Goal: Task Accomplishment & Management: Use online tool/utility

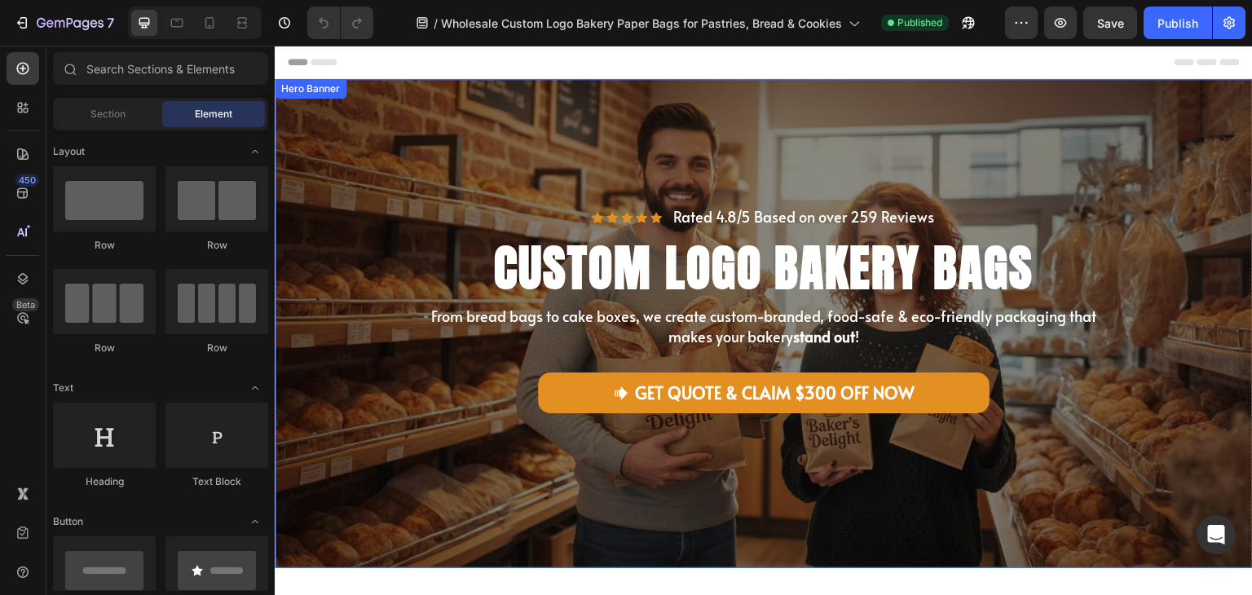
click at [1128, 178] on div "Icon Icon Icon Icon Icon Icon List Rated 4.8/5 Based on over 200 Reviews Text B…" at bounding box center [764, 323] width 978 height 361
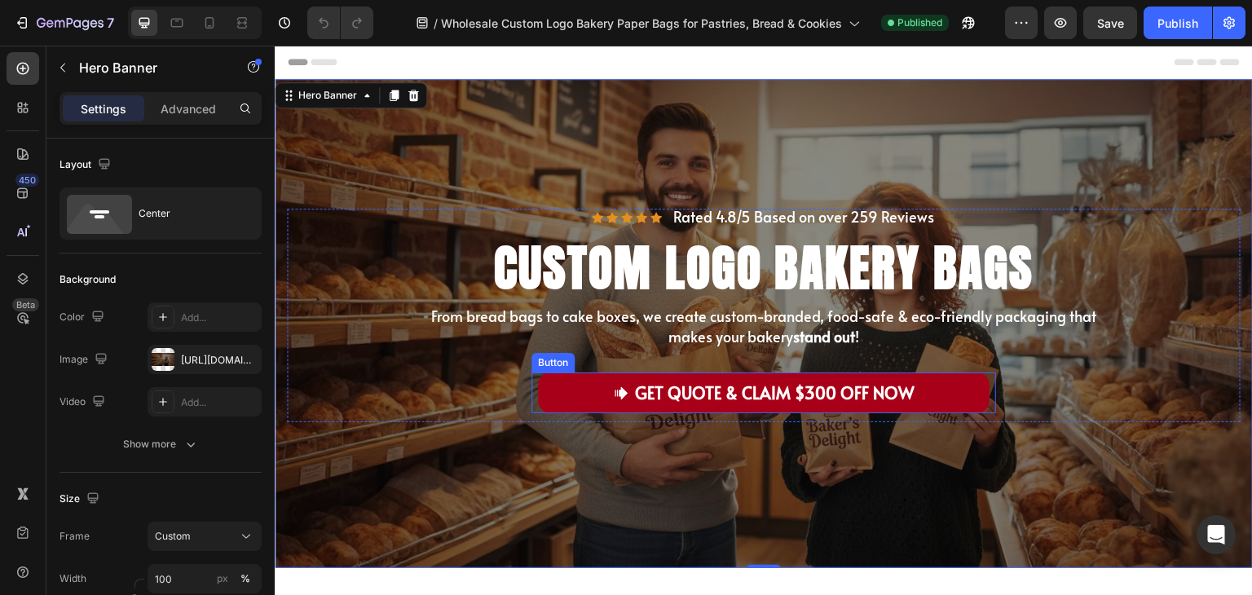
click at [953, 386] on link "GET QUOTE & CLAIM $300 OFF NOW" at bounding box center [763, 392] width 451 height 41
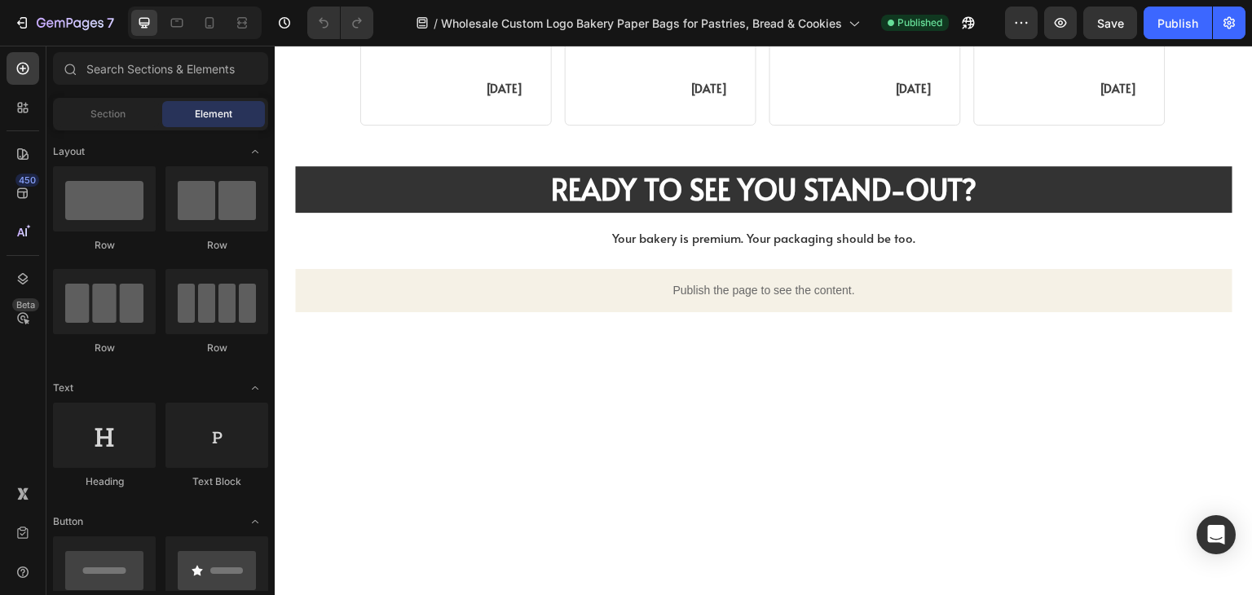
scroll to position [4777, 0]
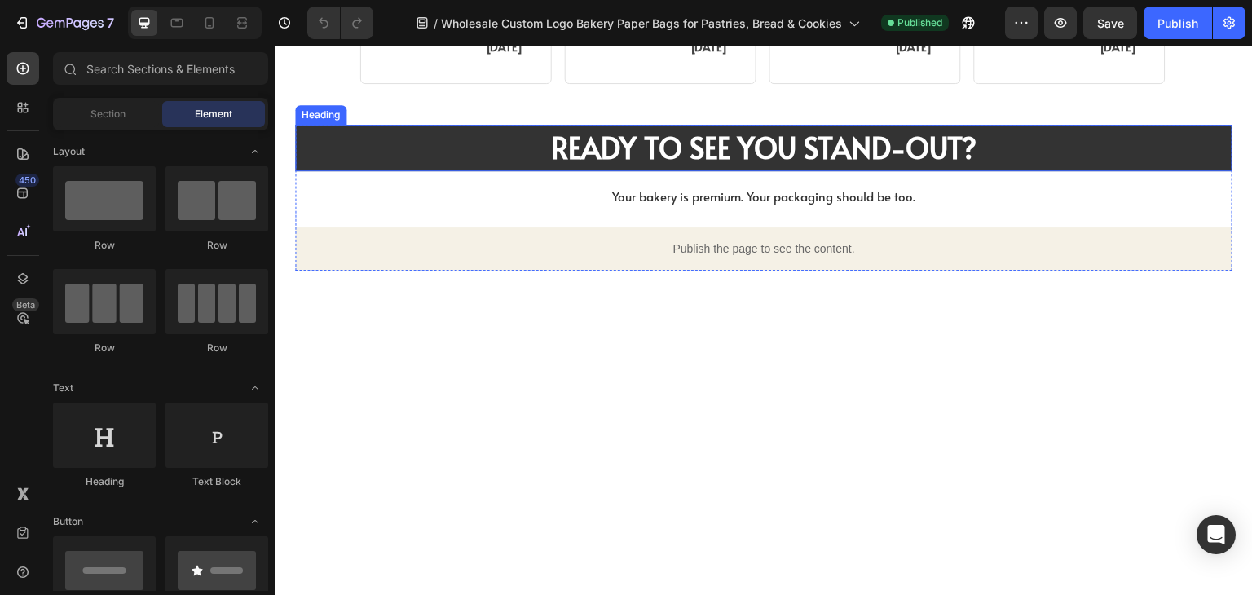
click at [895, 144] on strong "READY TO SEE YOU STAND-OUT?" at bounding box center [763, 147] width 425 height 40
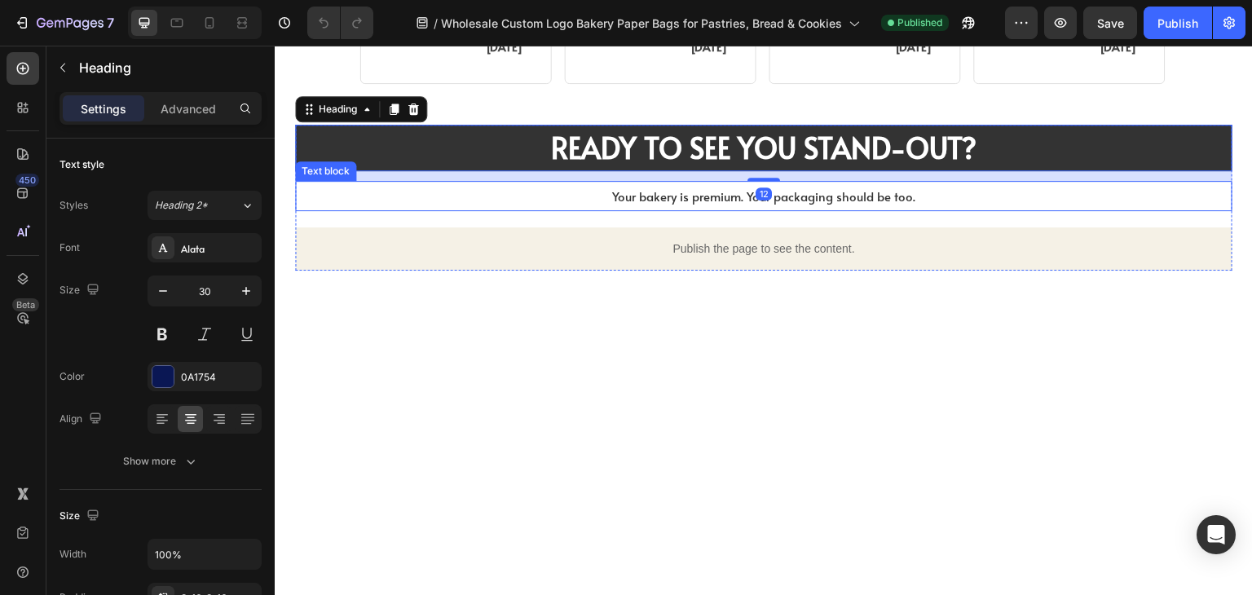
click at [807, 194] on span "Your bakery is premium. Your packaging should be too." at bounding box center [763, 195] width 303 height 17
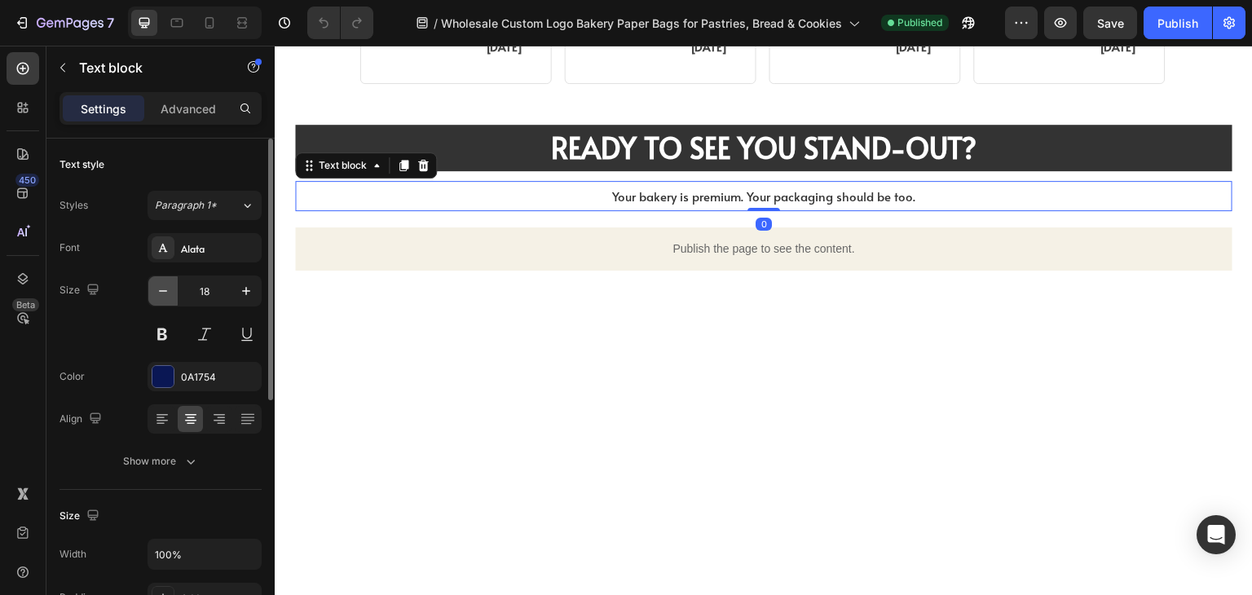
click at [169, 290] on icon "button" at bounding box center [163, 291] width 16 height 16
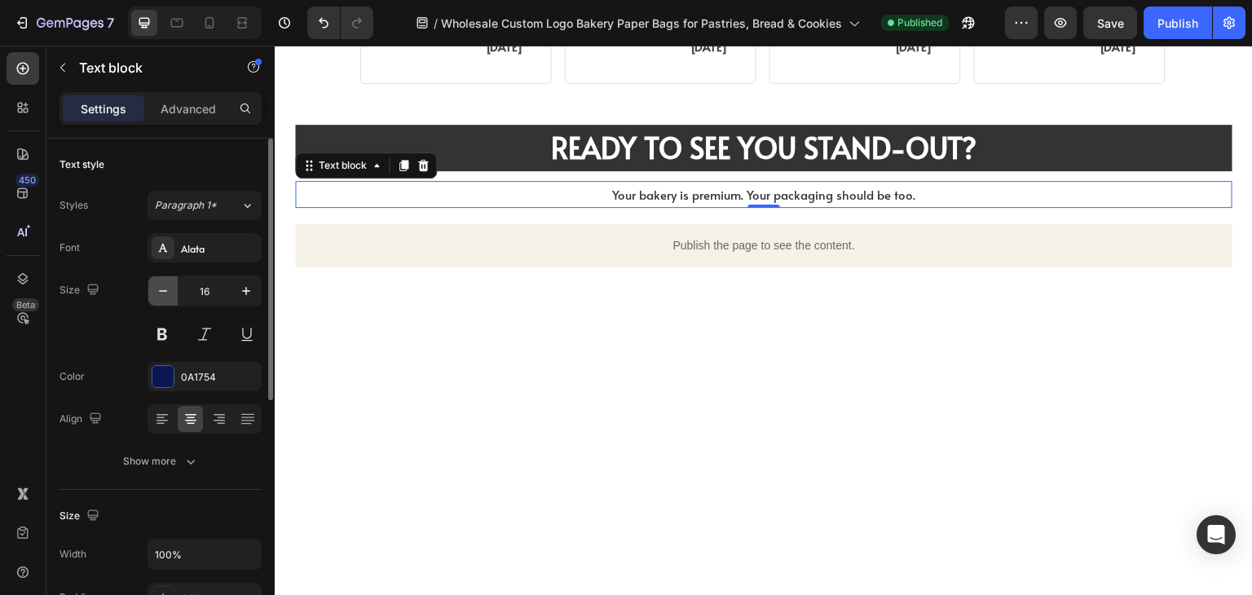
click at [169, 290] on icon "button" at bounding box center [163, 291] width 16 height 16
type input "12"
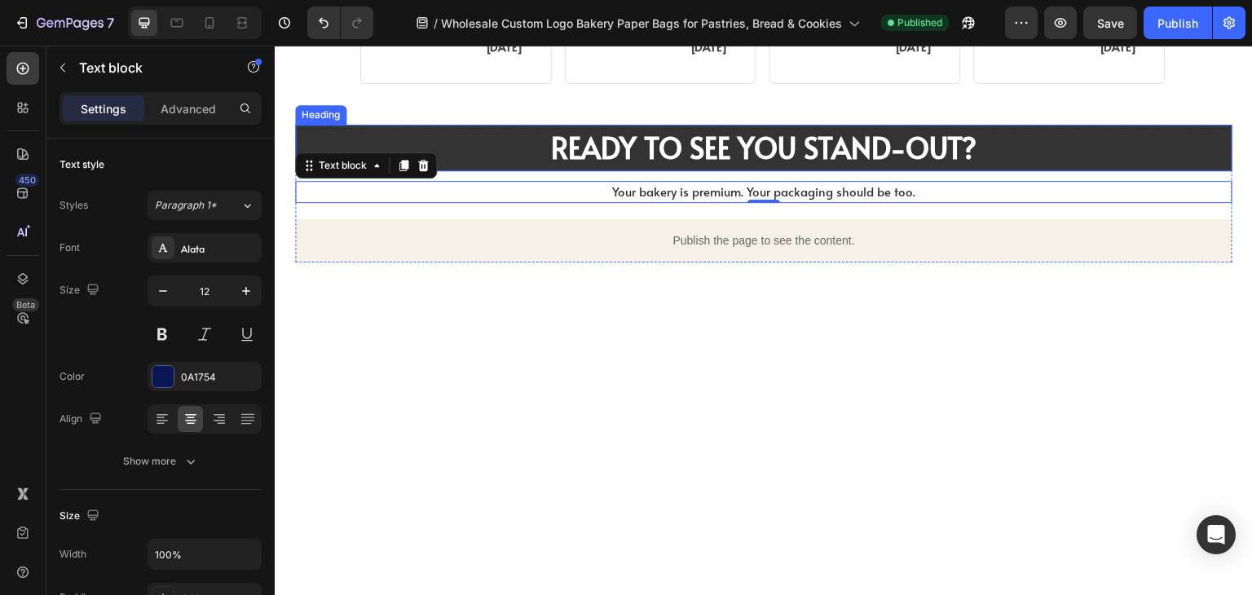
click at [764, 161] on strong "READY TO SEE YOU STAND-OUT?" at bounding box center [763, 147] width 425 height 40
click at [666, 209] on div "READY TO SEE YOU STAND-OUT? Heading READY TO SEE YOU STAND-OUT? Heading Your ba…" at bounding box center [763, 194] width 937 height 139
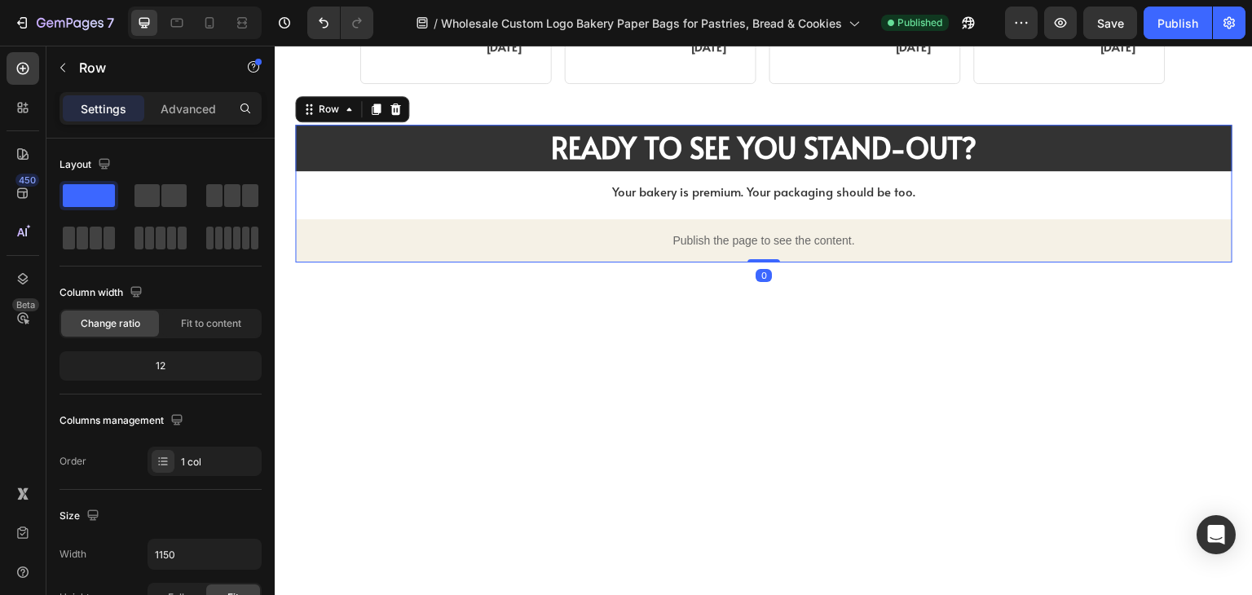
click at [653, 223] on div "Publish the page to see the content." at bounding box center [763, 240] width 937 height 43
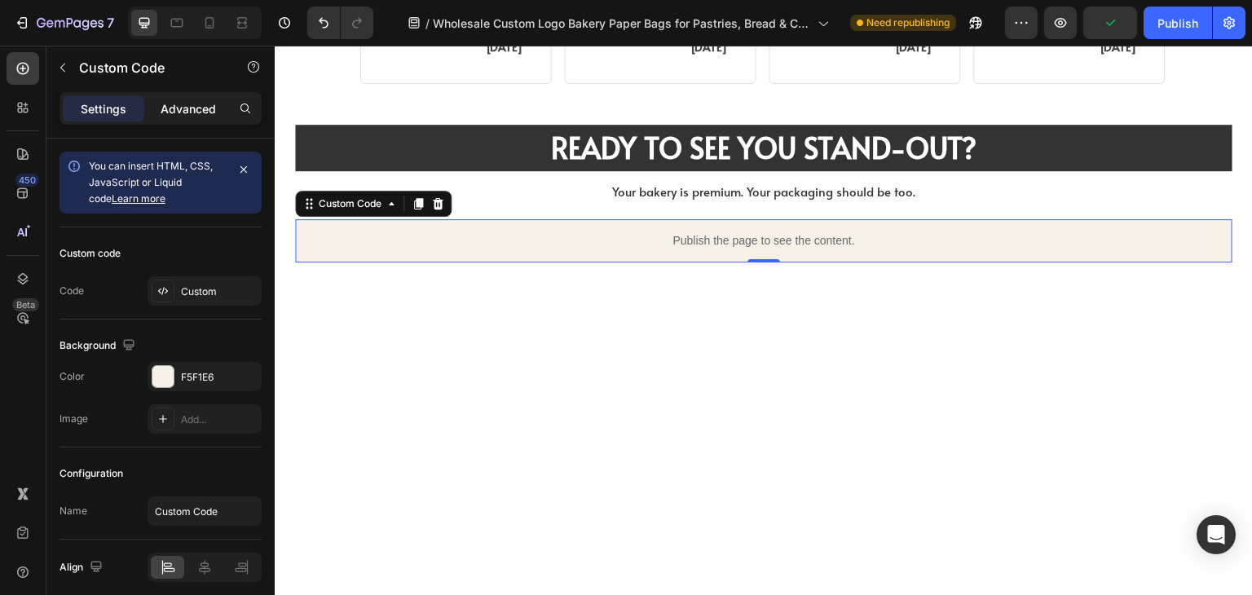
click at [199, 103] on p "Advanced" at bounding box center [188, 108] width 55 height 17
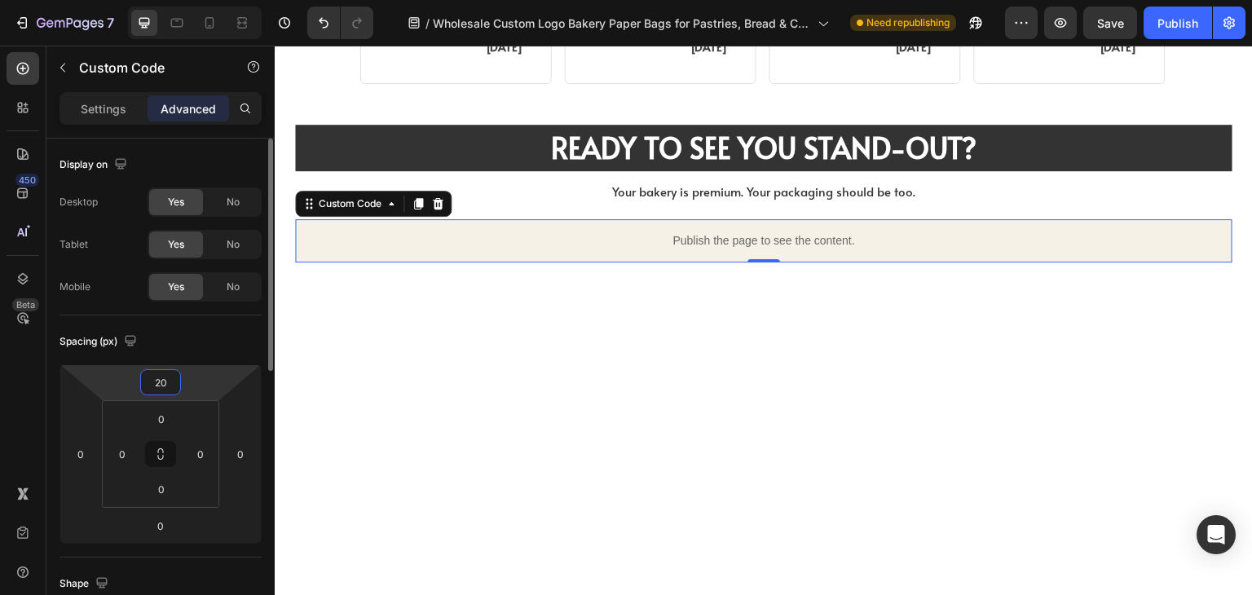
click at [162, 378] on input "20" at bounding box center [160, 382] width 33 height 24
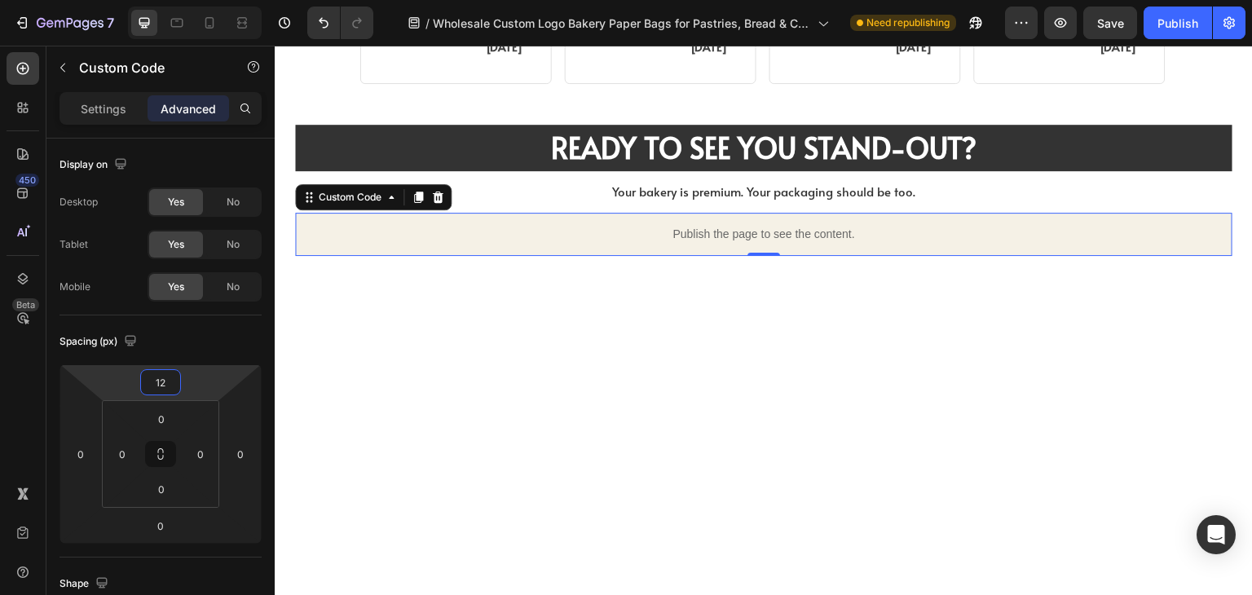
type input "12"
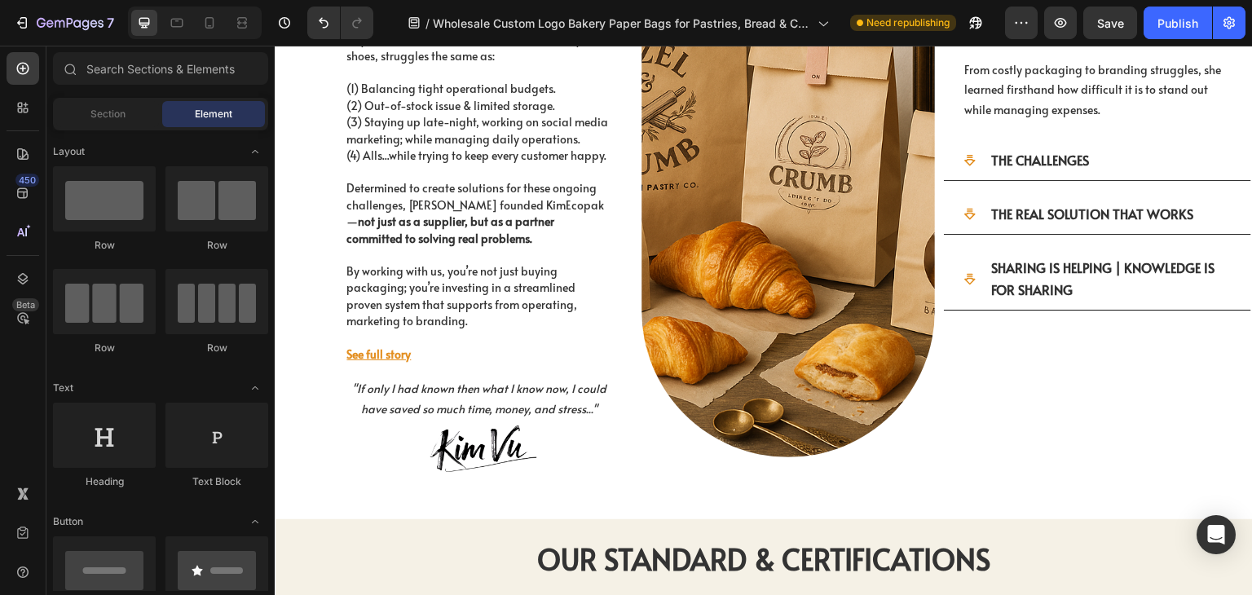
scroll to position [3789, 0]
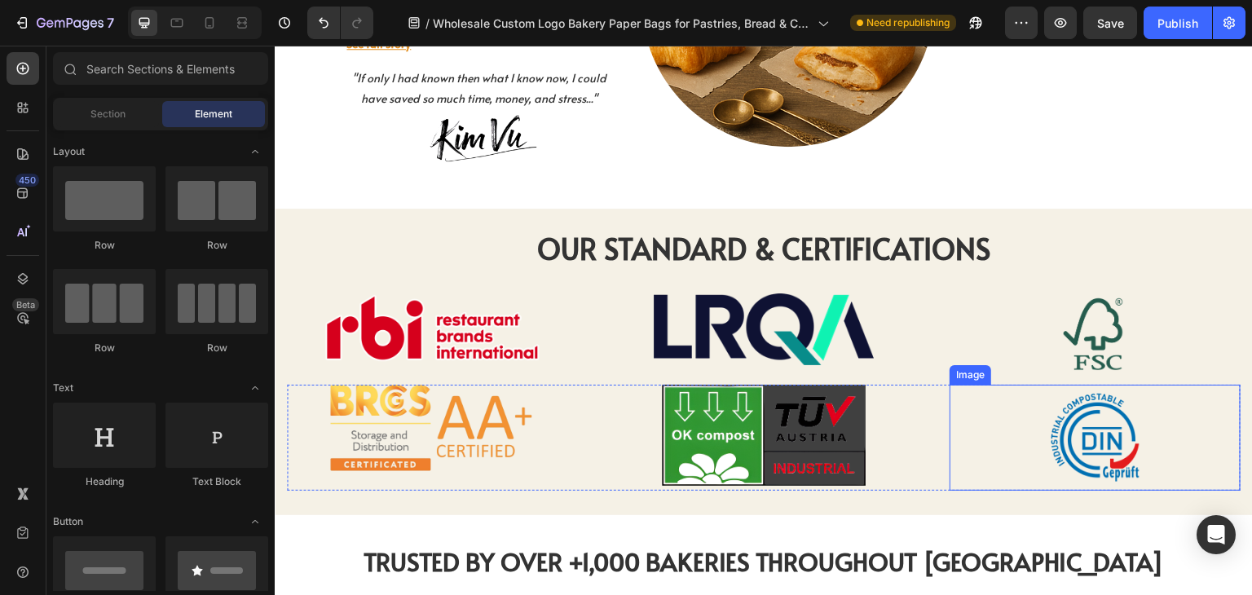
click at [961, 398] on div at bounding box center [1094, 438] width 291 height 106
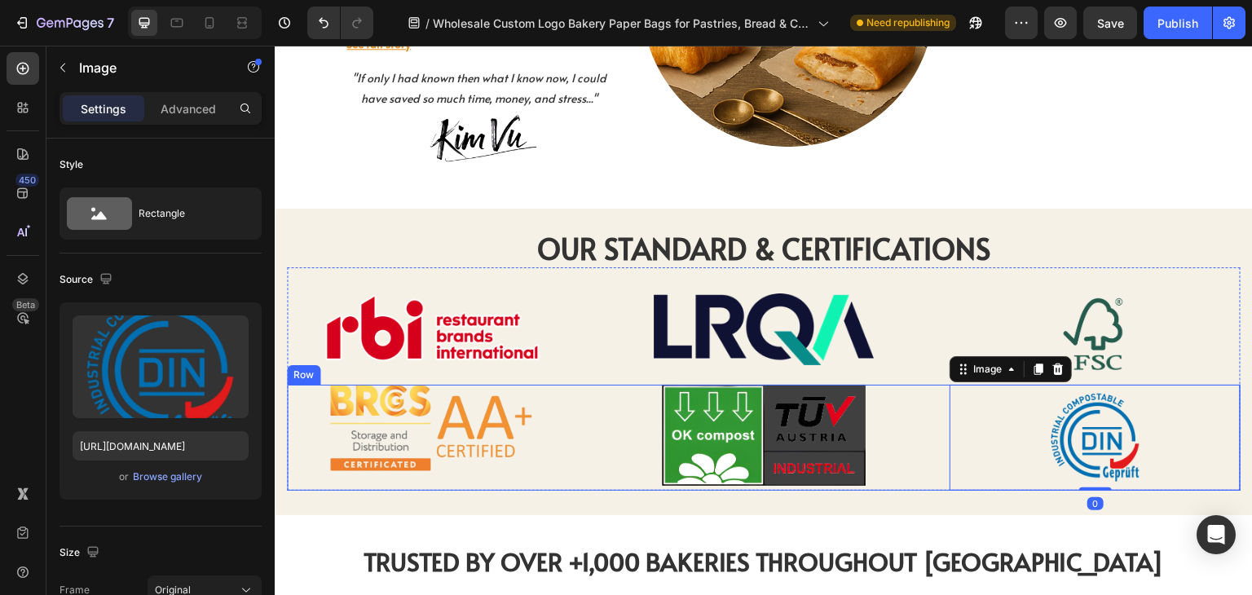
click at [929, 402] on div "Image Row Image Row Image 0 Row" at bounding box center [763, 438] width 953 height 106
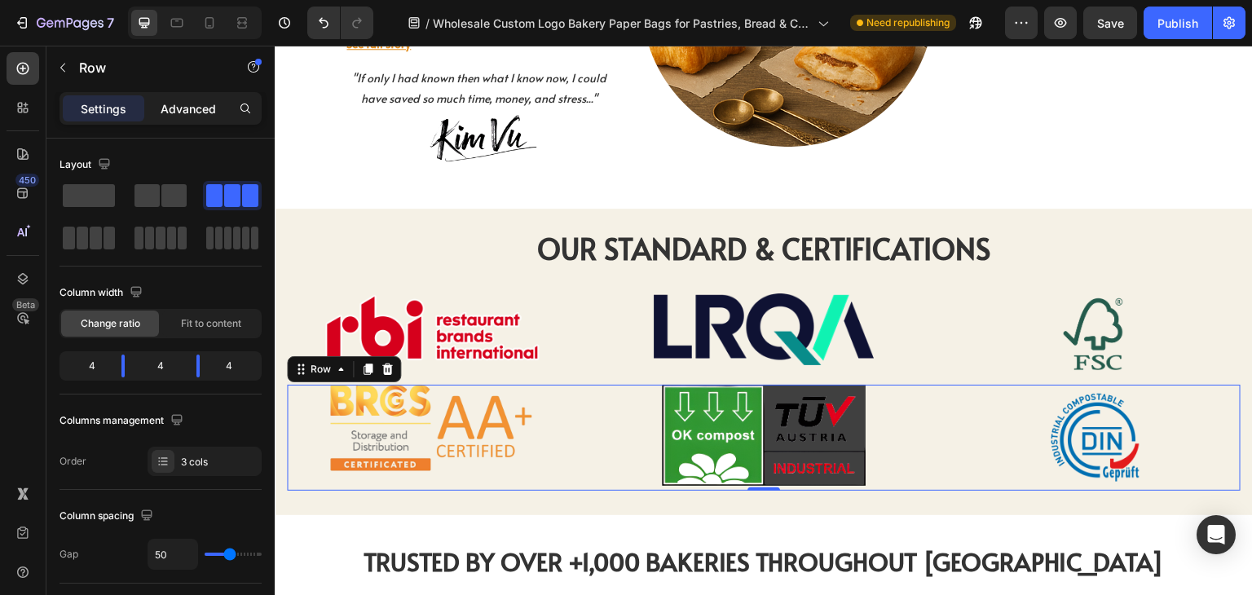
click at [187, 109] on p "Advanced" at bounding box center [188, 108] width 55 height 17
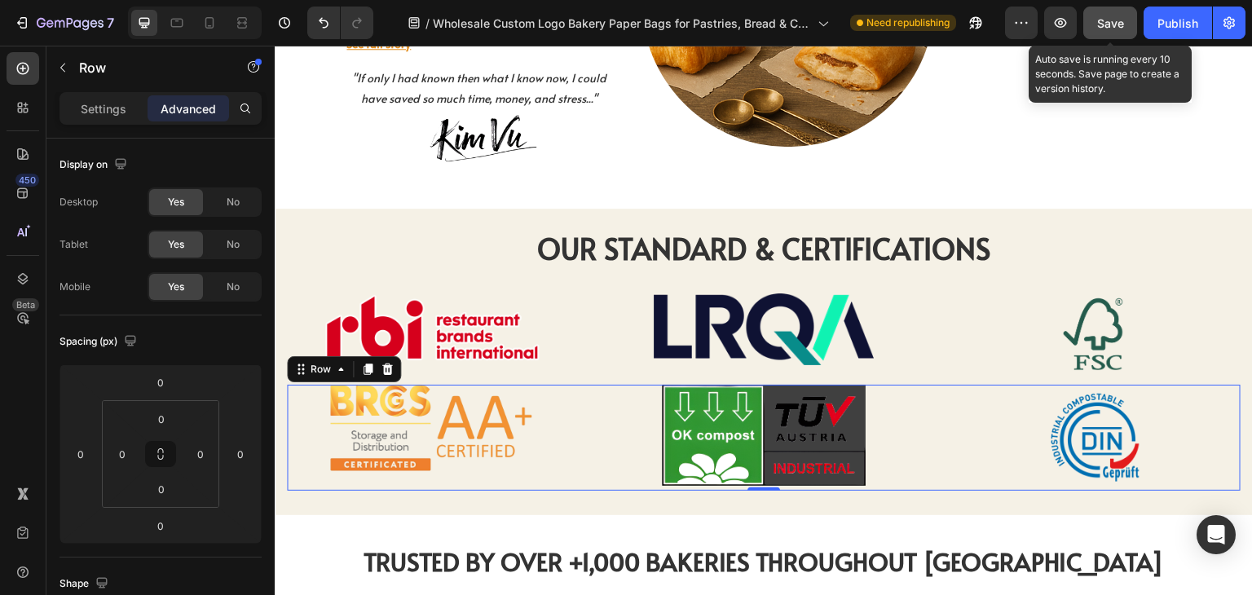
click at [1115, 27] on span "Save" at bounding box center [1110, 23] width 27 height 14
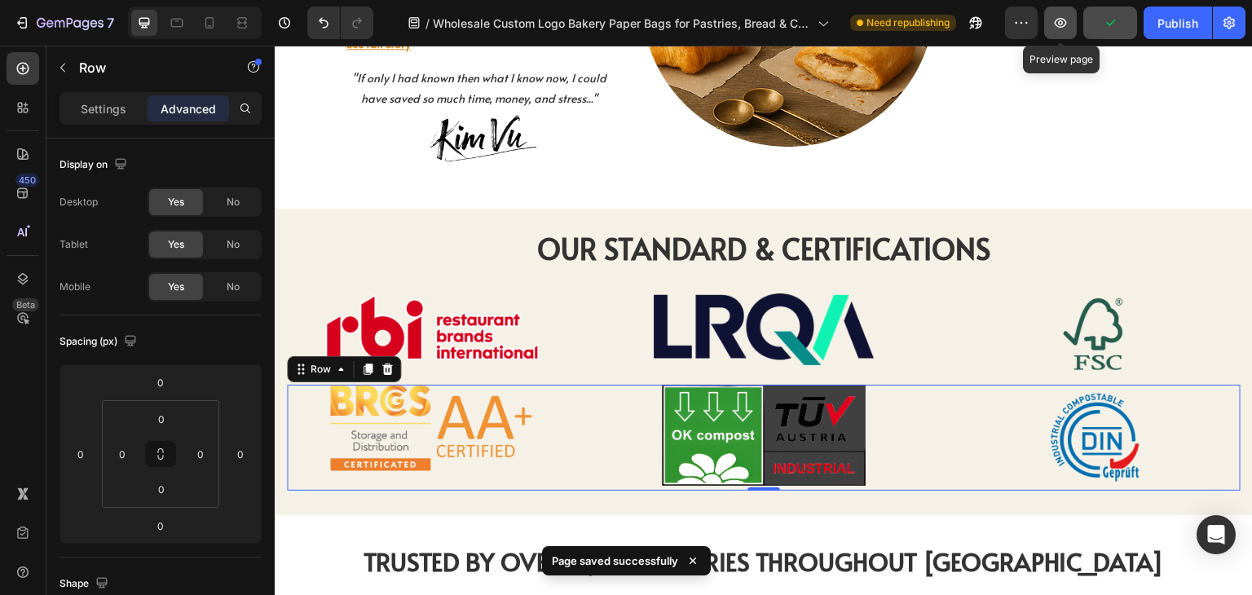
click at [1059, 29] on icon "button" at bounding box center [1060, 23] width 16 height 16
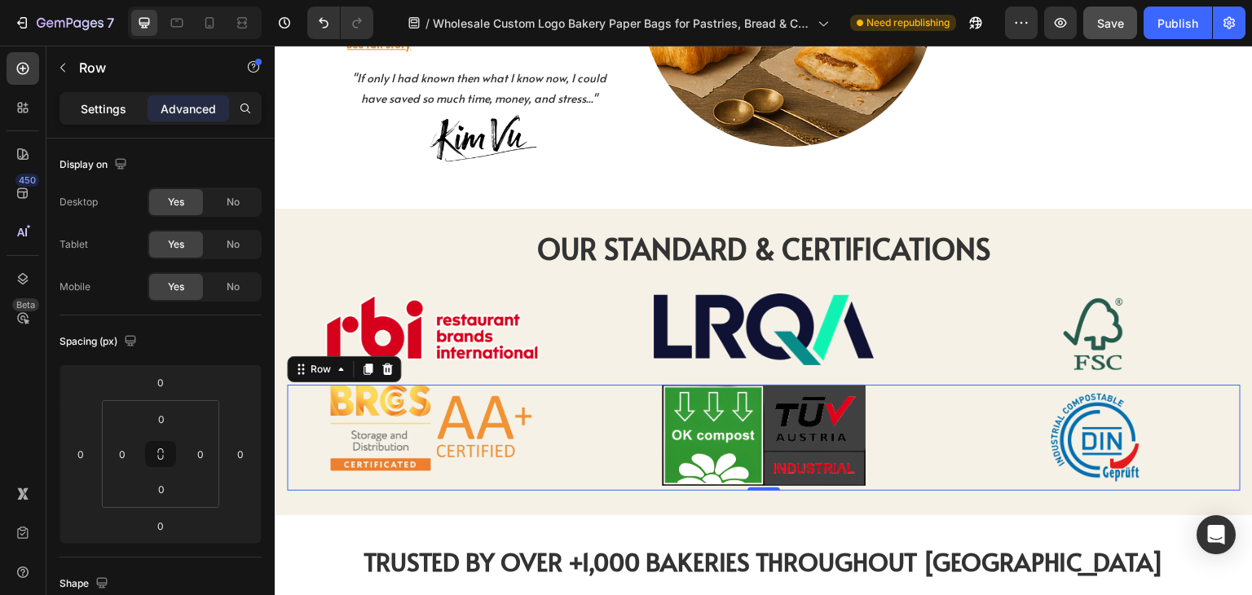
click at [76, 110] on div "Settings" at bounding box center [103, 108] width 81 height 26
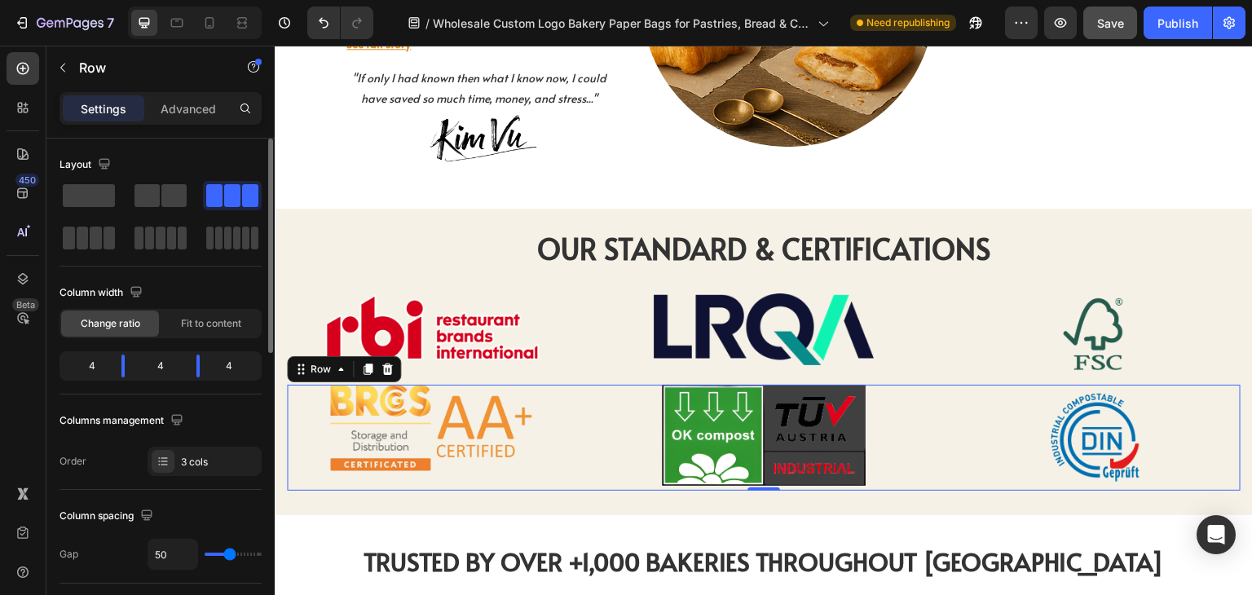
type input "45"
type input "0"
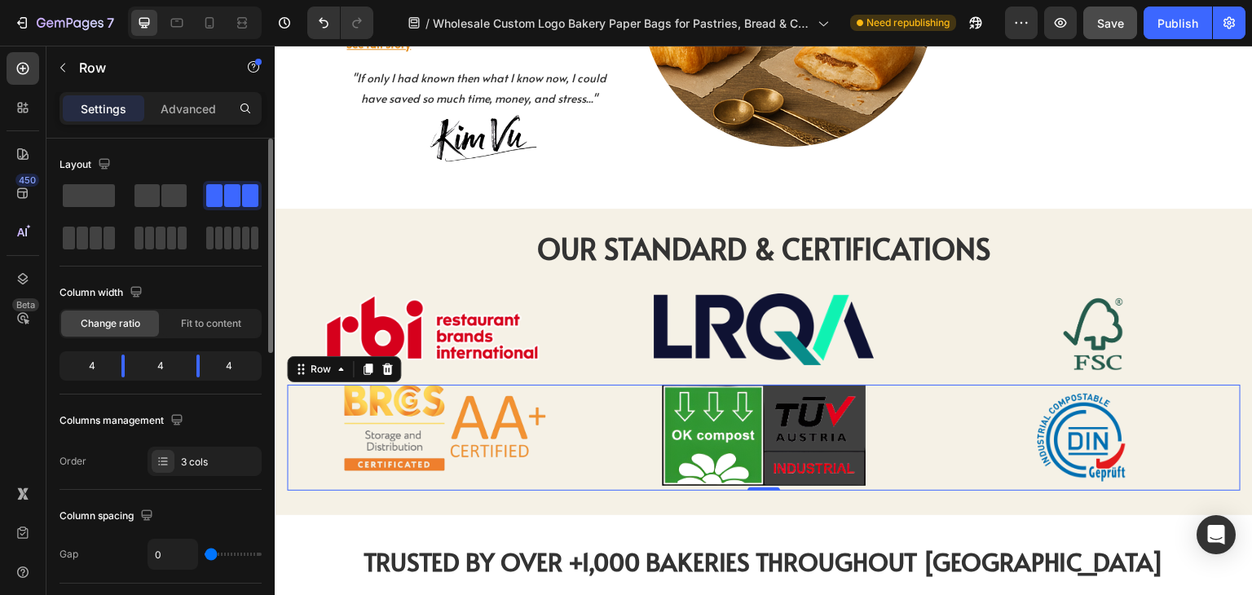
type input "8"
type input "9"
type input "6"
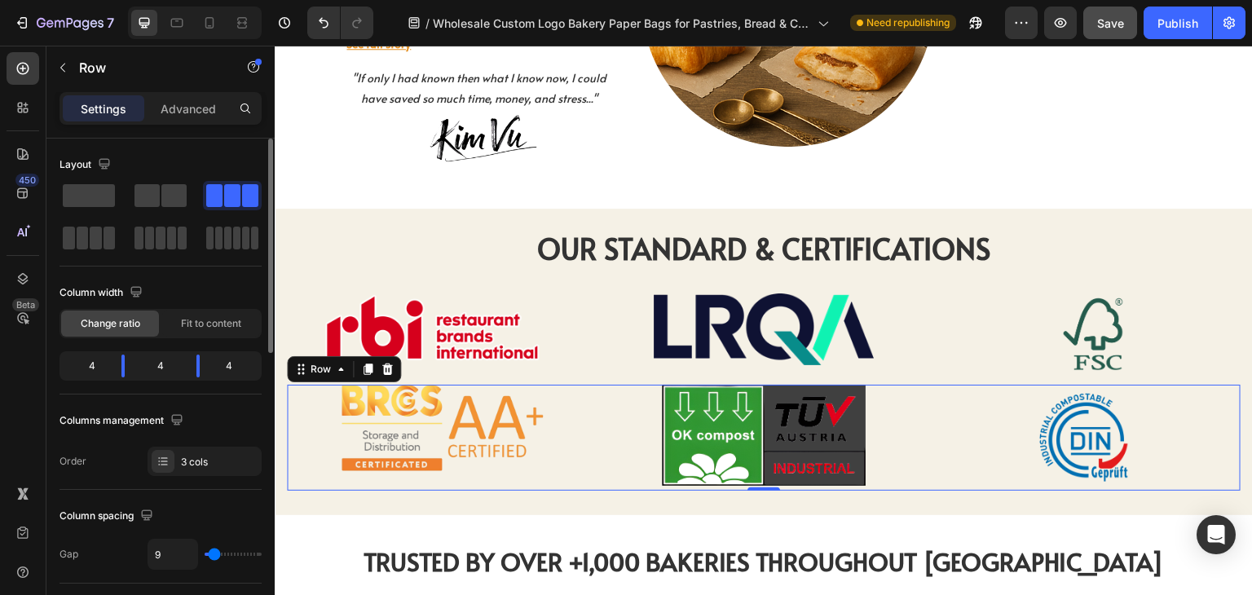
type input "6"
type input "0"
drag, startPoint x: 228, startPoint y: 552, endPoint x: 173, endPoint y: 553, distance: 55.4
type input "0"
click at [205, 556] on input "range" at bounding box center [233, 553] width 57 height 3
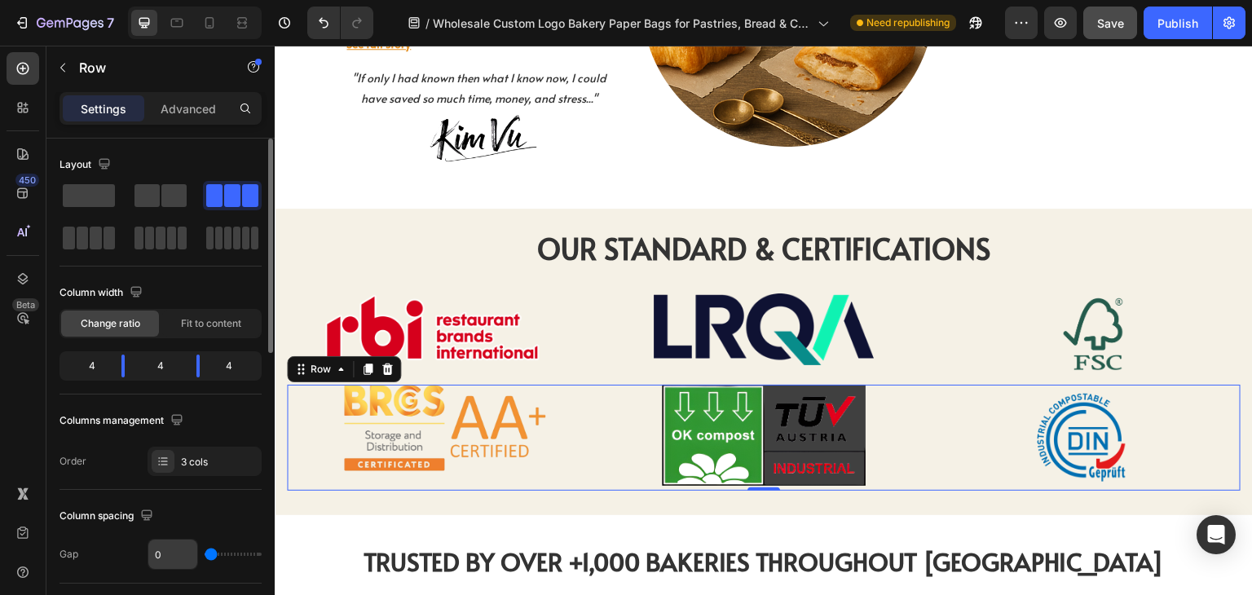
click at [173, 552] on input "0" at bounding box center [172, 553] width 49 height 29
type input "5"
type input "50"
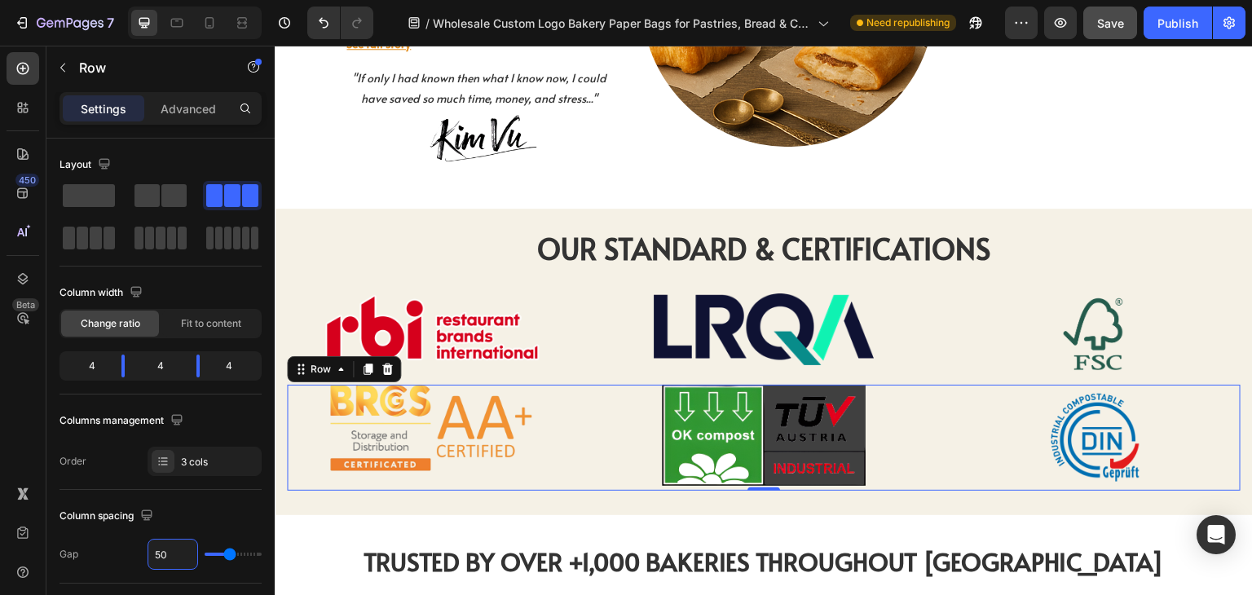
type input "50"
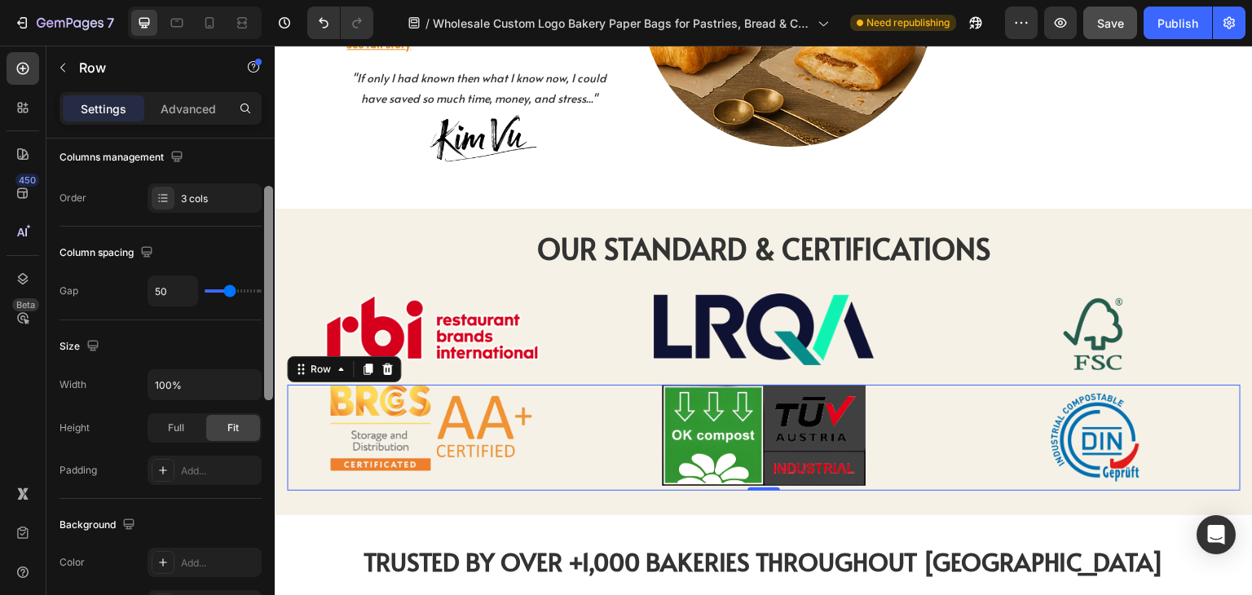
drag, startPoint x: 267, startPoint y: 306, endPoint x: 264, endPoint y: 419, distance: 113.3
click at [264, 400] on div at bounding box center [268, 293] width 9 height 214
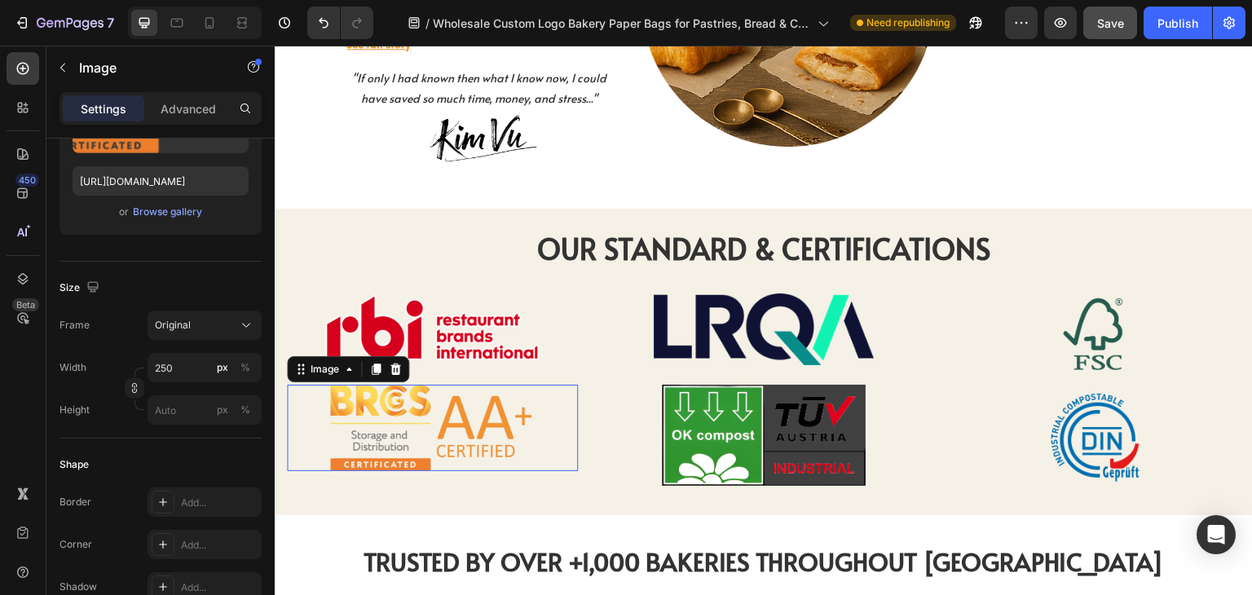
click at [540, 407] on div at bounding box center [432, 428] width 291 height 86
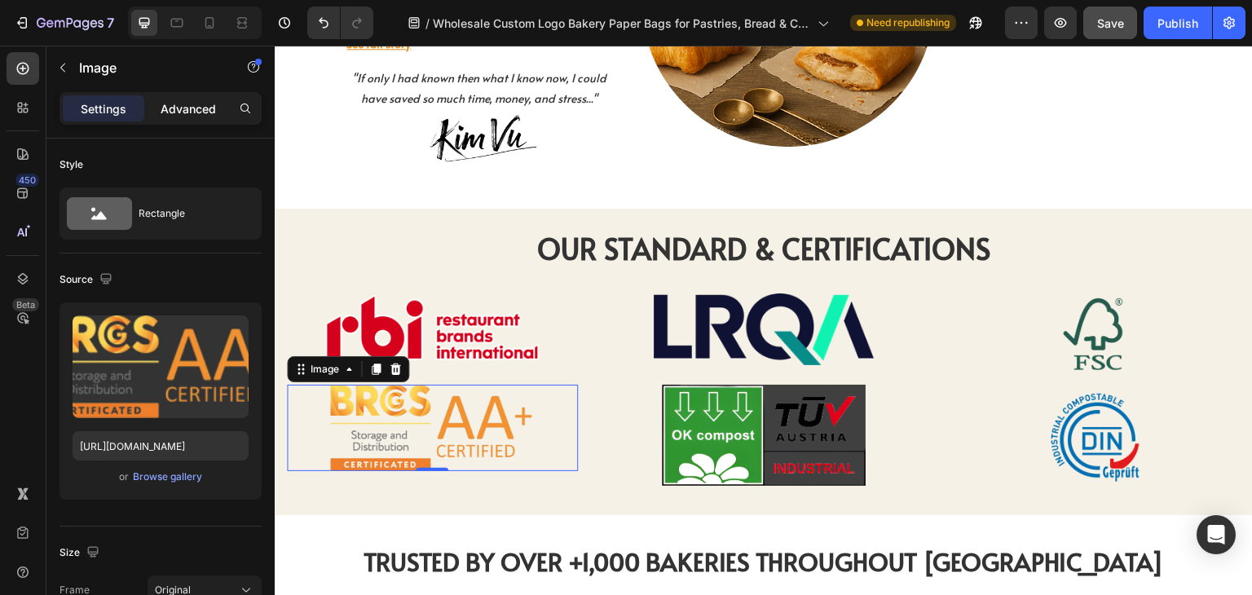
click at [178, 95] on div "Advanced" at bounding box center [187, 108] width 81 height 26
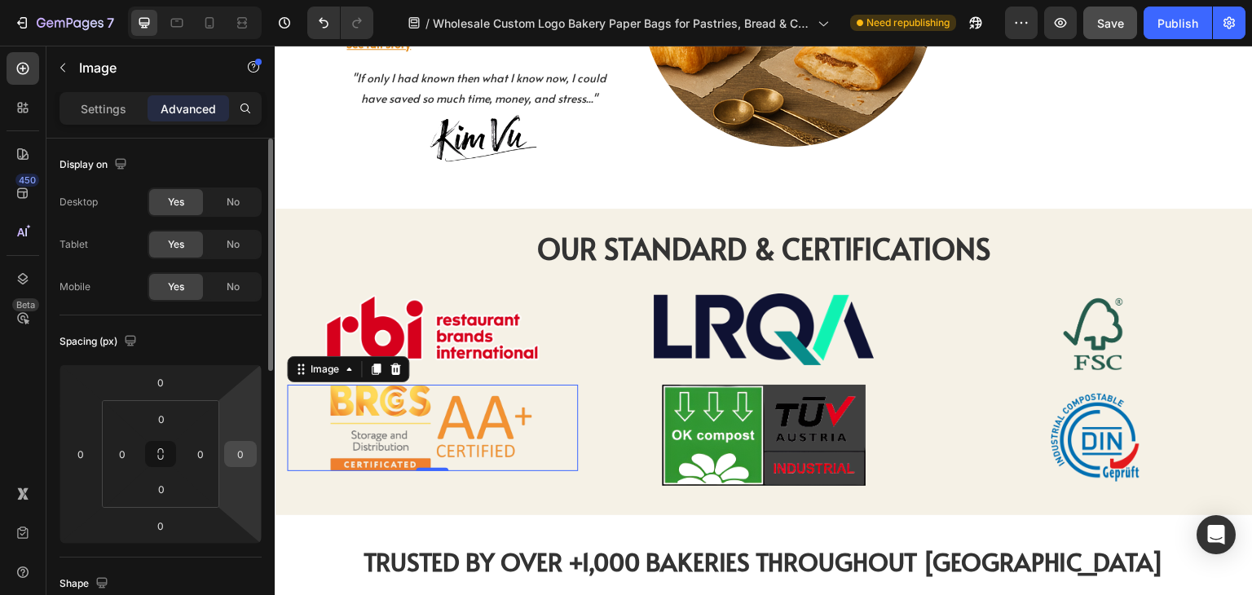
click at [239, 452] on input "0" at bounding box center [240, 454] width 24 height 24
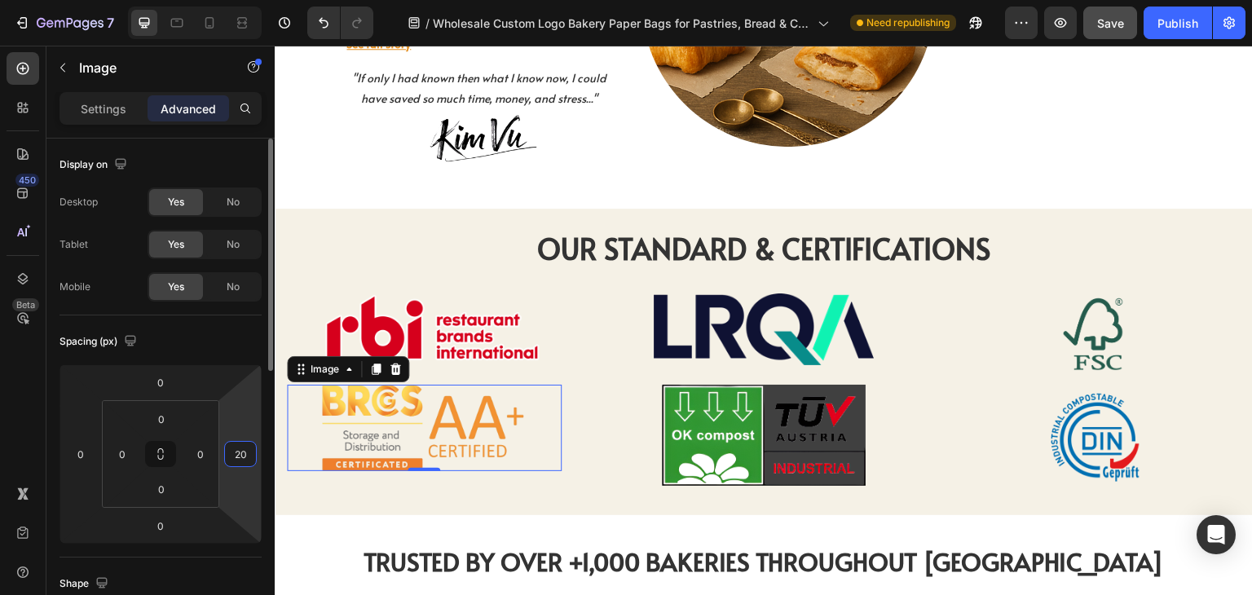
type input "2"
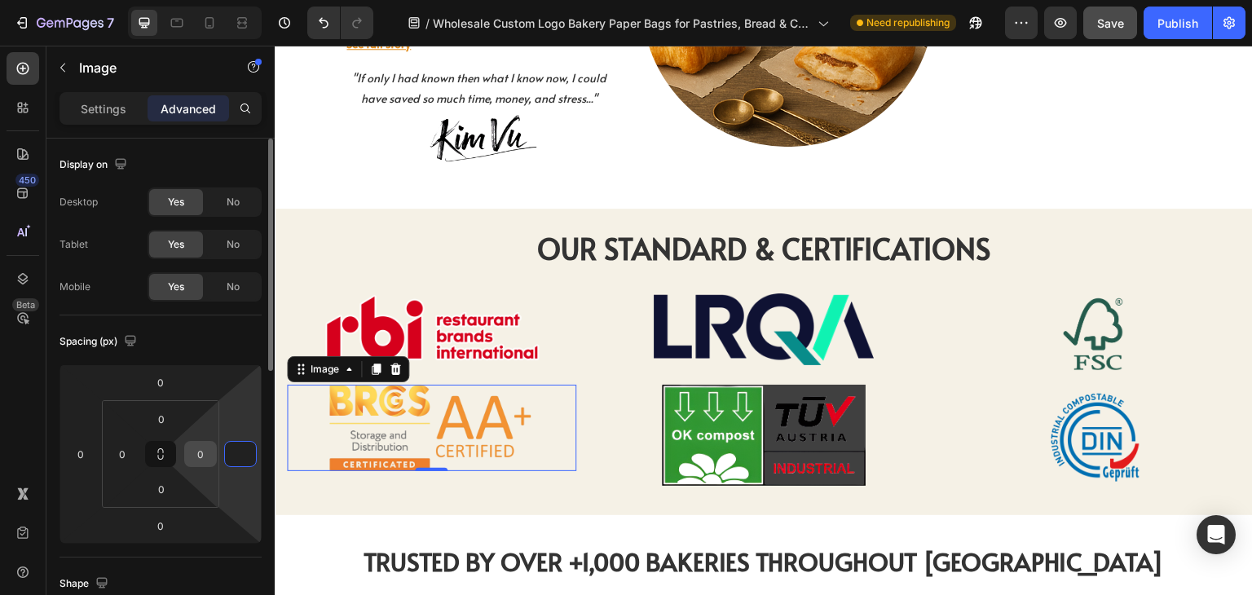
click at [209, 457] on input "0" at bounding box center [200, 454] width 24 height 24
type input "0"
type input "20"
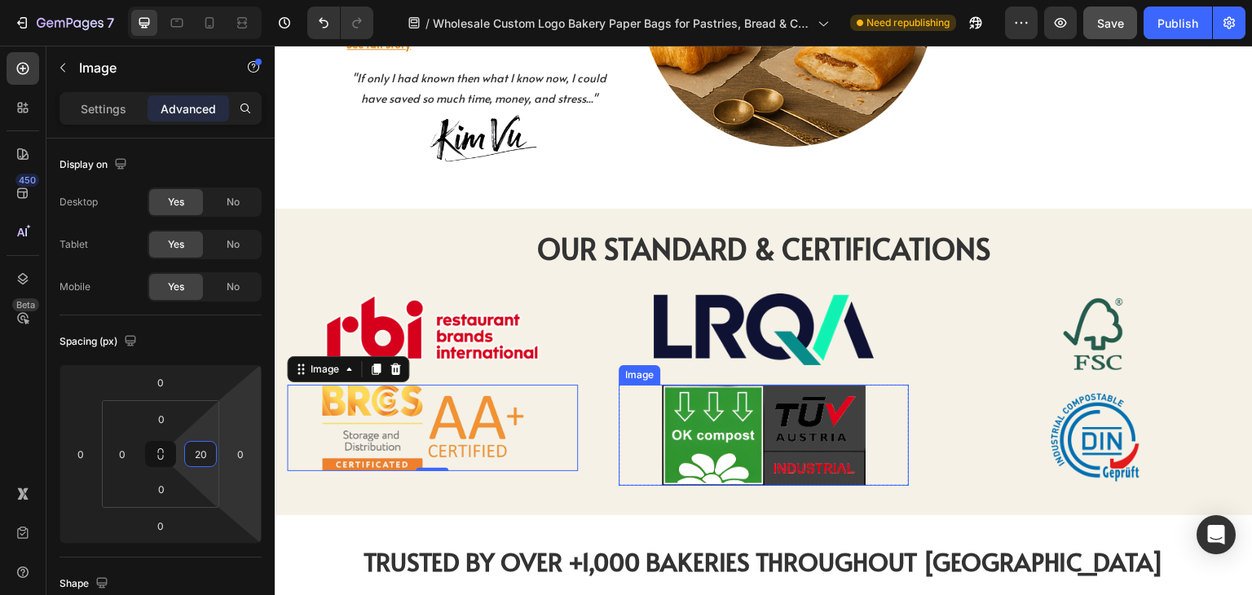
click at [676, 419] on img at bounding box center [764, 435] width 204 height 101
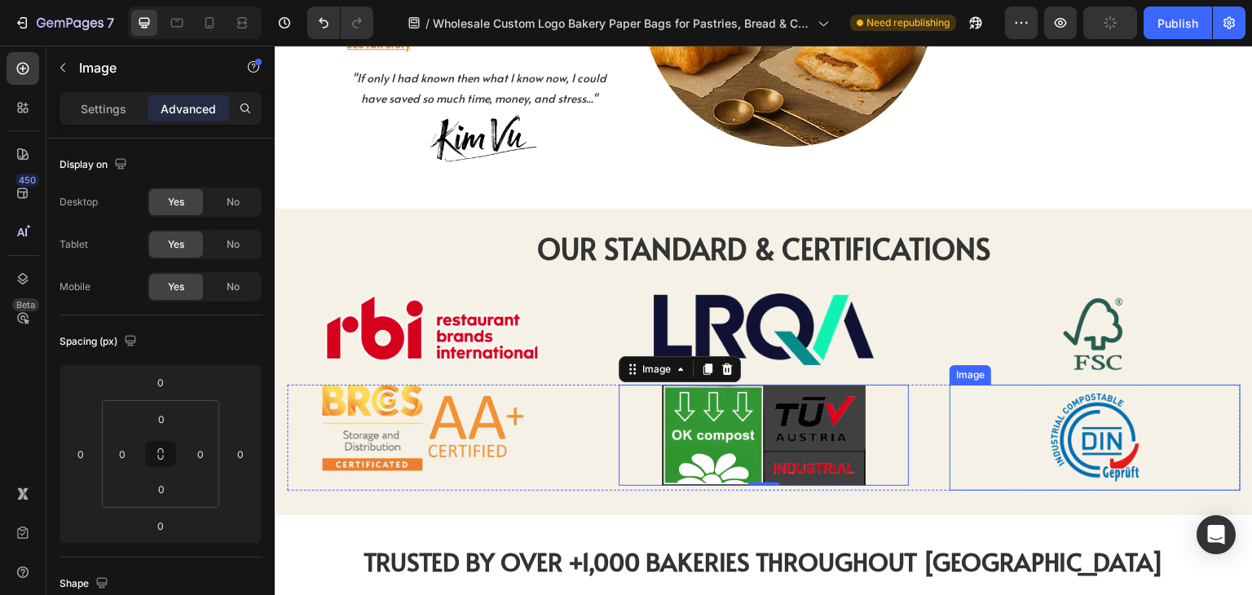
click at [1105, 399] on img at bounding box center [1095, 438] width 106 height 106
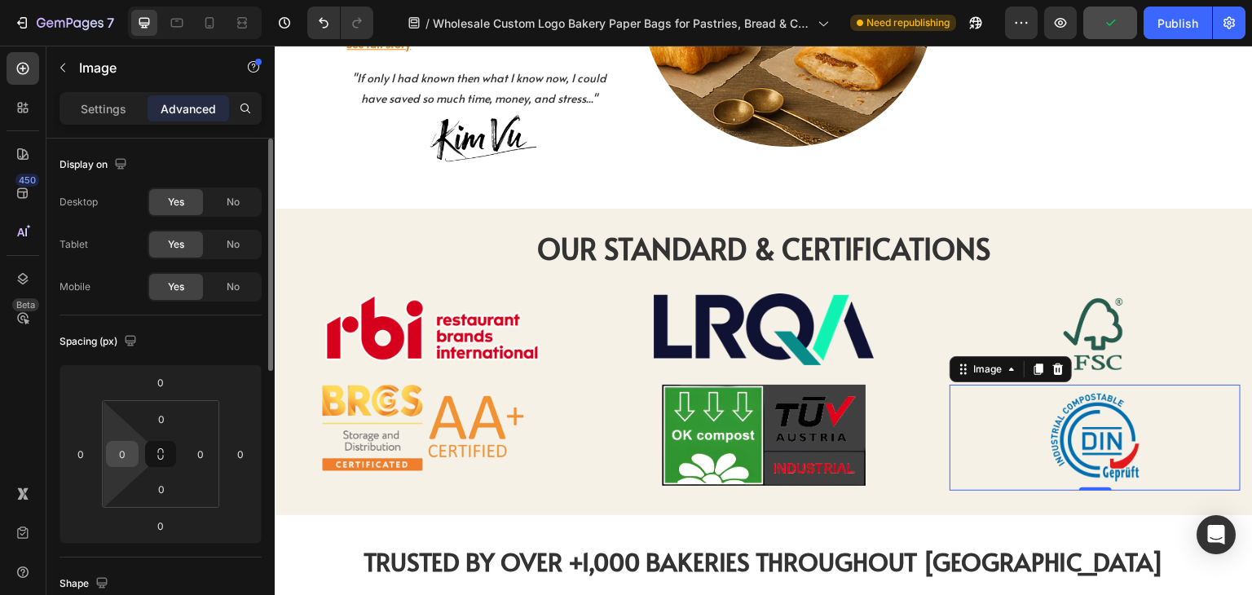
click at [117, 458] on input "0" at bounding box center [122, 454] width 24 height 24
type input "20"
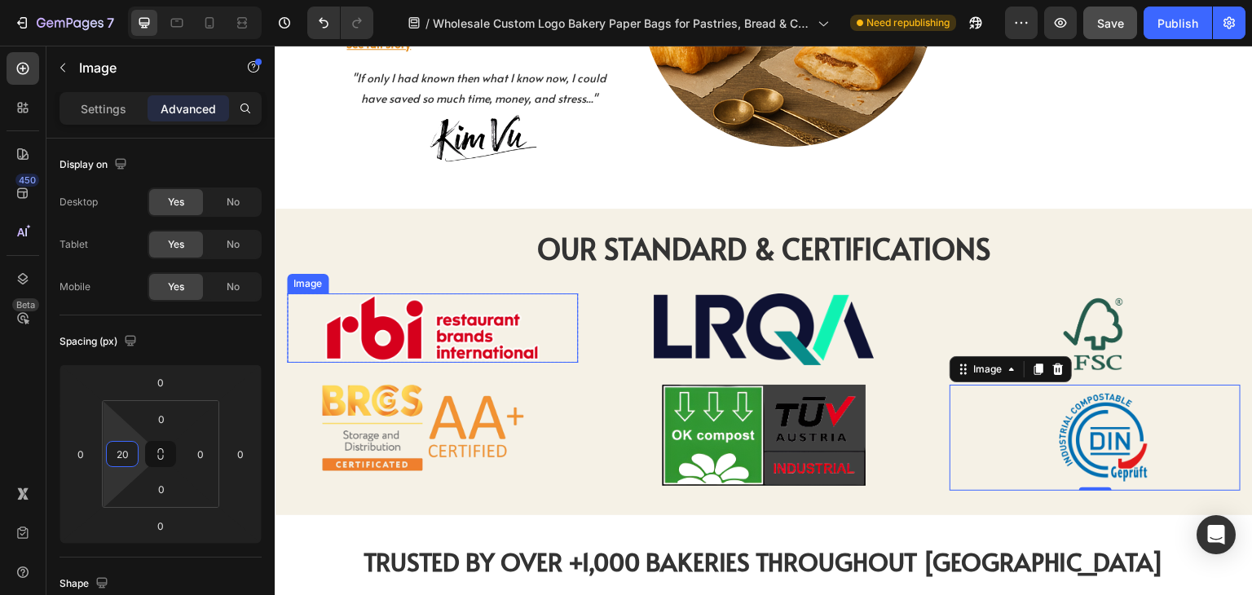
click at [414, 293] on img at bounding box center [432, 327] width 220 height 69
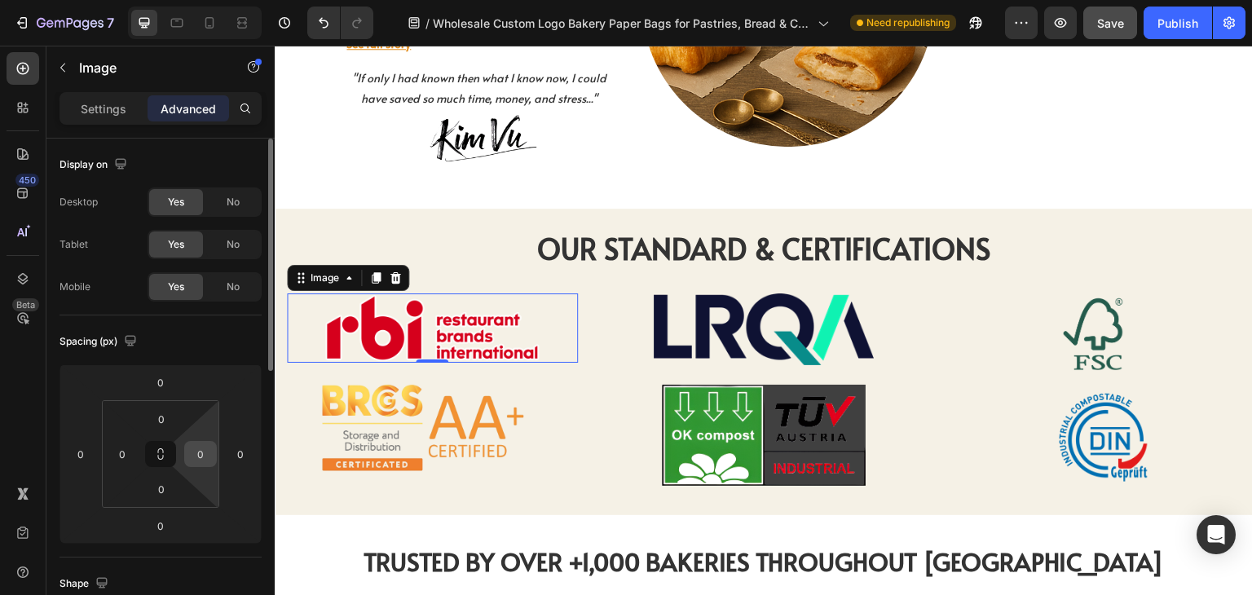
click at [205, 452] on input "0" at bounding box center [200, 454] width 24 height 24
type input "20"
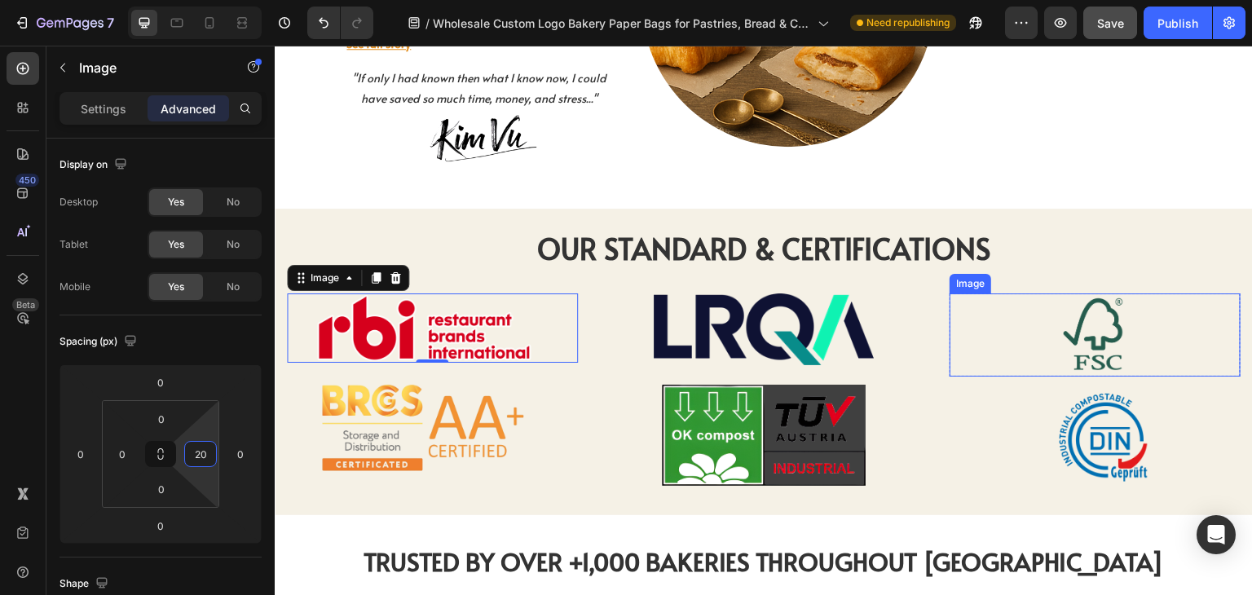
click at [1058, 295] on img at bounding box center [1094, 334] width 73 height 83
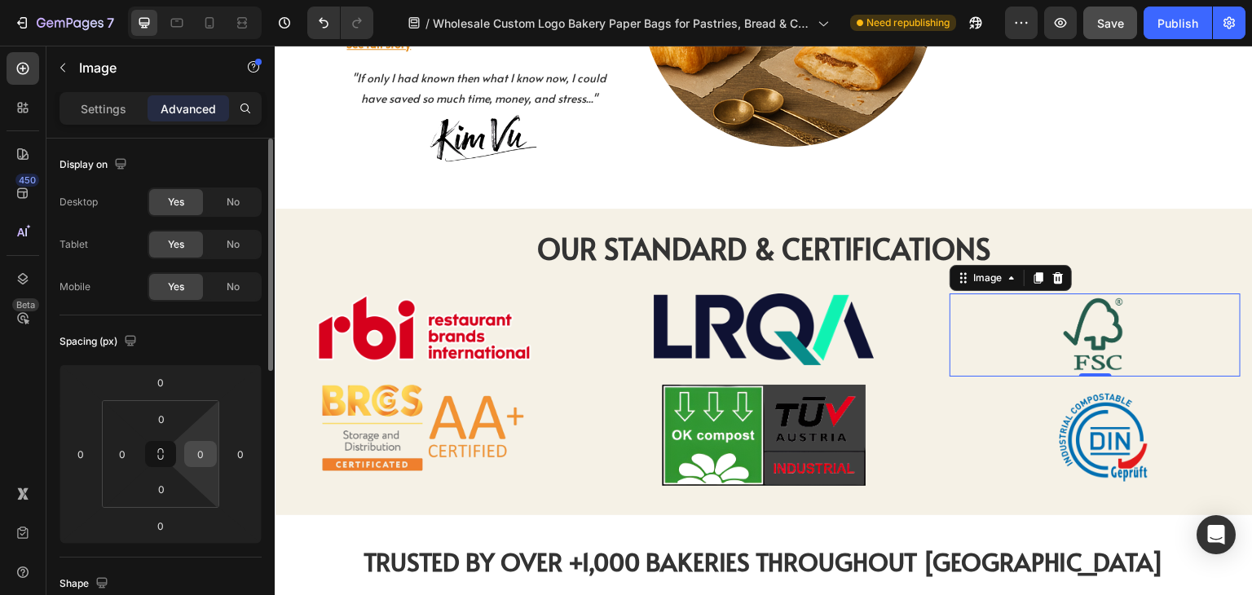
click at [200, 456] on input "0" at bounding box center [200, 454] width 24 height 24
type input "2"
click at [126, 448] on input "0" at bounding box center [122, 454] width 24 height 24
type input "0"
type input "20"
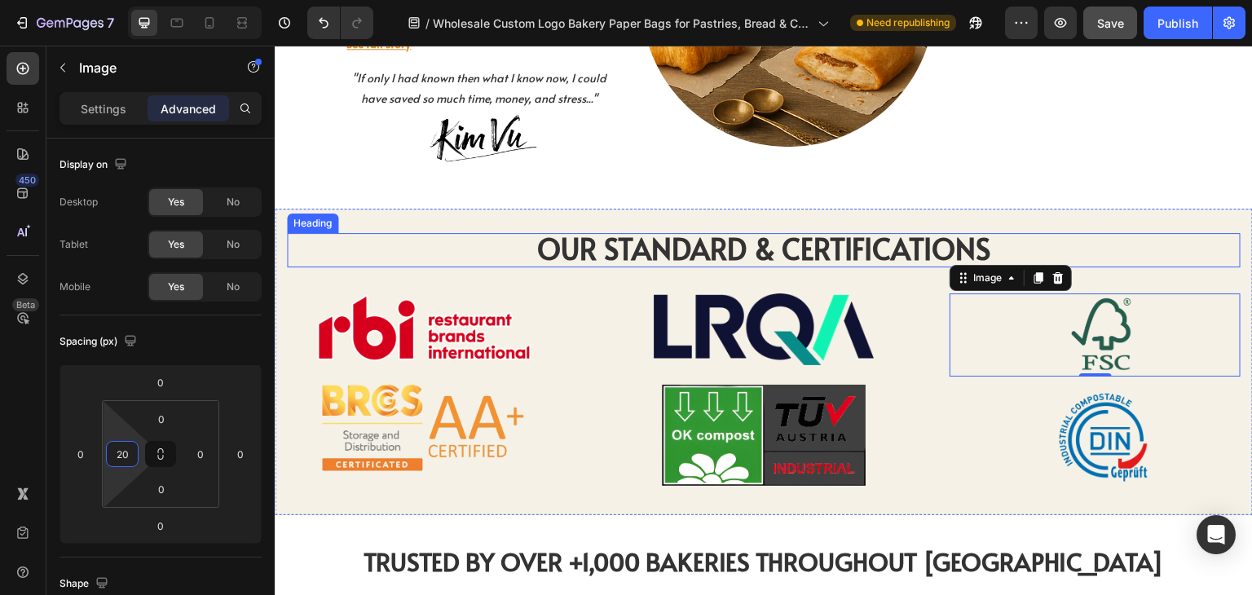
click at [643, 228] on strong "OUR STANDARD & CERTIFICATIONS" at bounding box center [764, 248] width 454 height 40
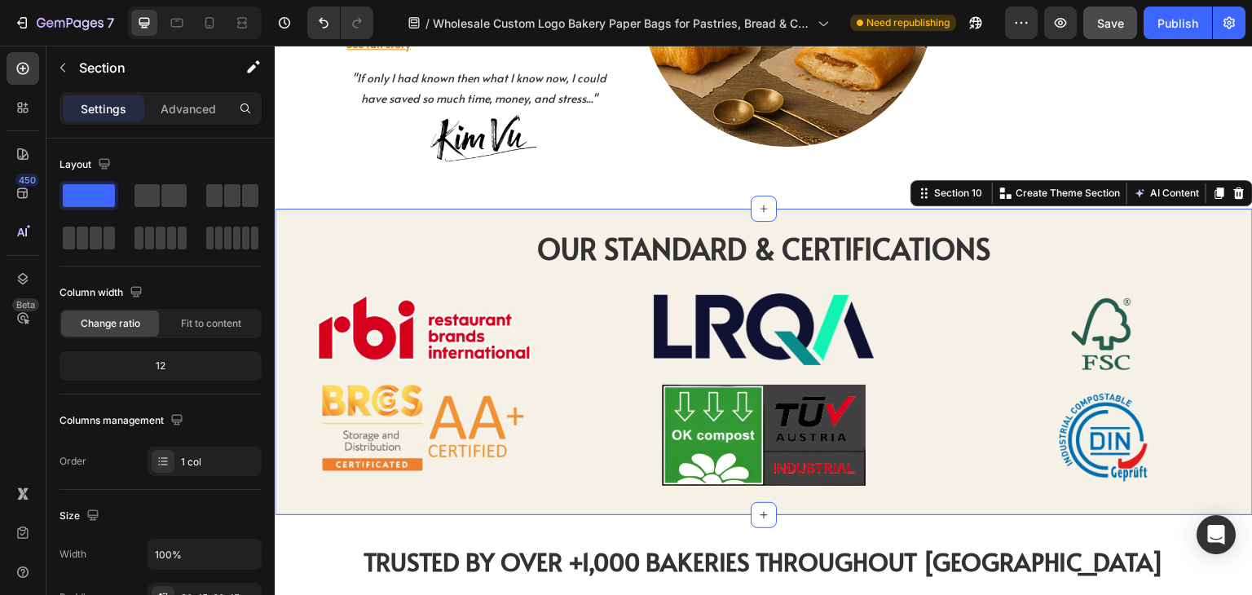
click at [537, 209] on div "OUR STANDARD & CERTIFICATIONS Heading OUR STANDARD & CERTIFICATIONS Heading Ima…" at bounding box center [764, 362] width 978 height 306
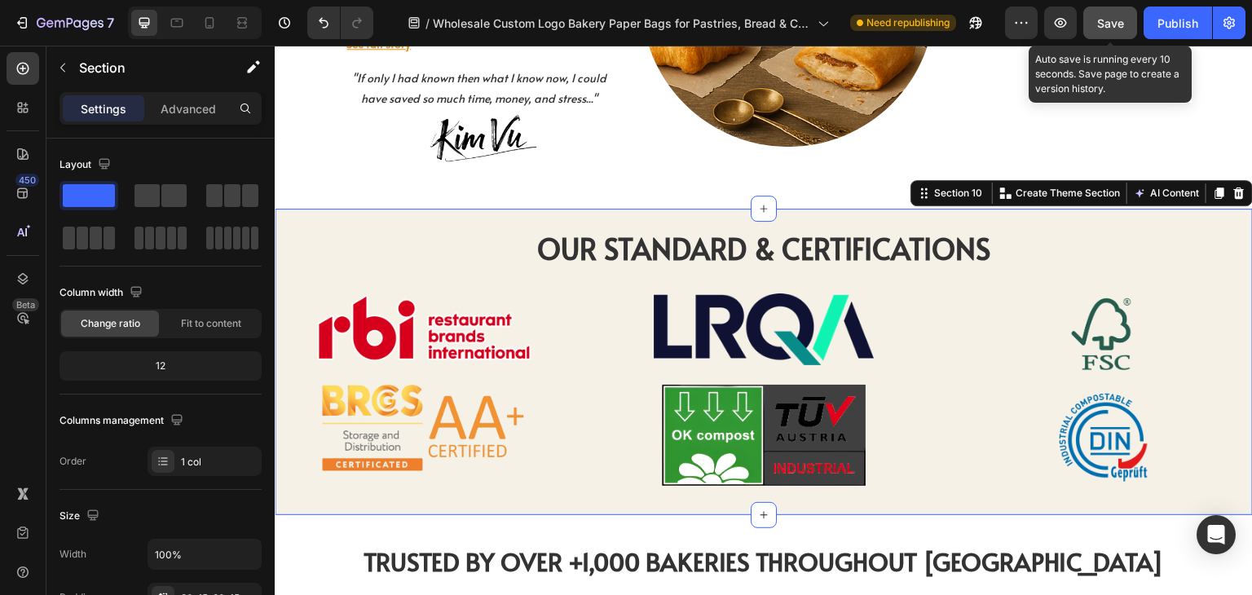
click at [1109, 13] on button "Save" at bounding box center [1110, 23] width 54 height 33
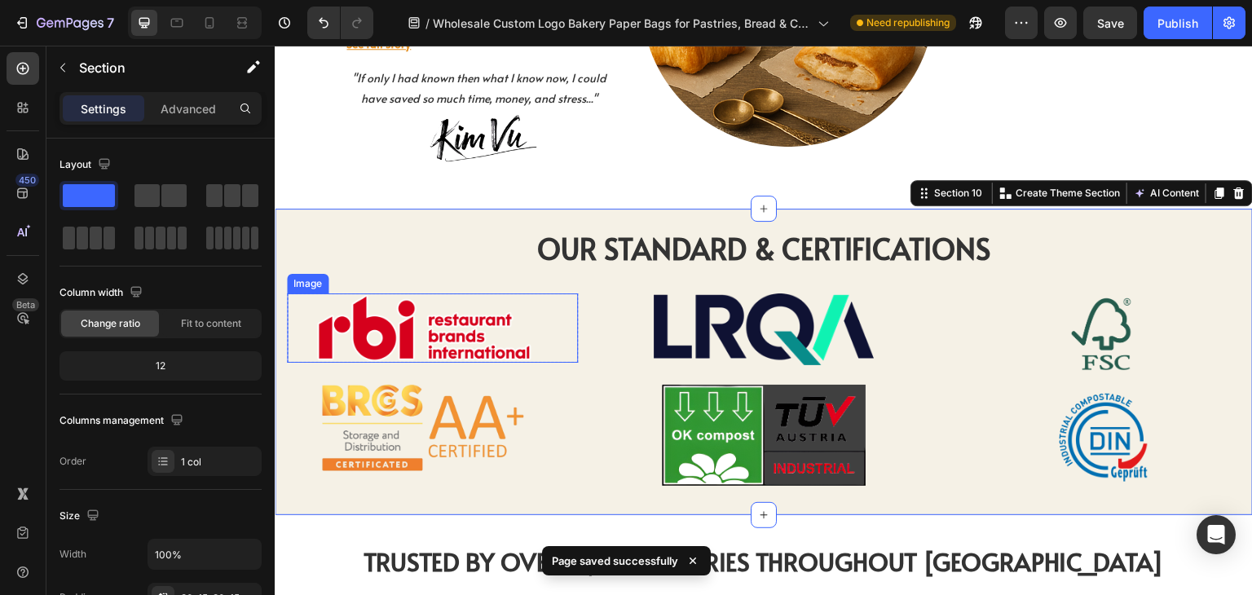
click at [351, 293] on img at bounding box center [424, 327] width 220 height 69
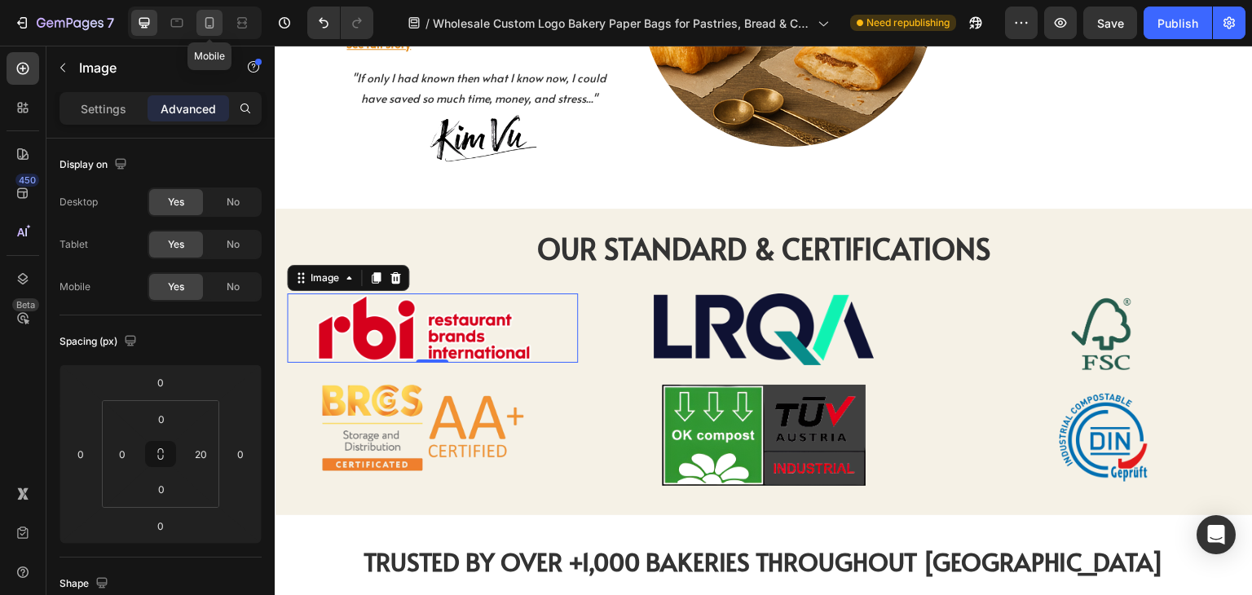
click at [208, 27] on icon at bounding box center [209, 23] width 16 height 16
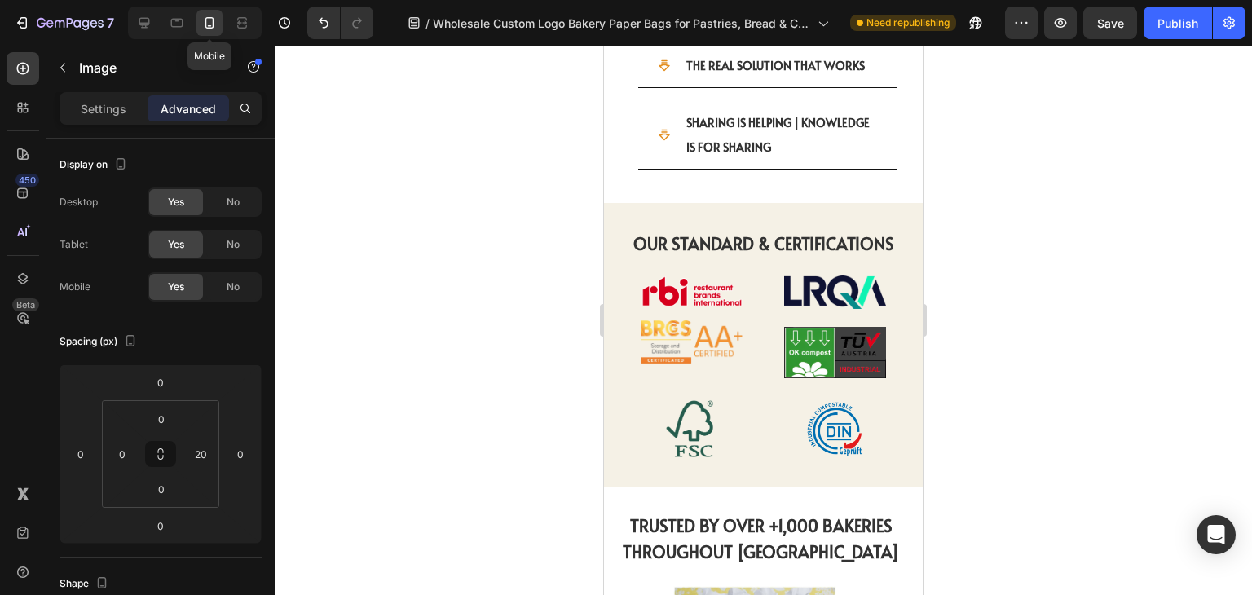
scroll to position [3792, 0]
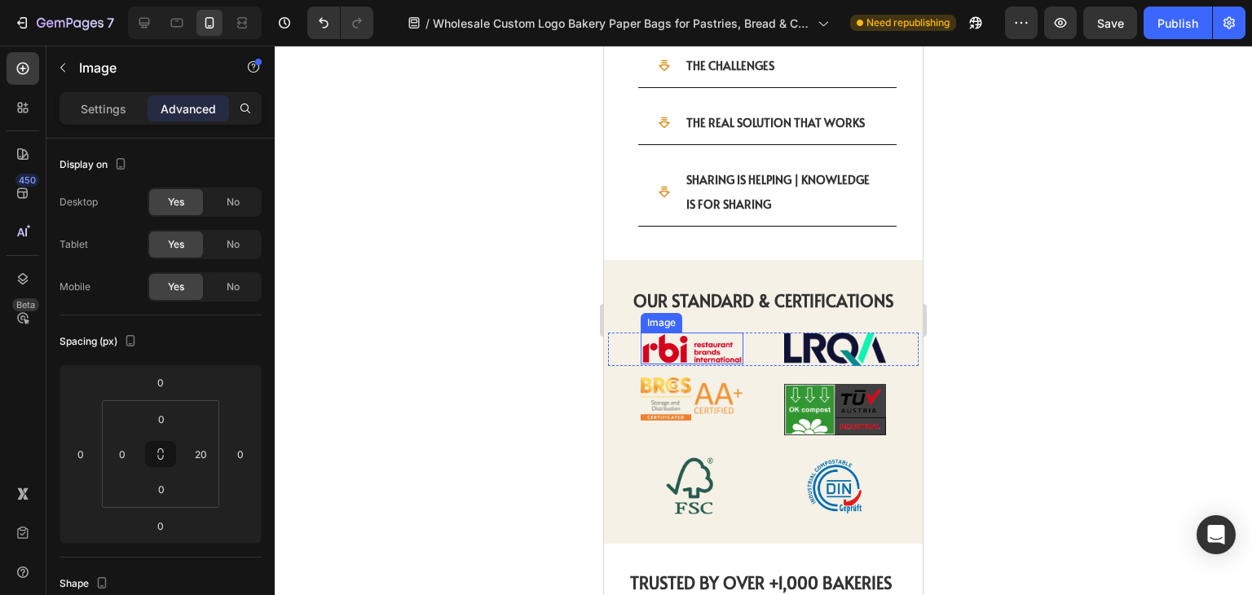
click at [714, 332] on img at bounding box center [691, 348] width 103 height 32
click at [760, 332] on div "Image 0 Image Row" at bounding box center [763, 348] width 310 height 33
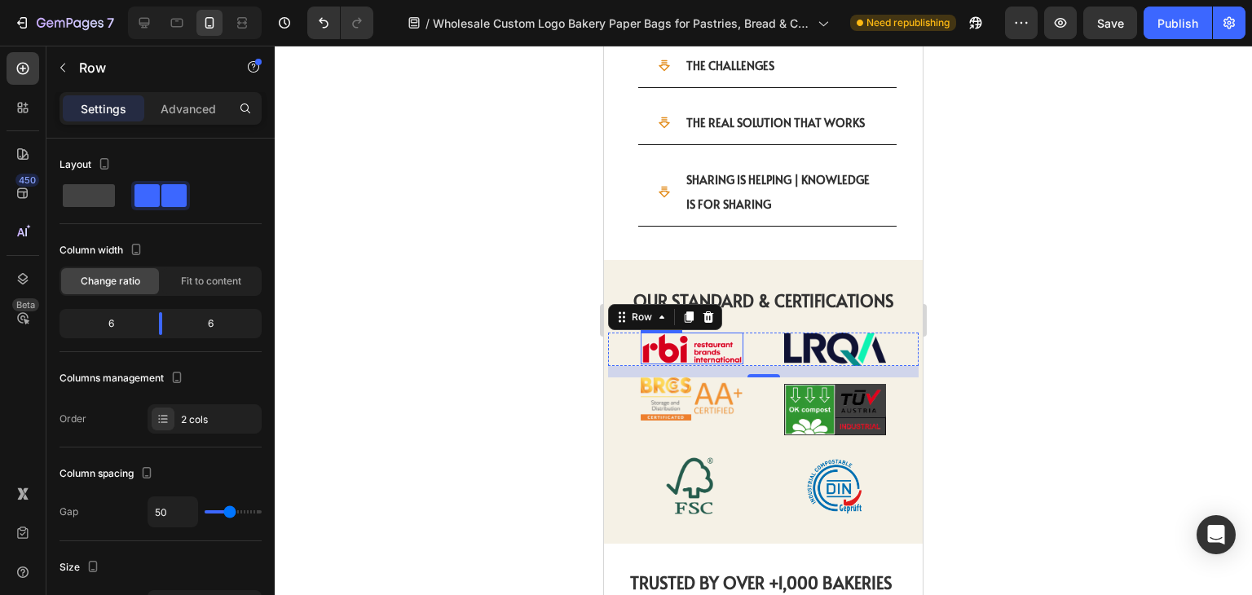
click at [681, 332] on img at bounding box center [691, 348] width 103 height 32
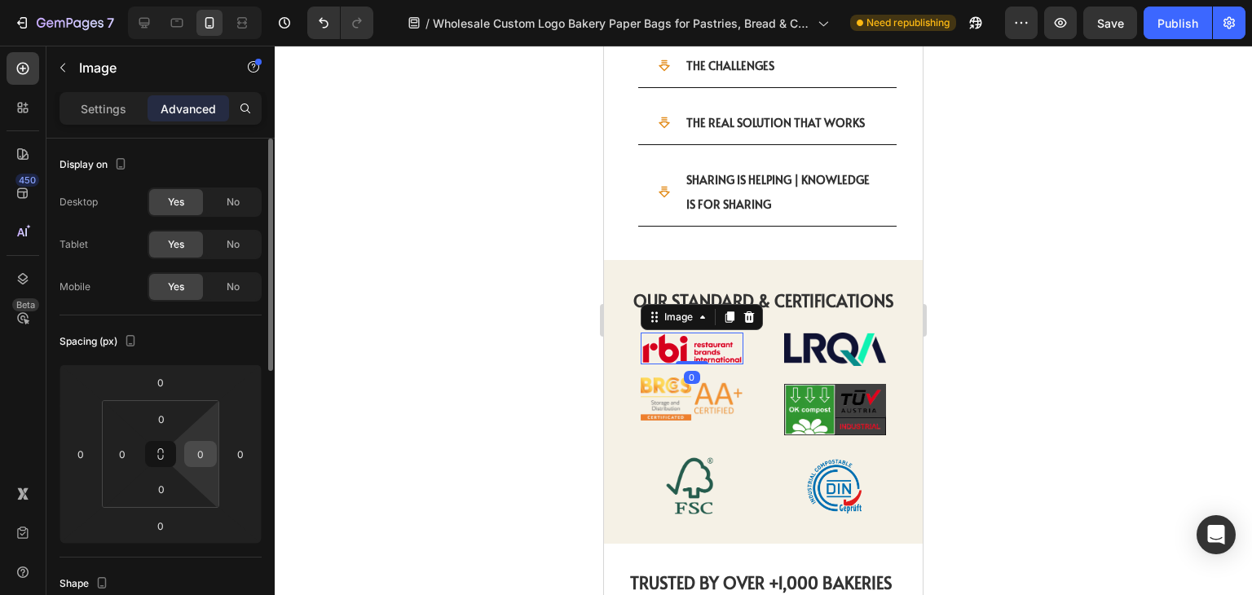
click at [204, 447] on input "0" at bounding box center [200, 454] width 24 height 24
type input "5"
click at [749, 332] on div "Image 0 Image Row" at bounding box center [763, 348] width 310 height 33
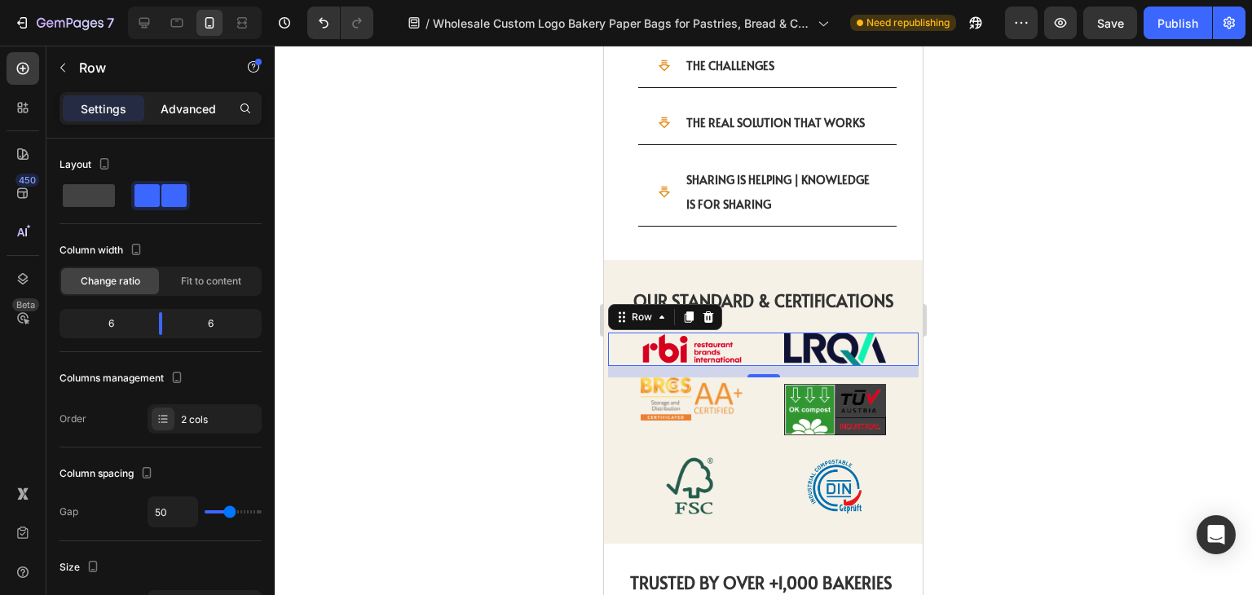
click at [176, 108] on p "Advanced" at bounding box center [188, 108] width 55 height 17
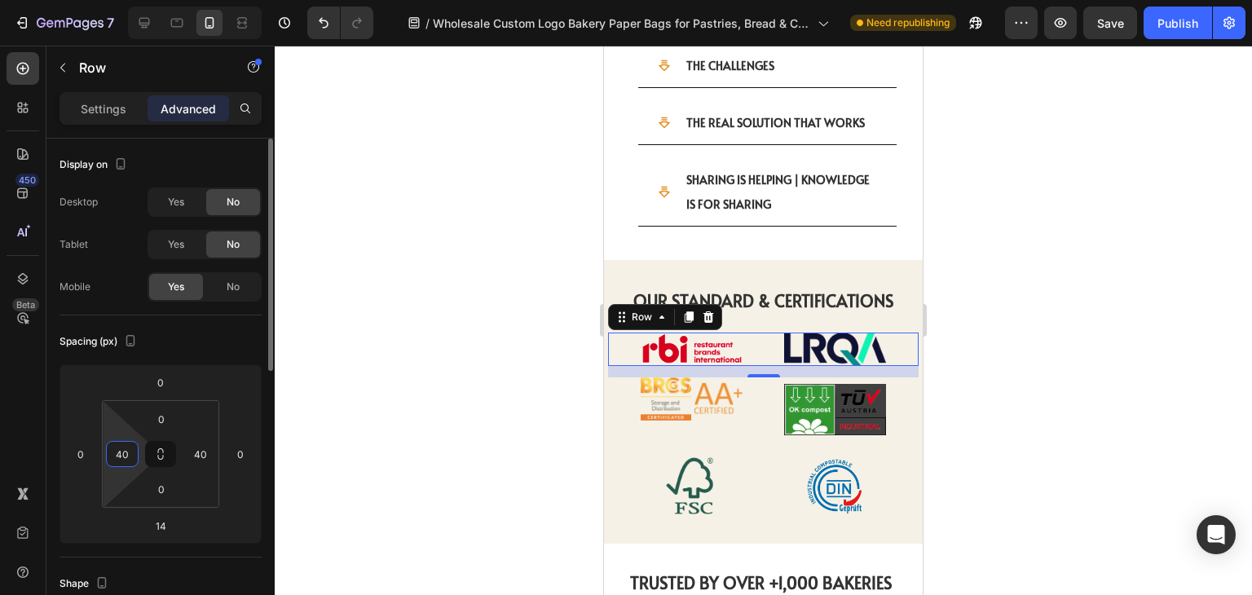
click at [130, 451] on input "40" at bounding box center [122, 454] width 24 height 24
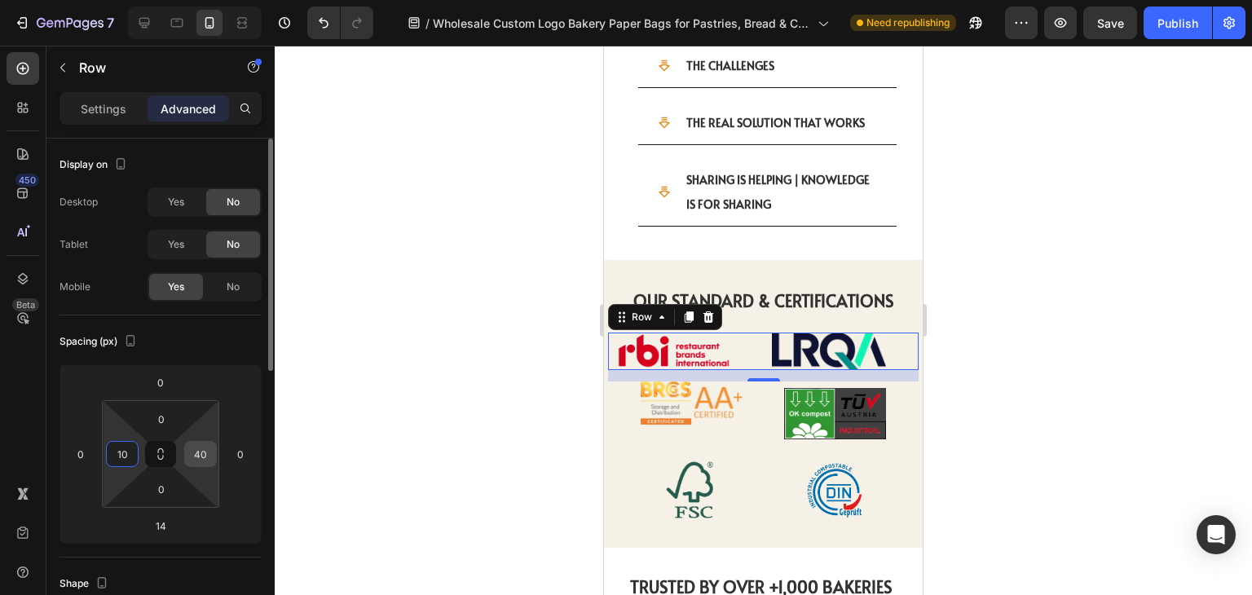
type input "10"
click at [204, 460] on input "40" at bounding box center [200, 454] width 24 height 24
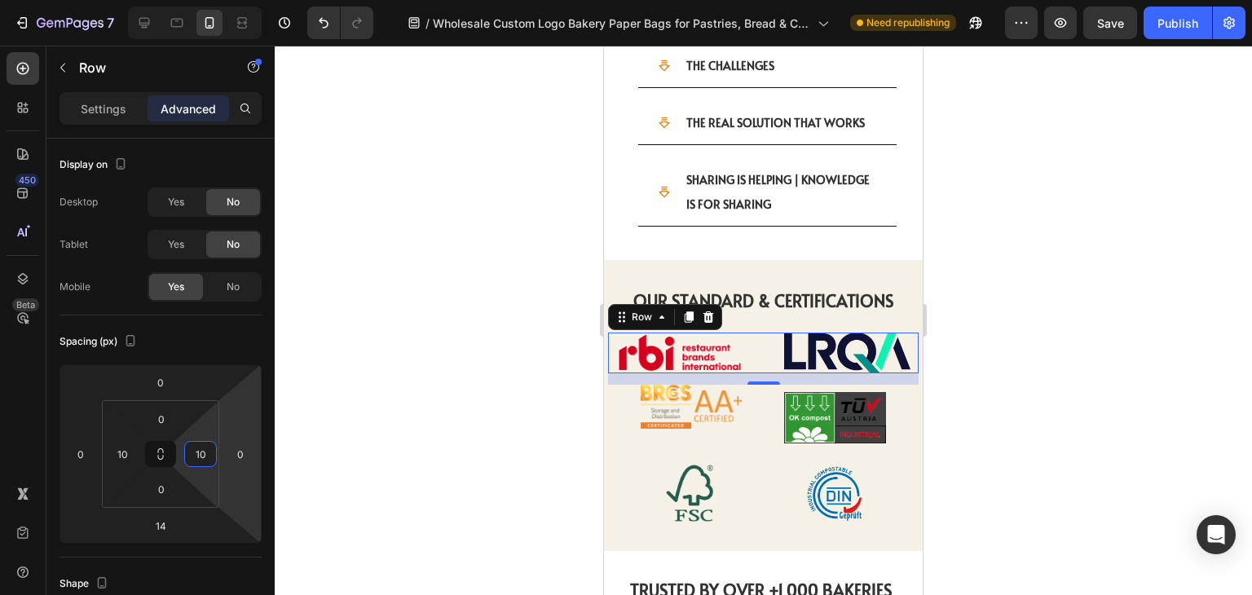
type input "10"
click at [746, 332] on div "Image Image Row 14" at bounding box center [763, 353] width 310 height 42
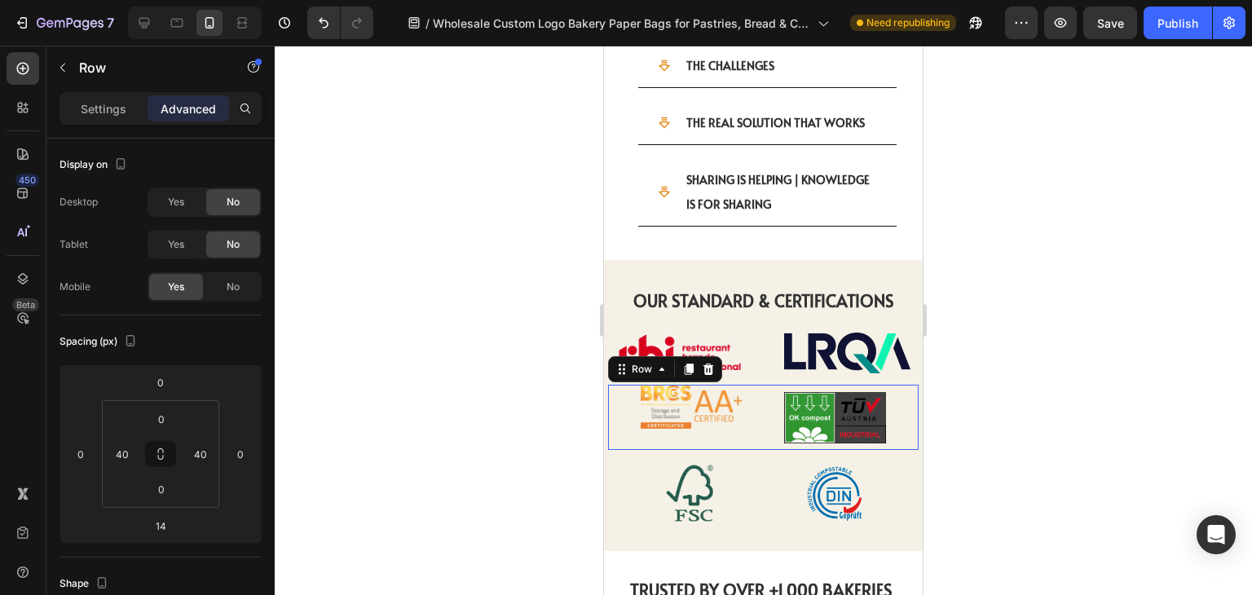
click at [750, 385] on div "Image Image Row 0" at bounding box center [763, 417] width 310 height 65
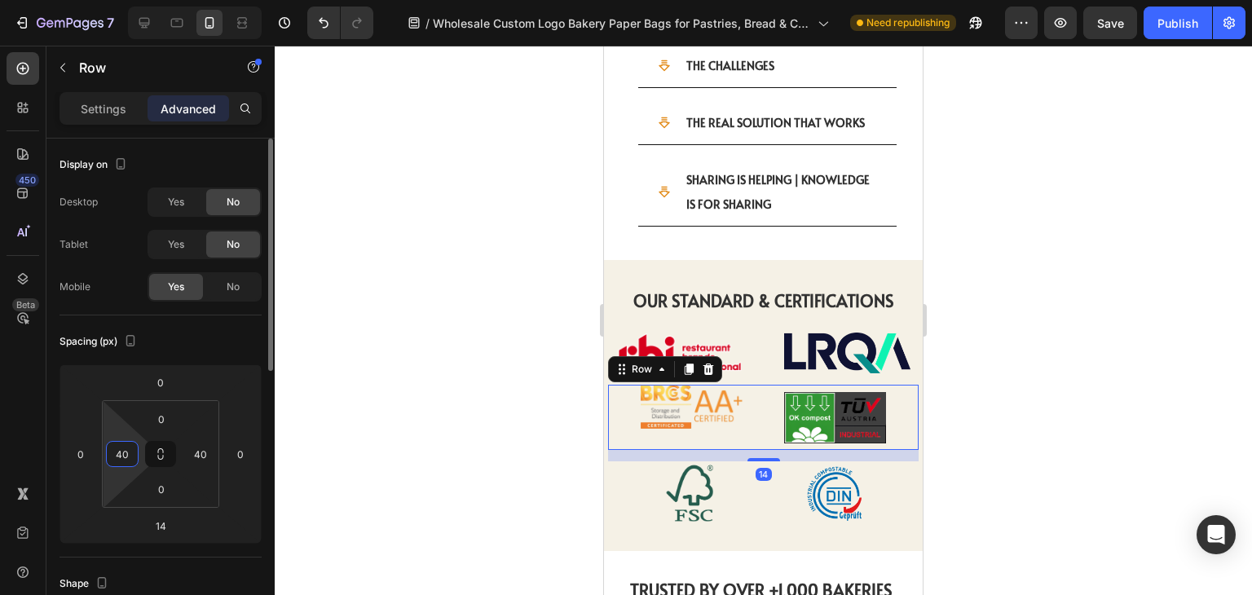
click at [123, 448] on input "40" at bounding box center [122, 454] width 24 height 24
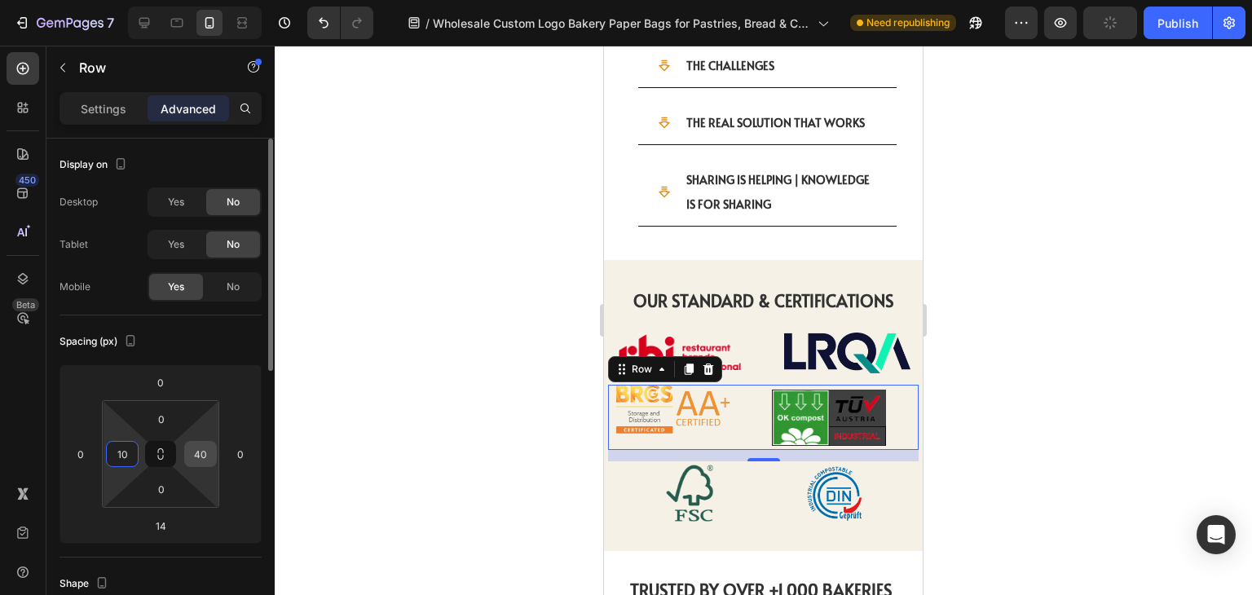
type input "10"
click at [200, 460] on input "40" at bounding box center [200, 454] width 24 height 24
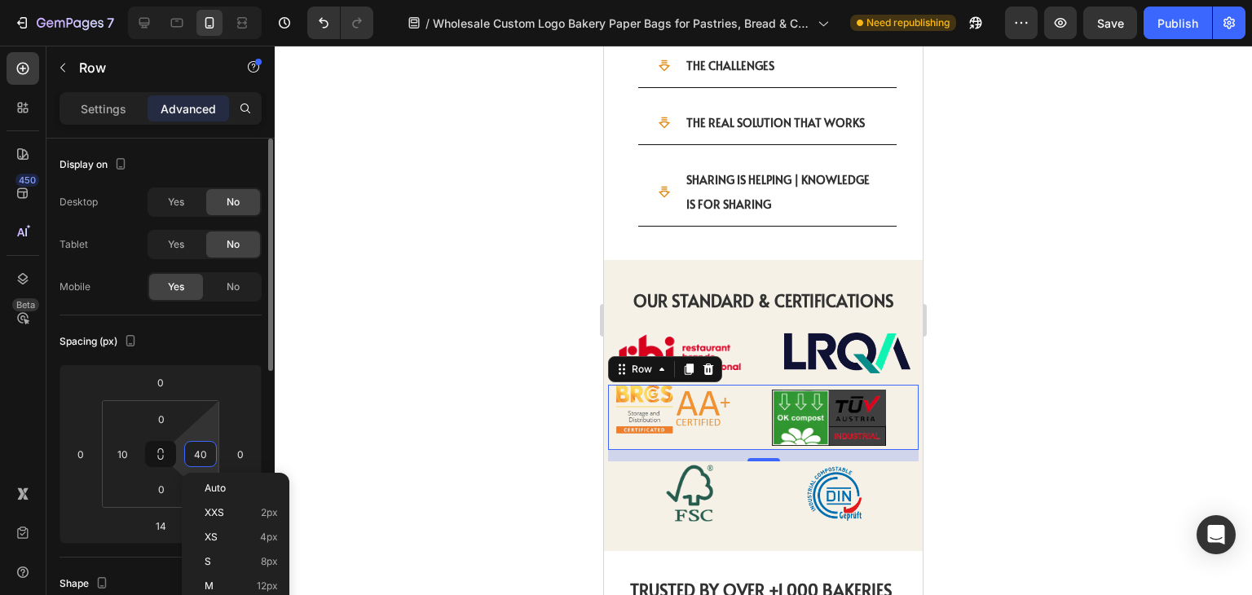
type input "4"
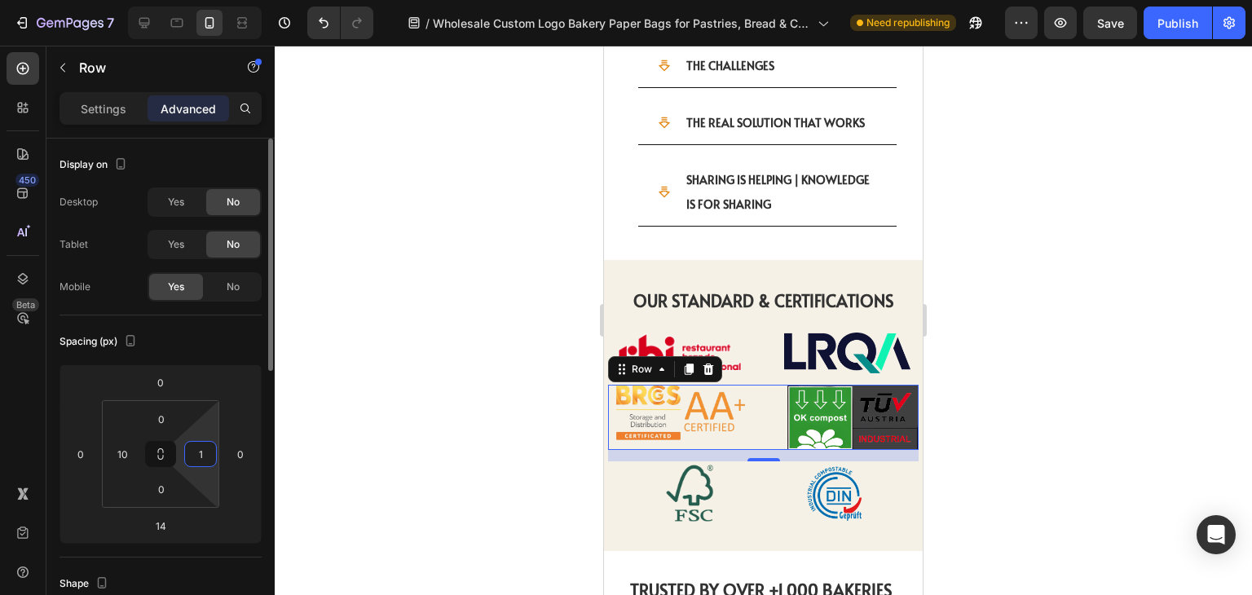
type input "10"
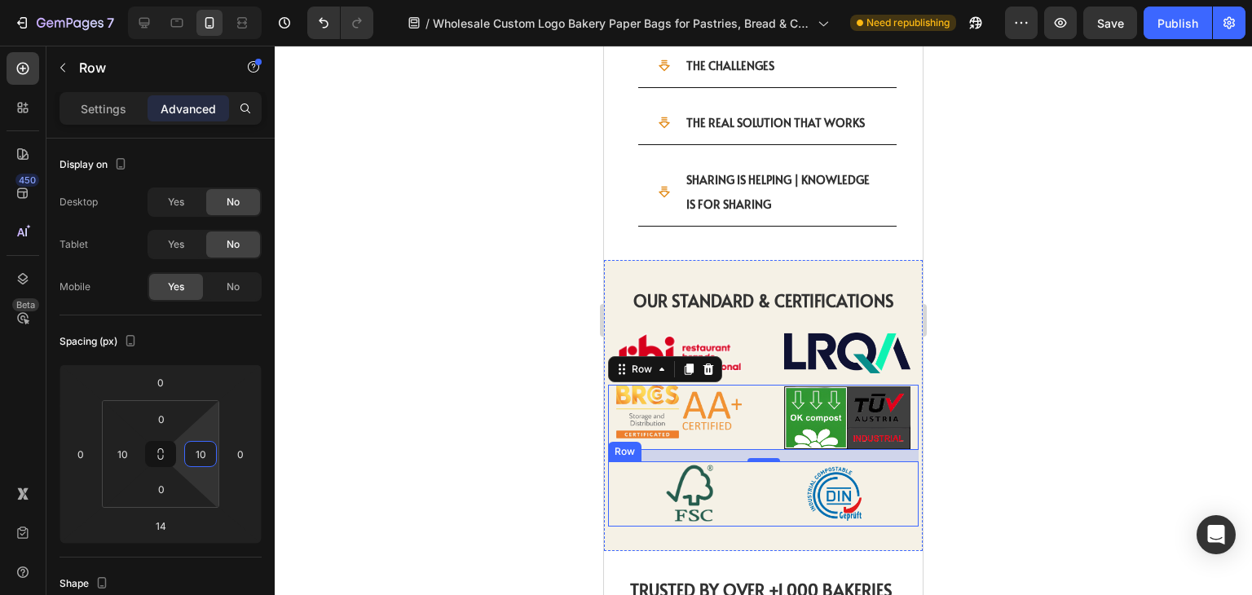
click at [750, 469] on div "Image Image Row" at bounding box center [763, 493] width 310 height 65
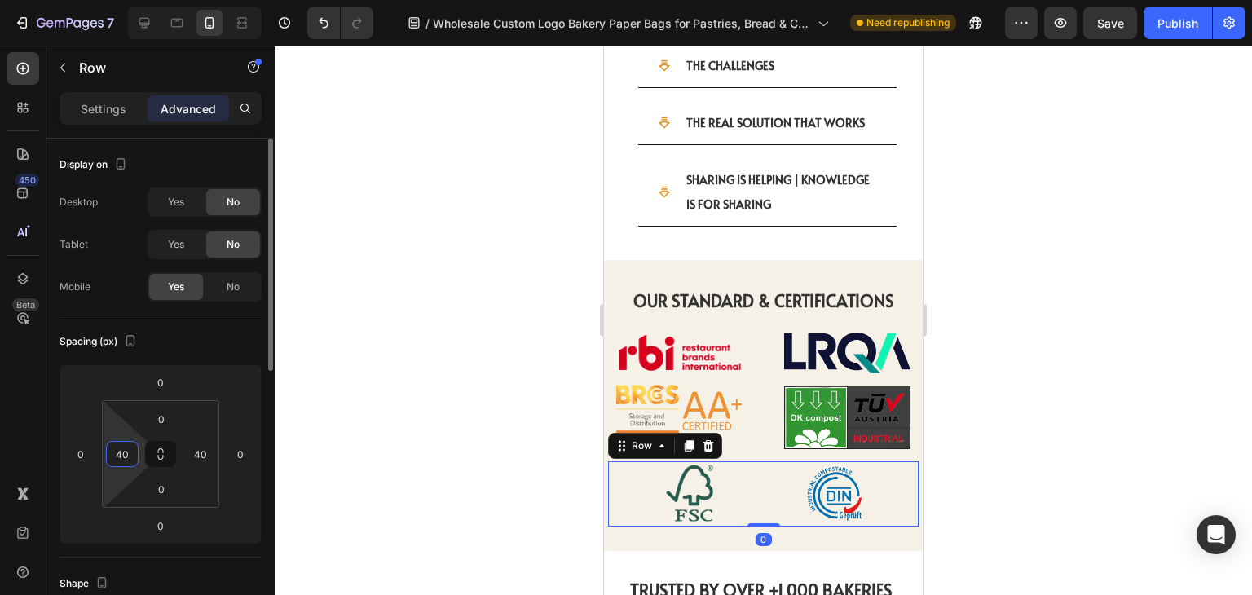
click at [125, 458] on input "40" at bounding box center [122, 454] width 24 height 24
type input "10"
click at [205, 452] on input "40" at bounding box center [200, 454] width 24 height 24
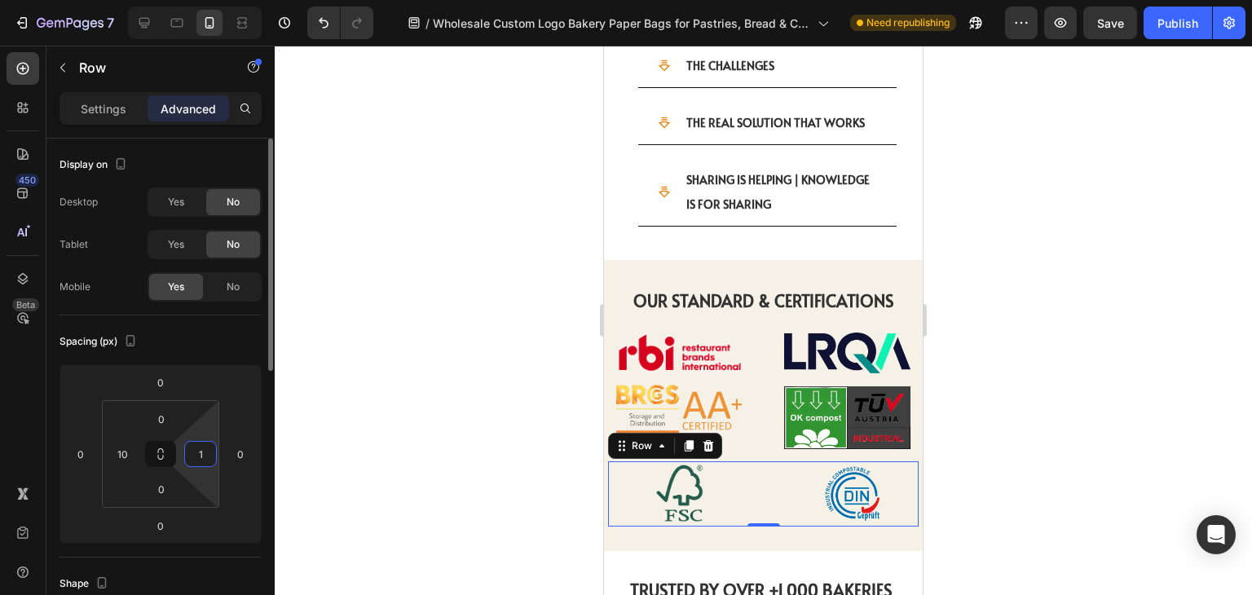
type input "10"
click at [91, 103] on p "Settings" at bounding box center [104, 108] width 46 height 17
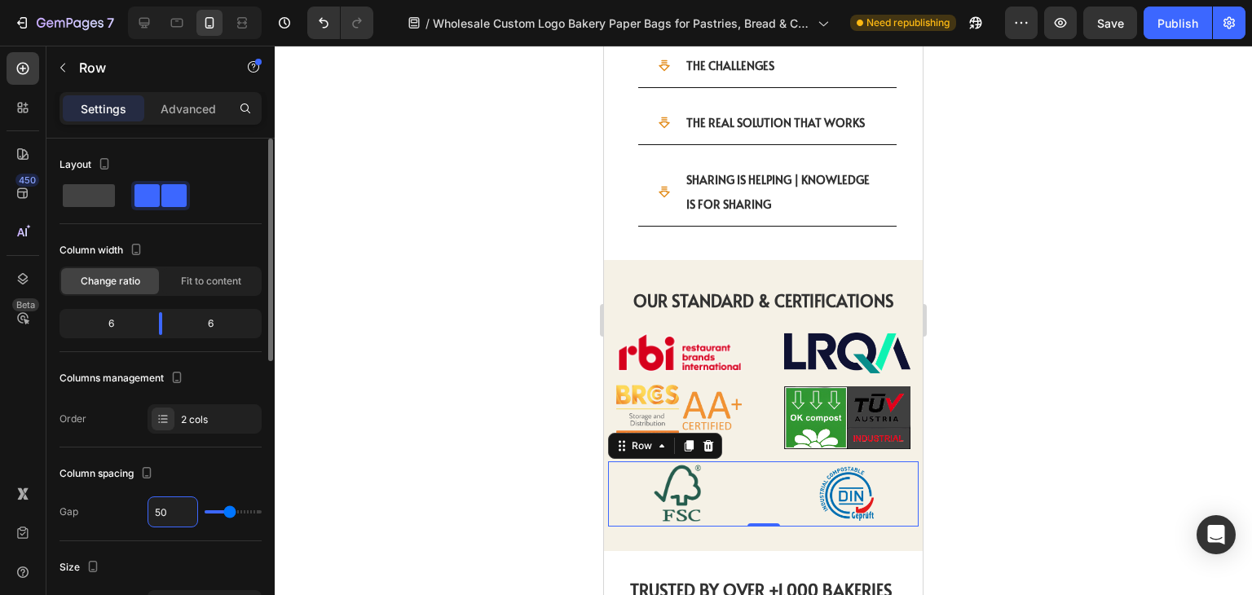
click at [169, 513] on input "50" at bounding box center [172, 511] width 49 height 29
type input "6"
type input "60"
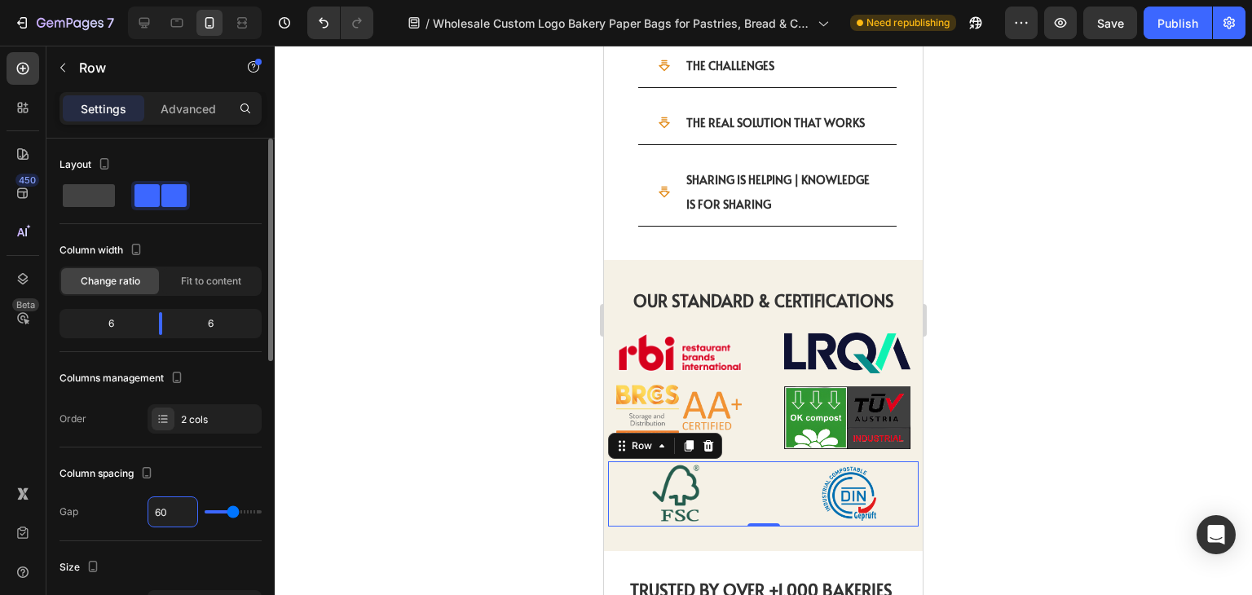
type input "6"
type input "0"
type input "7"
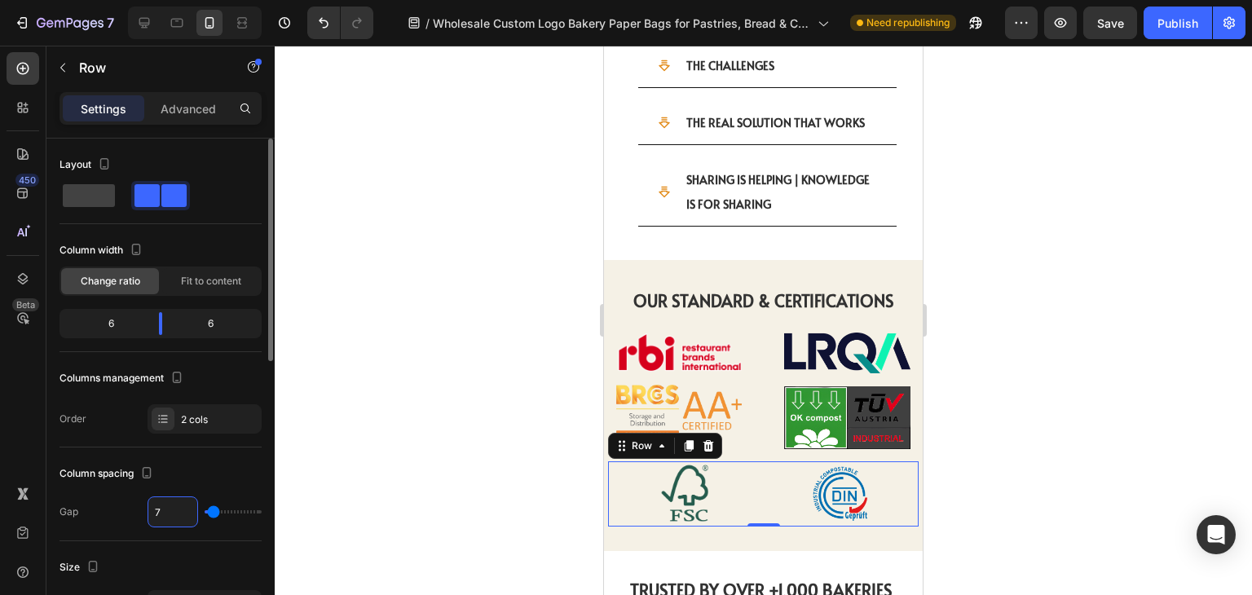
type input "70"
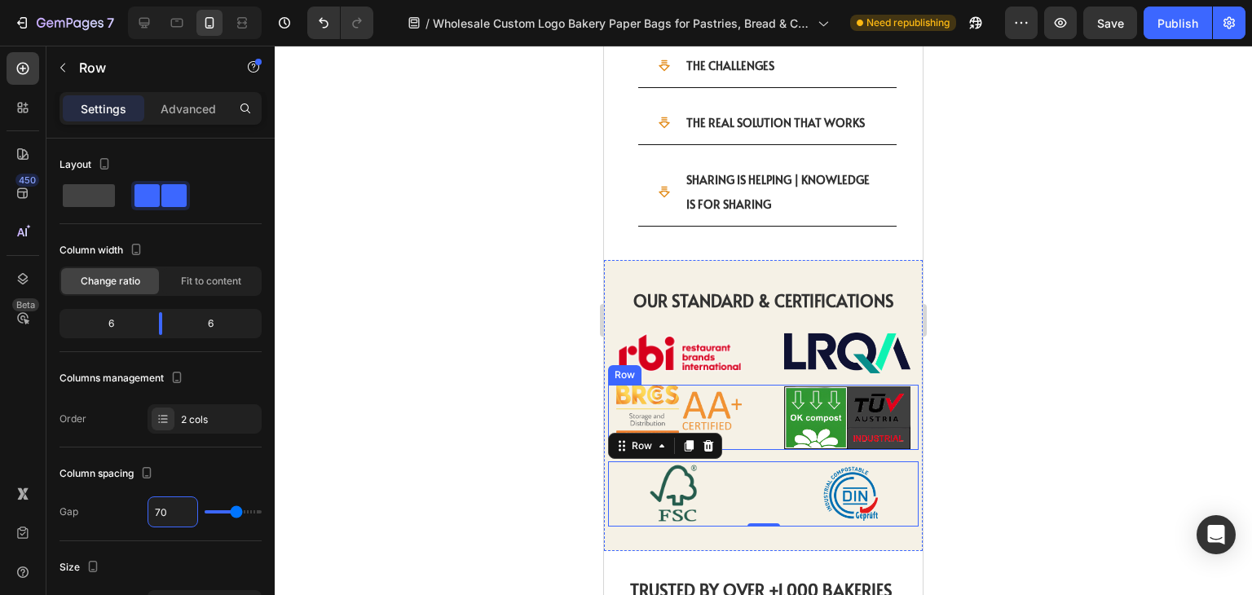
click at [766, 403] on div "Image Image Row" at bounding box center [763, 417] width 310 height 65
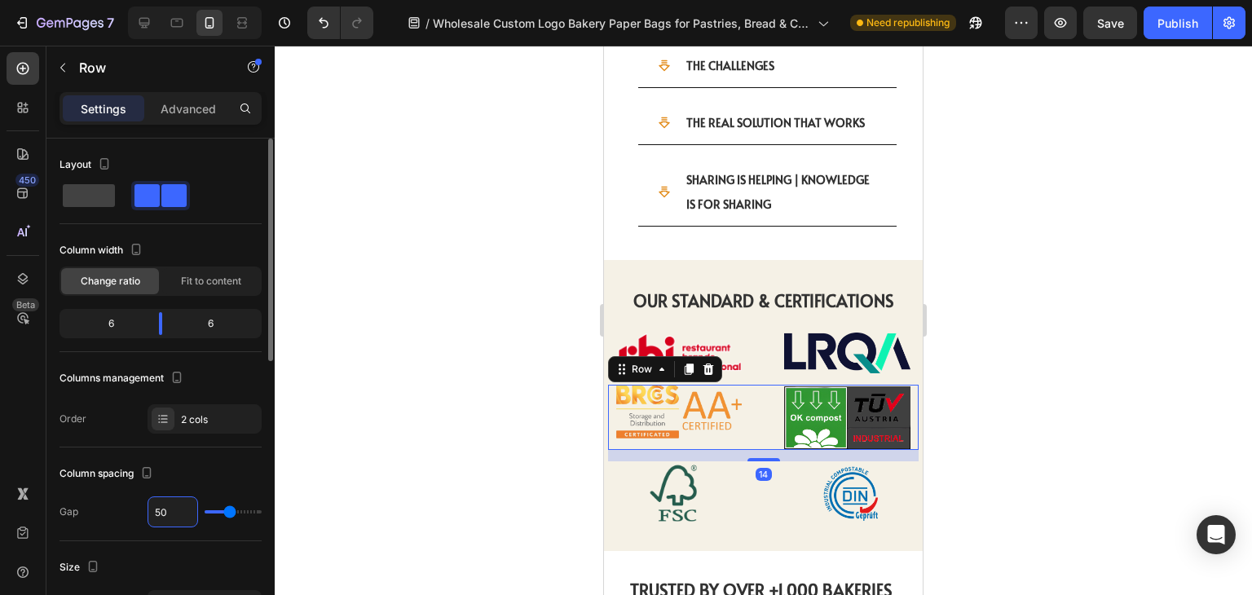
click at [174, 514] on input "50" at bounding box center [172, 511] width 49 height 29
type input "7"
type input "70"
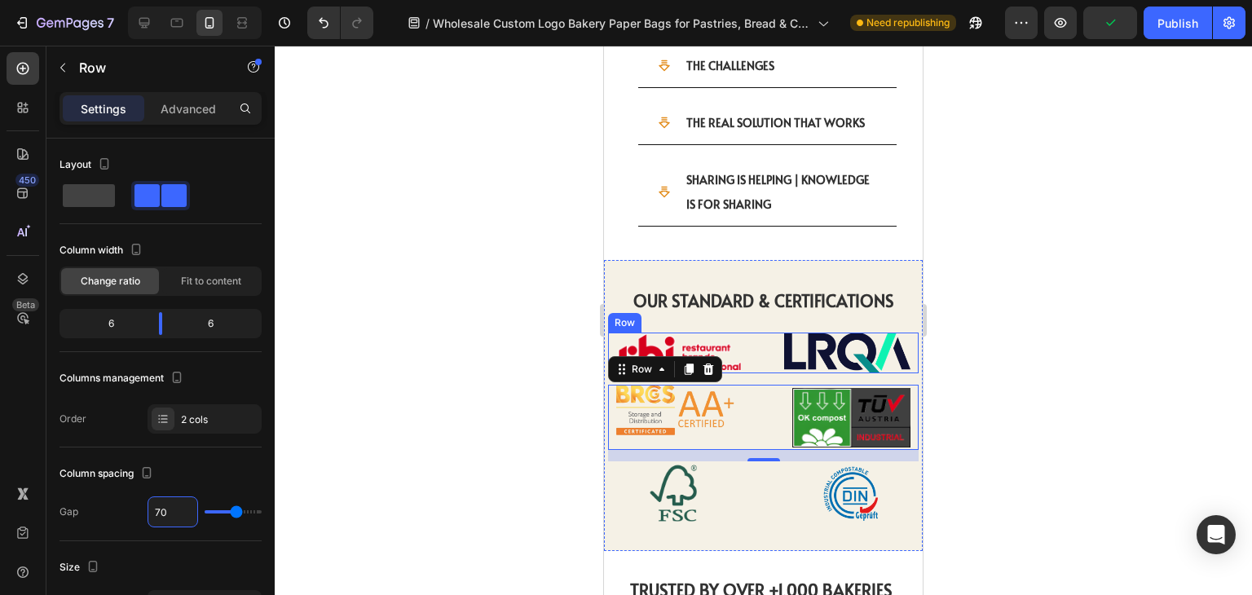
click at [766, 332] on div "Image Image Row" at bounding box center [763, 353] width 310 height 42
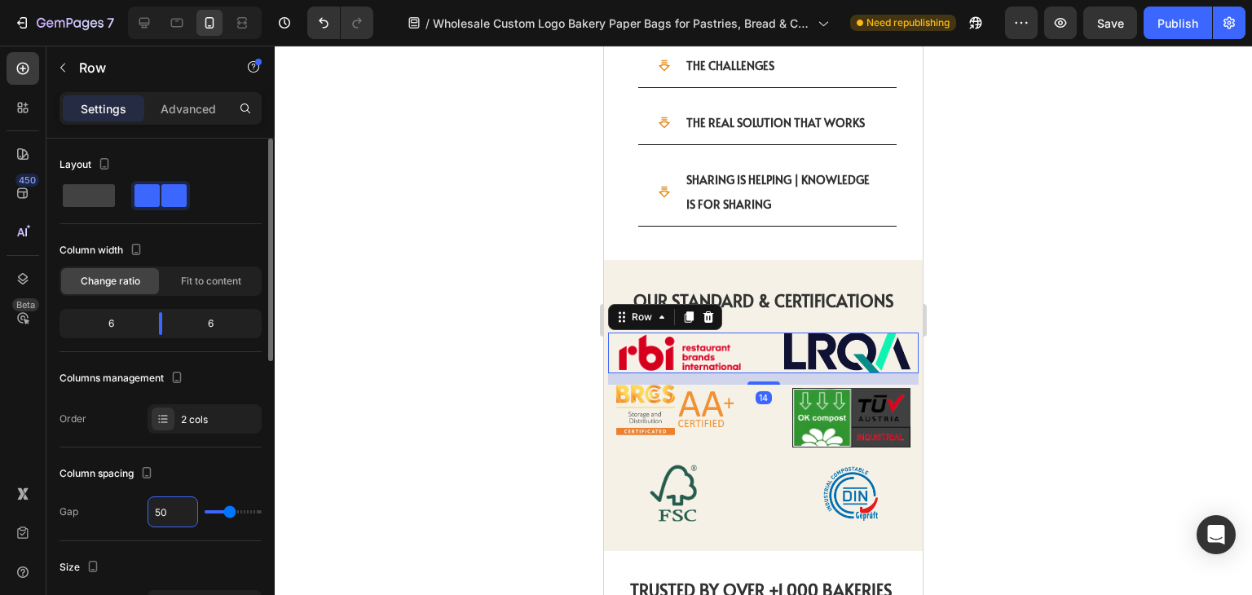
click at [166, 509] on input "50" at bounding box center [172, 511] width 49 height 29
type input "7"
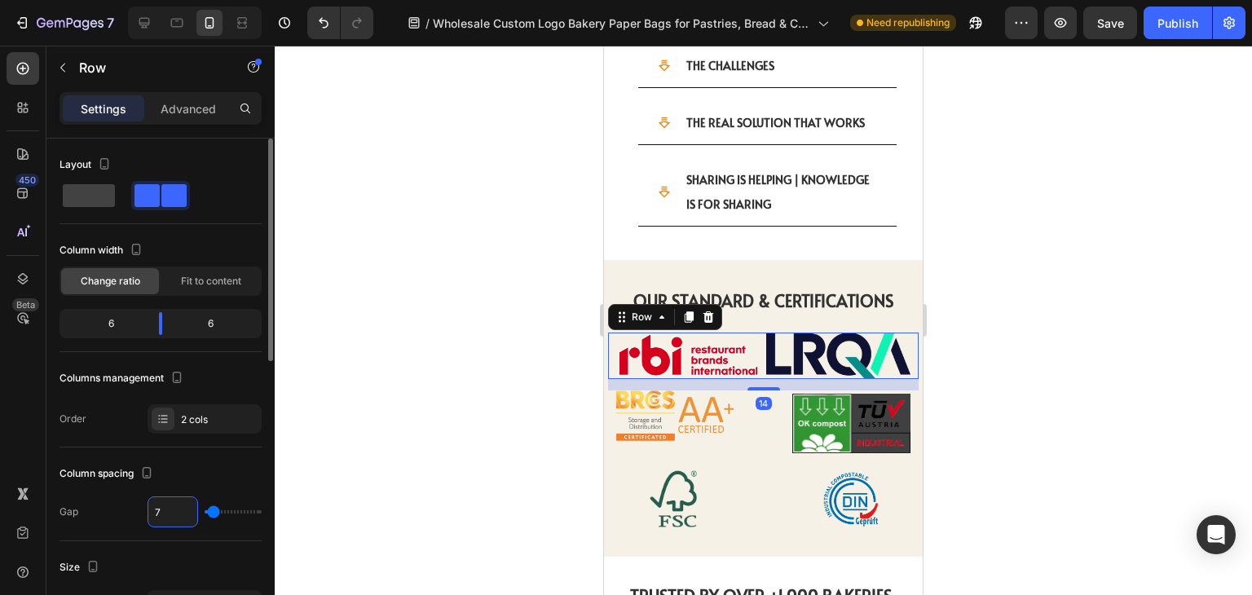
type input "70"
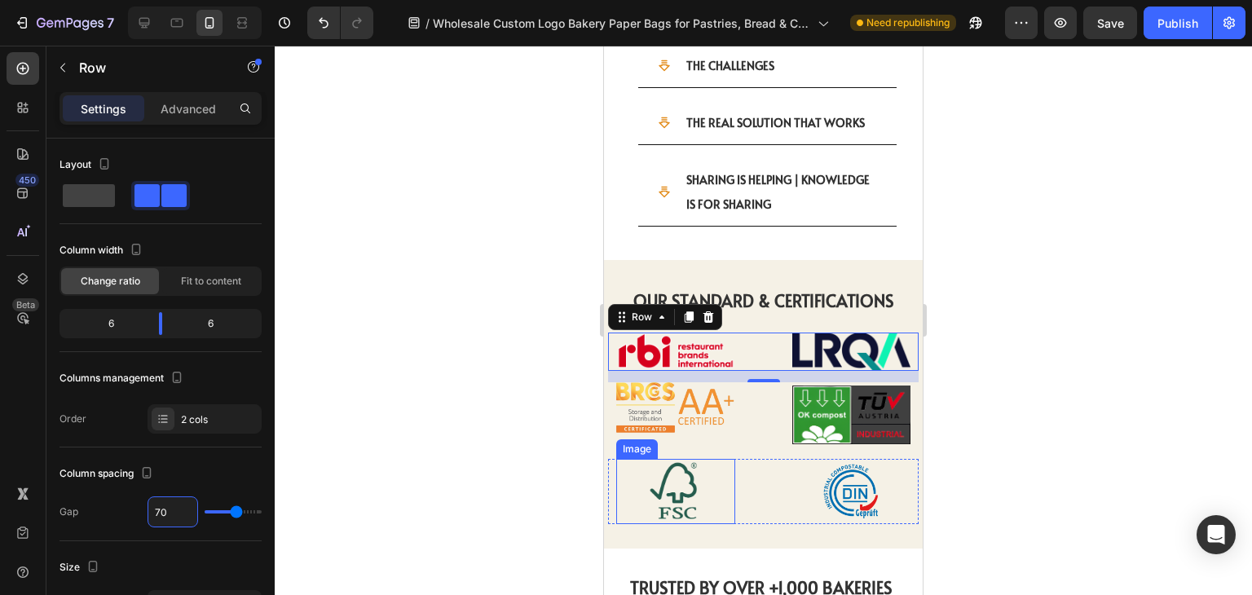
click at [728, 480] on img at bounding box center [675, 491] width 119 height 65
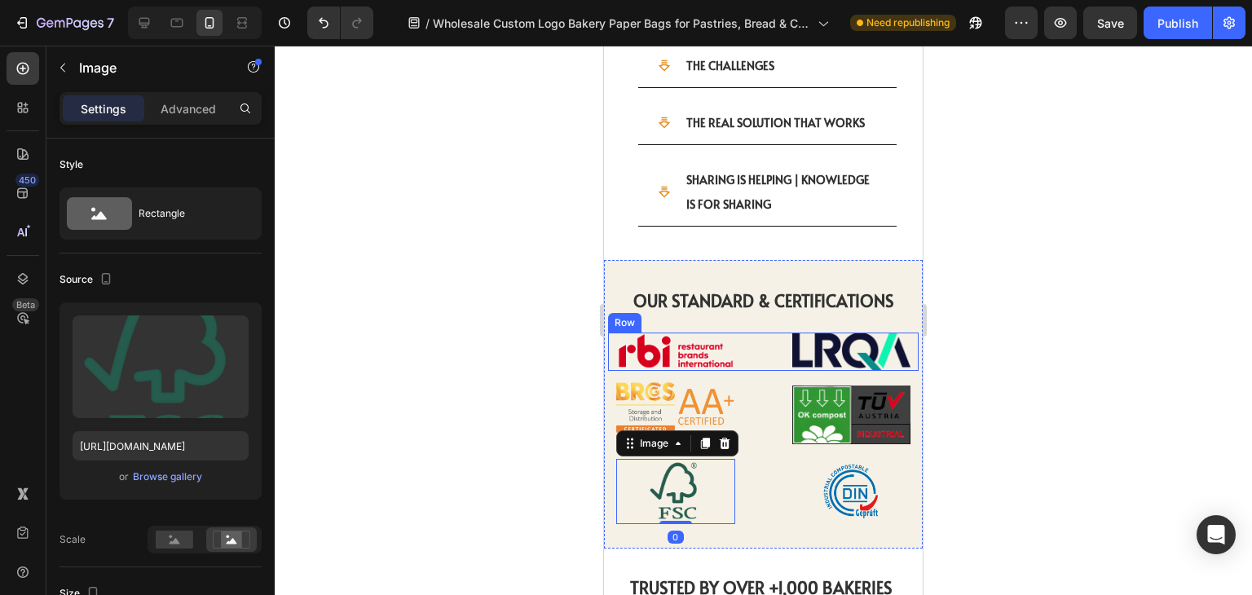
click at [750, 332] on div "Image Image Row" at bounding box center [763, 351] width 310 height 39
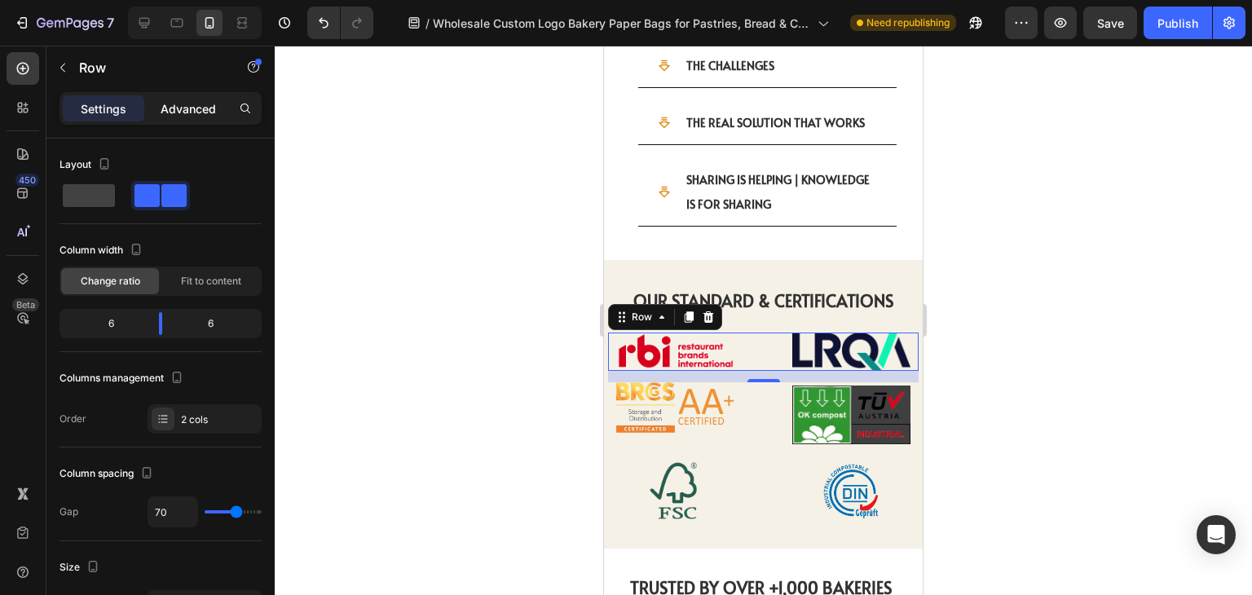
click at [198, 103] on p "Advanced" at bounding box center [188, 108] width 55 height 17
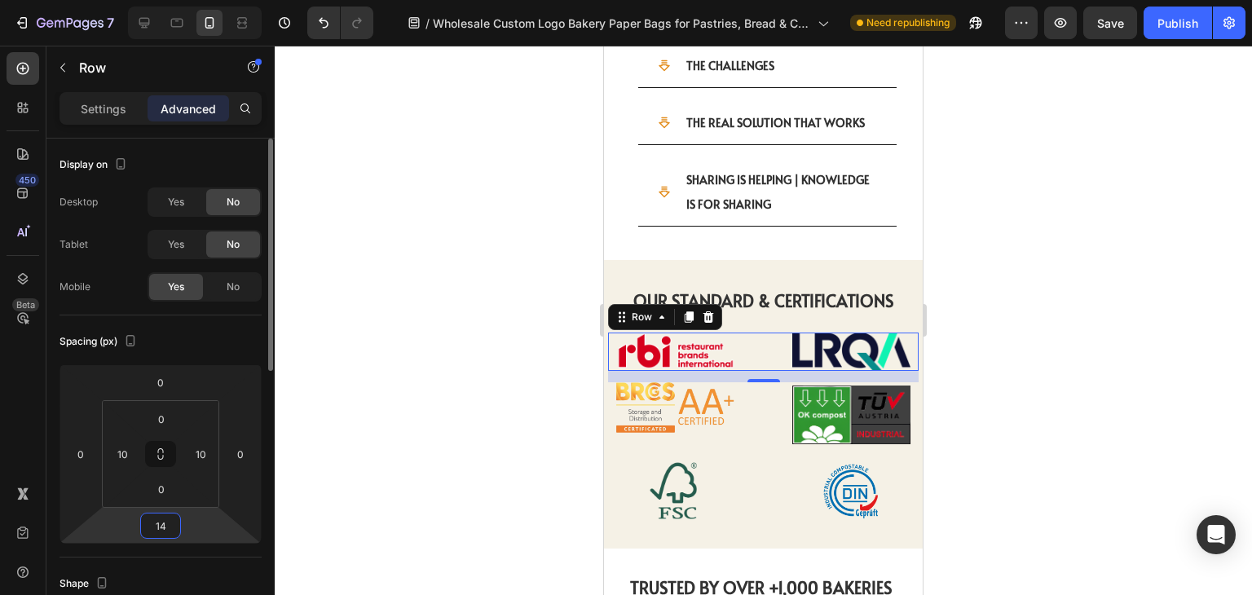
click at [170, 524] on input "14" at bounding box center [160, 525] width 33 height 24
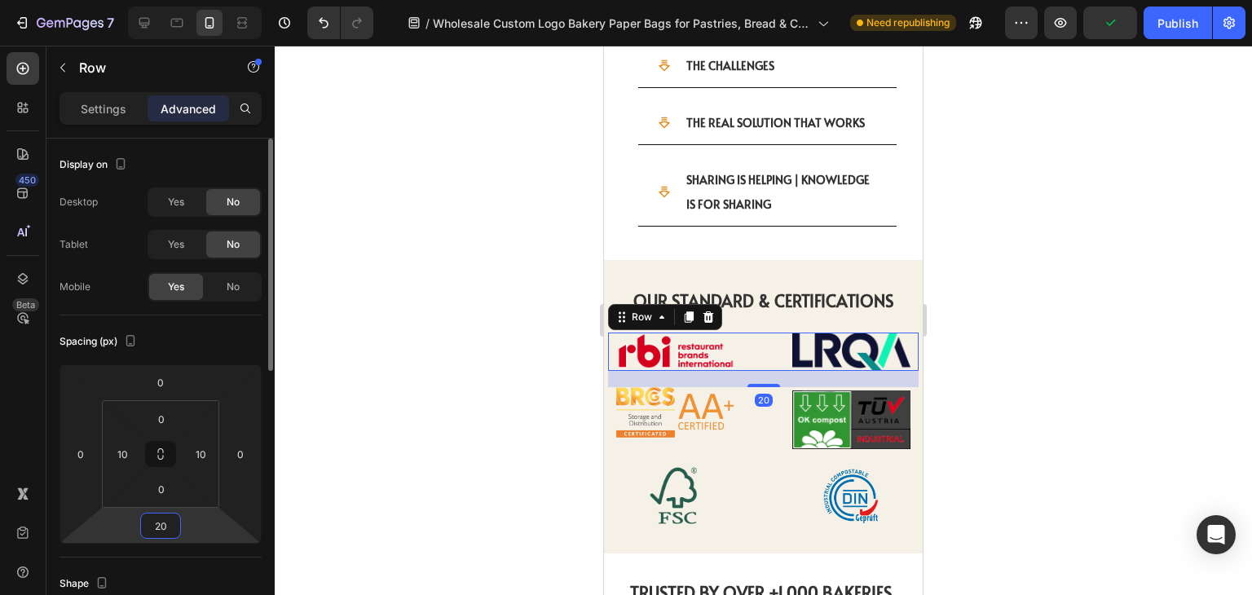
type input "2"
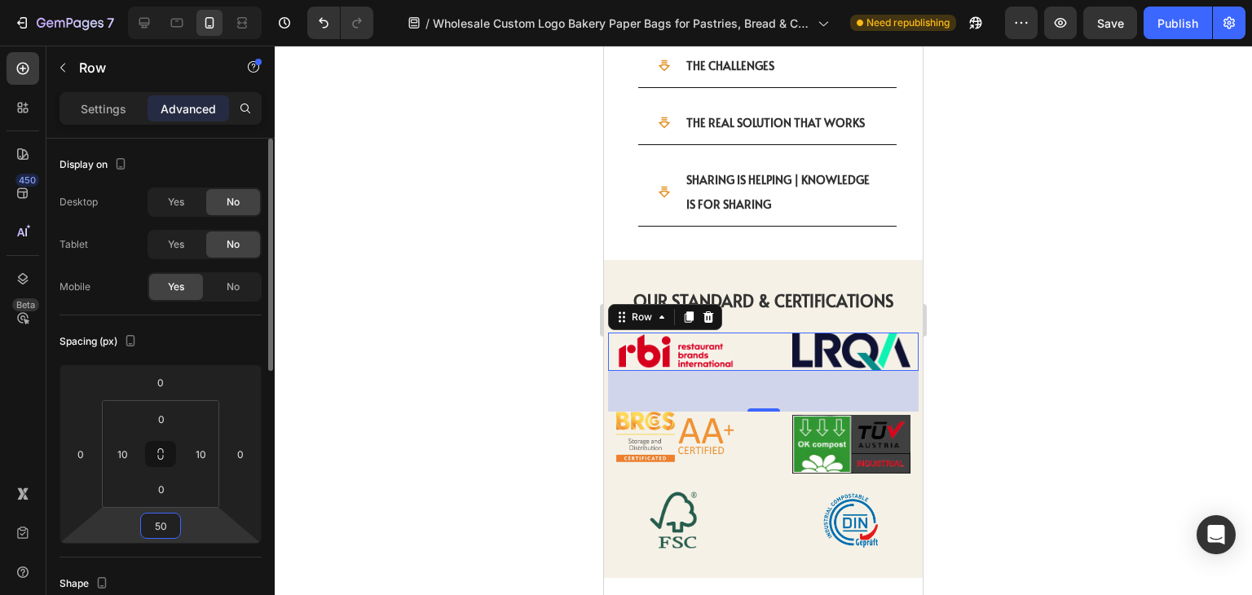
type input "5"
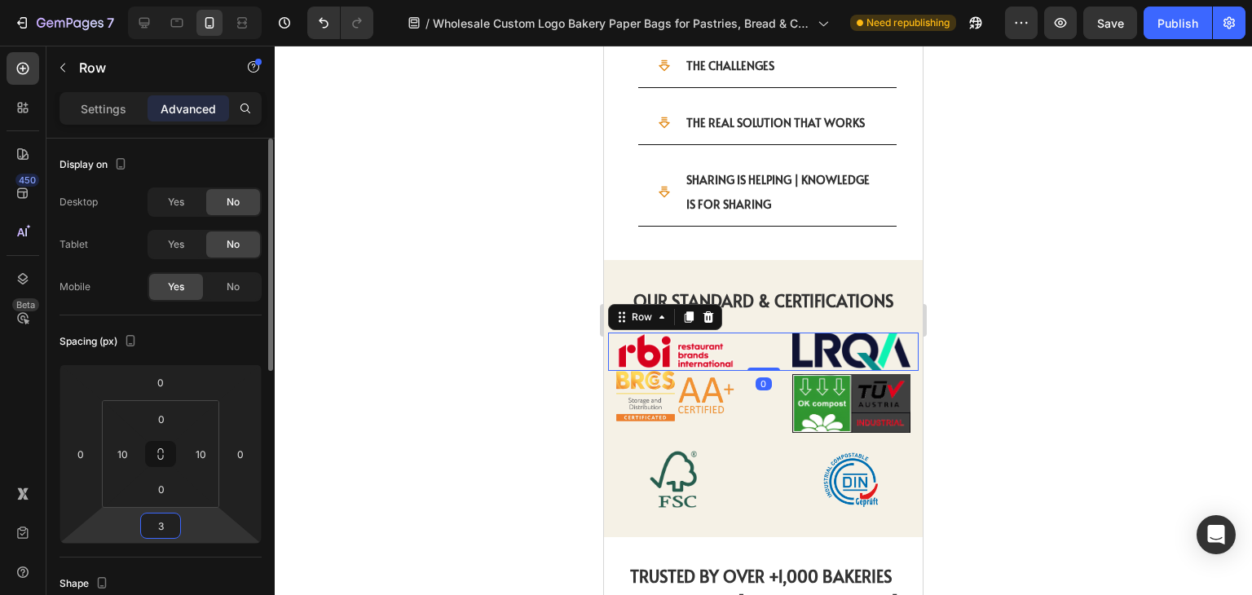
type input "30"
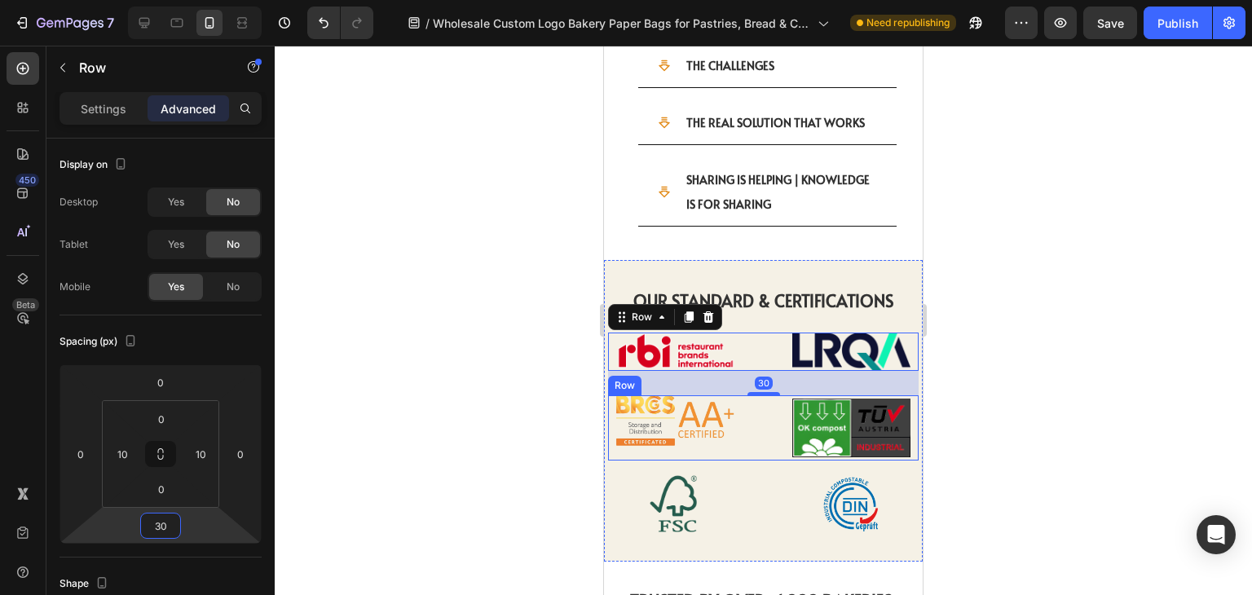
click at [780, 395] on div "Image Image Row" at bounding box center [763, 427] width 310 height 65
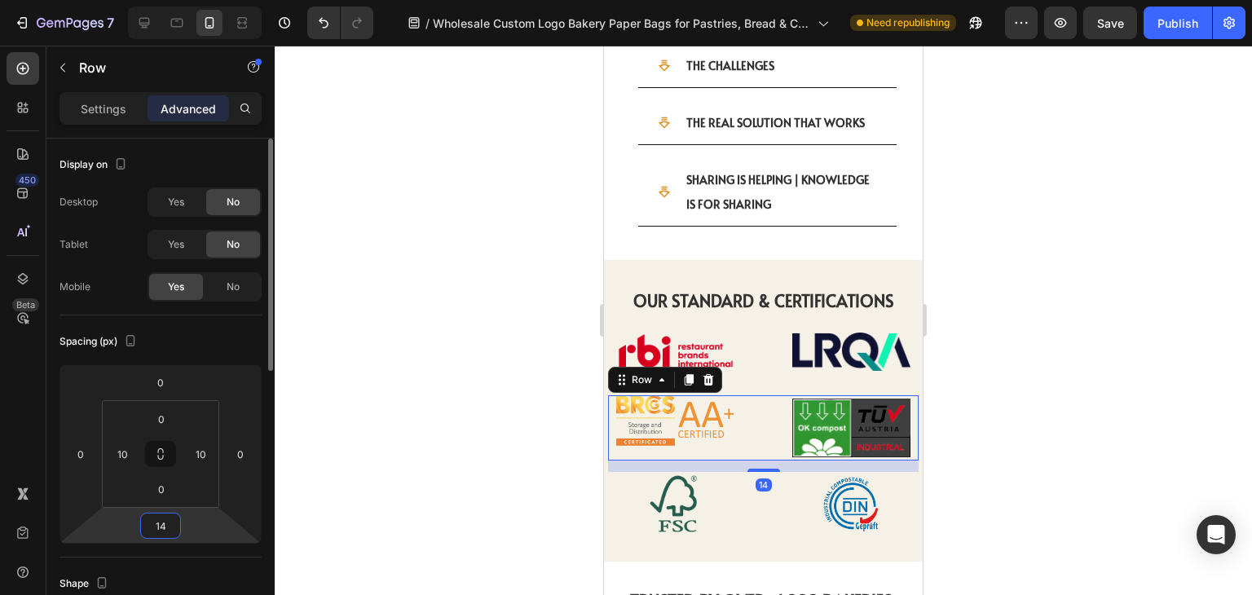
click at [169, 526] on input "14" at bounding box center [160, 525] width 33 height 24
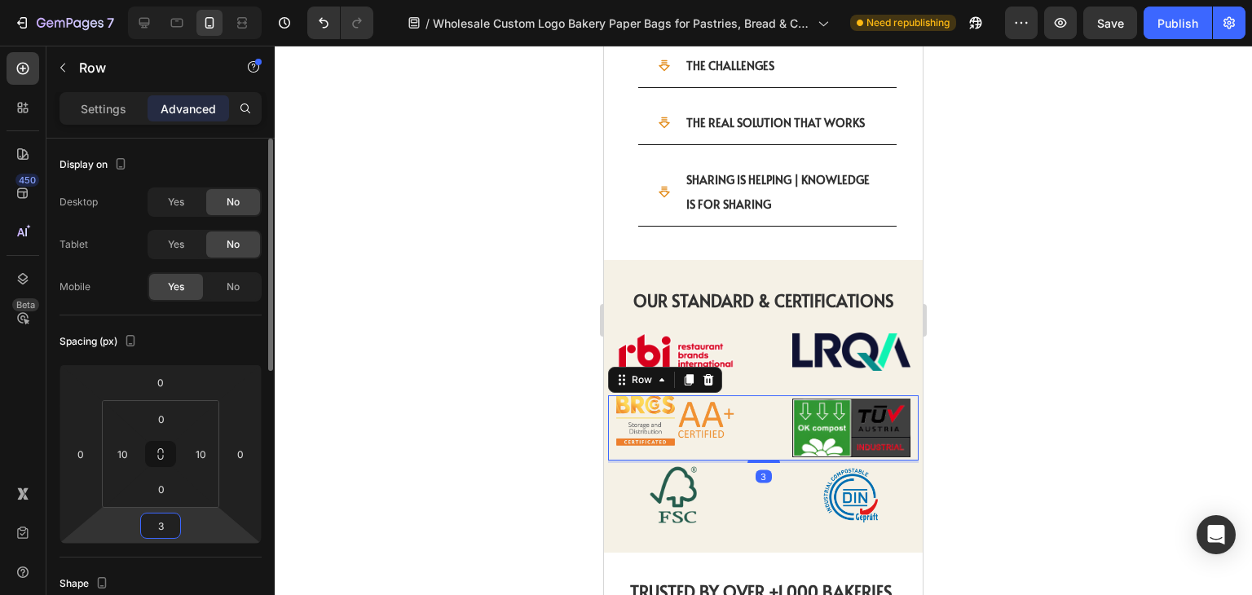
type input "30"
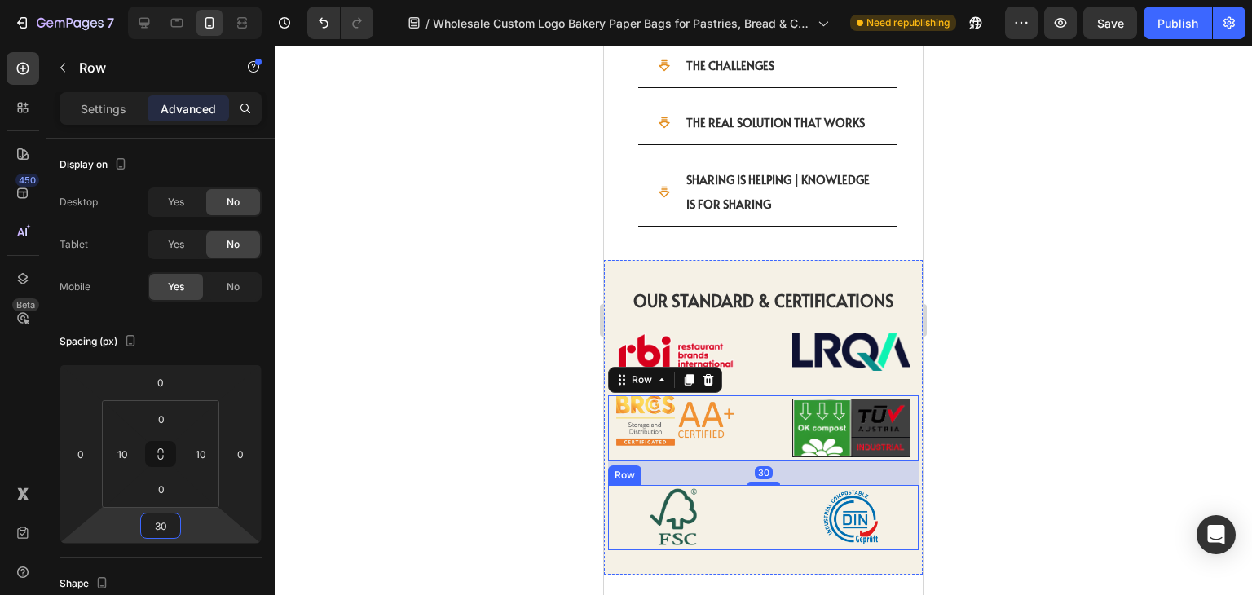
click at [757, 485] on div "Image Image Row" at bounding box center [763, 517] width 310 height 65
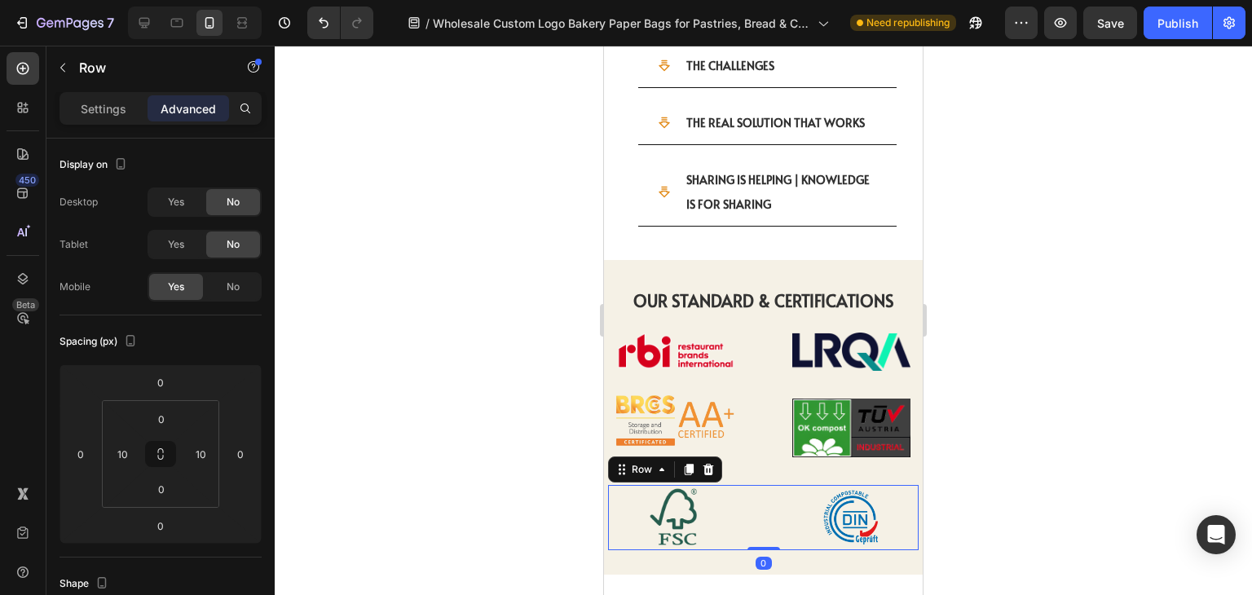
click at [1144, 314] on div at bounding box center [763, 320] width 977 height 549
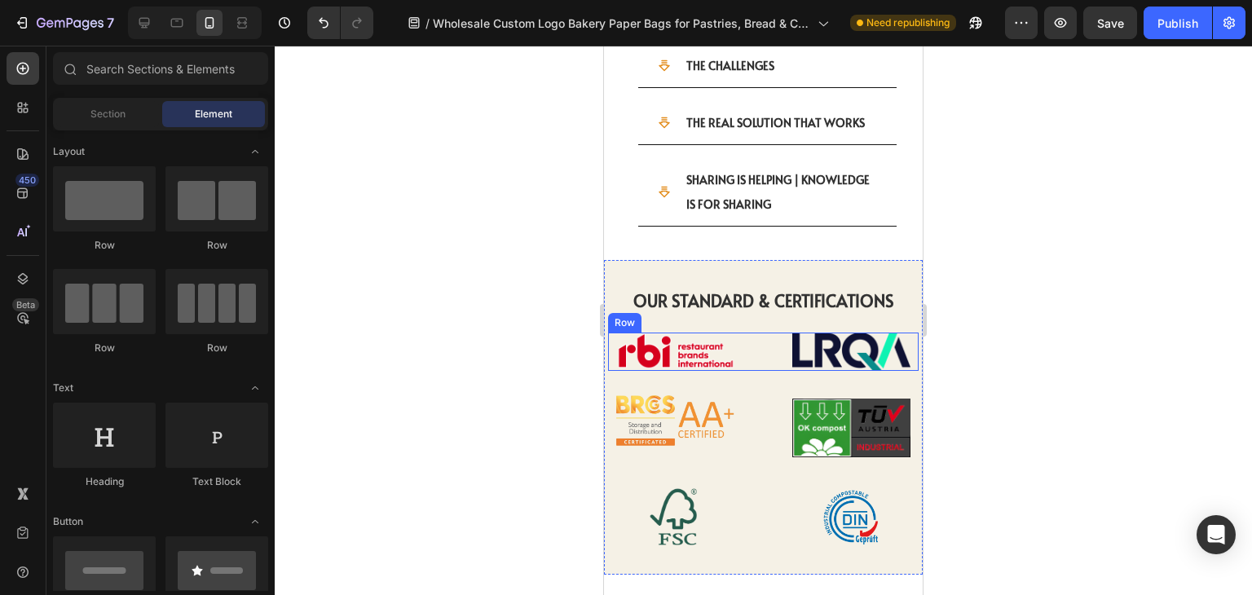
click at [777, 332] on div "Image Image Row" at bounding box center [763, 351] width 310 height 39
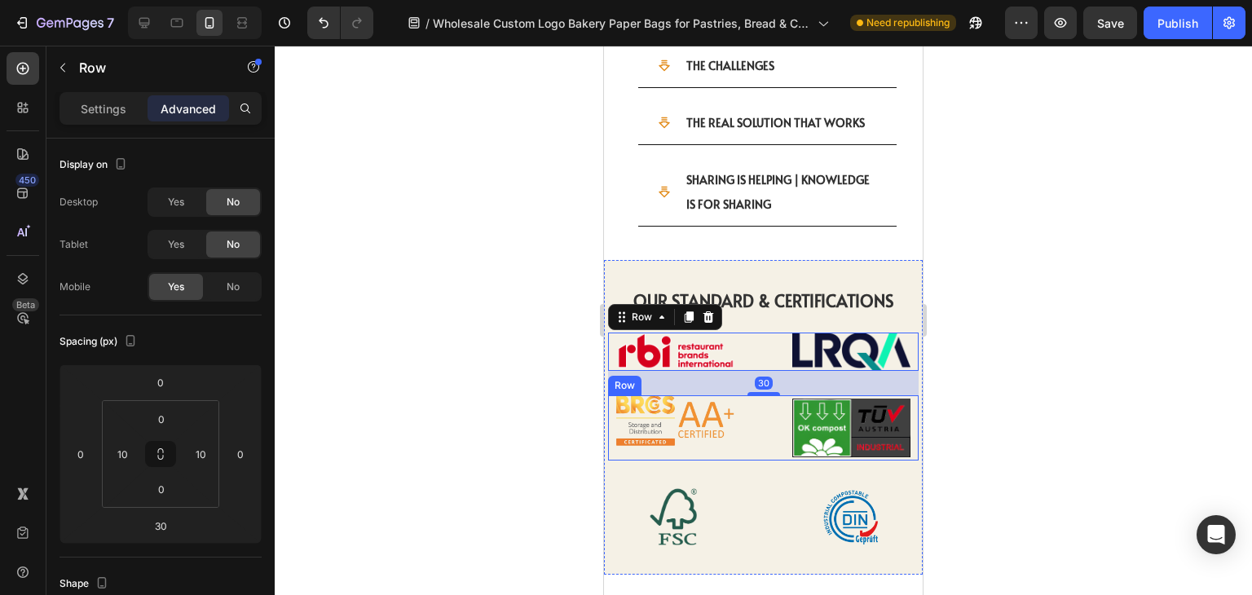
click at [753, 398] on div "Image Image Row" at bounding box center [763, 427] width 310 height 65
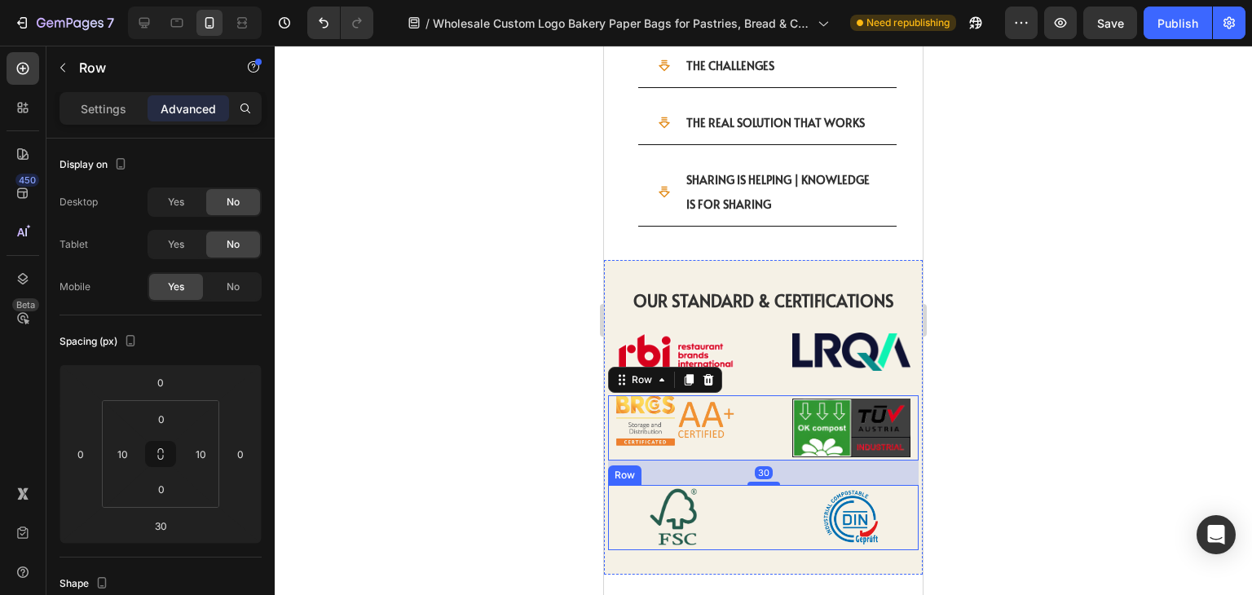
click at [733, 485] on div "Image Image Row" at bounding box center [763, 517] width 310 height 65
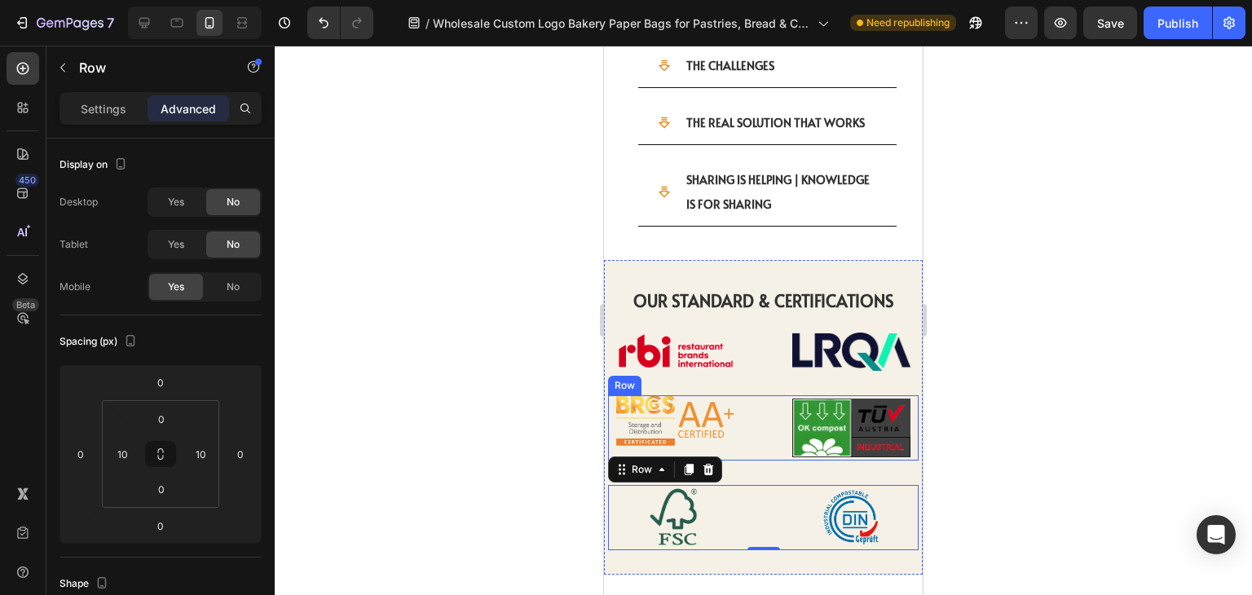
click at [779, 398] on div "Image Image Row" at bounding box center [763, 427] width 310 height 65
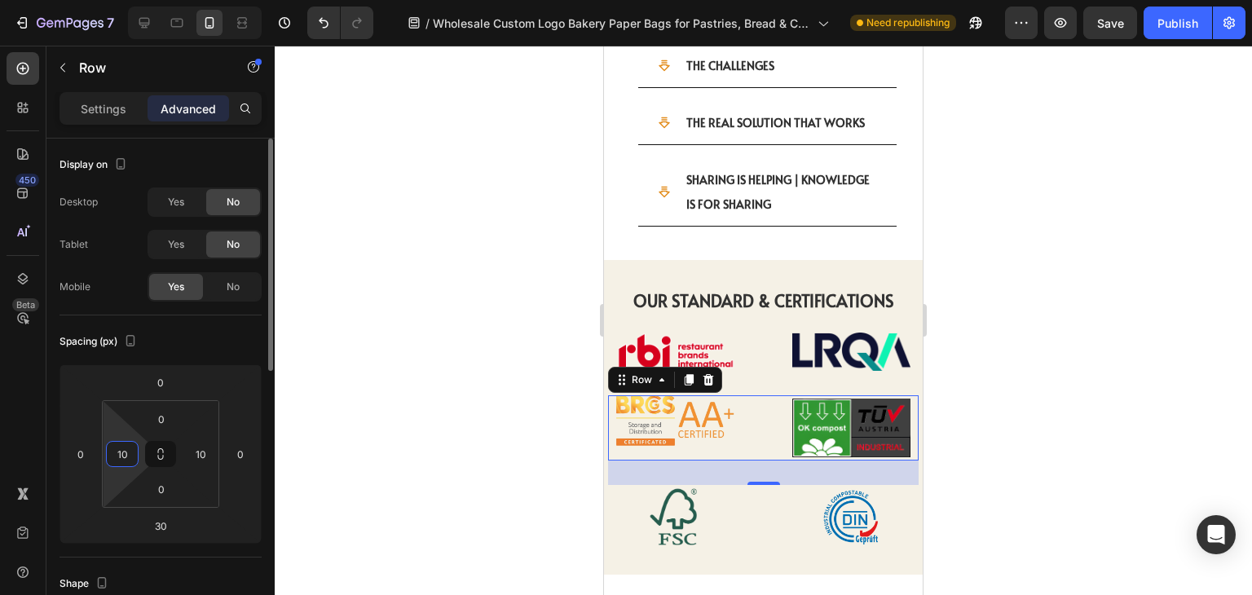
click at [129, 460] on input "10" at bounding box center [122, 454] width 24 height 24
type input "20"
click at [213, 450] on div "10" at bounding box center [200, 454] width 33 height 26
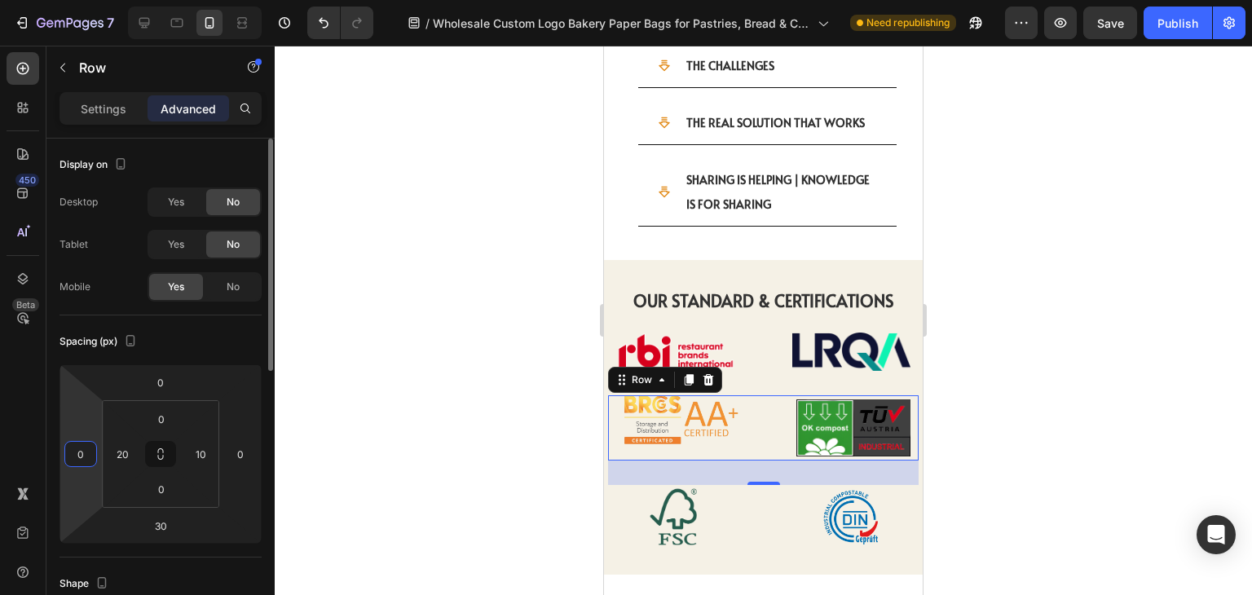
click at [98, 71] on html "7 Version history / Wholesale Custom Logo Bakery Paper Bags for Pastries, Bread…" at bounding box center [626, 35] width 1252 height 71
click at [192, 446] on input "10" at bounding box center [200, 454] width 24 height 24
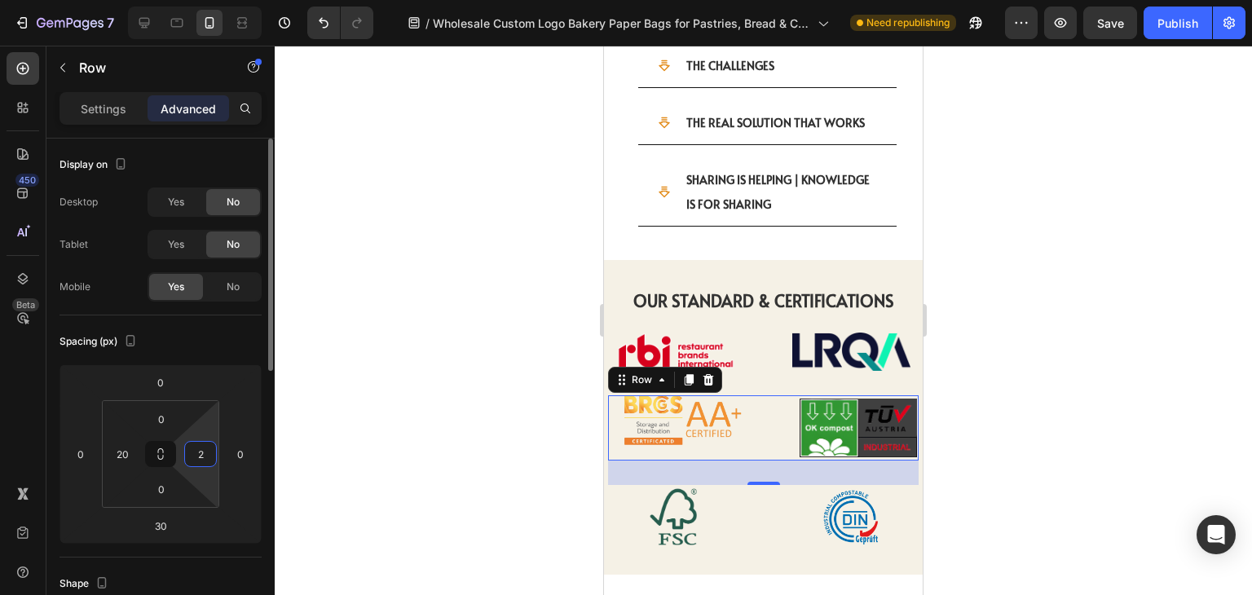
type input "20"
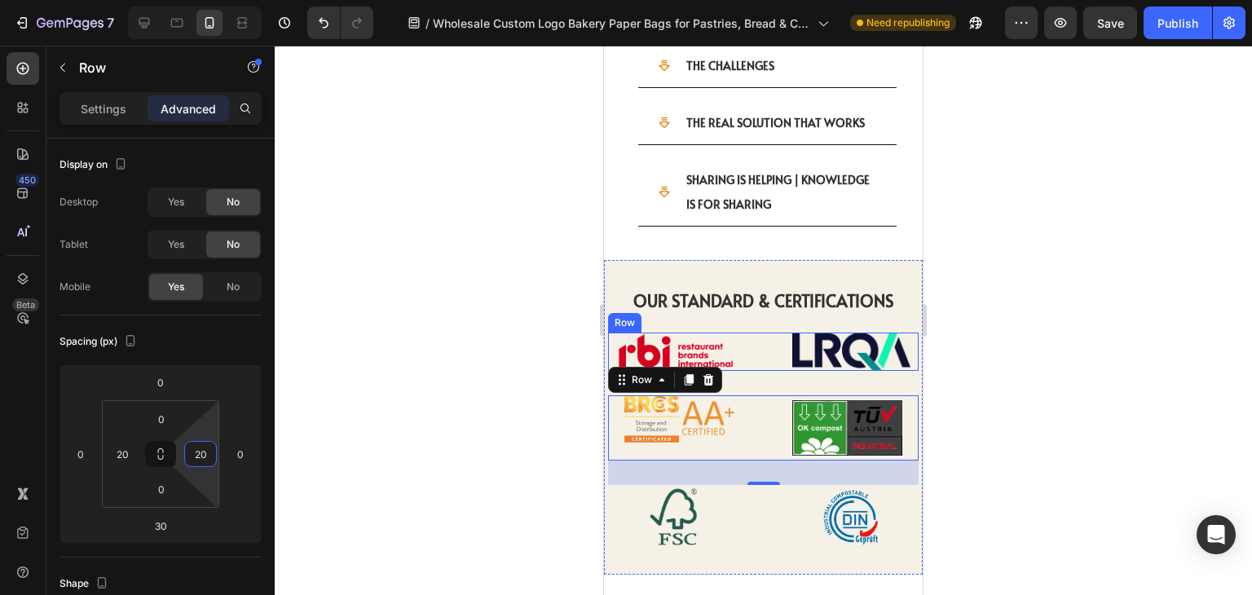
click at [742, 332] on div "Image Image Row" at bounding box center [763, 351] width 310 height 39
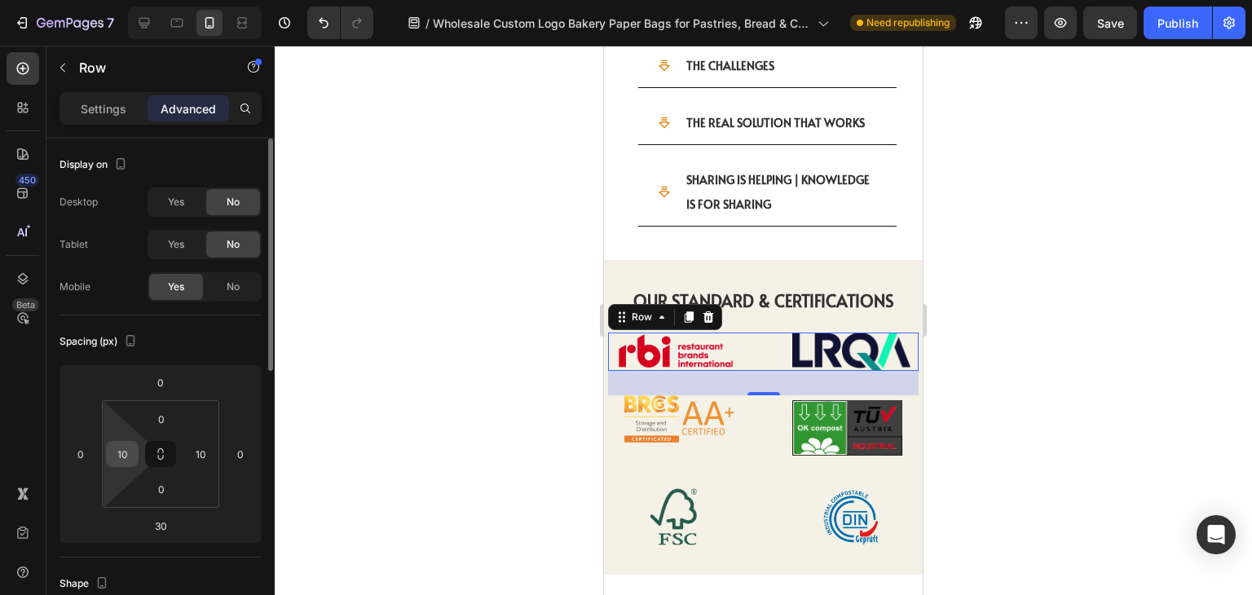
click at [127, 457] on input "10" at bounding box center [122, 454] width 24 height 24
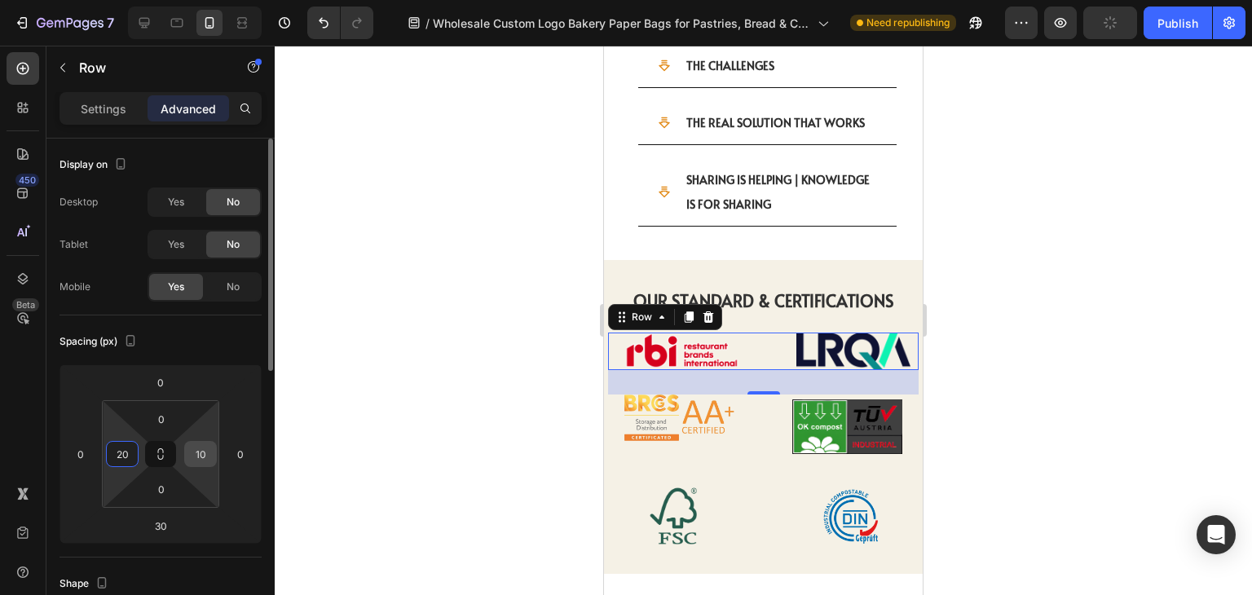
type input "20"
click at [209, 455] on input "10" at bounding box center [200, 454] width 24 height 24
type input "20"
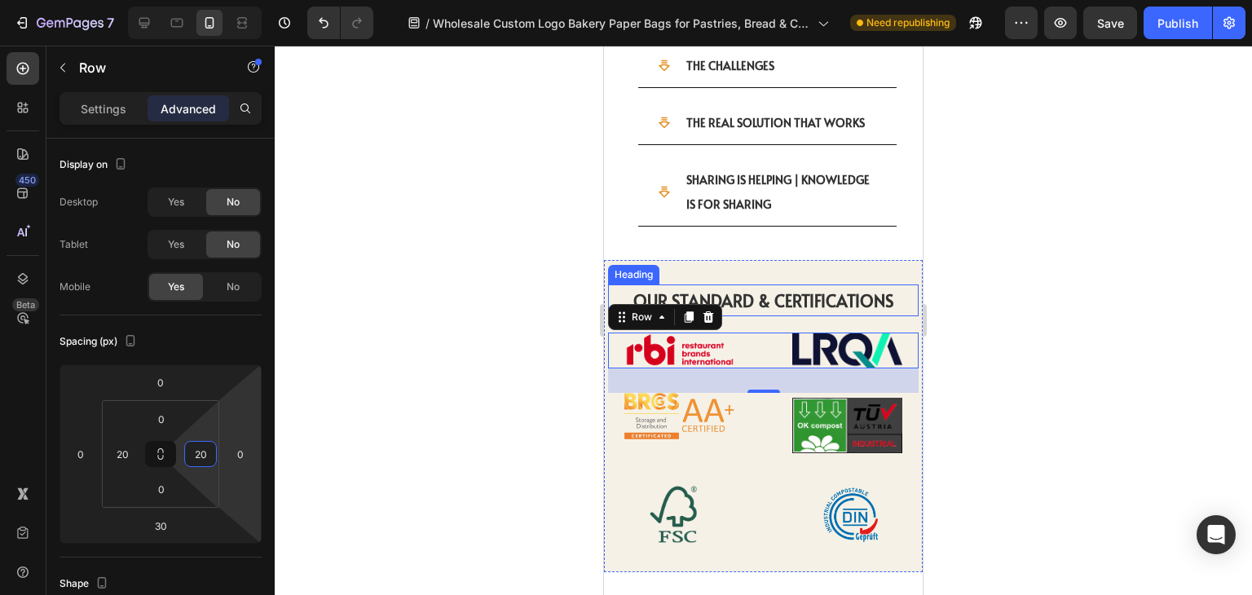
click at [860, 289] on strong "OUR STANDARD & CERTIFICATIONS" at bounding box center [763, 300] width 261 height 23
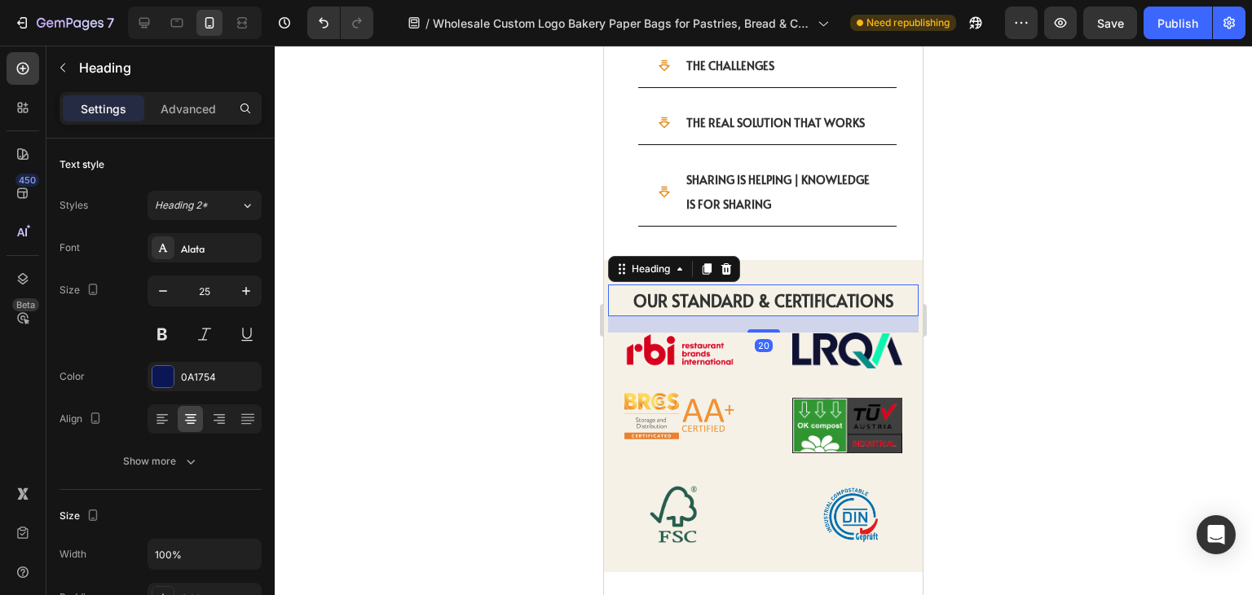
click at [979, 297] on div at bounding box center [763, 320] width 977 height 549
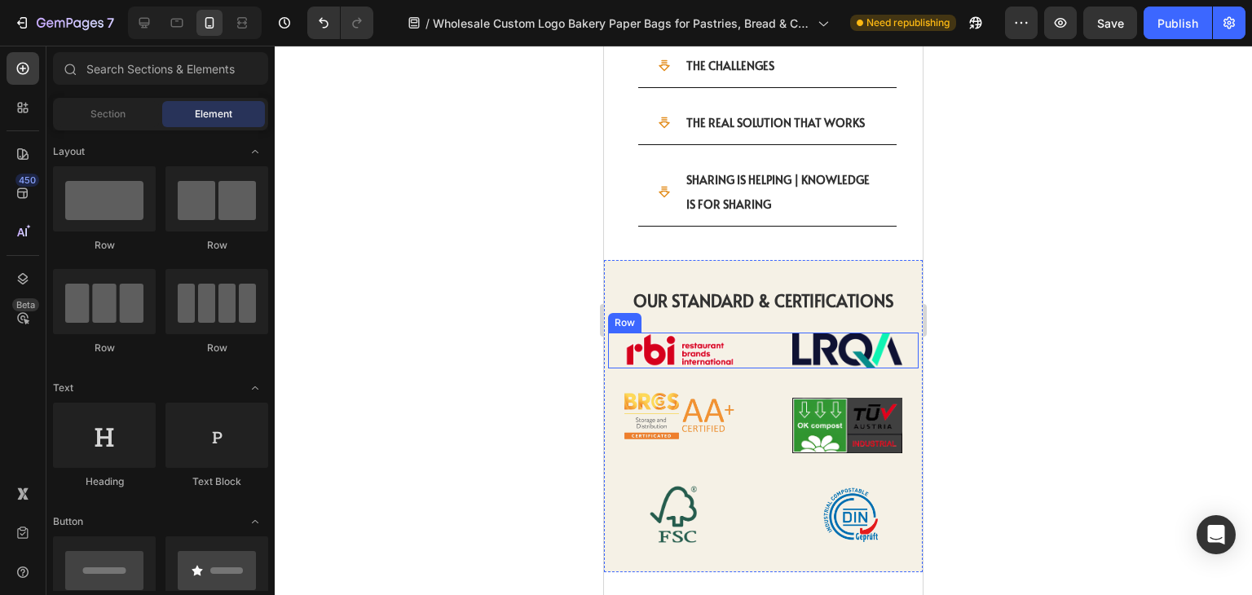
click at [763, 332] on div "Image Image Row" at bounding box center [763, 350] width 310 height 36
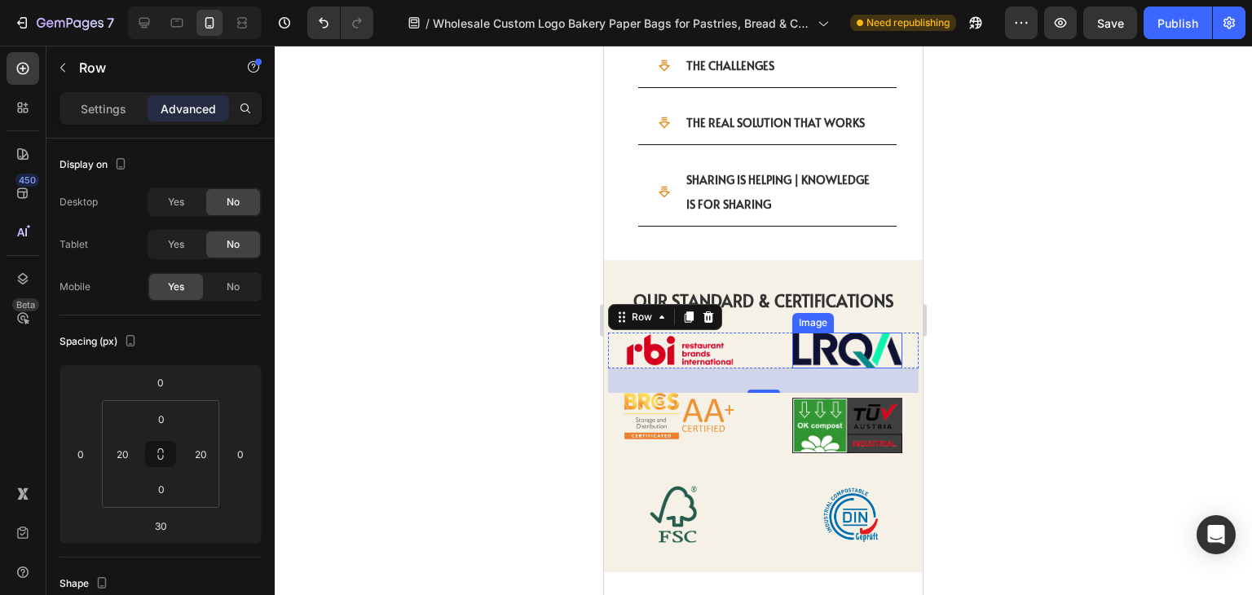
type input "10"
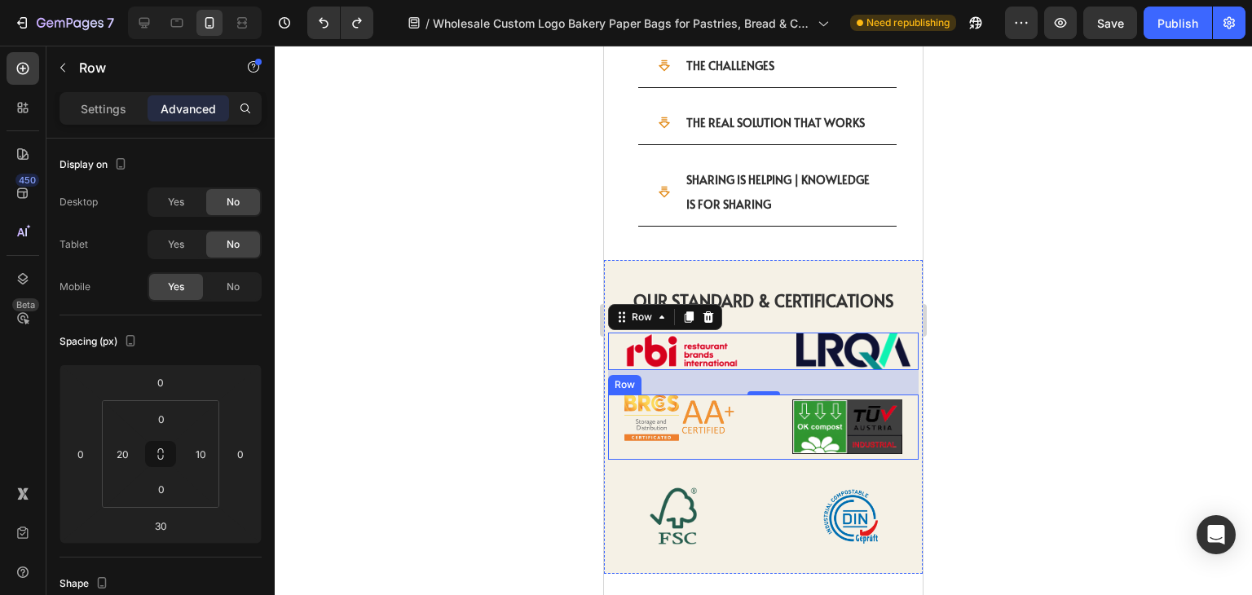
click at [746, 394] on div "Image Image Row" at bounding box center [763, 426] width 310 height 65
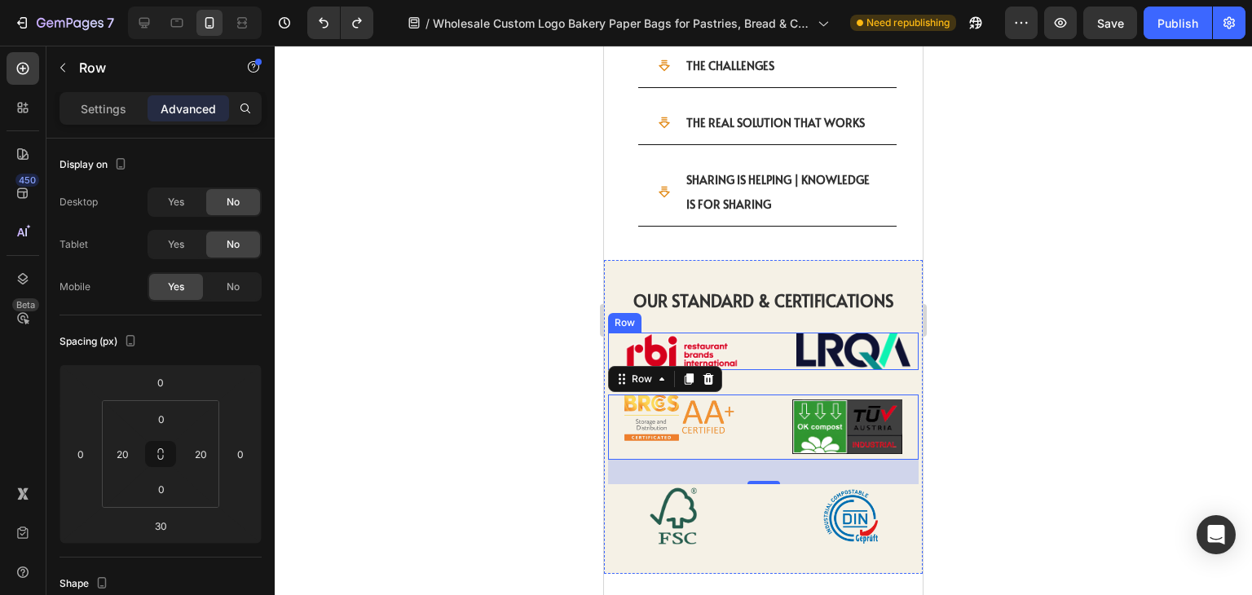
click at [765, 332] on div "Image Image Row" at bounding box center [763, 350] width 310 height 37
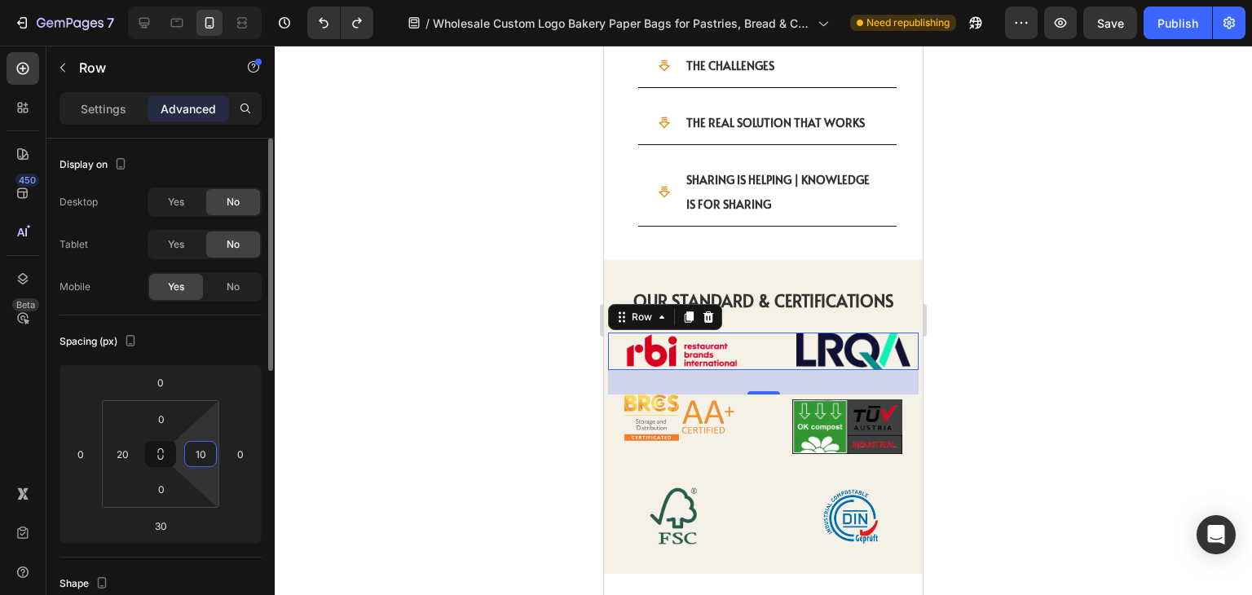
click at [206, 455] on input "10" at bounding box center [200, 454] width 24 height 24
type input "20"
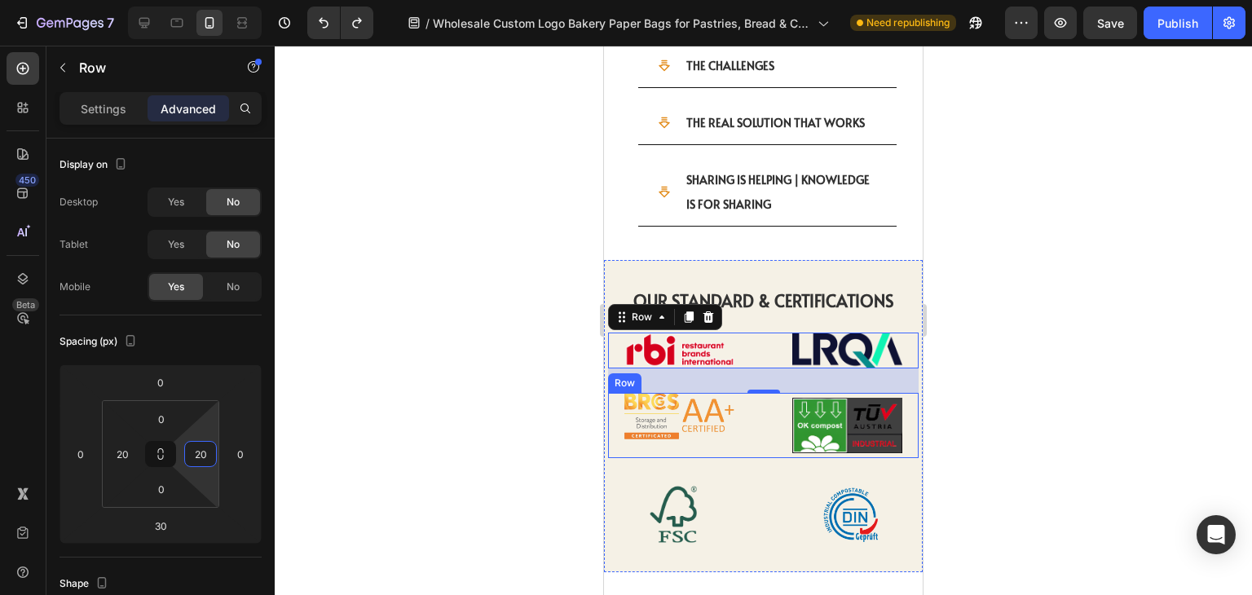
click at [746, 407] on div "Image Image Row" at bounding box center [763, 425] width 310 height 65
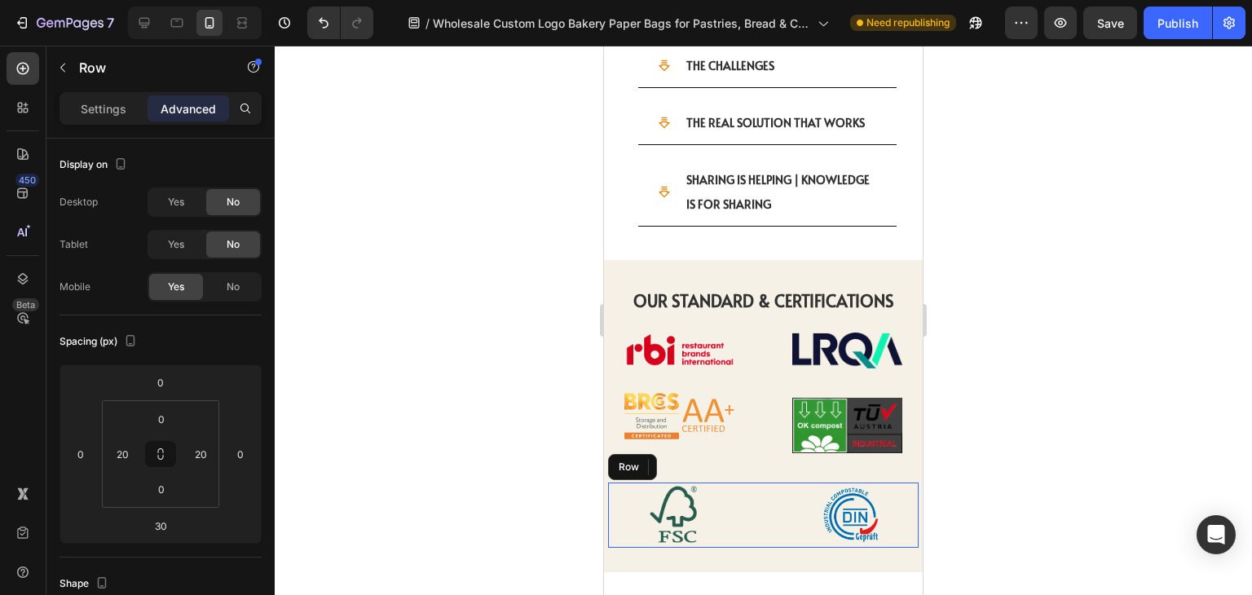
click at [758, 482] on div "Image Image Row" at bounding box center [763, 514] width 310 height 65
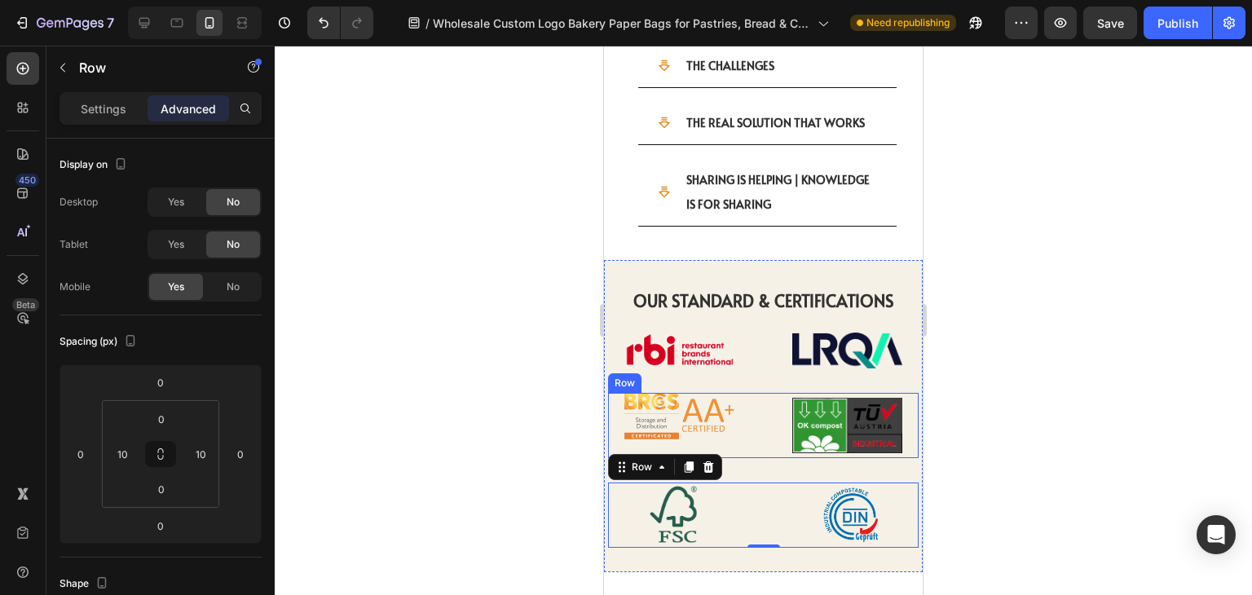
click at [764, 402] on div "Image Image Row" at bounding box center [763, 425] width 310 height 65
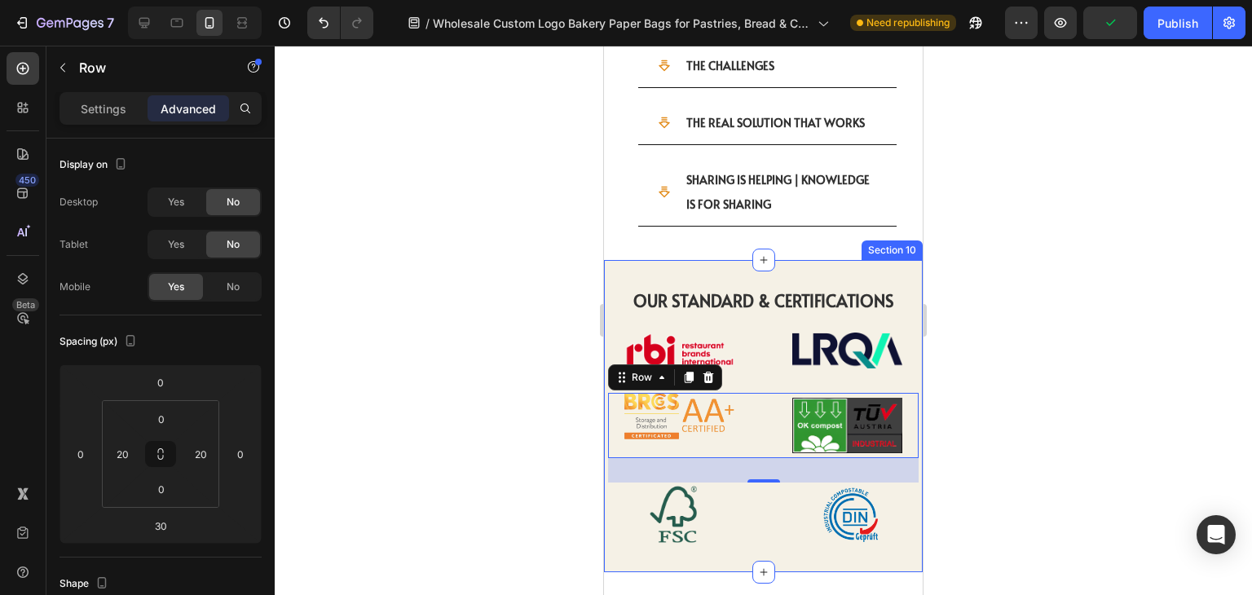
click at [831, 260] on div "OUR STANDARD & CERTIFICATIONS Heading OUR STANDARD & CERTIFICATIONS Heading Ima…" at bounding box center [763, 416] width 319 height 312
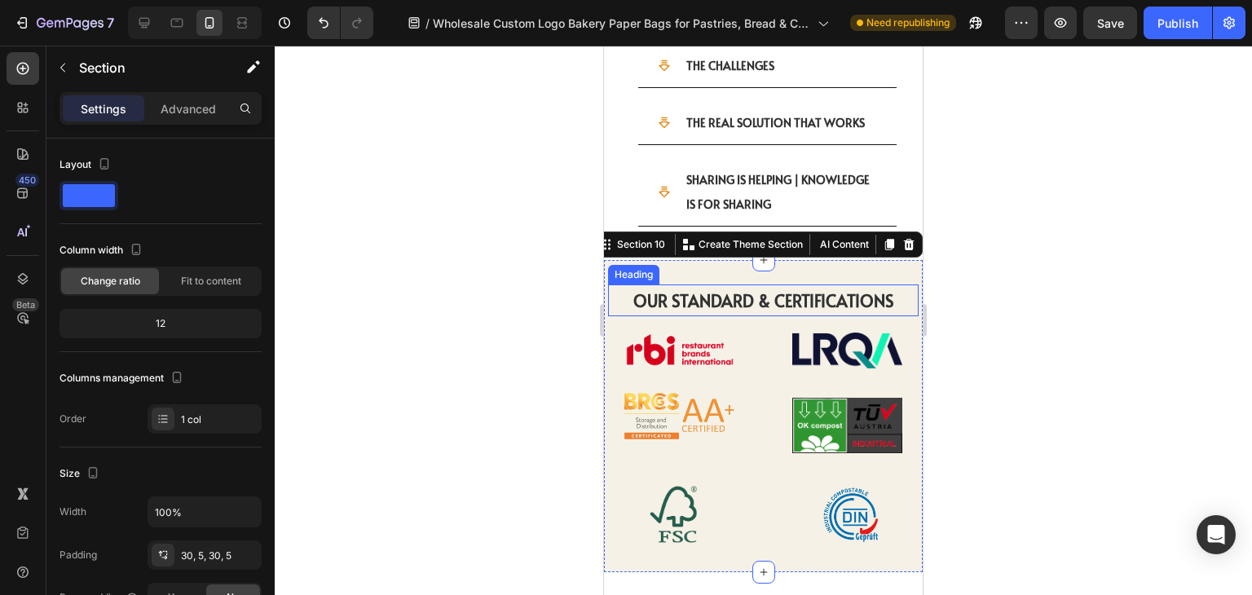
click at [824, 289] on strong "OUR STANDARD & CERTIFICATIONS" at bounding box center [763, 300] width 261 height 23
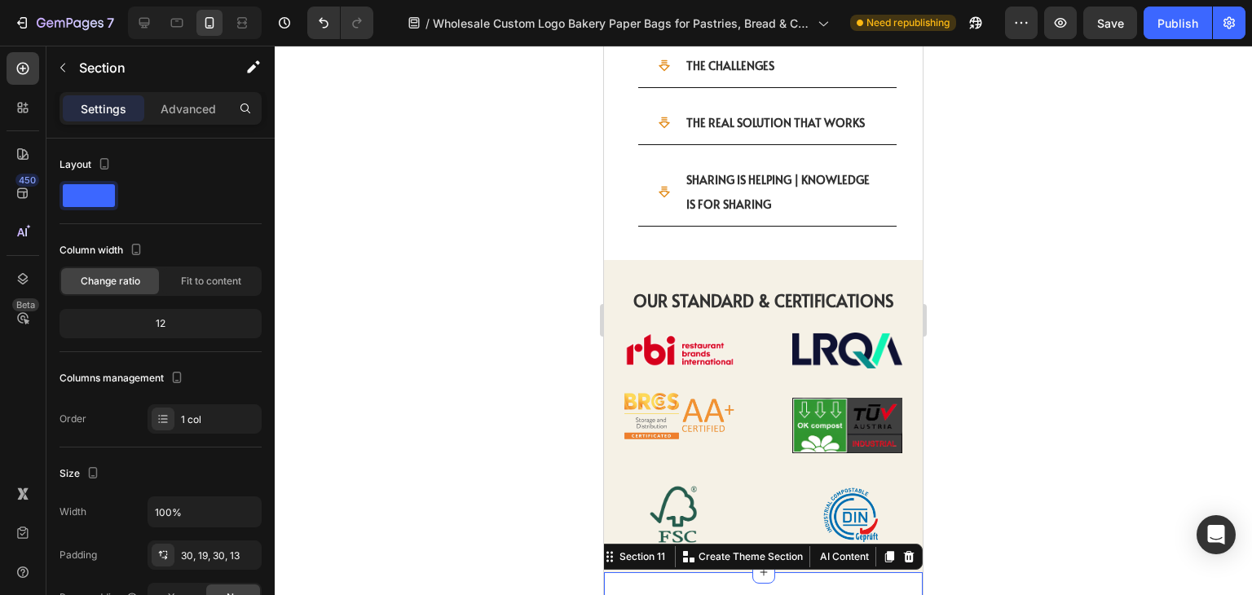
click at [745, 397] on div "Image Image Row" at bounding box center [763, 425] width 310 height 65
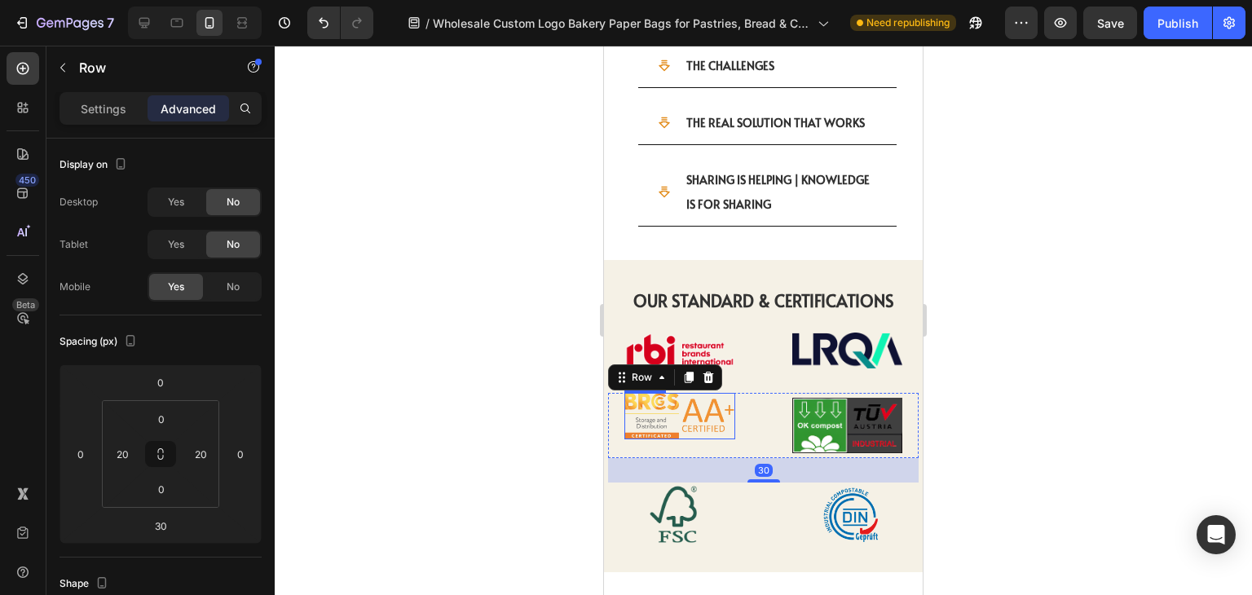
click at [682, 393] on img at bounding box center [679, 416] width 111 height 46
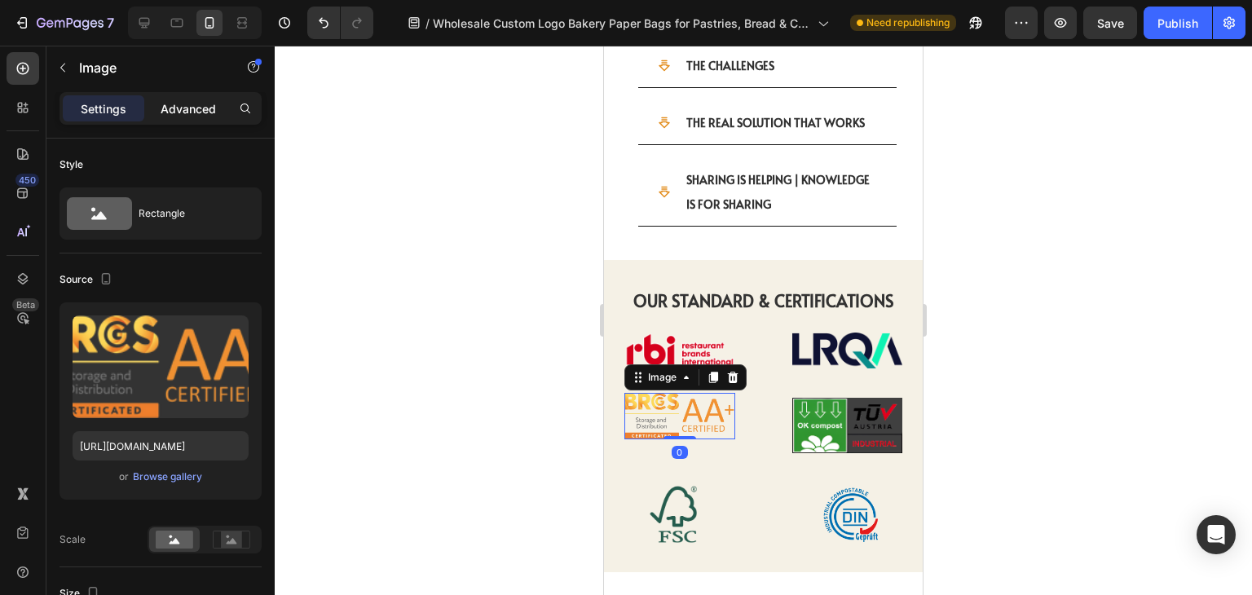
click at [192, 103] on p "Advanced" at bounding box center [188, 108] width 55 height 17
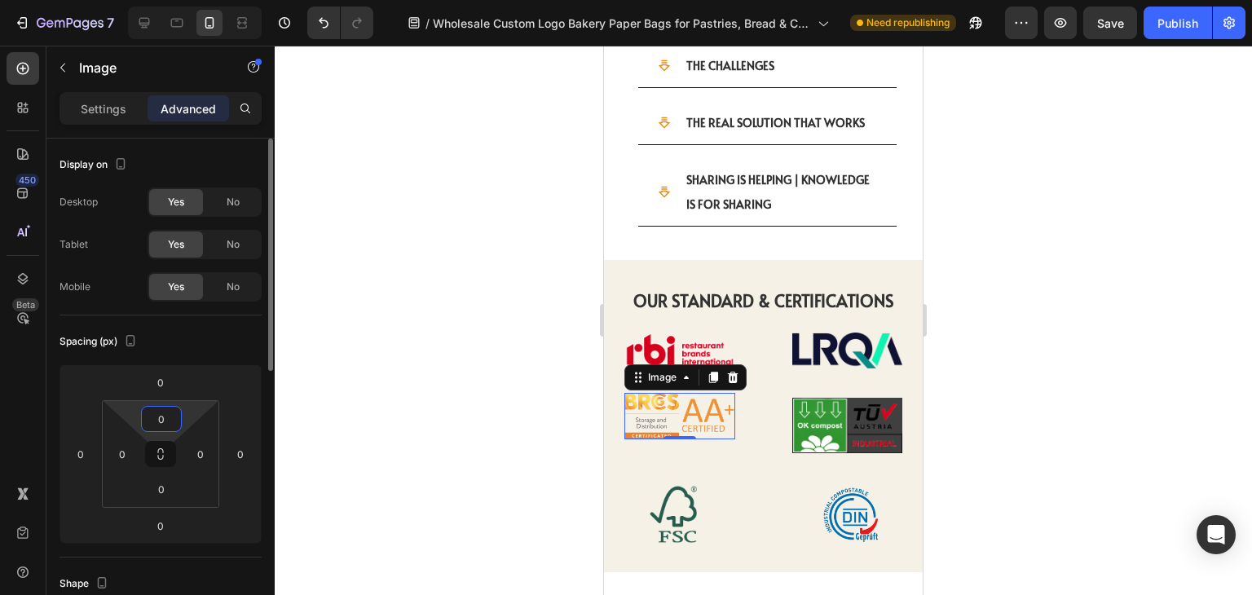
click at [169, 423] on input "0" at bounding box center [161, 419] width 33 height 24
type input "20"
click at [1007, 319] on div at bounding box center [763, 320] width 977 height 549
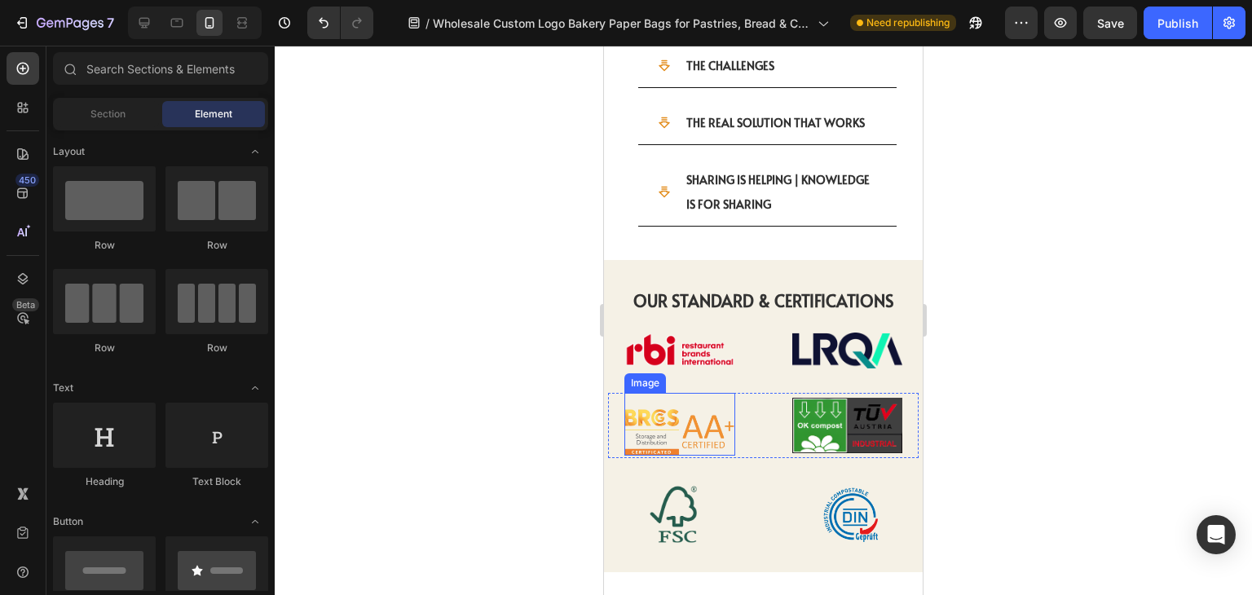
click at [684, 409] on img at bounding box center [679, 432] width 111 height 46
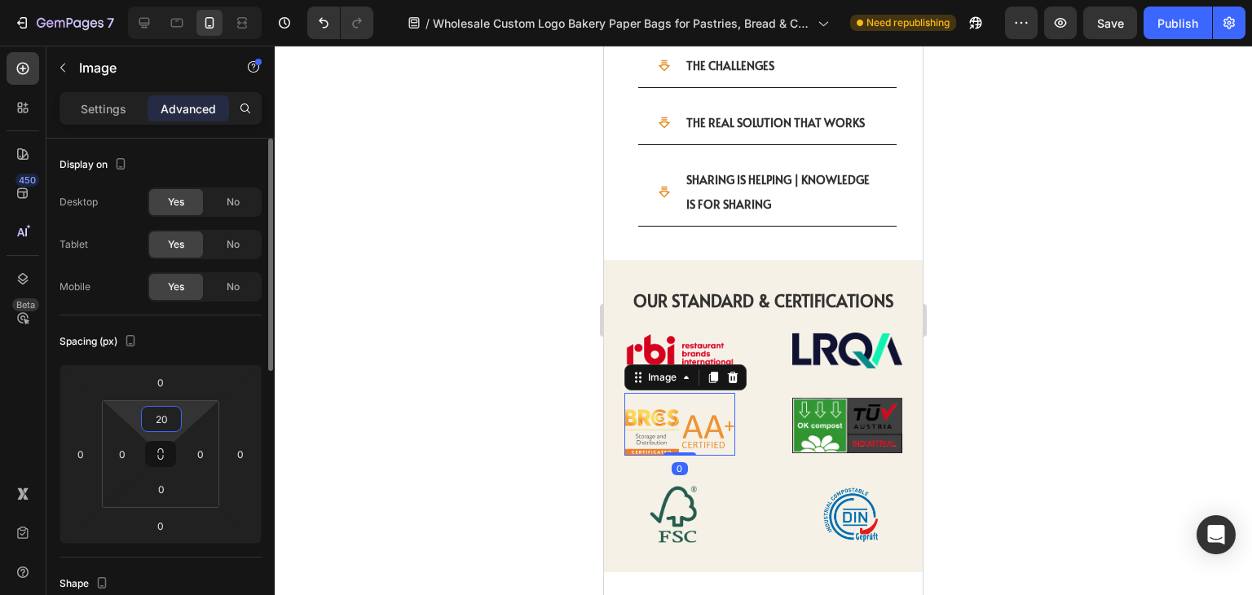
click at [165, 415] on input "20" at bounding box center [161, 419] width 33 height 24
type input "10"
click at [1007, 351] on div at bounding box center [763, 320] width 977 height 549
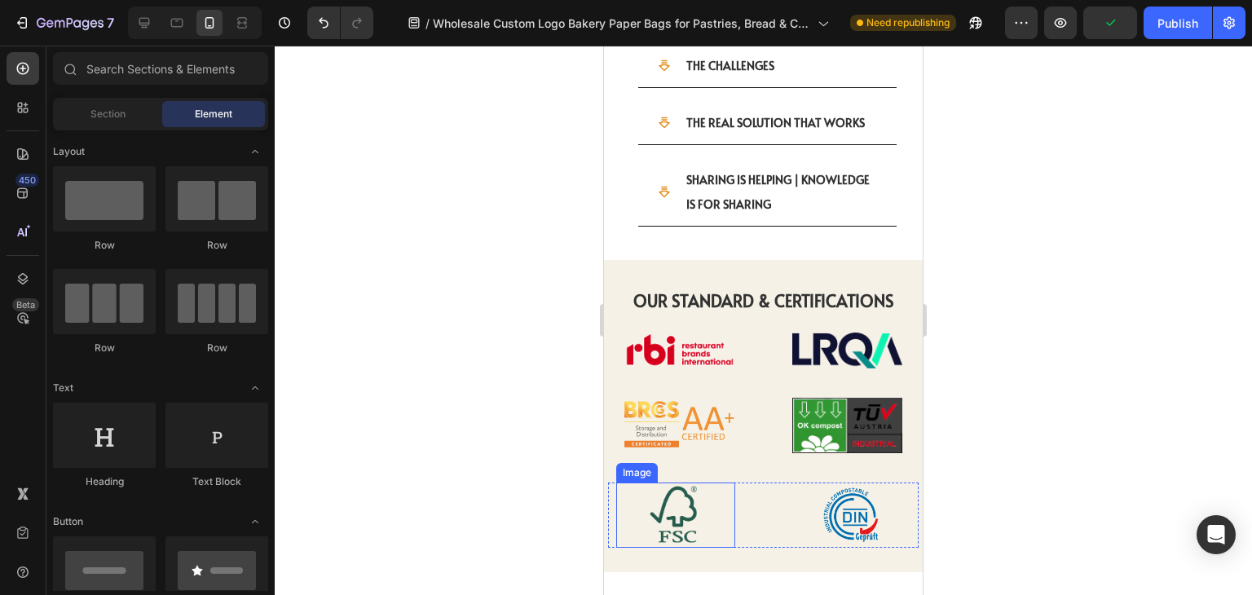
click at [662, 482] on img at bounding box center [675, 514] width 119 height 65
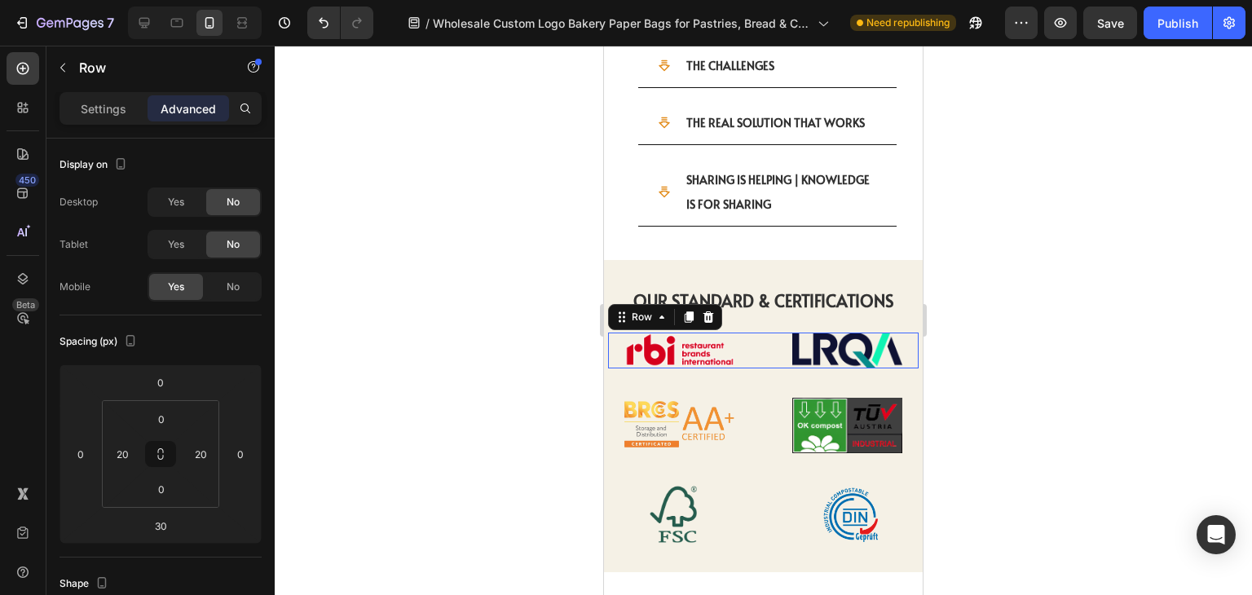
click at [768, 332] on div "Image Image Row 0" at bounding box center [763, 350] width 310 height 36
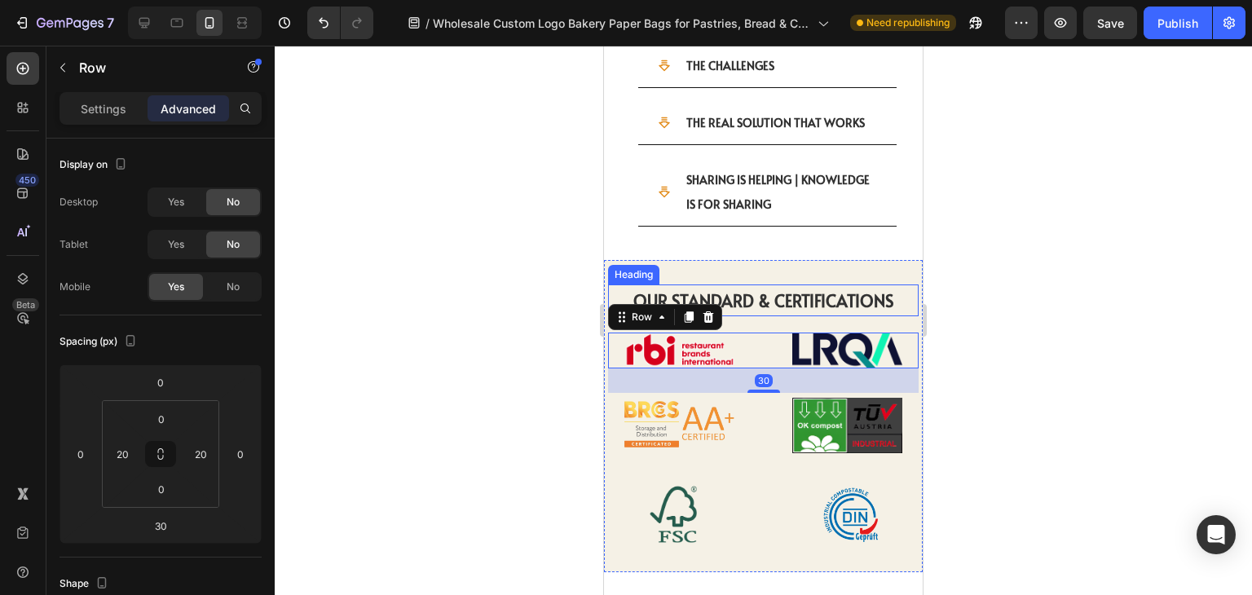
click at [779, 289] on strong "OUR STANDARD & CERTIFICATIONS" at bounding box center [763, 300] width 261 height 23
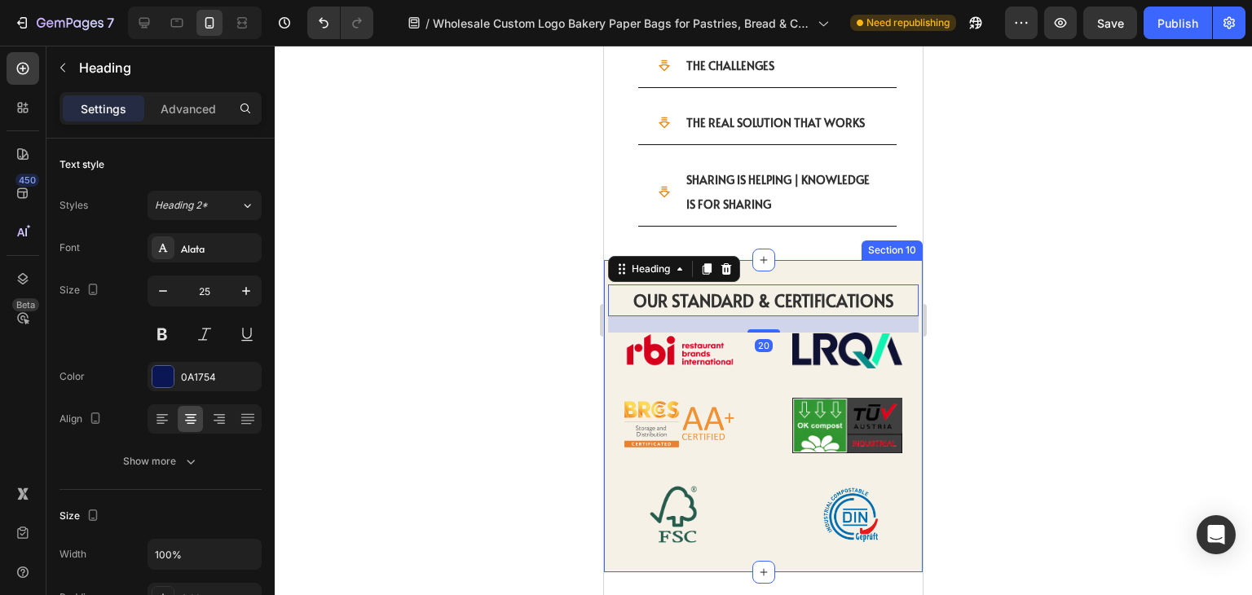
click at [797, 260] on div "OUR STANDARD & CERTIFICATIONS Heading 20 OUR STANDARD & CERTIFICATIONS Heading …" at bounding box center [763, 416] width 319 height 312
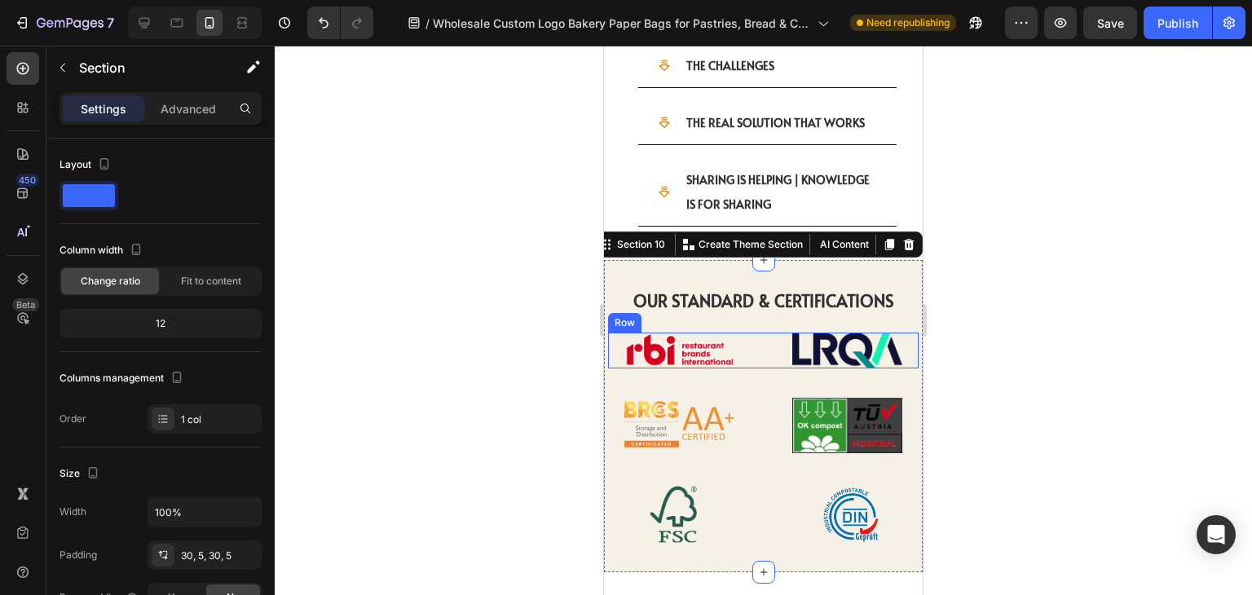
click at [777, 332] on div "Image Image Row" at bounding box center [763, 350] width 310 height 36
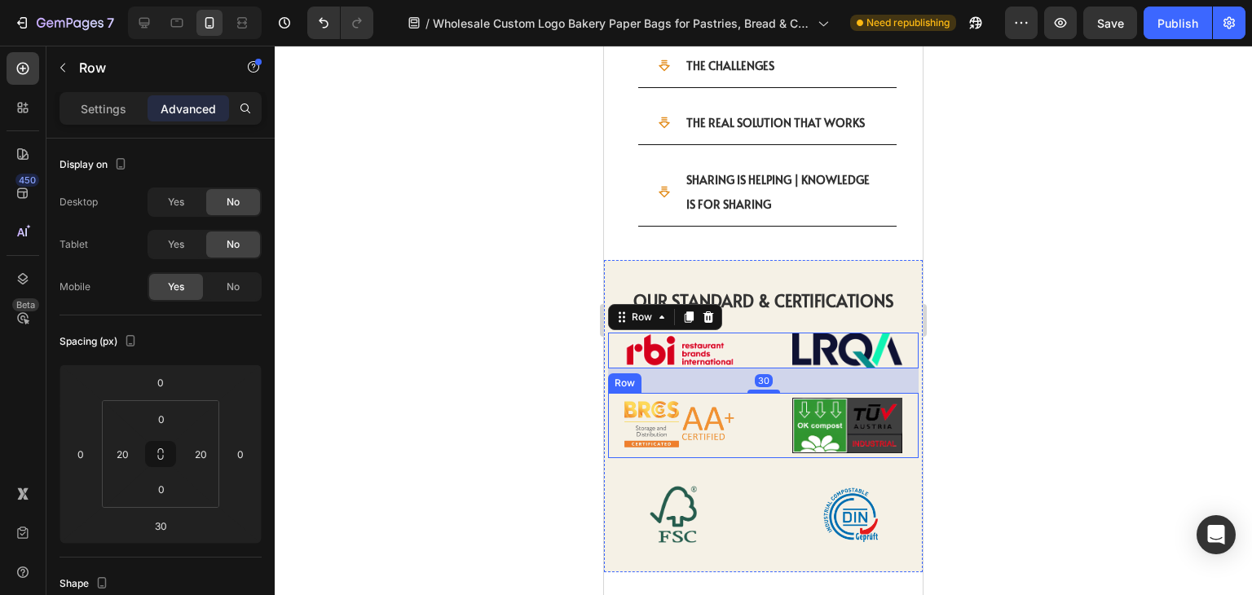
click at [749, 393] on div "Image Image Row" at bounding box center [763, 425] width 310 height 65
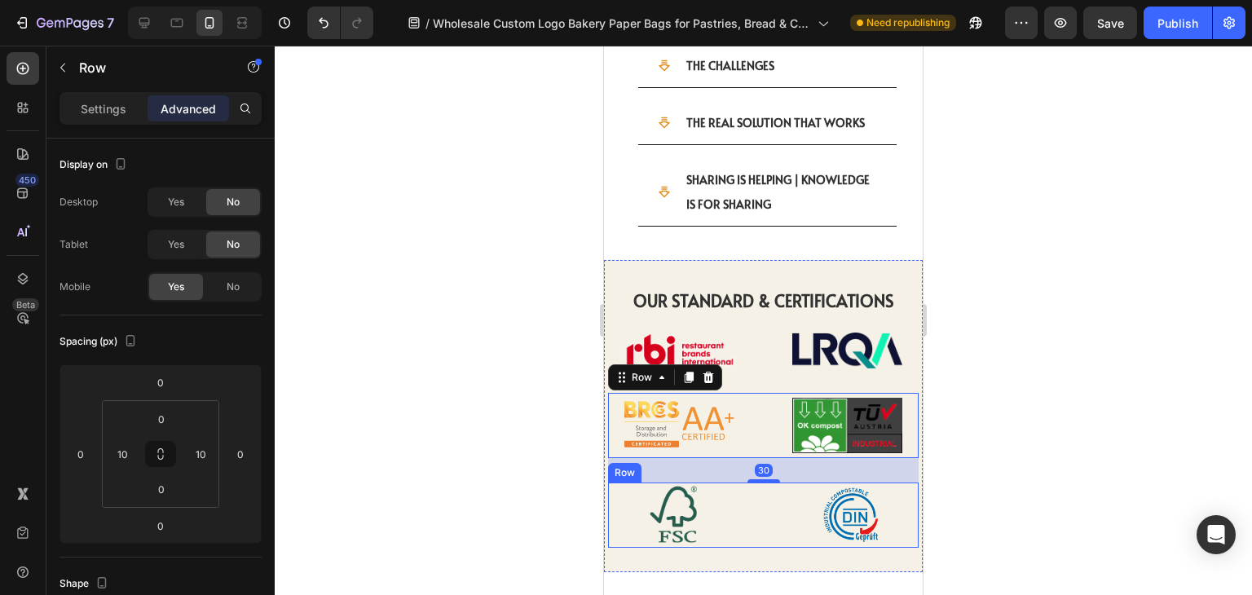
click at [739, 482] on div "Image Image Row" at bounding box center [763, 514] width 310 height 65
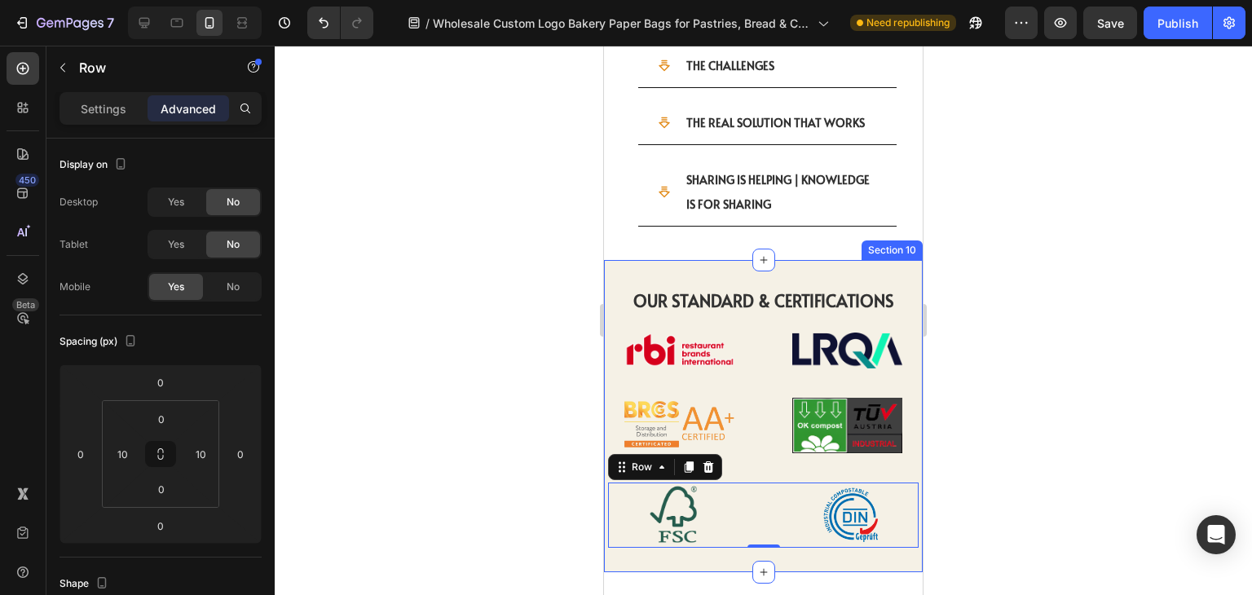
click at [709, 516] on div "OUR STANDARD & CERTIFICATIONS Heading OUR STANDARD & CERTIFICATIONS Heading Ima…" at bounding box center [763, 416] width 319 height 312
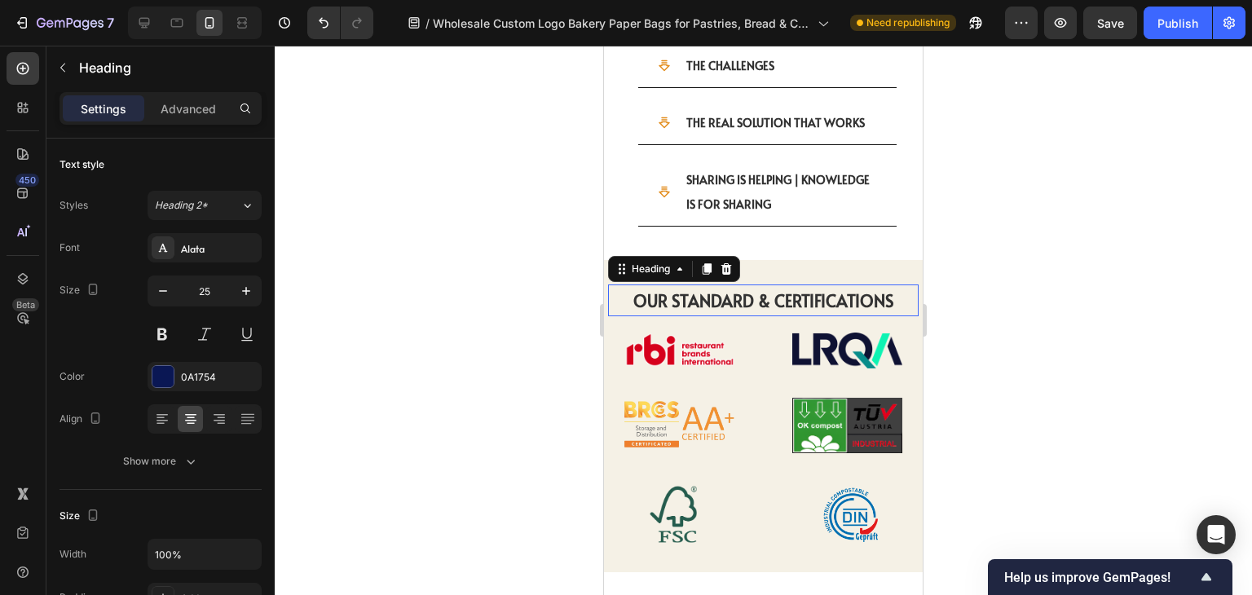
click at [872, 289] on strong "OUR STANDARD & CERTIFICATIONS" at bounding box center [763, 300] width 261 height 23
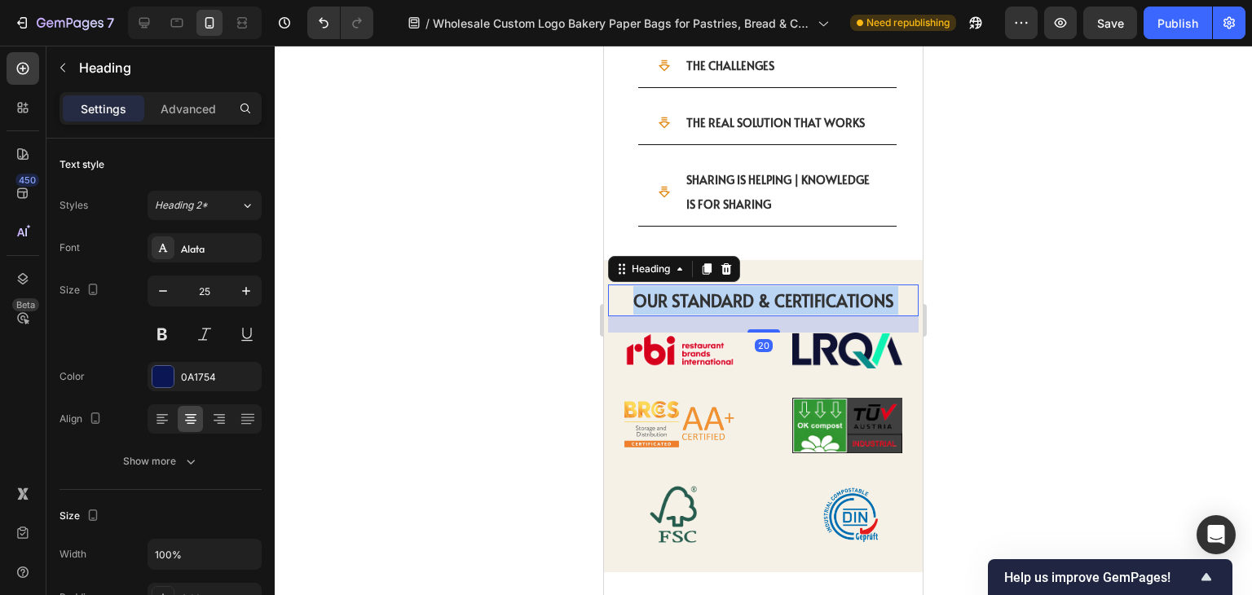
click at [851, 289] on strong "OUR STANDARD & CERTIFICATIONS" at bounding box center [763, 300] width 261 height 23
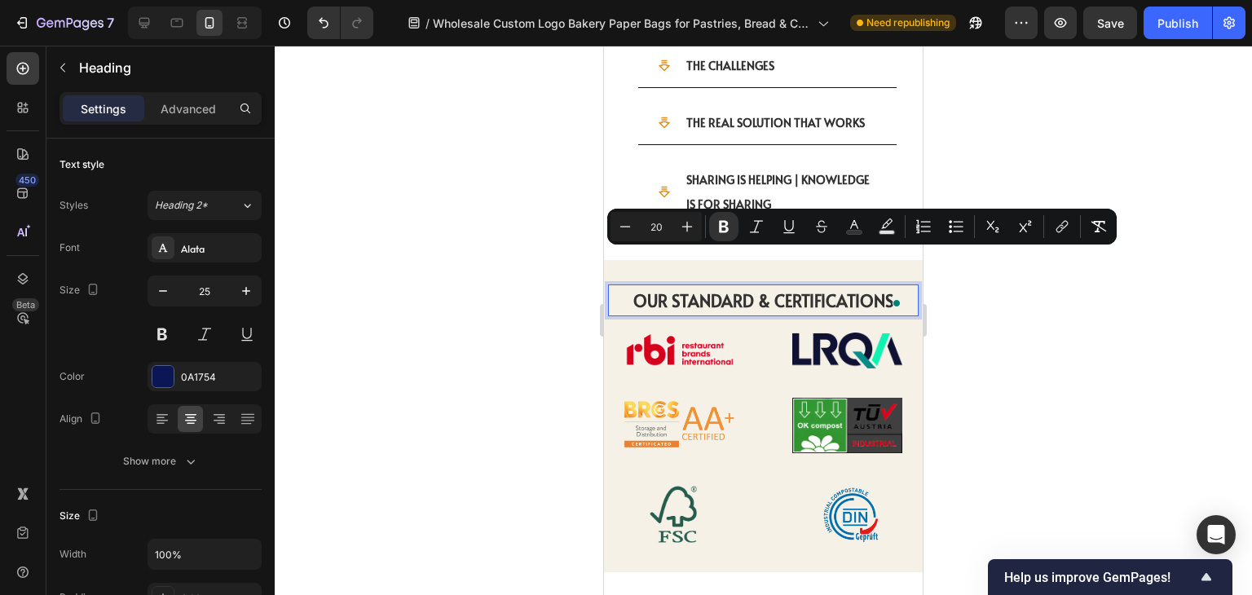
click at [1059, 265] on div at bounding box center [763, 320] width 977 height 549
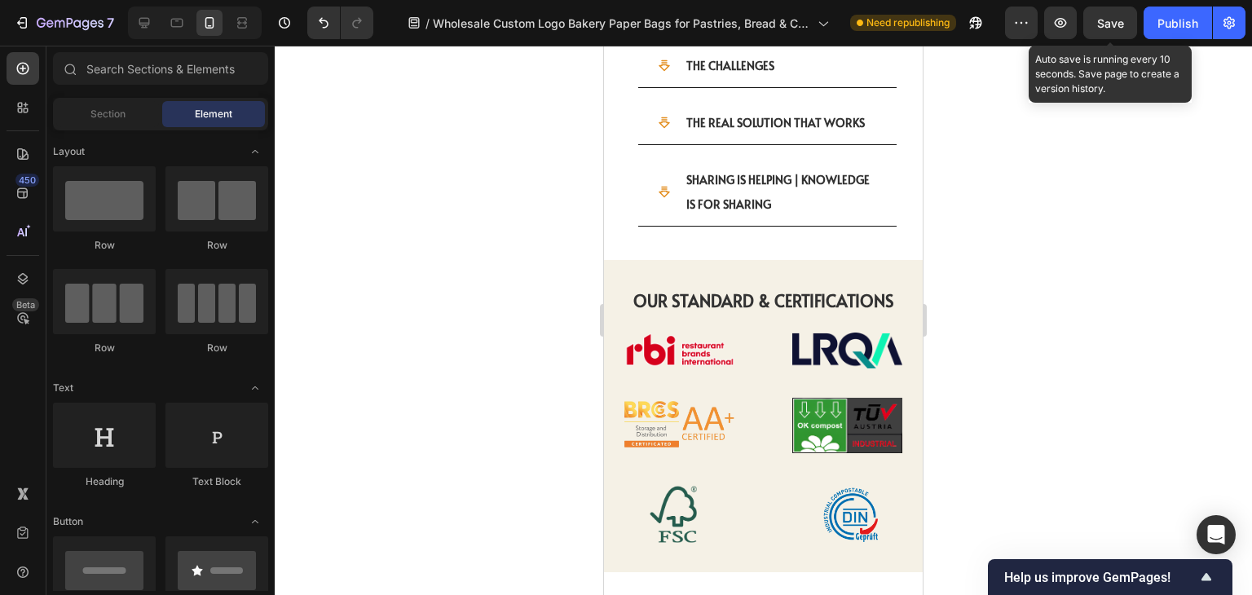
click at [1101, 26] on span "Save" at bounding box center [1110, 23] width 27 height 14
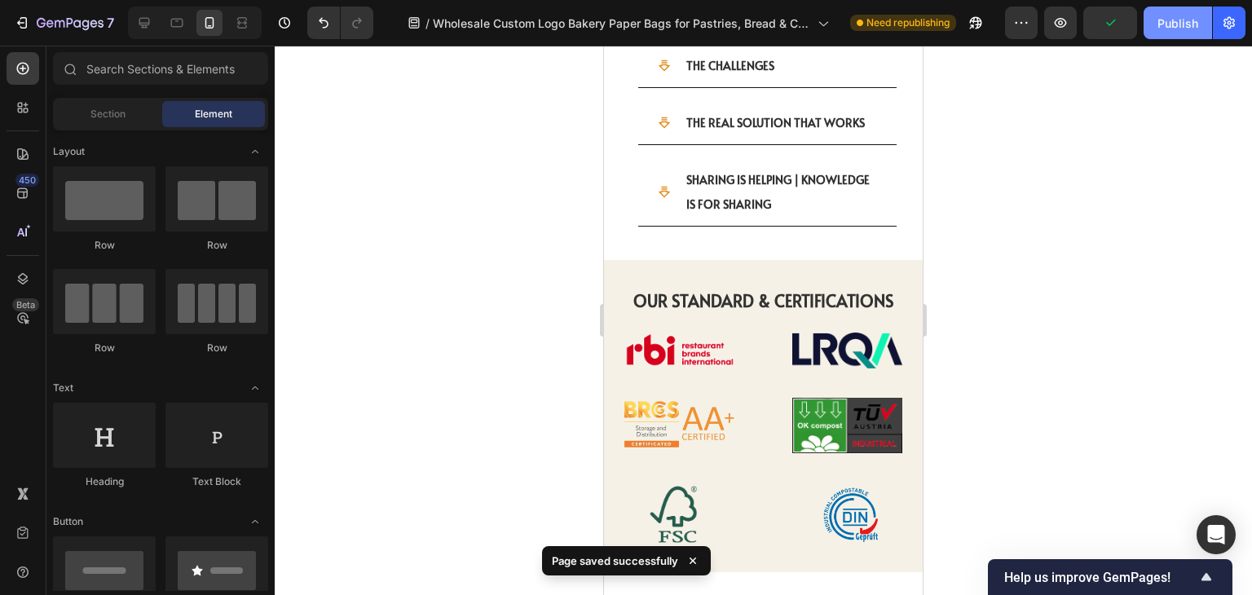
click at [1157, 28] on div "Publish" at bounding box center [1177, 23] width 41 height 17
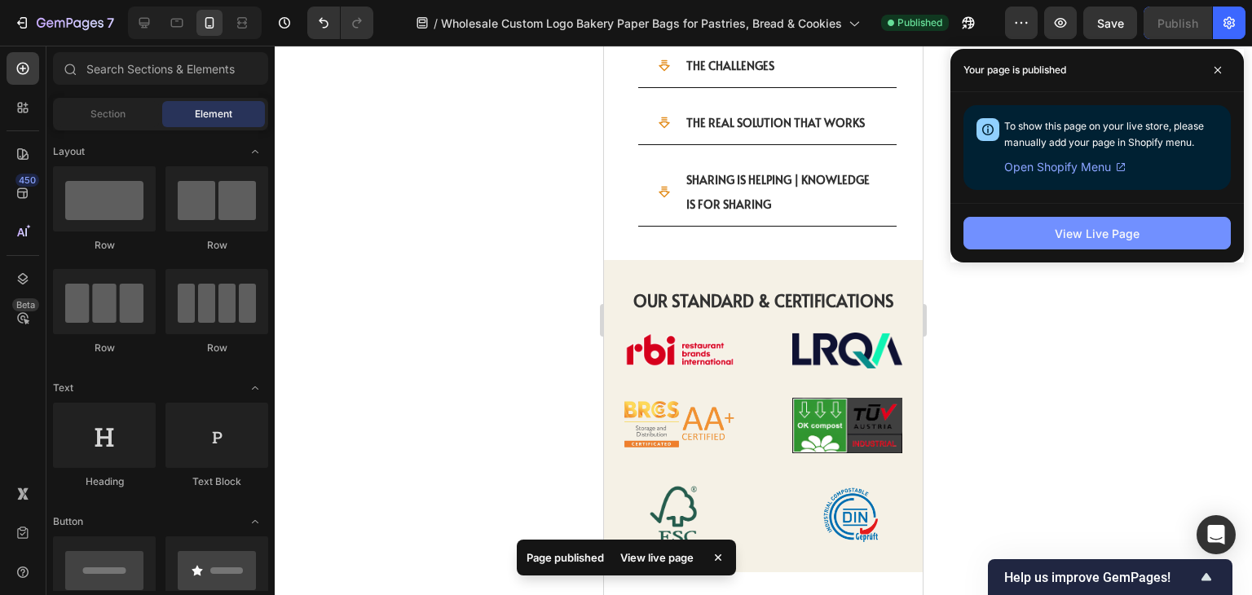
click at [979, 218] on button "View Live Page" at bounding box center [1096, 233] width 267 height 33
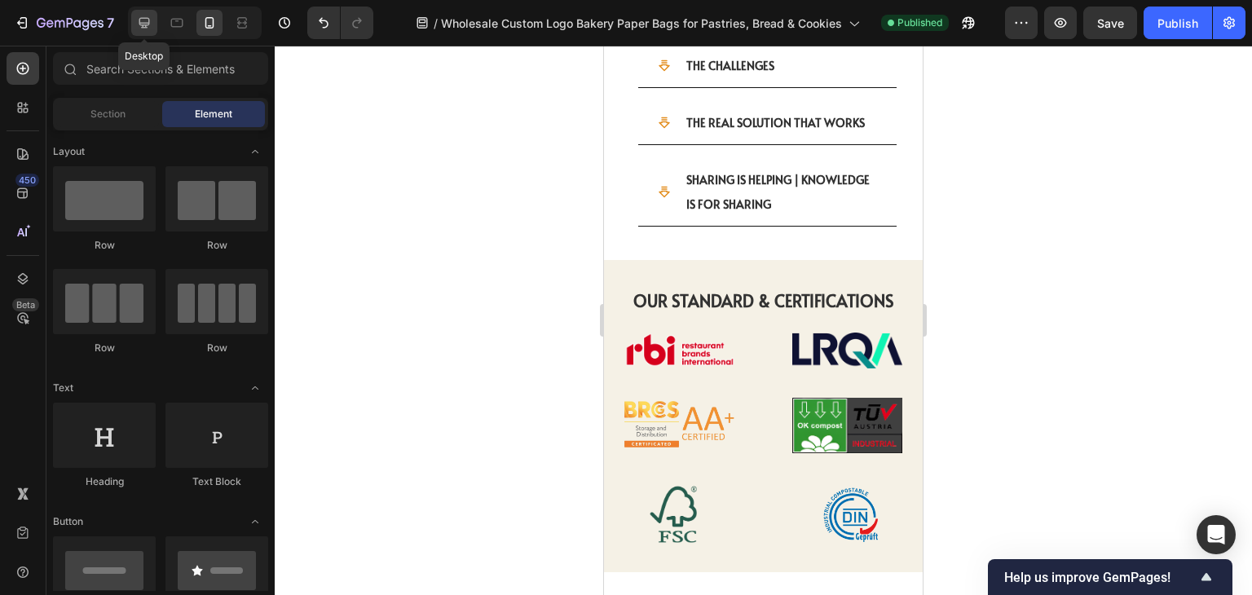
click at [150, 21] on icon at bounding box center [144, 23] width 16 height 16
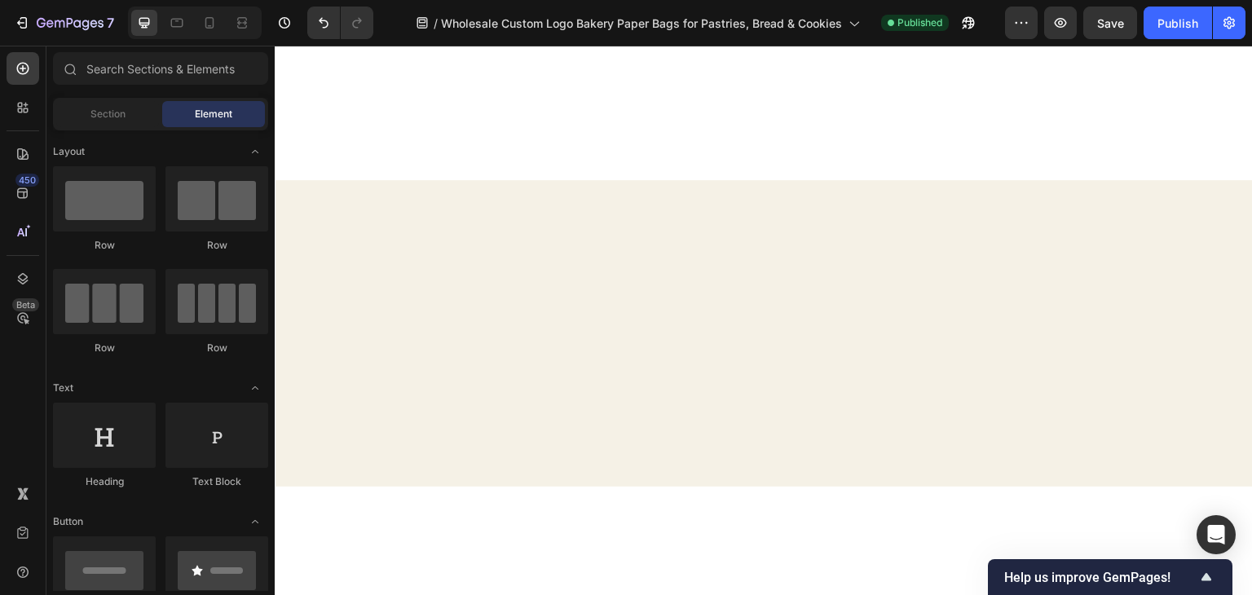
scroll to position [495, 0]
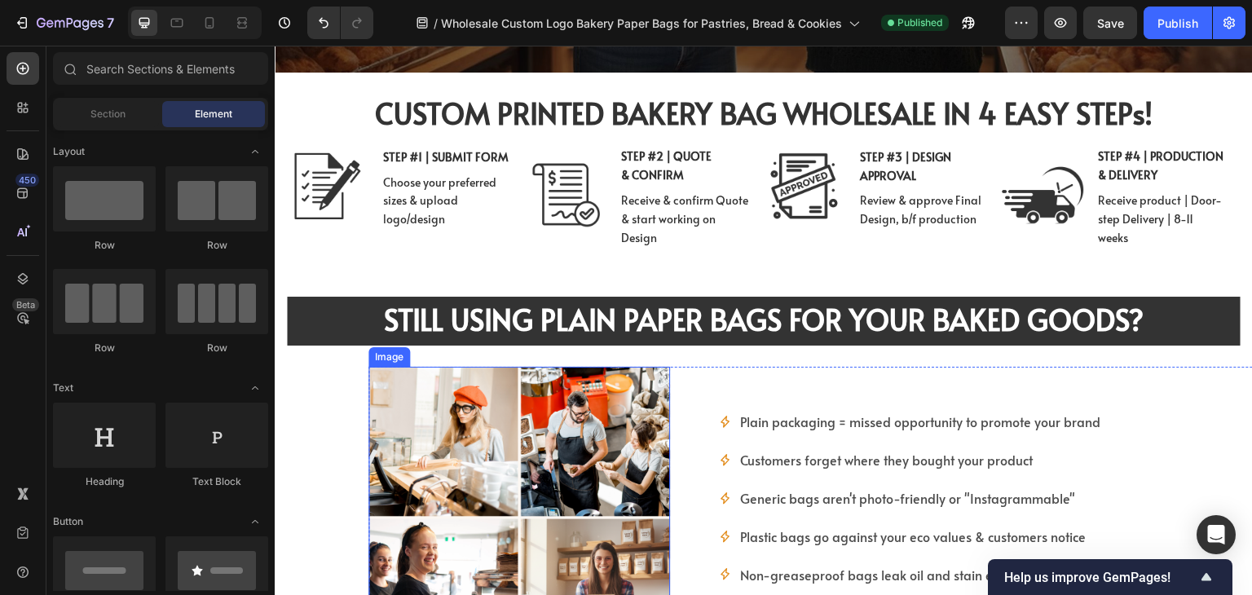
click at [631, 455] on img at bounding box center [518, 517] width 301 height 301
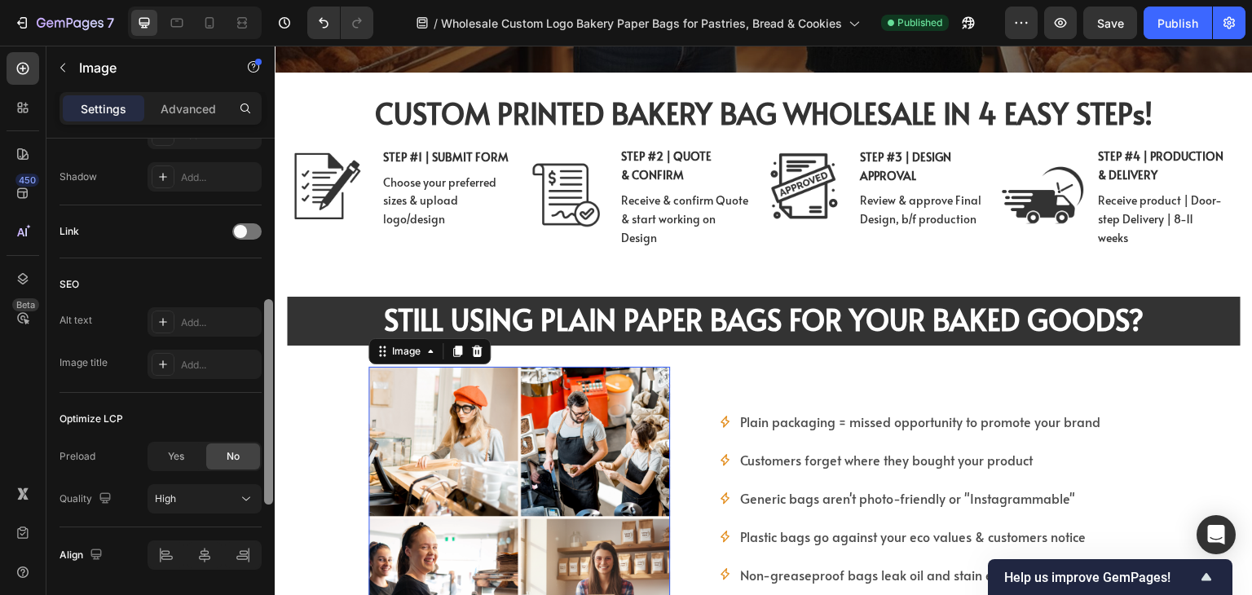
scroll to position [727, 0]
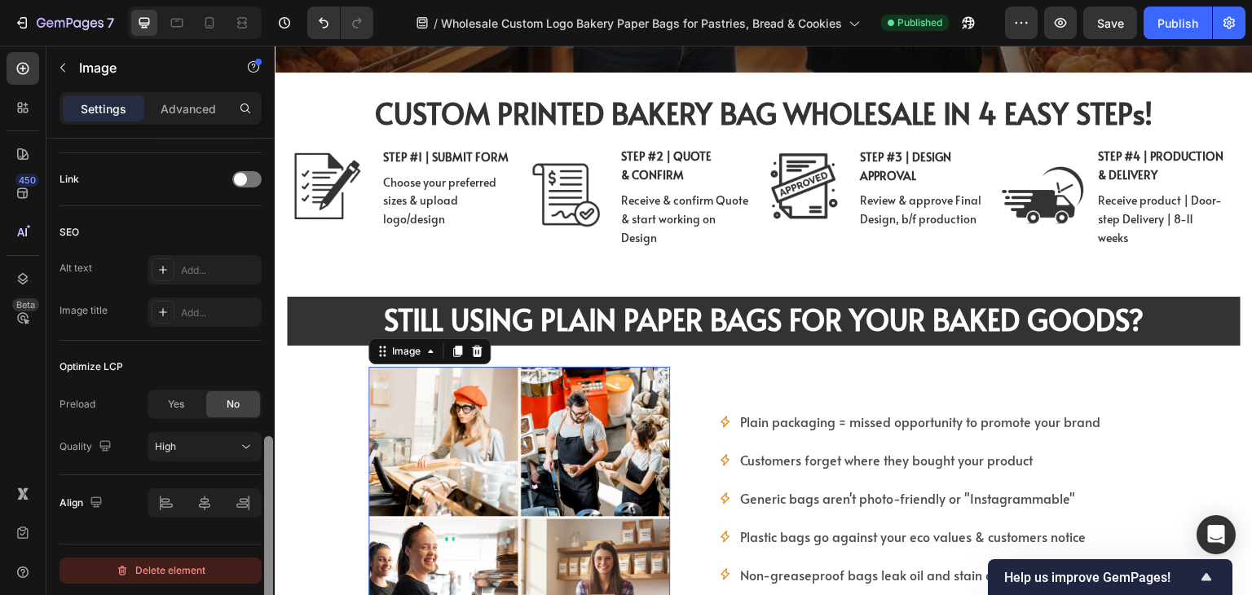
drag, startPoint x: 265, startPoint y: 242, endPoint x: 253, endPoint y: 567, distance: 325.3
click at [253, 567] on div "Style Rectangle Source Upload Image [URL][DOMAIN_NAME] or Browse gallery Size F…" at bounding box center [160, 390] width 228 height 503
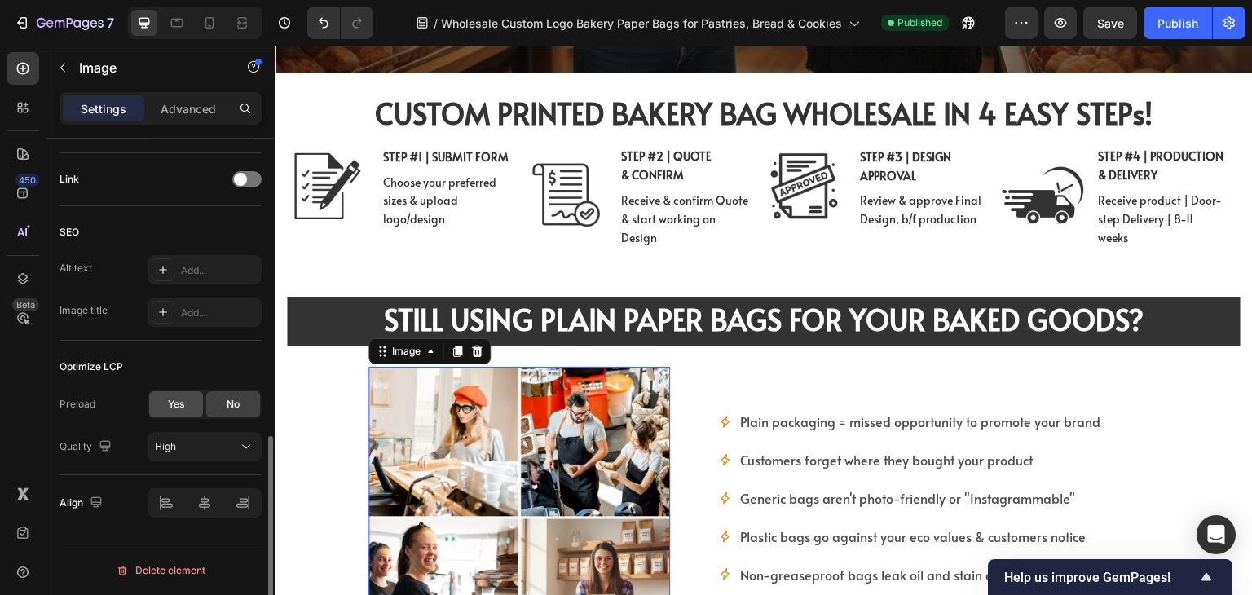
click at [175, 415] on div "Yes" at bounding box center [176, 404] width 54 height 26
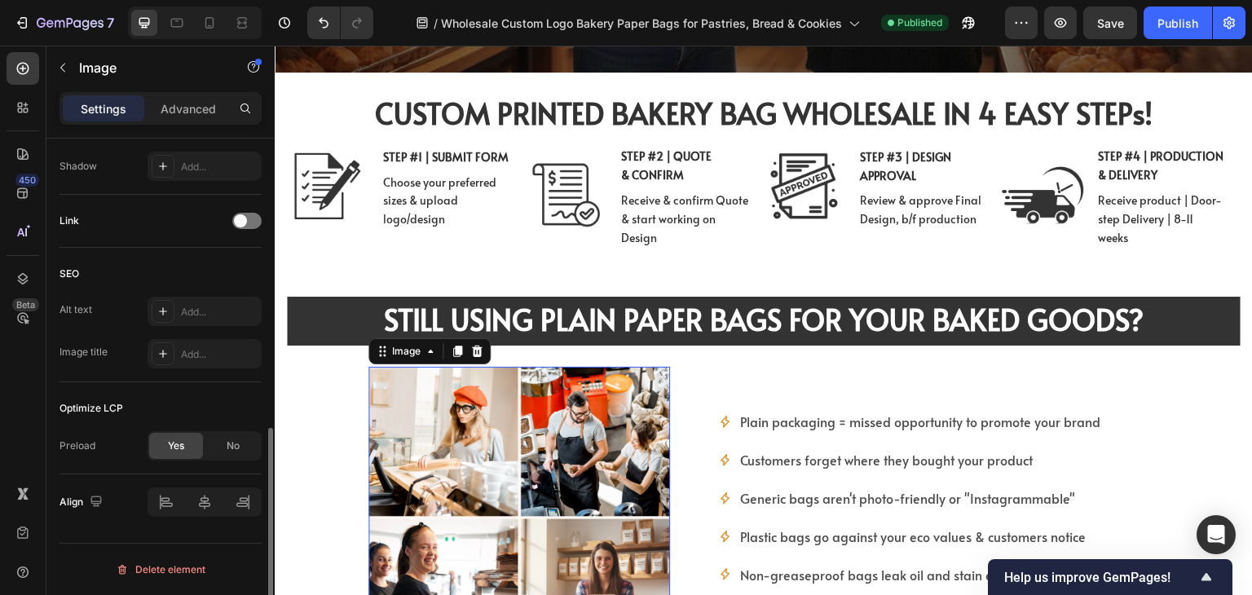
scroll to position [684, 0]
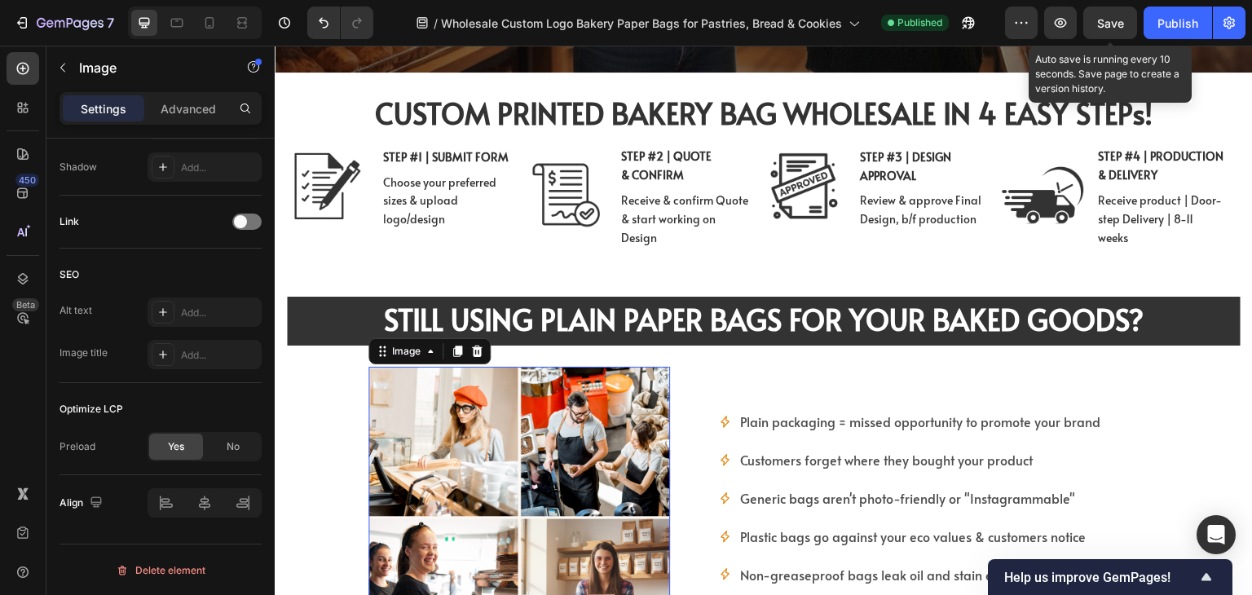
click at [1098, 30] on div "Save" at bounding box center [1110, 23] width 27 height 17
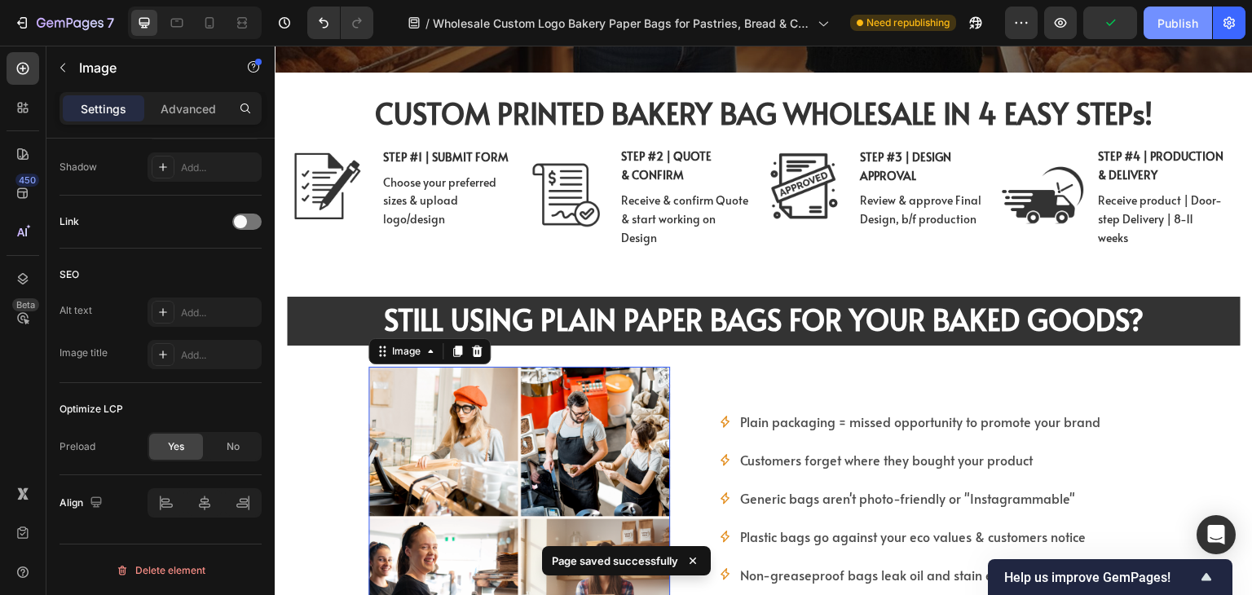
click at [1161, 31] on button "Publish" at bounding box center [1177, 23] width 68 height 33
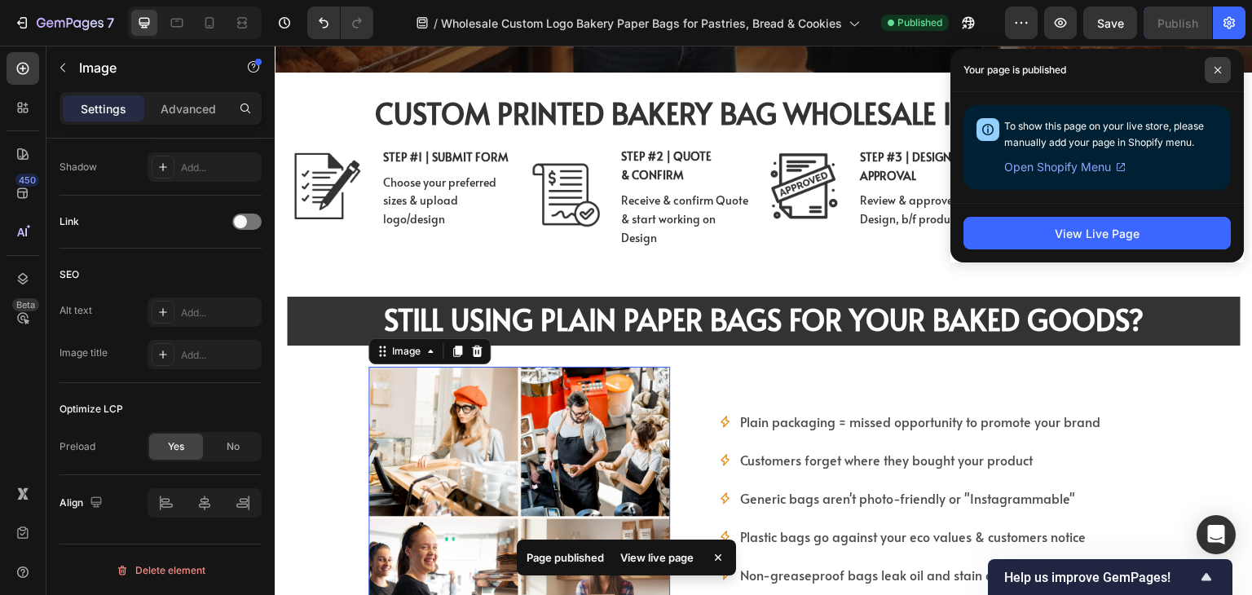
click at [1215, 68] on icon at bounding box center [1217, 70] width 8 height 8
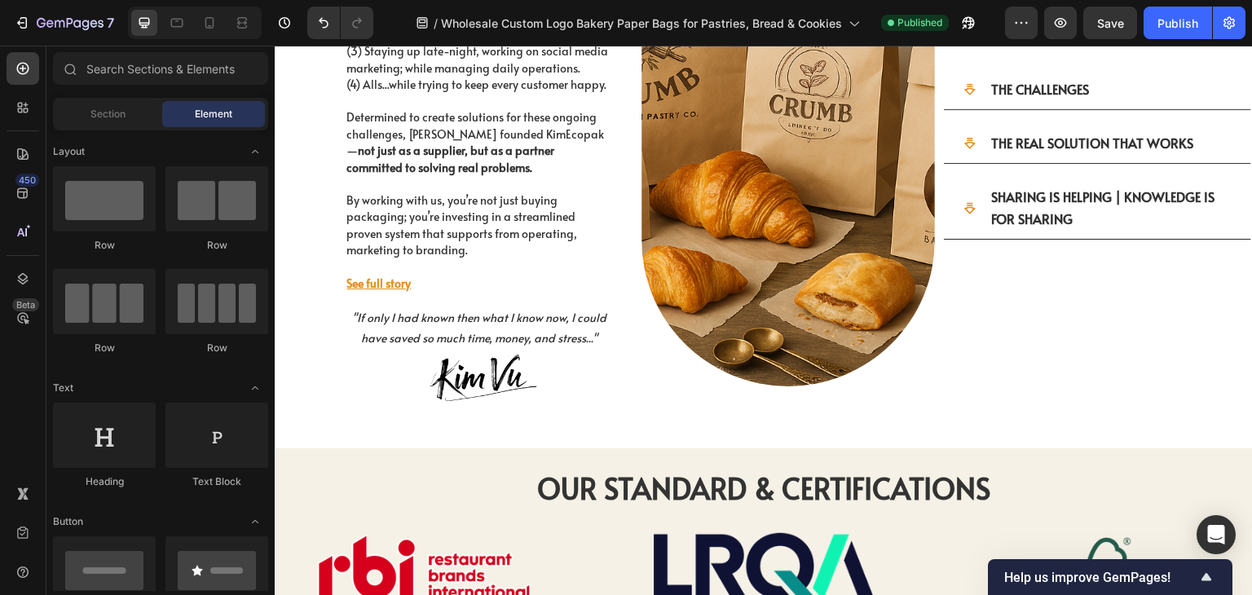
scroll to position [3693, 0]
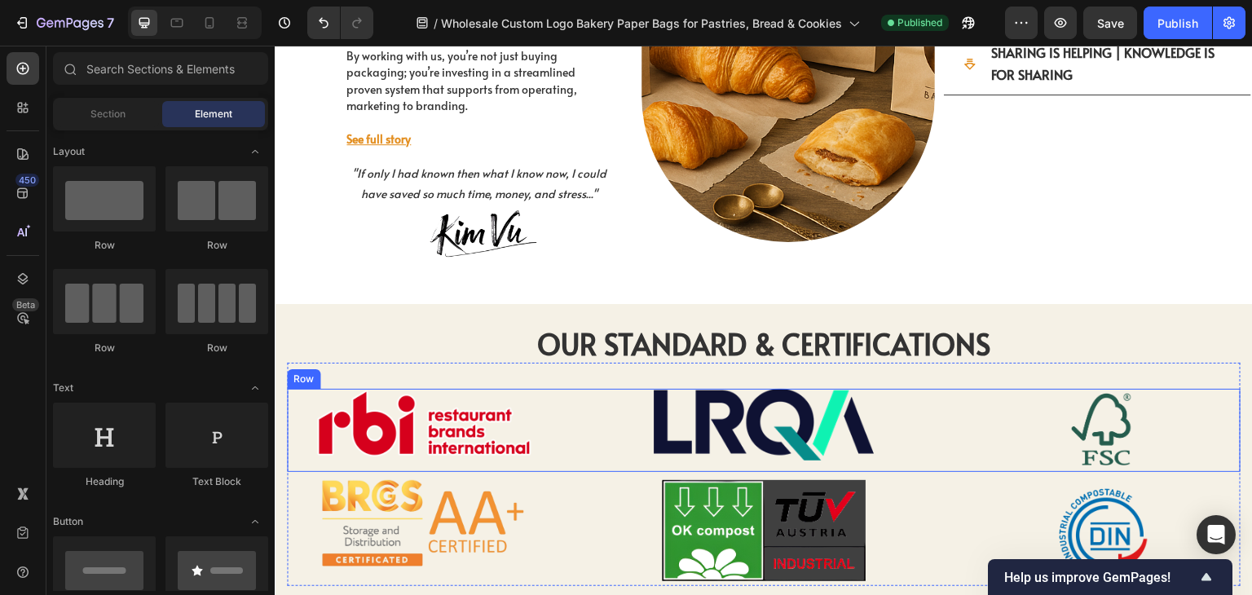
click at [574, 423] on div "Image Row Image Row Image Row Row" at bounding box center [763, 430] width 953 height 83
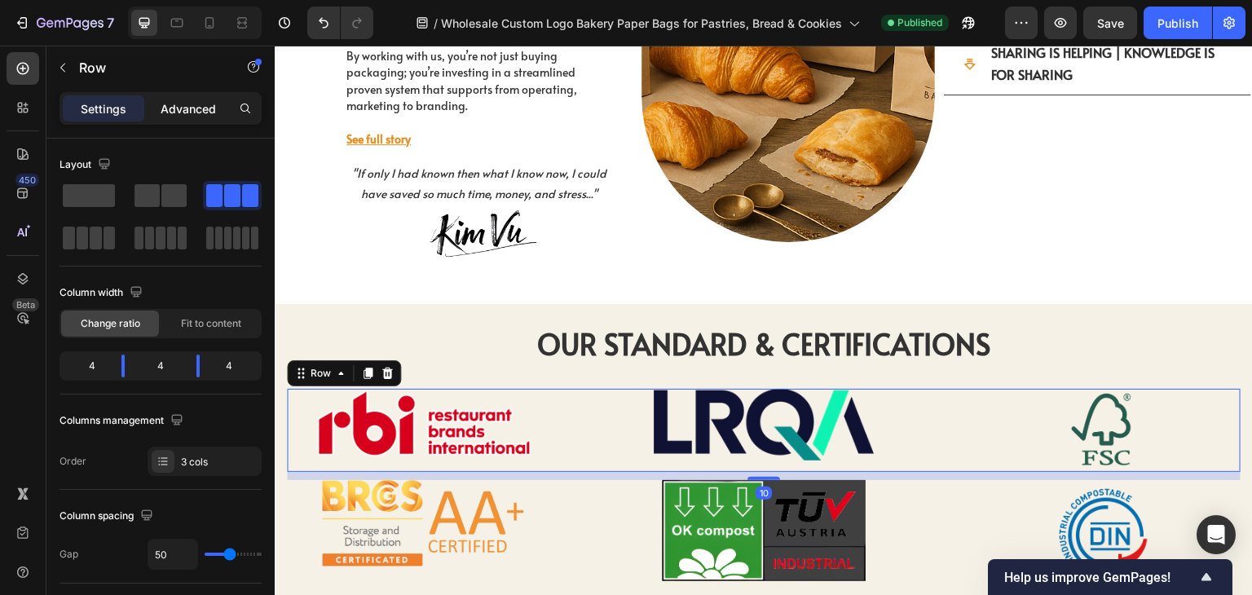
click at [196, 110] on p "Advanced" at bounding box center [188, 108] width 55 height 17
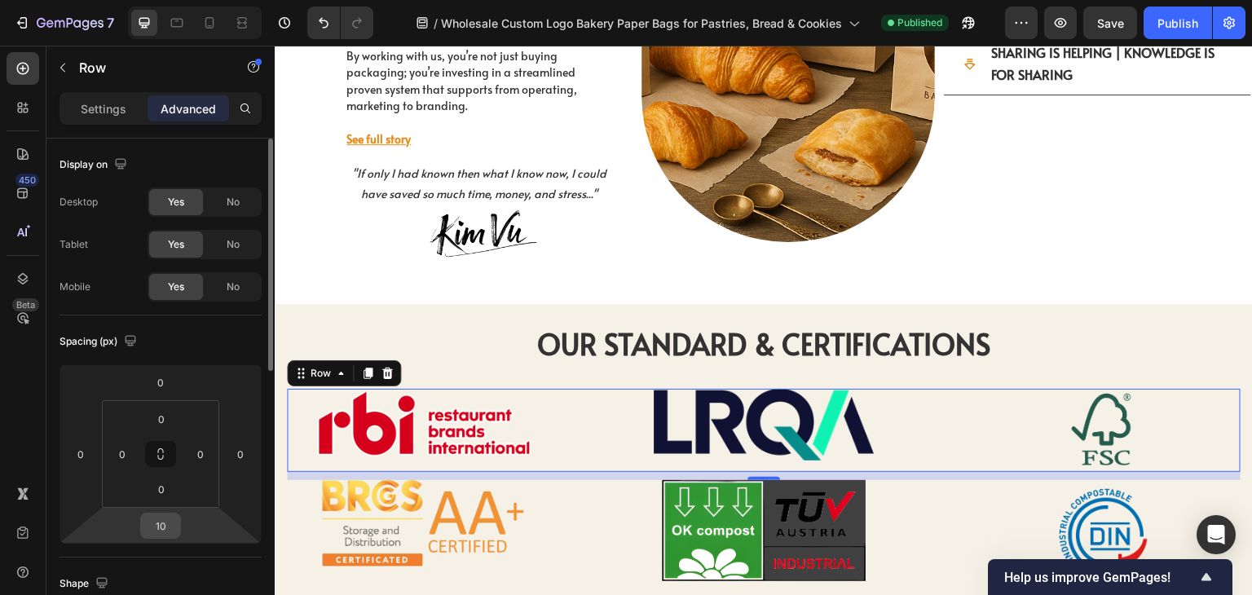
click at [169, 522] on input "10" at bounding box center [160, 525] width 33 height 24
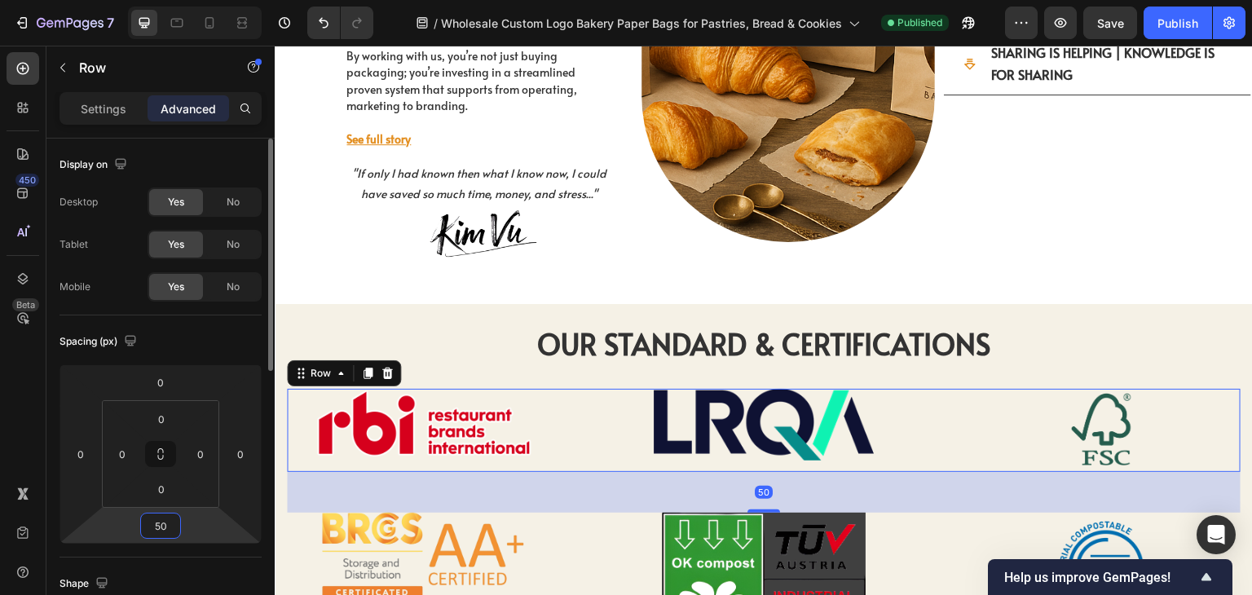
type input "5"
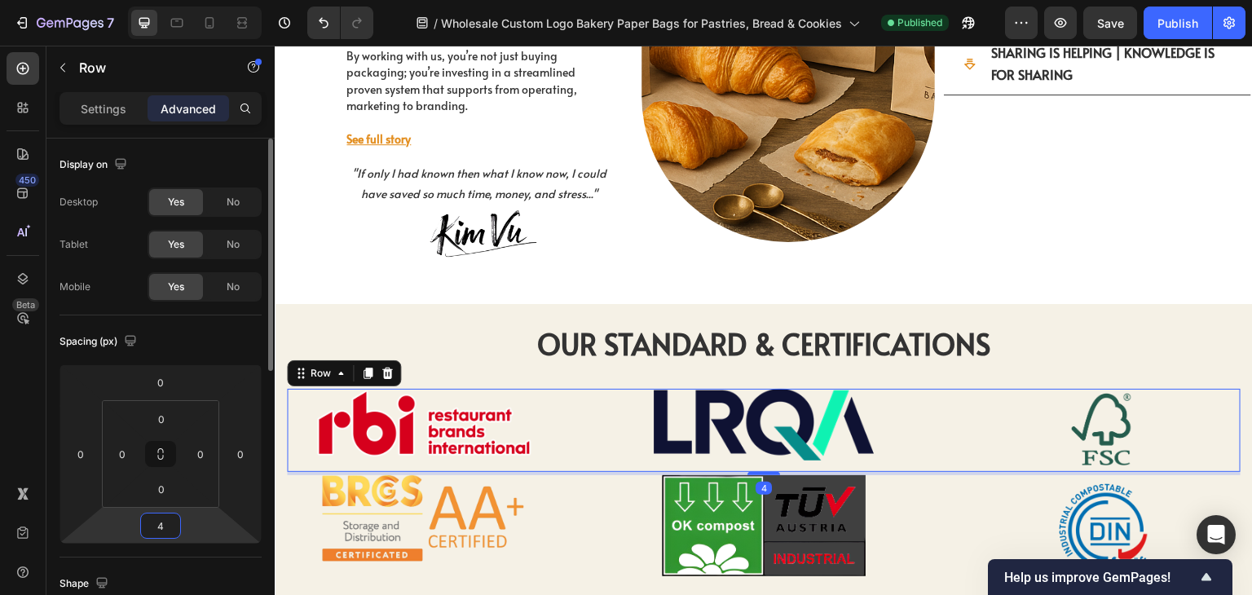
type input "40"
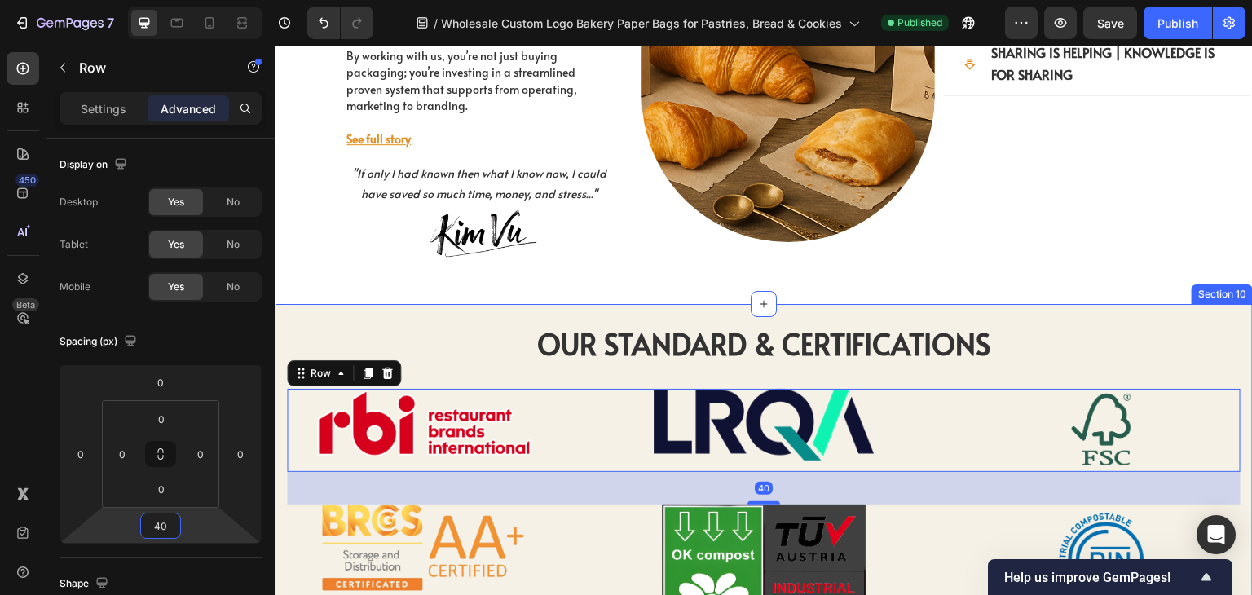
click at [1162, 304] on div "OUR STANDARD & CERTIFICATIONS Heading OUR STANDARD & CERTIFICATIONS Heading Ima…" at bounding box center [764, 469] width 978 height 331
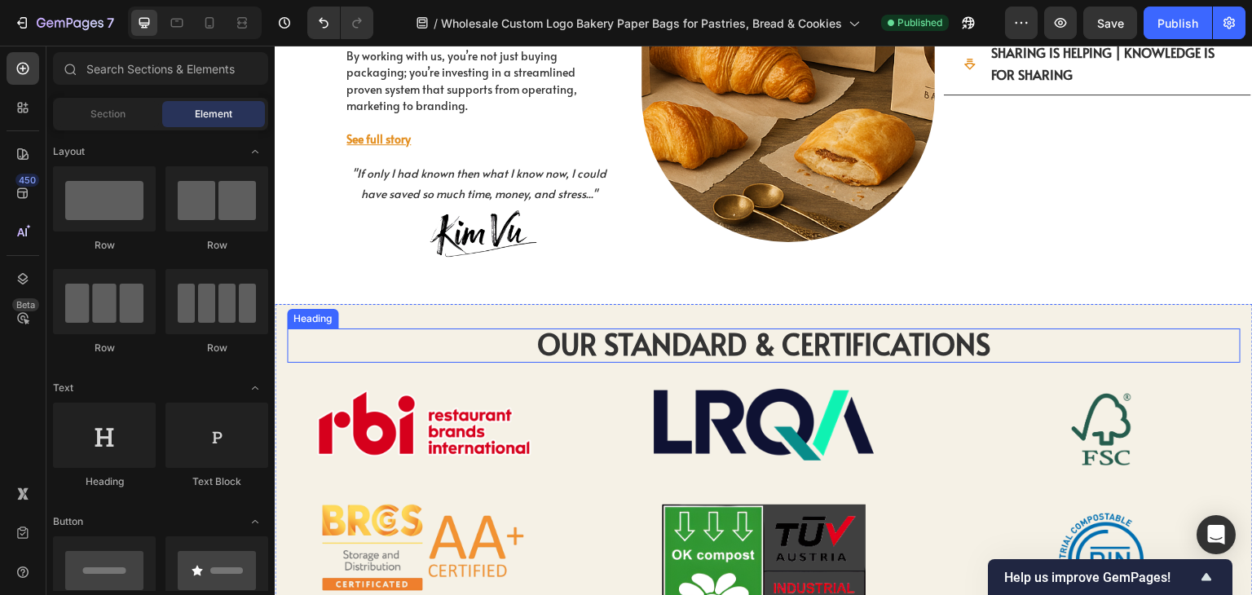
scroll to position [3930, 0]
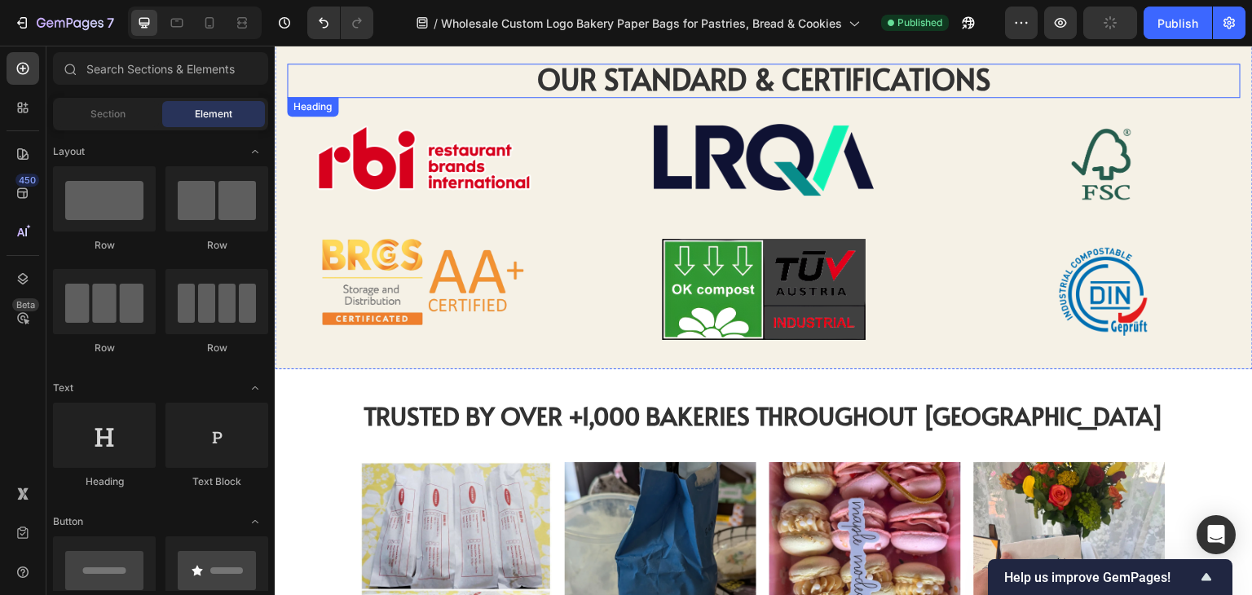
click at [769, 90] on strong "OUR STANDARD & CERTIFICATIONS" at bounding box center [764, 79] width 454 height 40
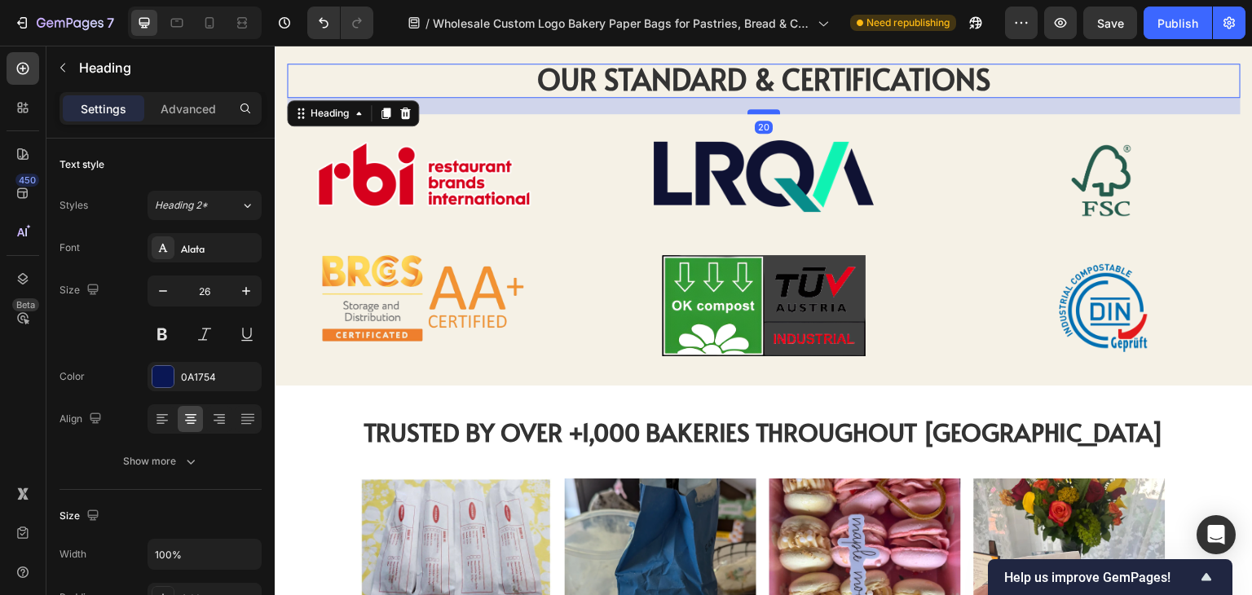
drag, startPoint x: 763, startPoint y: 94, endPoint x: 766, endPoint y: 110, distance: 16.5
click at [766, 110] on div at bounding box center [763, 111] width 33 height 5
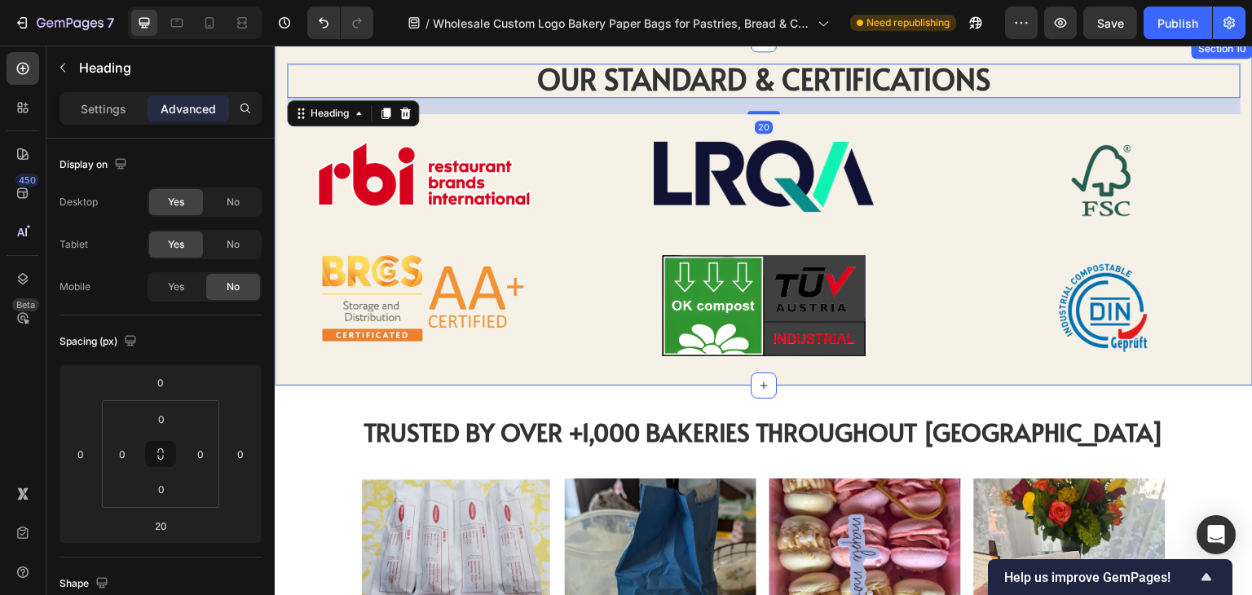
click at [978, 376] on div "OUR STANDARD & CERTIFICATIONS Heading OUR STANDARD & CERTIFICATIONS Heading 20 …" at bounding box center [764, 212] width 978 height 347
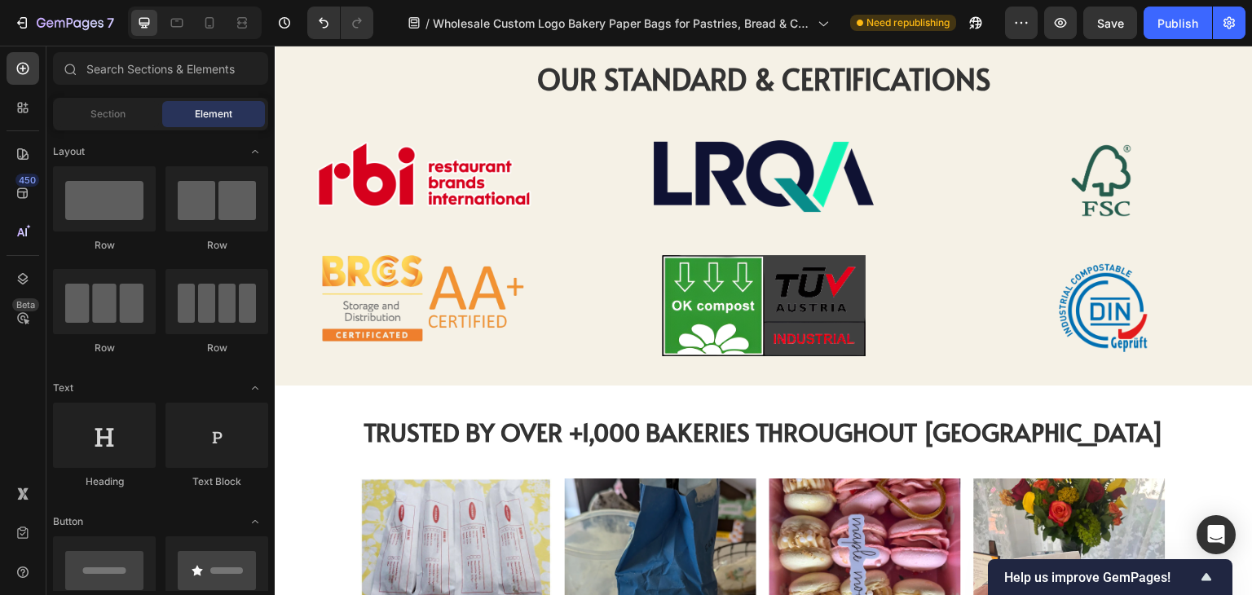
scroll to position [3862, 0]
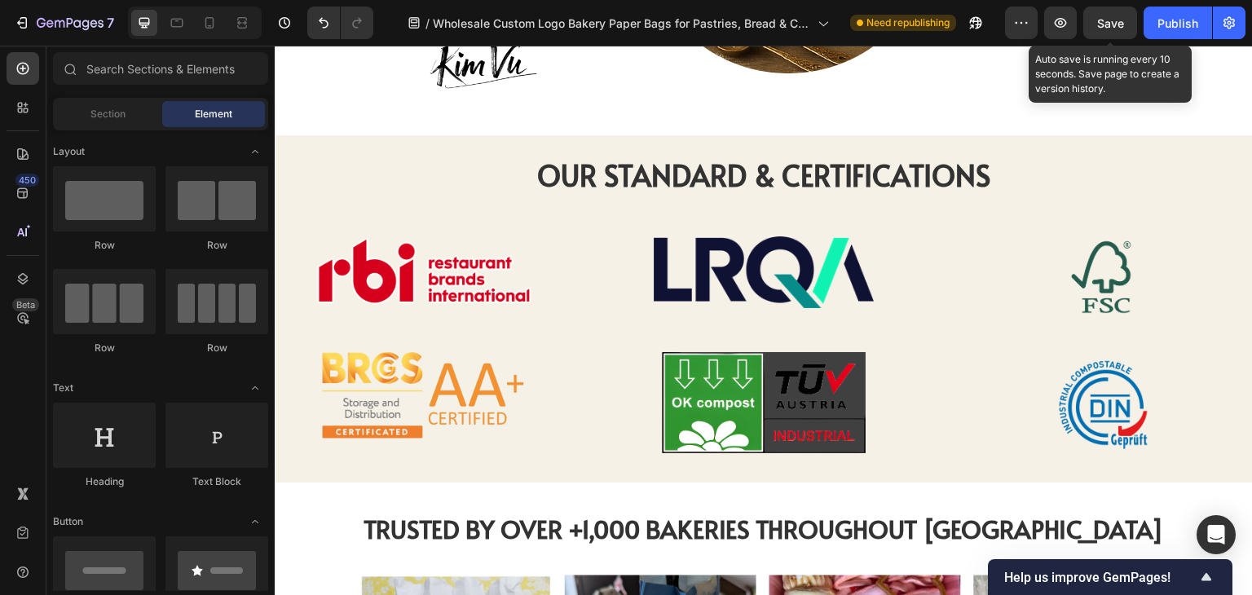
click at [1118, 22] on span "Save" at bounding box center [1110, 23] width 27 height 14
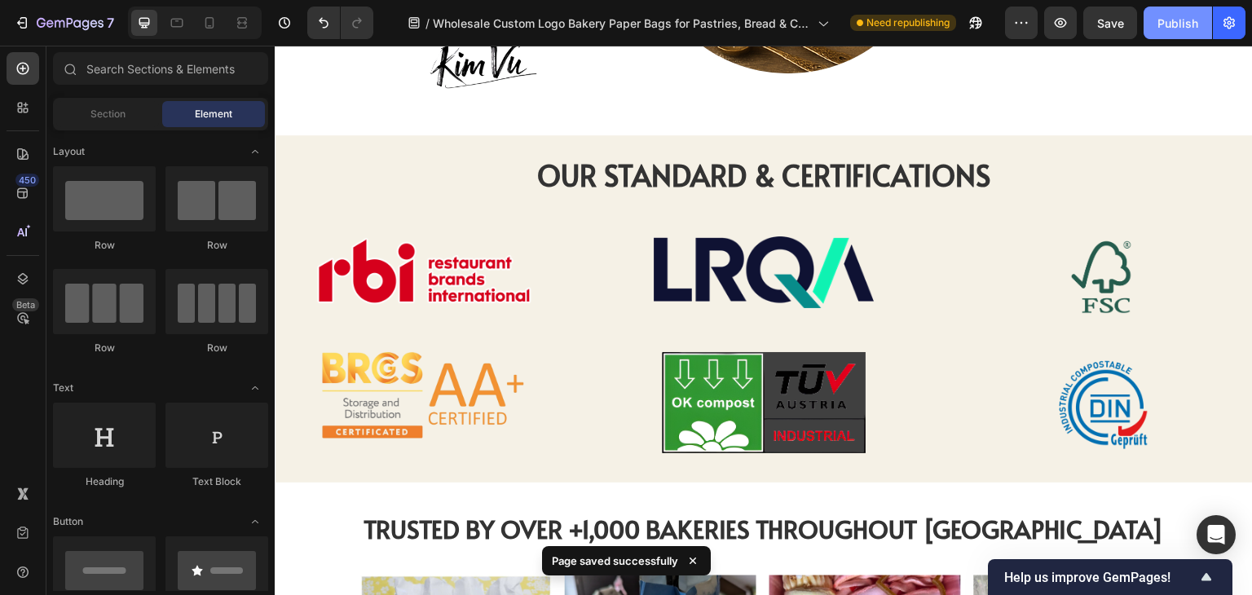
click at [1168, 27] on div "Publish" at bounding box center [1177, 23] width 41 height 17
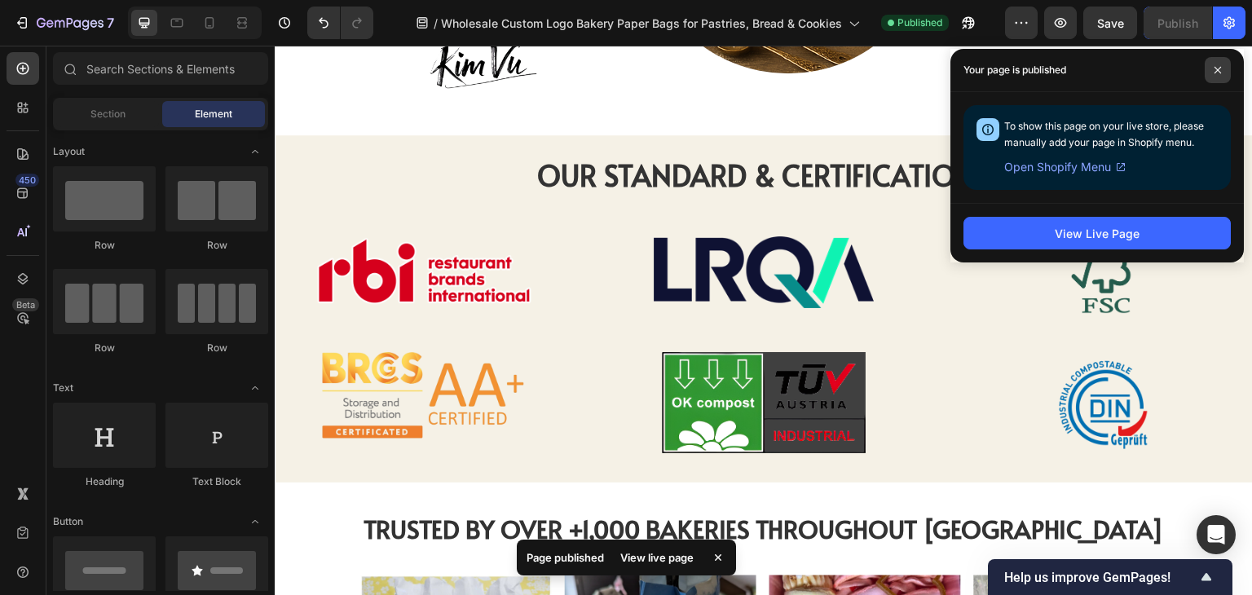
click at [1211, 71] on span at bounding box center [1217, 70] width 26 height 26
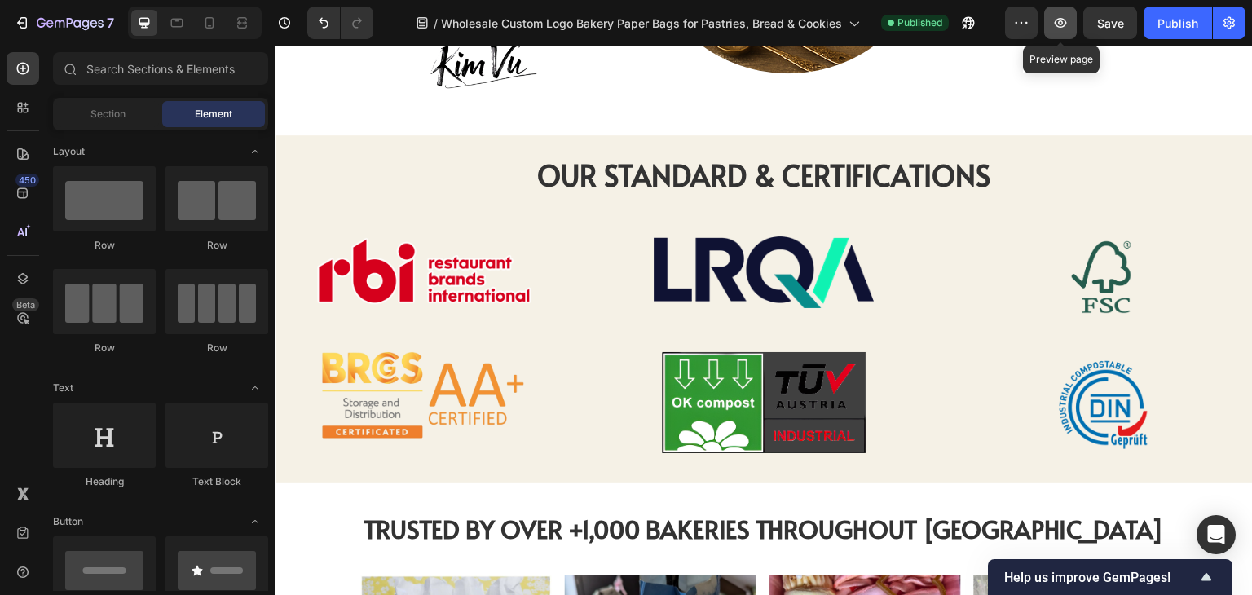
click at [1052, 25] on button "button" at bounding box center [1060, 23] width 33 height 33
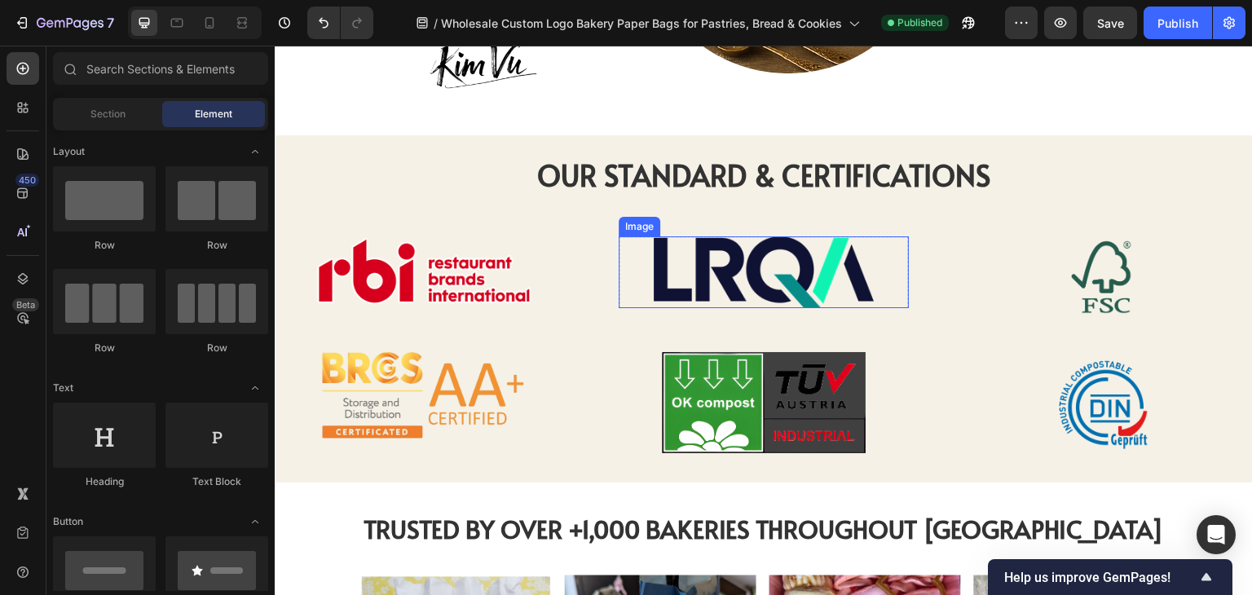
click at [829, 242] on img at bounding box center [763, 272] width 220 height 72
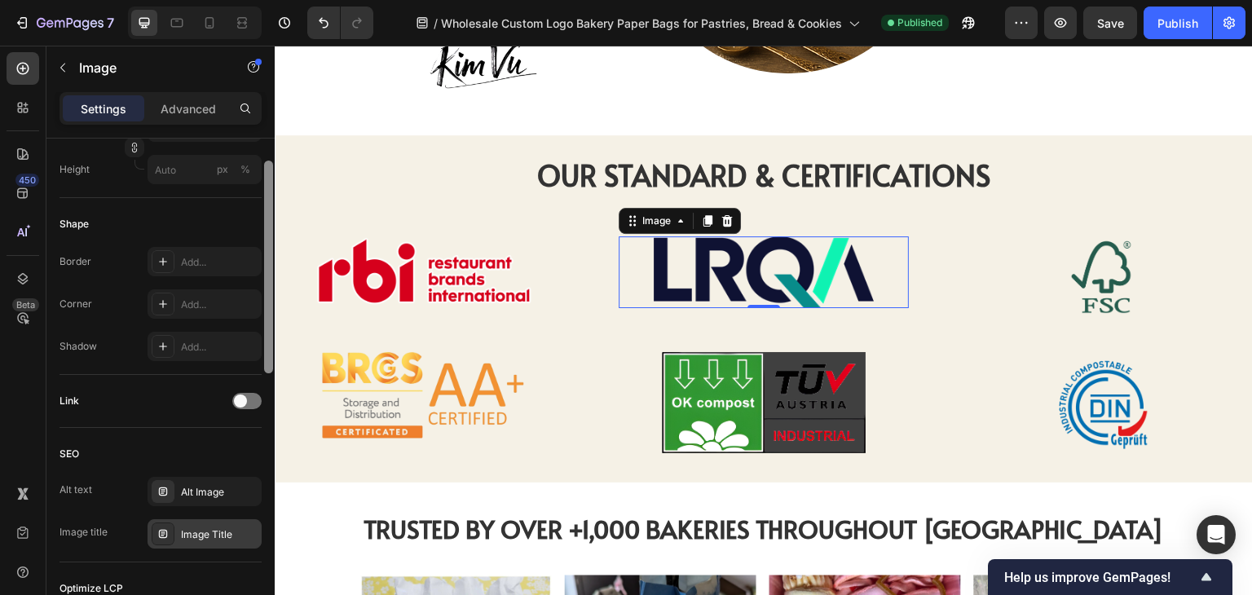
drag, startPoint x: 271, startPoint y: 316, endPoint x: 261, endPoint y: 534, distance: 217.8
click at [261, 534] on div "Style Rectangle Source Upload Image [URL][DOMAIN_NAME] or Browse gallery Size F…" at bounding box center [160, 390] width 228 height 503
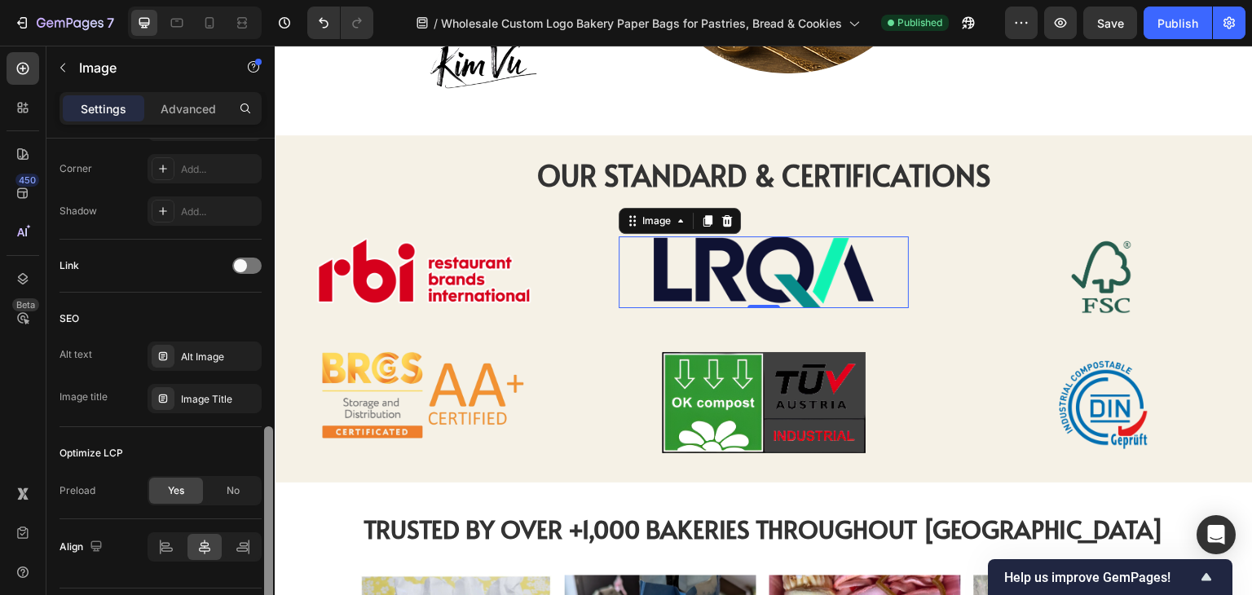
scroll to position [675, 0]
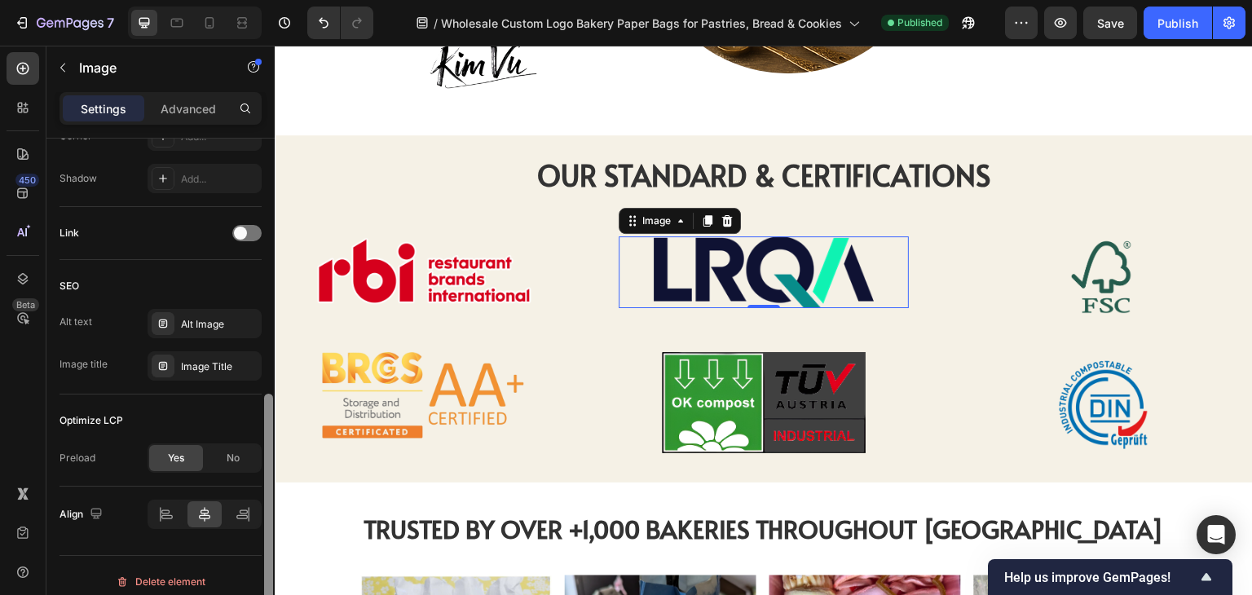
drag, startPoint x: 267, startPoint y: 552, endPoint x: 262, endPoint y: 620, distance: 68.7
click at [262, 71] on html "7 Version history / Wholesale Custom Logo Bakery Paper Bags for Pastries, Bread…" at bounding box center [626, 35] width 1252 height 71
click at [237, 509] on icon at bounding box center [243, 512] width 16 height 16
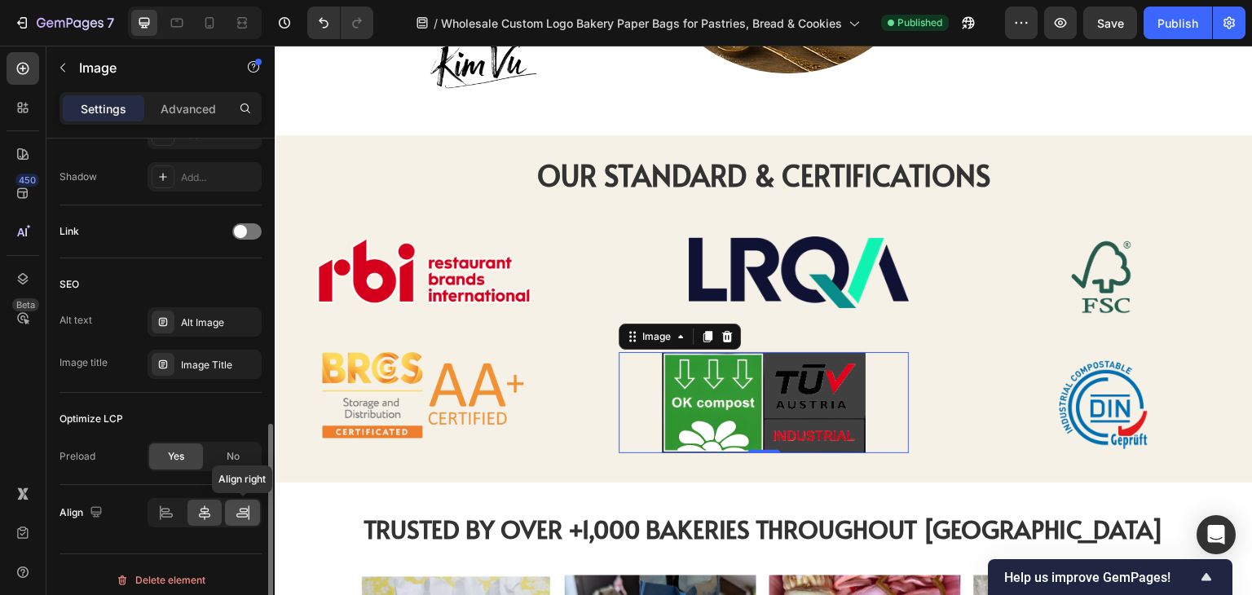
click at [244, 523] on div at bounding box center [242, 512] width 35 height 26
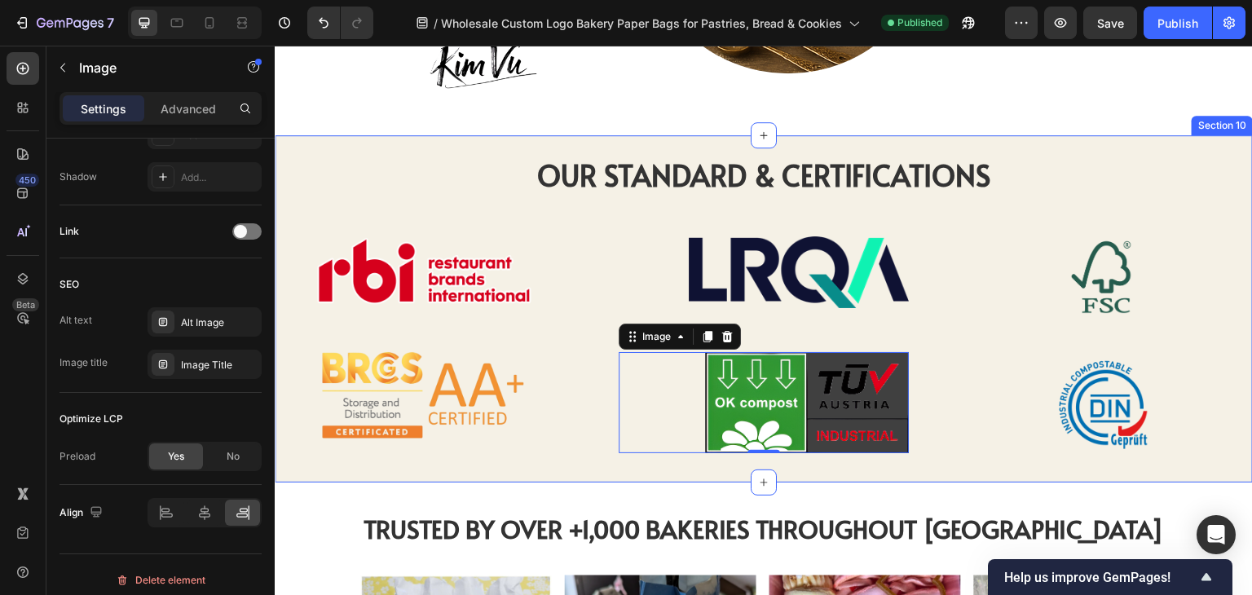
click at [941, 442] on div "OUR STANDARD & CERTIFICATIONS Heading OUR STANDARD & CERTIFICATIONS Heading Ima…" at bounding box center [764, 308] width 978 height 347
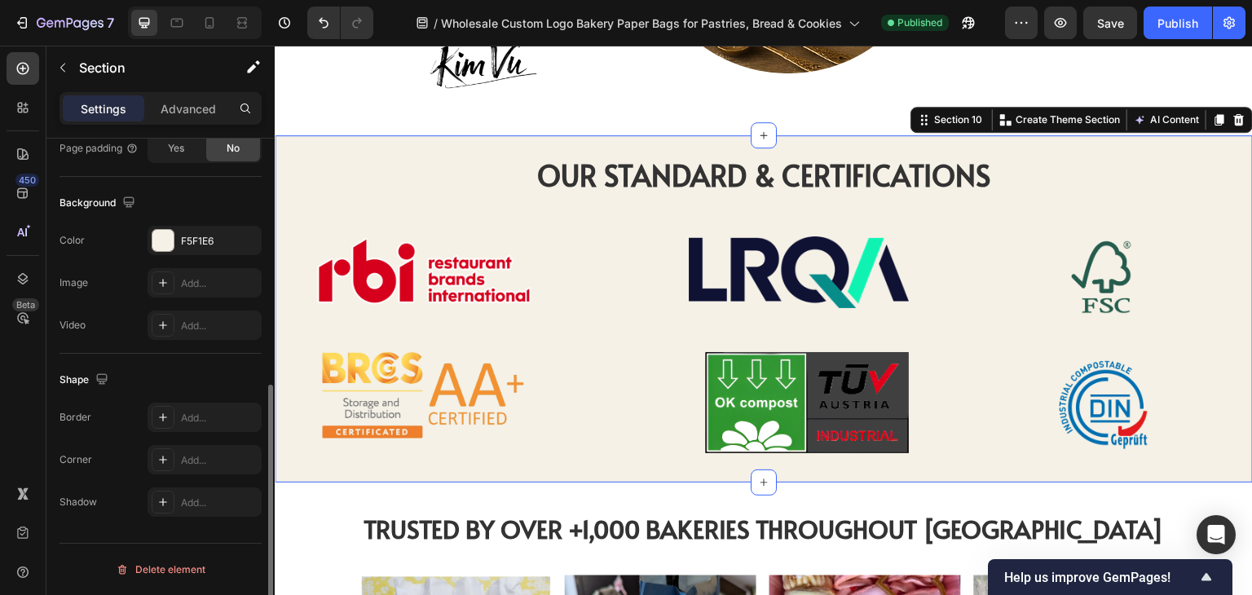
scroll to position [0, 0]
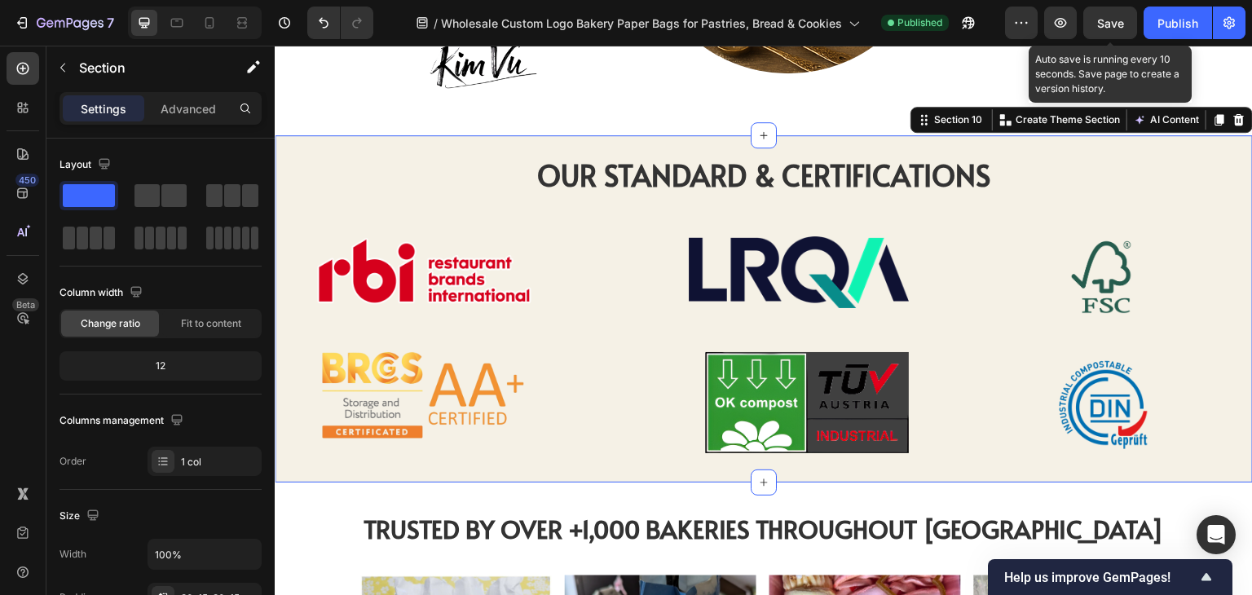
click at [1108, 28] on span "Save" at bounding box center [1110, 23] width 27 height 14
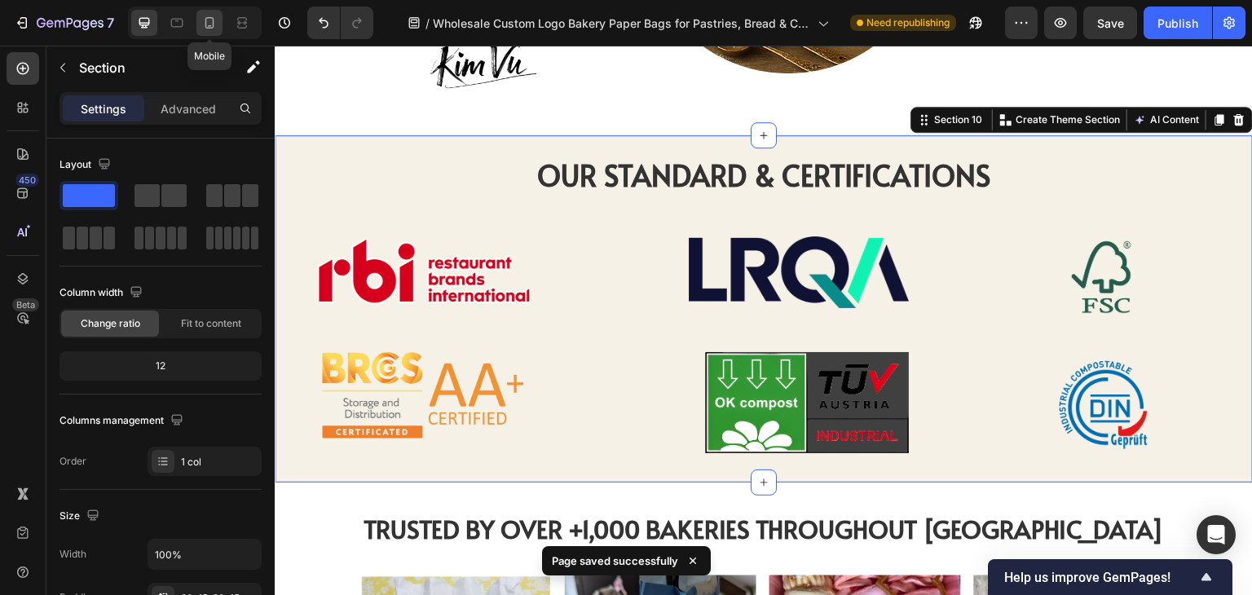
click at [209, 27] on icon at bounding box center [209, 23] width 16 height 16
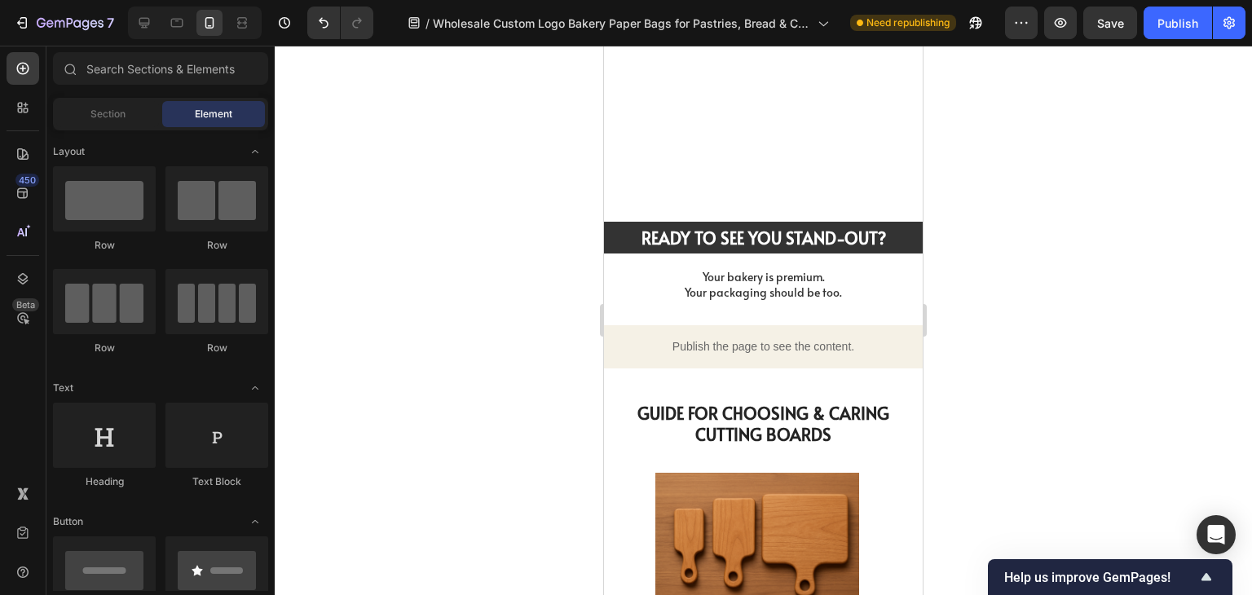
scroll to position [4798, 0]
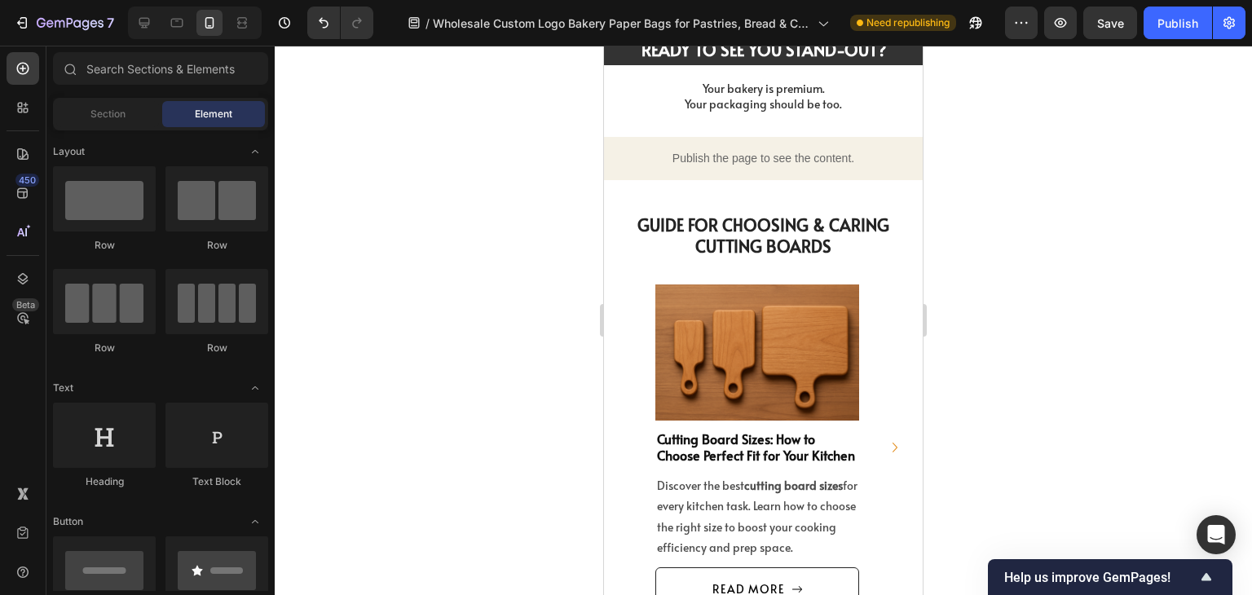
drag, startPoint x: 919, startPoint y: 487, endPoint x: 1526, endPoint y: 499, distance: 607.1
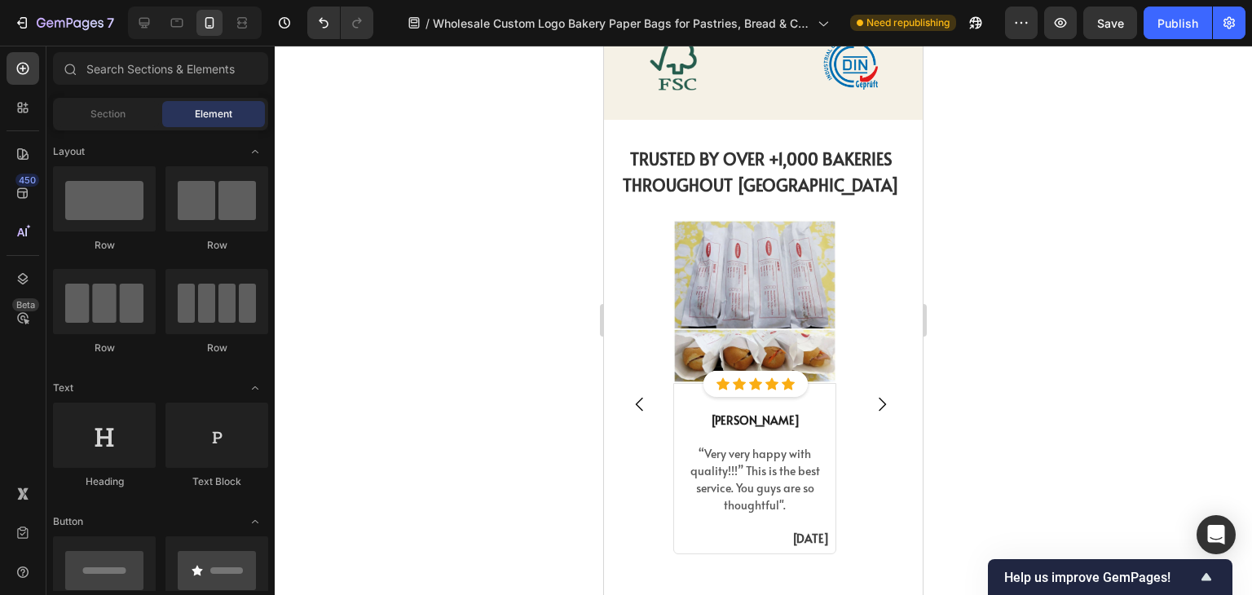
scroll to position [3898, 0]
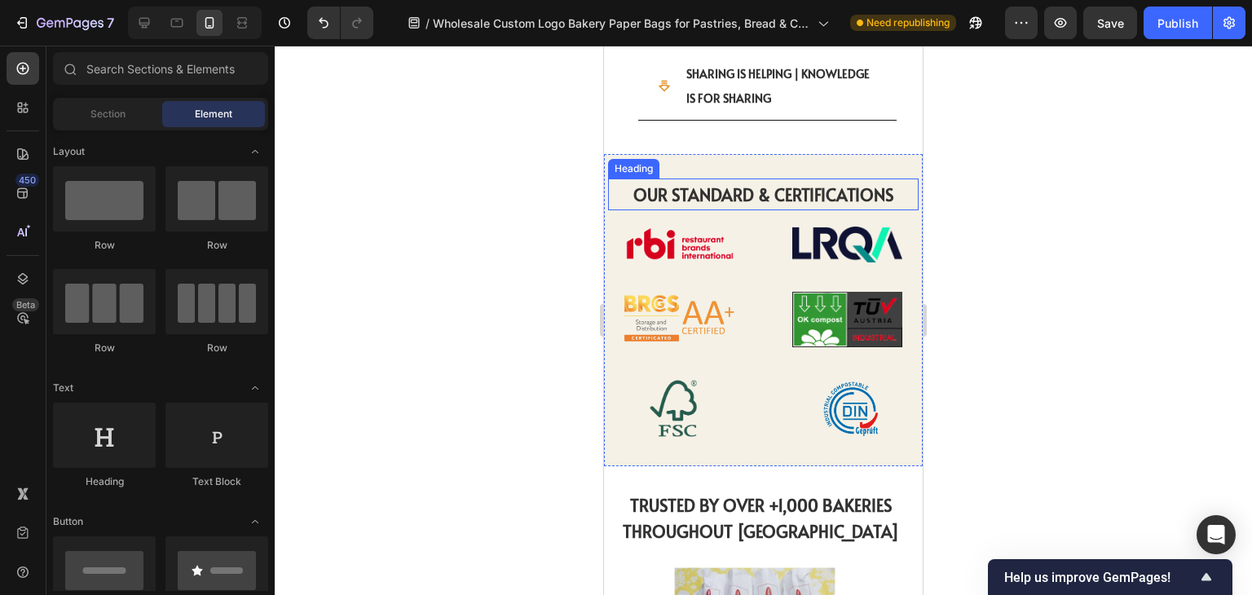
click at [838, 183] on strong "OUR STANDARD & CERTIFICATIONS" at bounding box center [763, 194] width 261 height 23
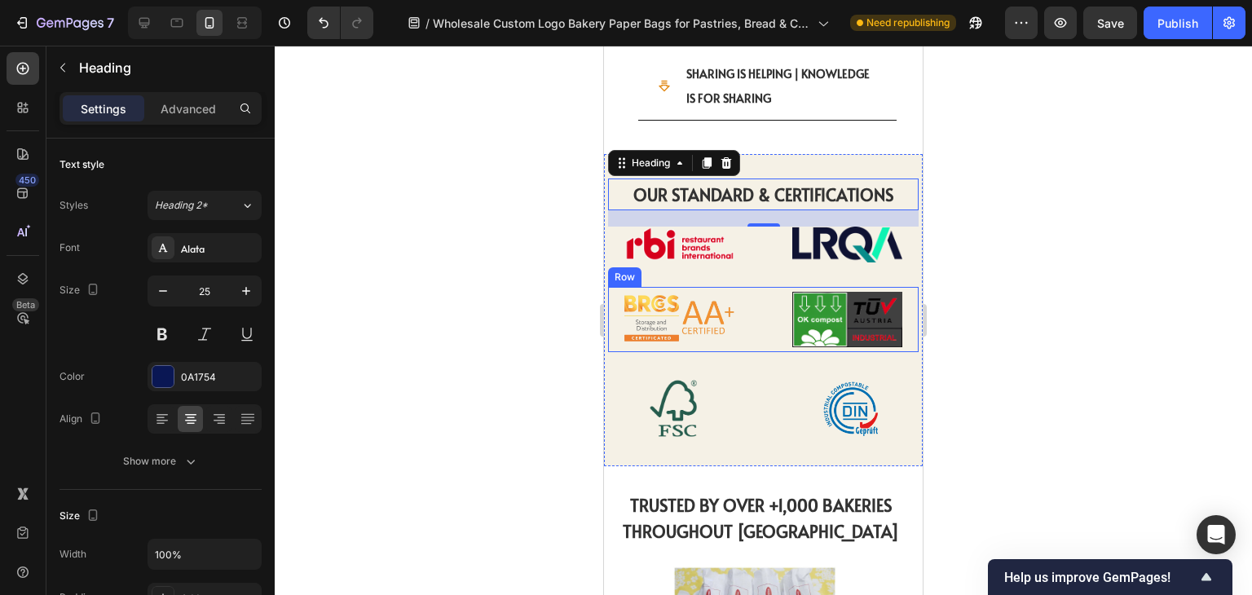
click at [765, 288] on div "Image Image Row" at bounding box center [763, 319] width 310 height 65
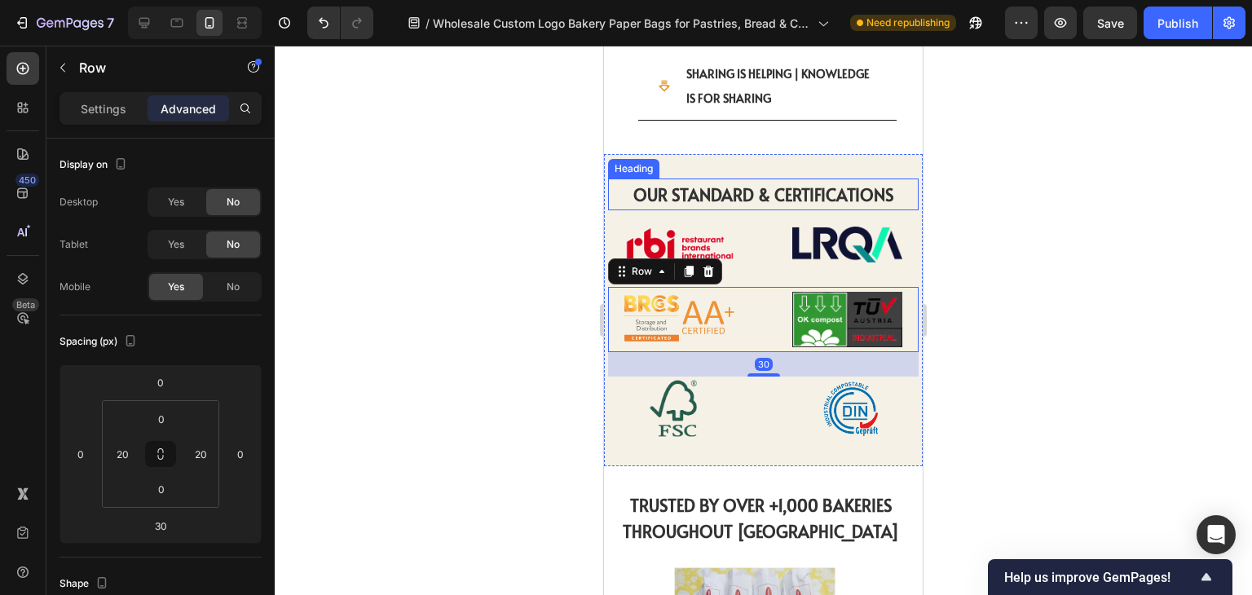
click at [782, 183] on strong "OUR STANDARD & CERTIFICATIONS" at bounding box center [763, 194] width 261 height 23
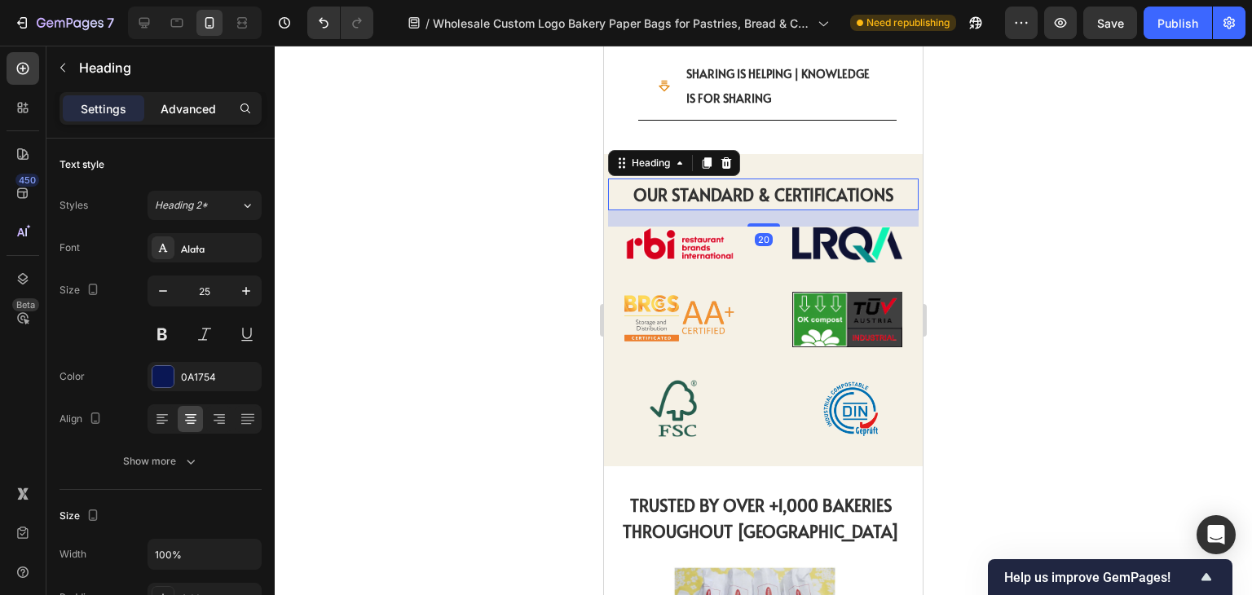
click at [179, 109] on p "Advanced" at bounding box center [188, 108] width 55 height 17
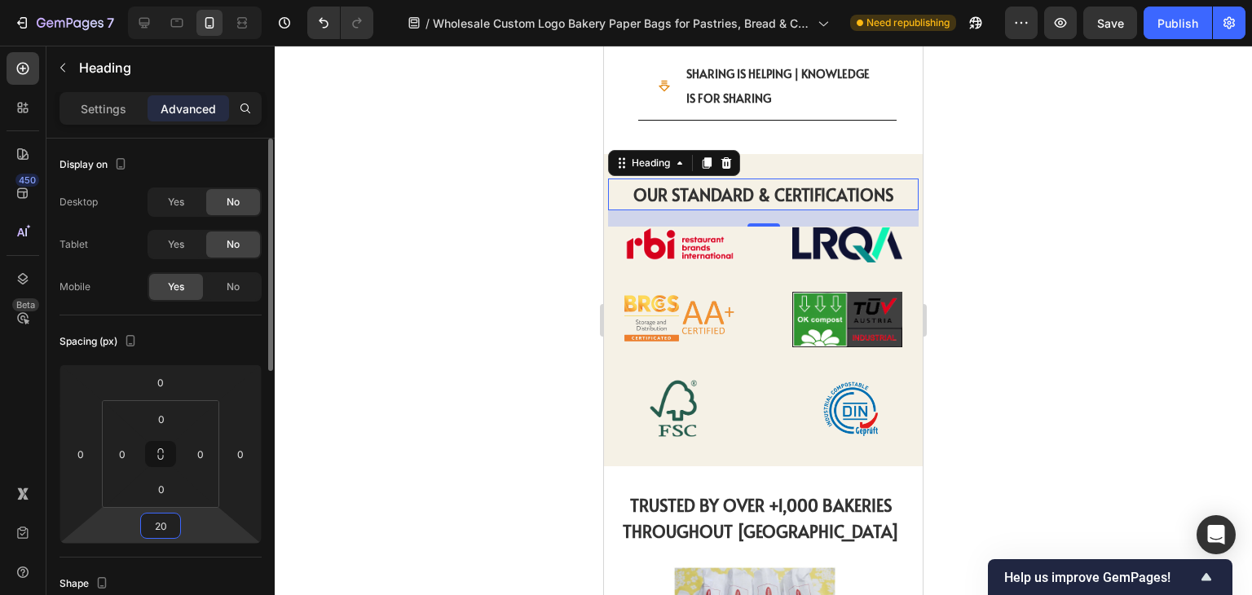
click at [167, 528] on input "20" at bounding box center [160, 525] width 33 height 24
type input "30"
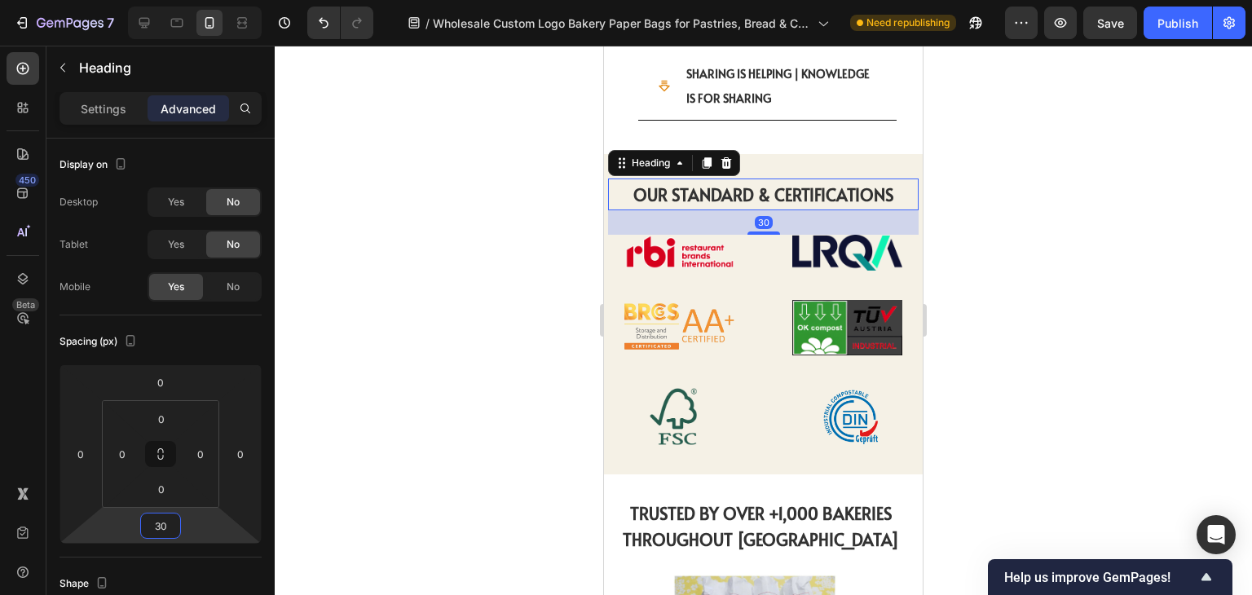
click at [1039, 292] on div at bounding box center [763, 320] width 977 height 549
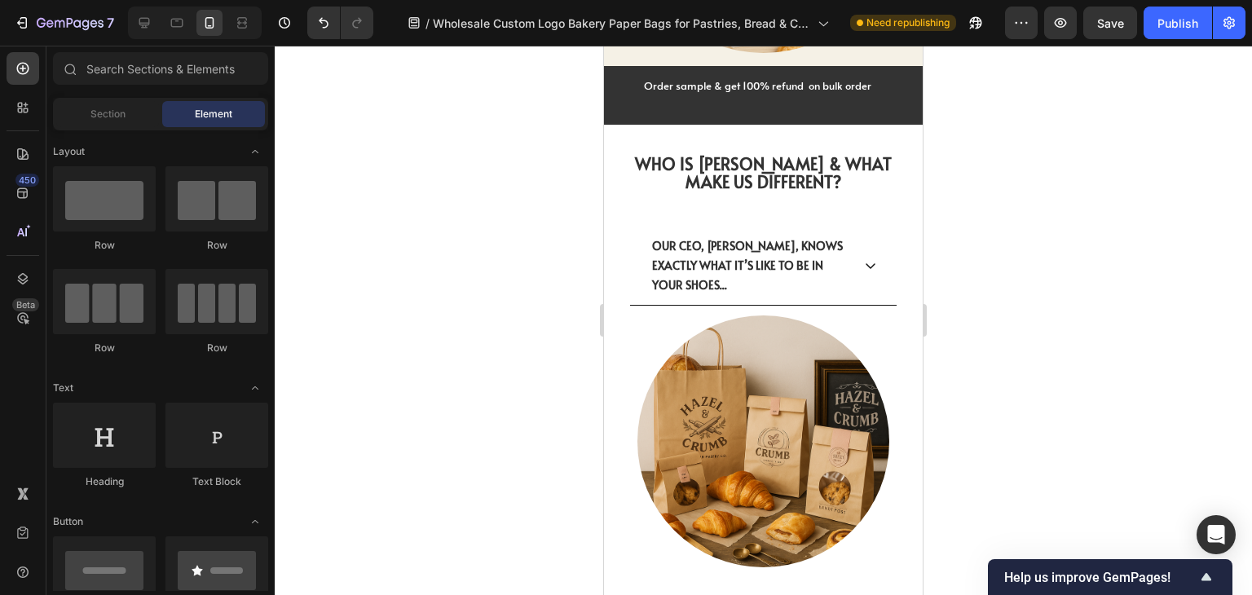
scroll to position [2900, 0]
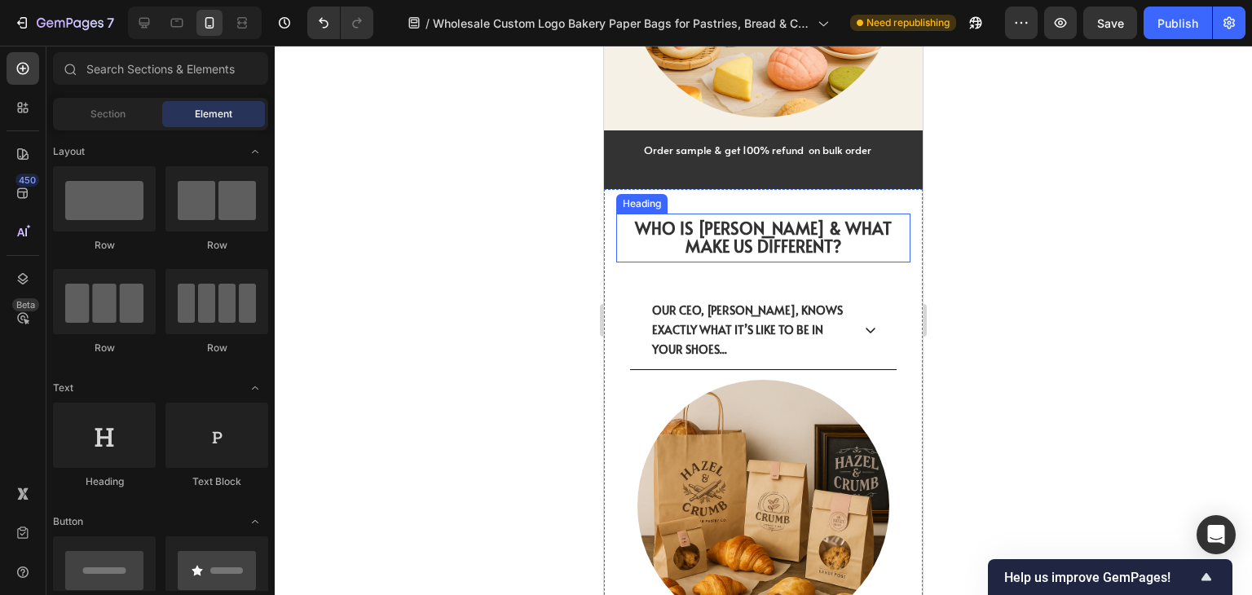
click at [831, 243] on h2 "WHO IS [PERSON_NAME] & WHAT MAKE US DIFFERENT?" at bounding box center [763, 237] width 294 height 49
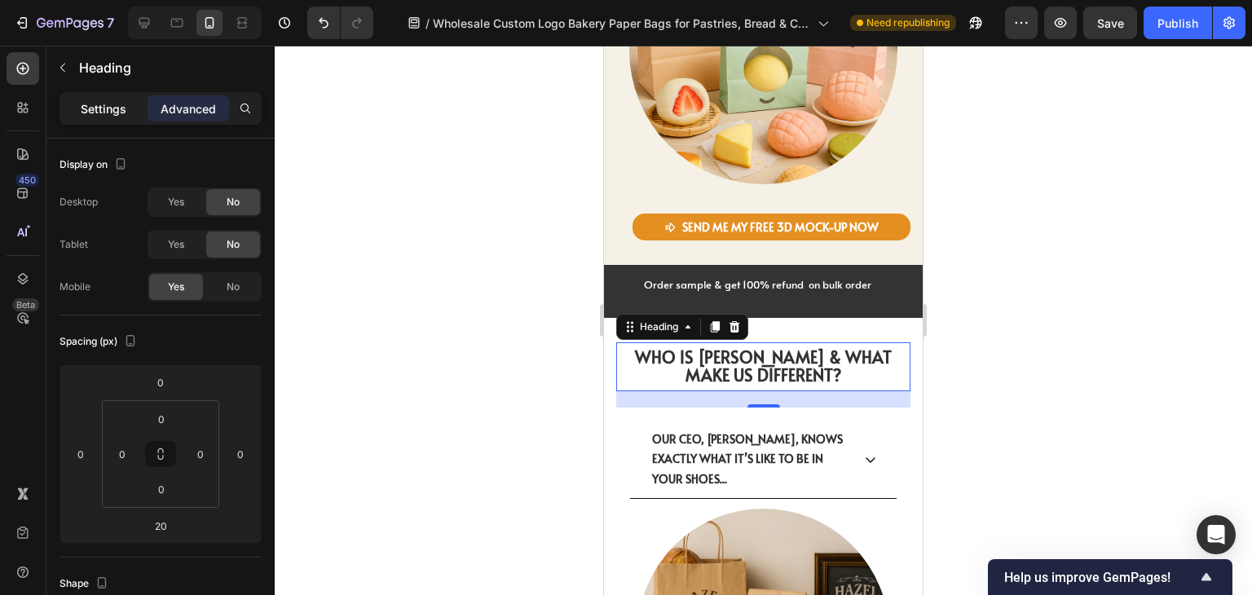
click at [112, 112] on p "Settings" at bounding box center [104, 108] width 46 height 17
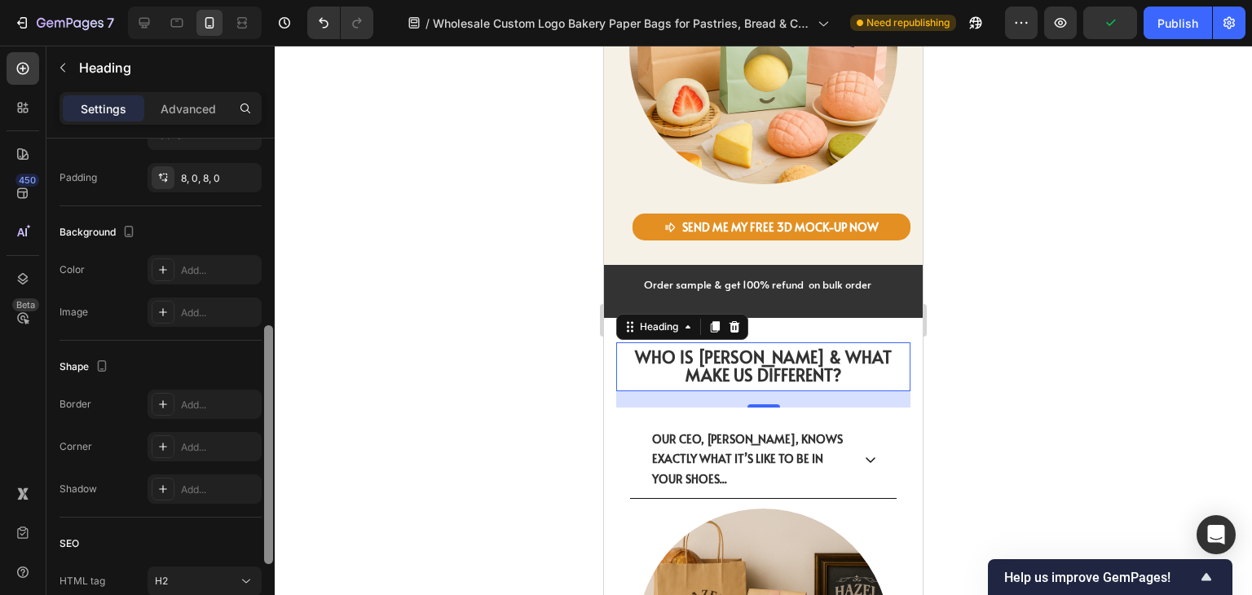
scroll to position [429, 0]
drag, startPoint x: 269, startPoint y: 337, endPoint x: 261, endPoint y: 542, distance: 204.7
click at [261, 542] on div "Text style Styles Heading 2* Font Alata Size 16 Color 0A1754 Align Show more Si…" at bounding box center [160, 390] width 228 height 503
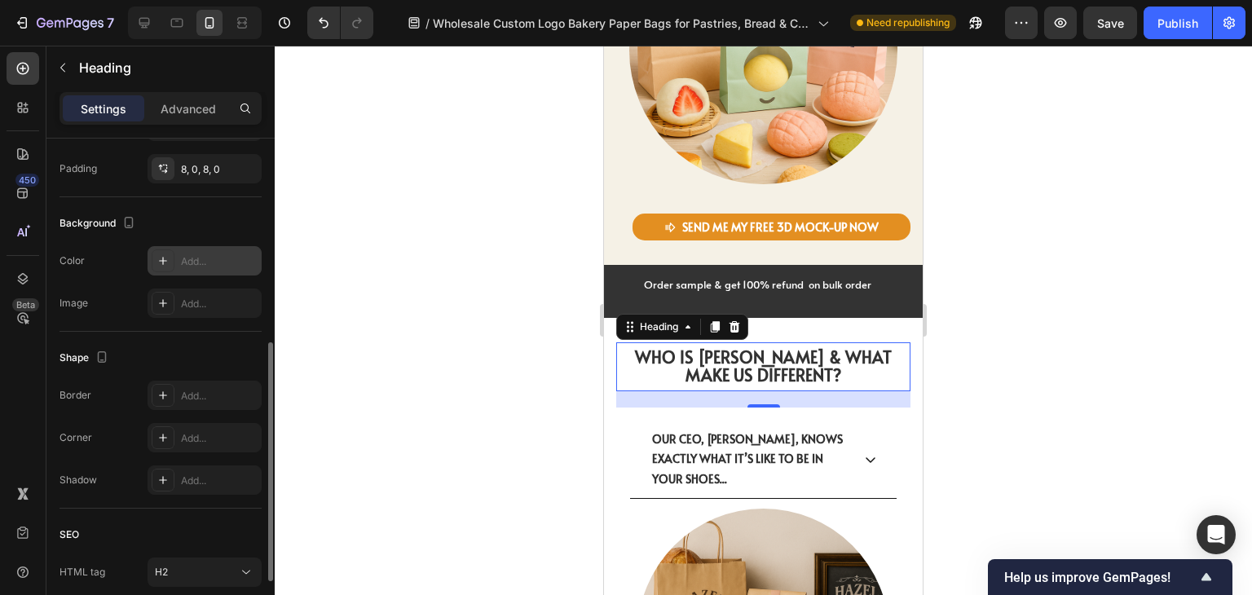
click at [184, 272] on div "Add..." at bounding box center [204, 260] width 114 height 29
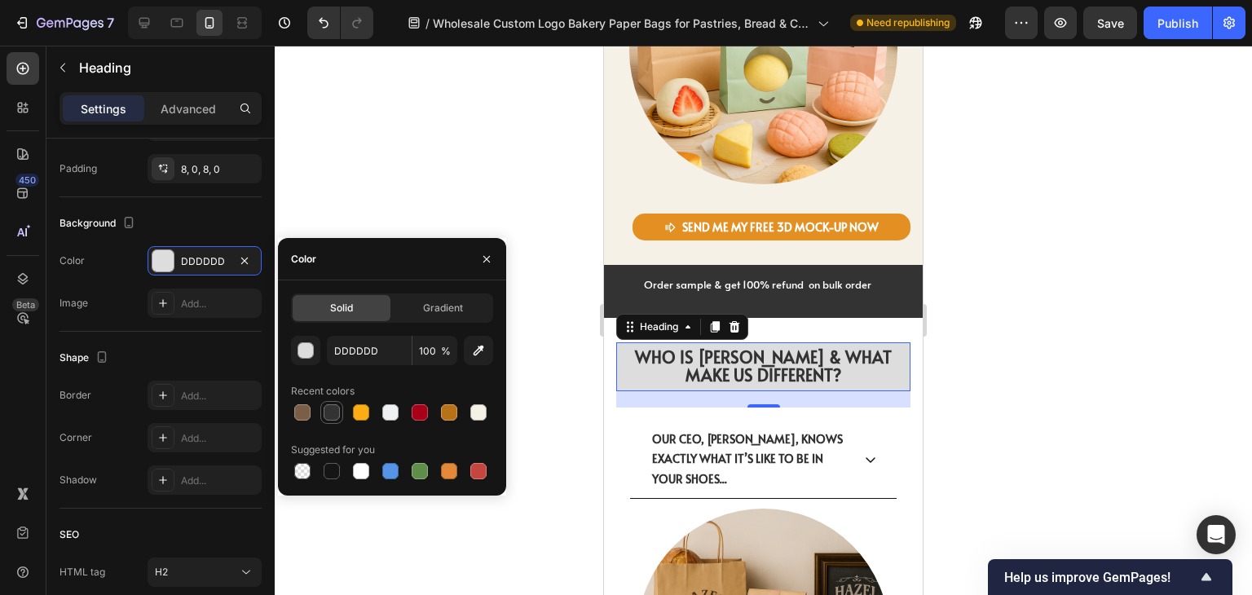
click at [332, 413] on div at bounding box center [331, 412] width 16 height 16
type input "333333"
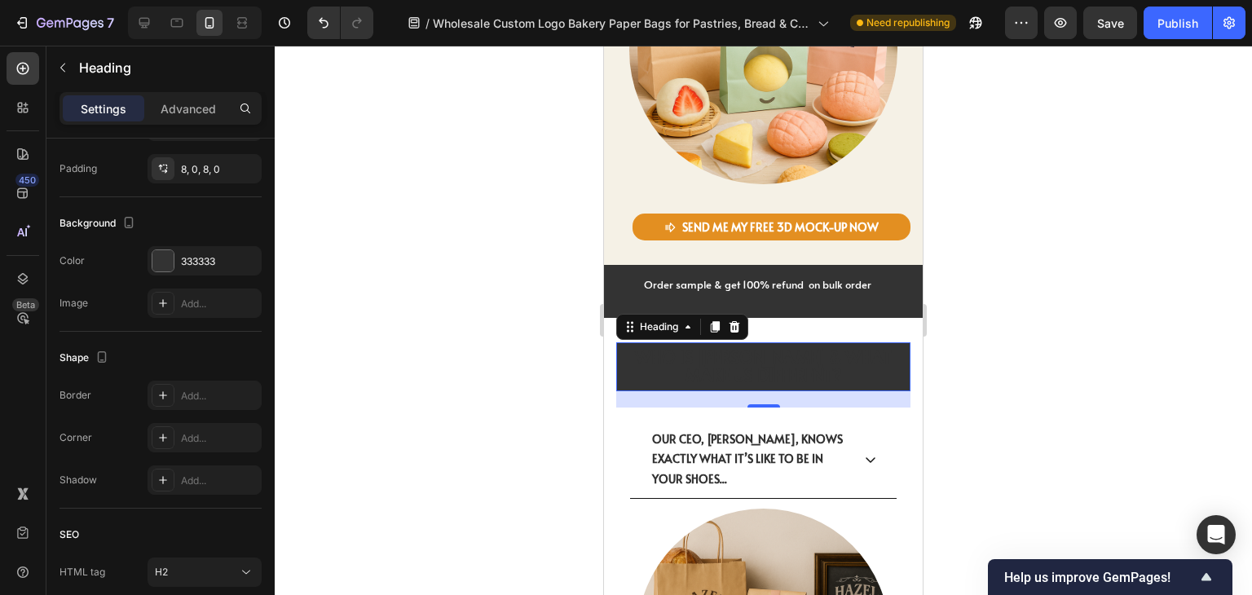
click at [795, 345] on strong "WHO IS [PERSON_NAME] & WHAT MAKE US DIFFERENT?" at bounding box center [763, 365] width 257 height 41
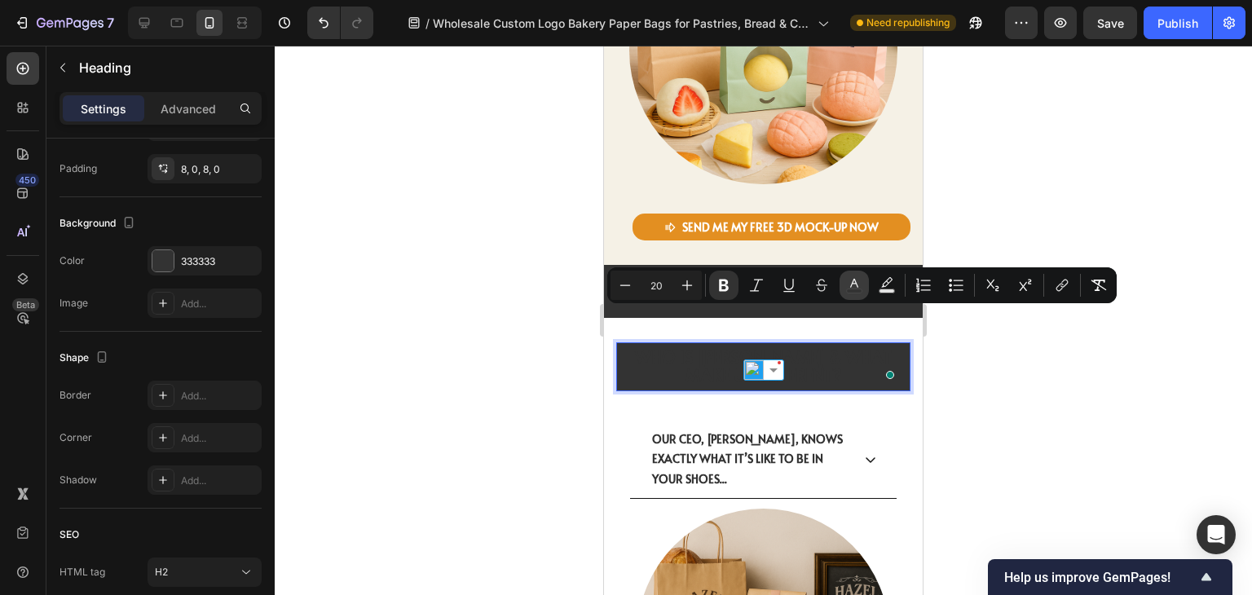
click at [864, 278] on button "color" at bounding box center [853, 285] width 29 height 29
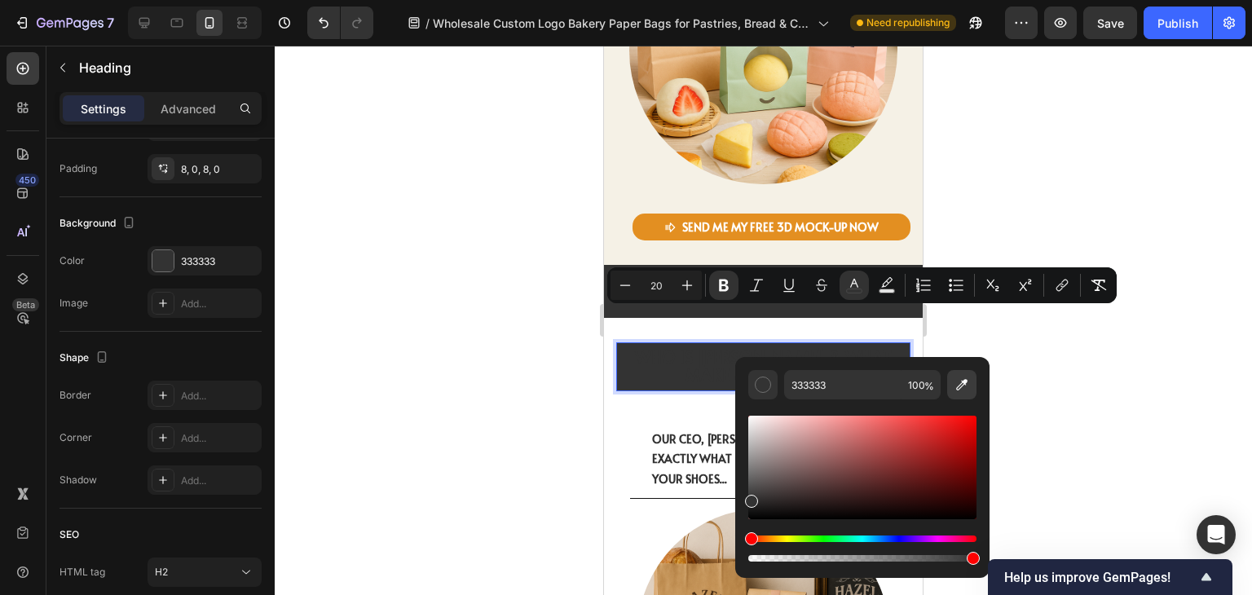
click at [962, 386] on icon "Editor contextual toolbar" at bounding box center [961, 384] width 16 height 16
type input "FFFFFF"
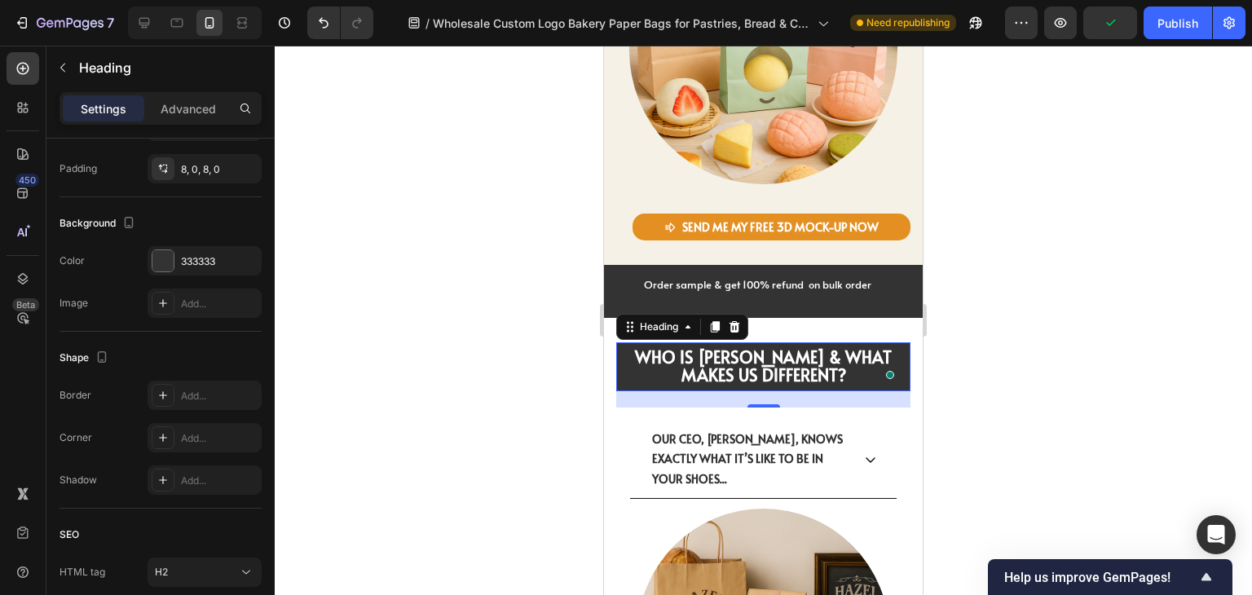
click at [1049, 363] on div at bounding box center [763, 320] width 977 height 549
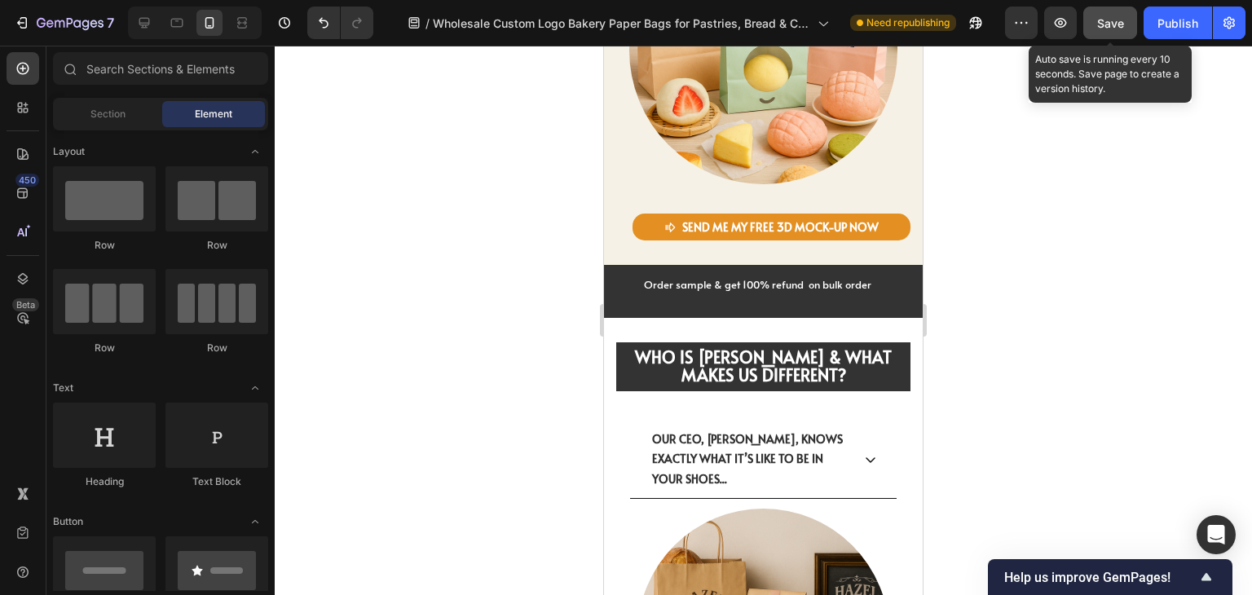
click at [1112, 35] on button "Save" at bounding box center [1110, 23] width 54 height 33
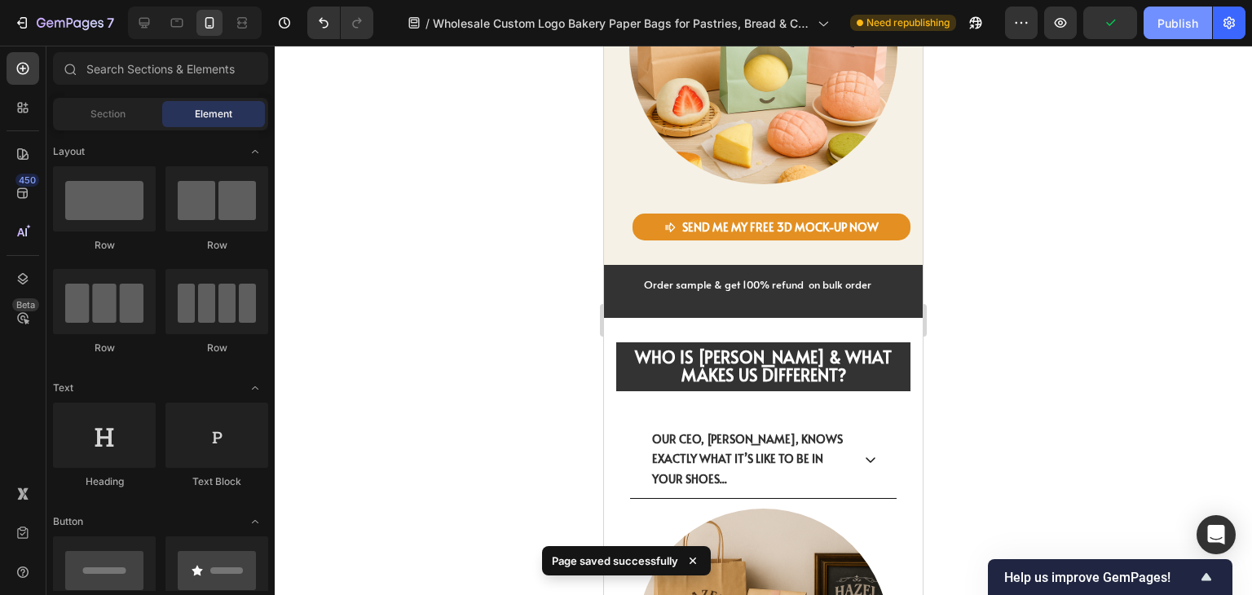
click at [1152, 34] on button "Publish" at bounding box center [1177, 23] width 68 height 33
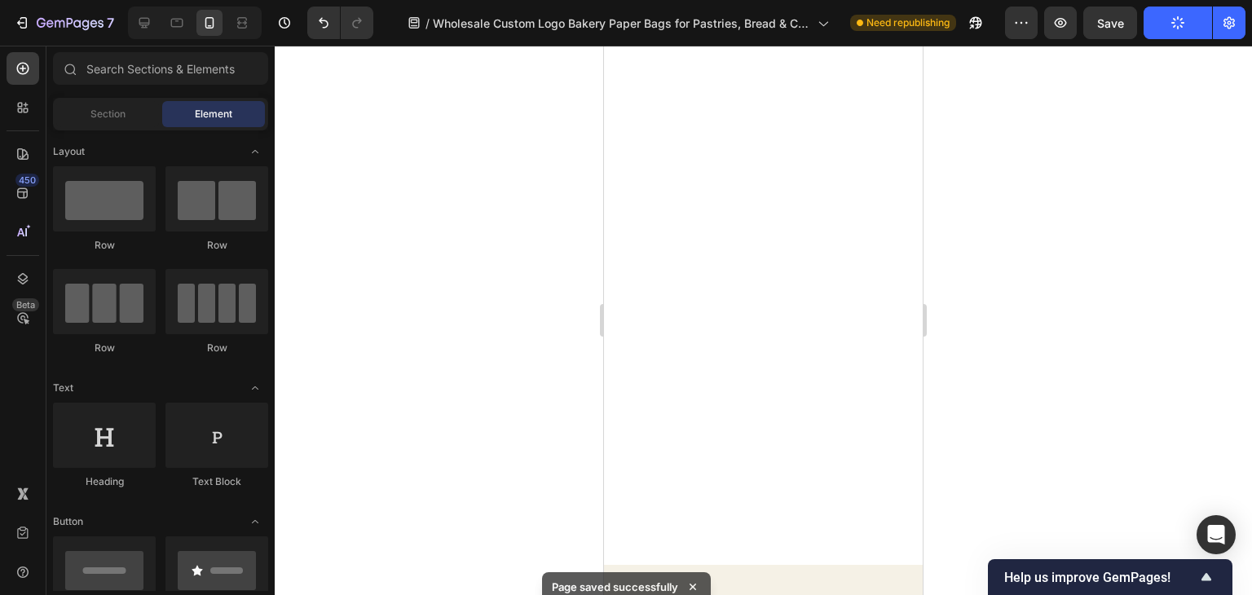
scroll to position [1080, 0]
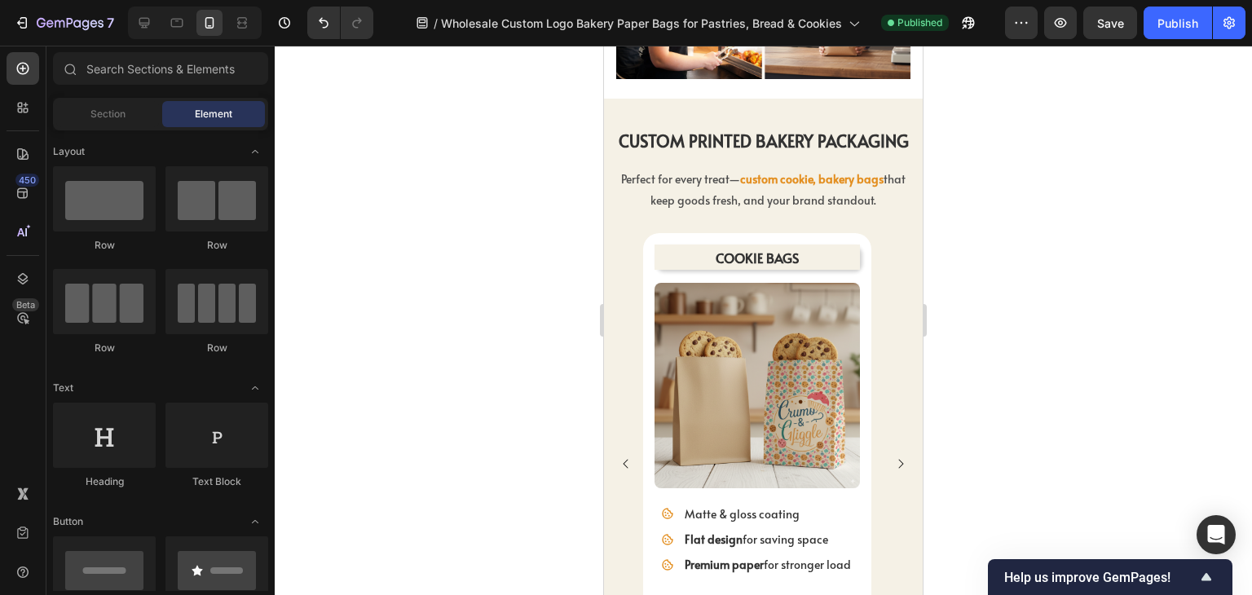
drag, startPoint x: 917, startPoint y: 162, endPoint x: 1529, endPoint y: 111, distance: 614.1
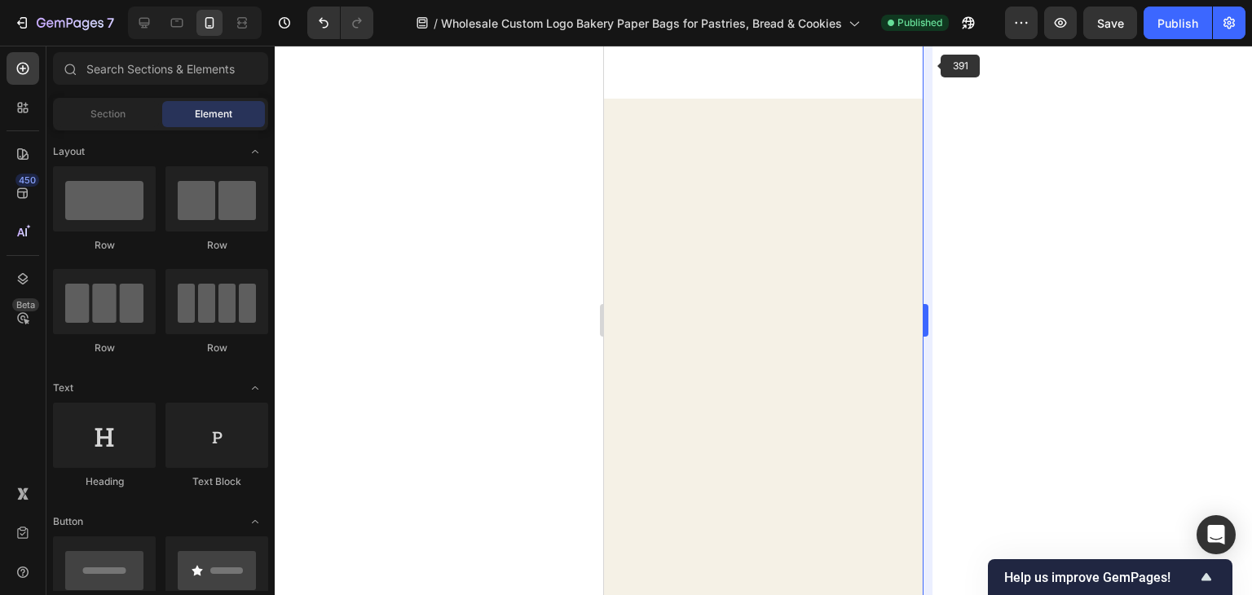
scroll to position [0, 0]
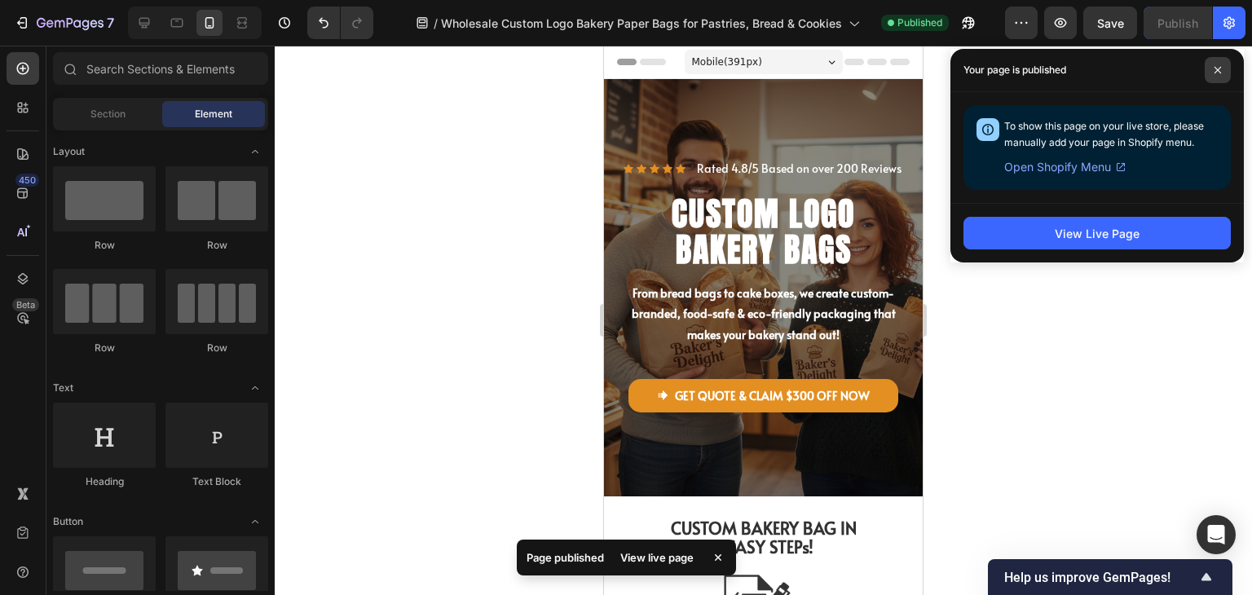
click at [1213, 66] on icon at bounding box center [1217, 70] width 8 height 8
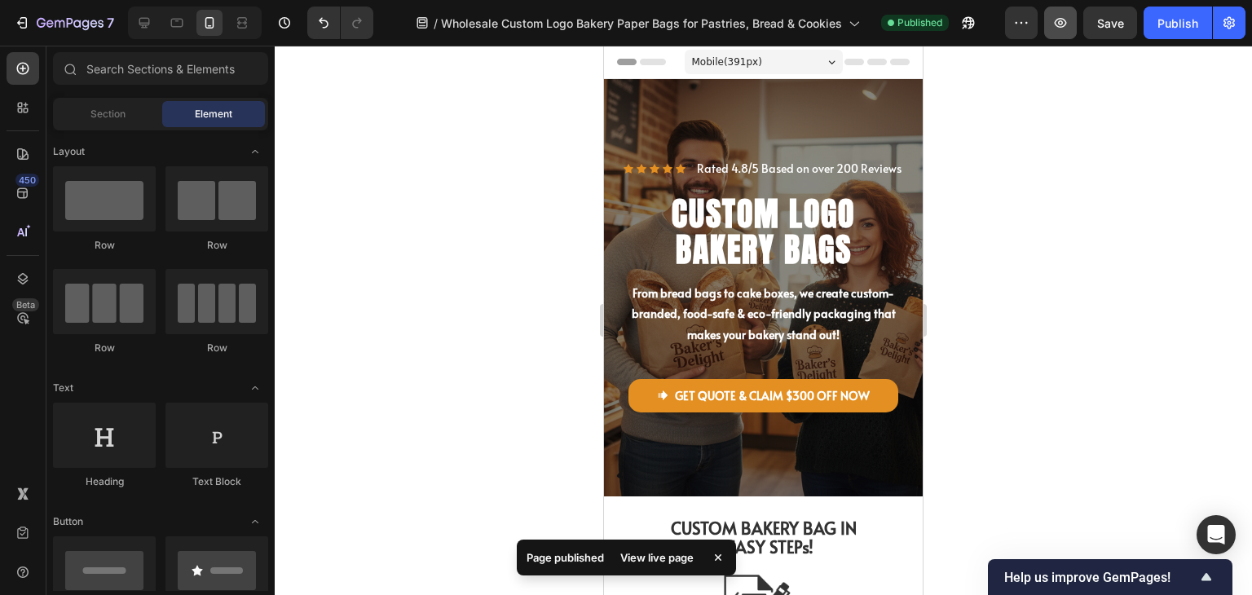
click at [1070, 32] on button "button" at bounding box center [1060, 23] width 33 height 33
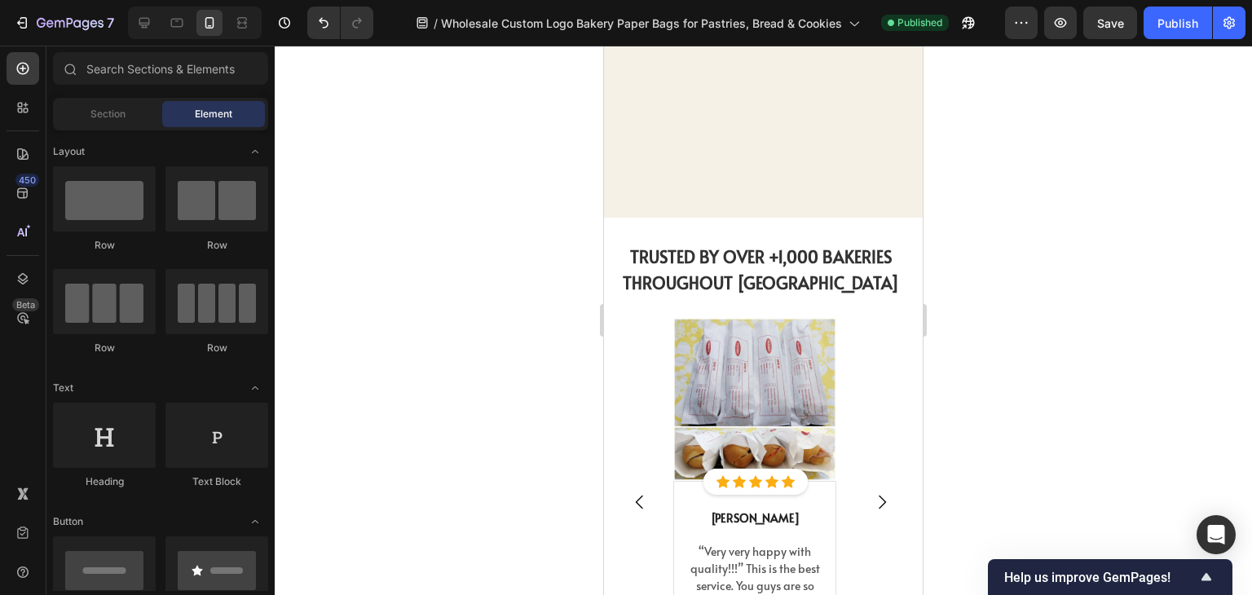
scroll to position [4828, 0]
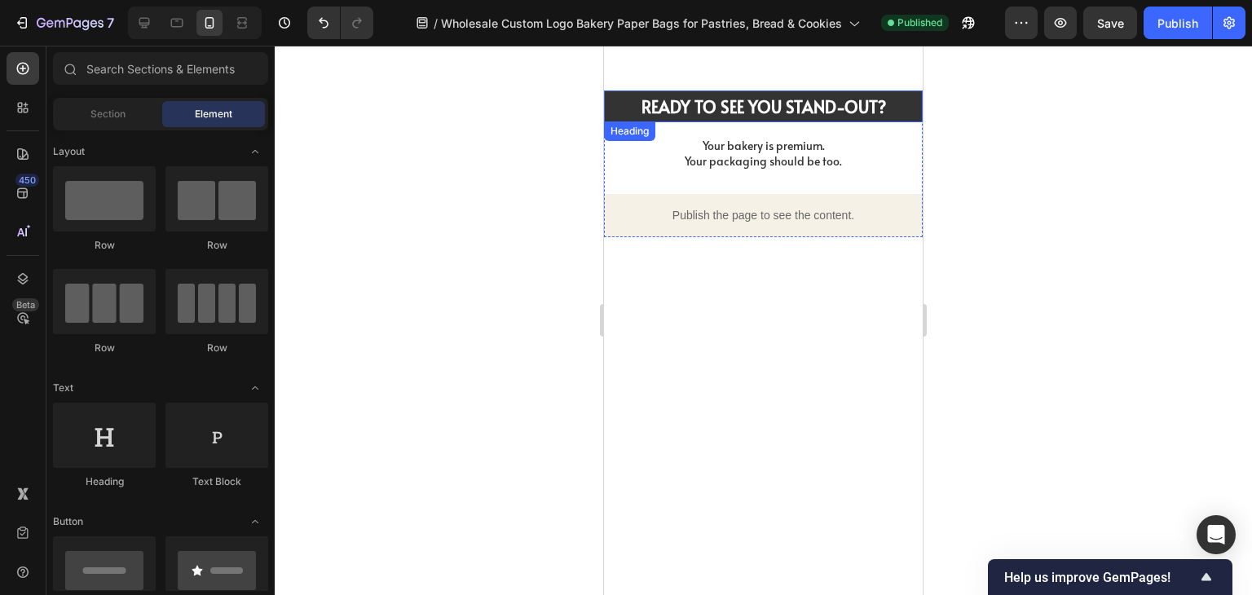
click at [898, 114] on h2 "READY TO SEE YOU STAND-OUT?" at bounding box center [763, 106] width 319 height 32
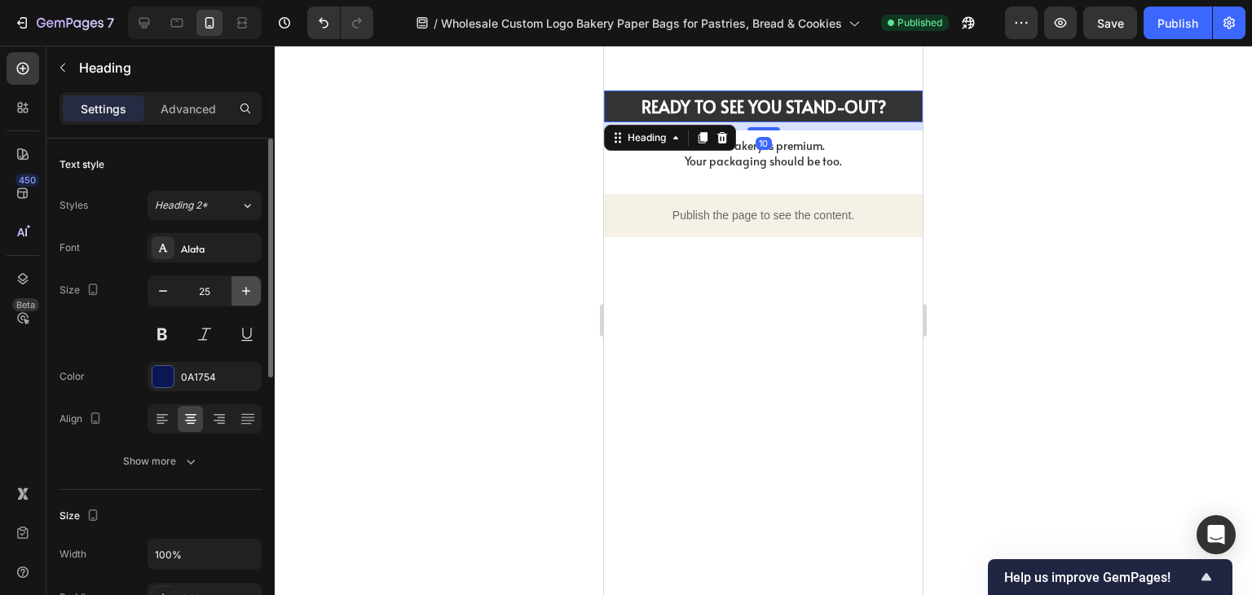
click at [235, 299] on button "button" at bounding box center [245, 290] width 29 height 29
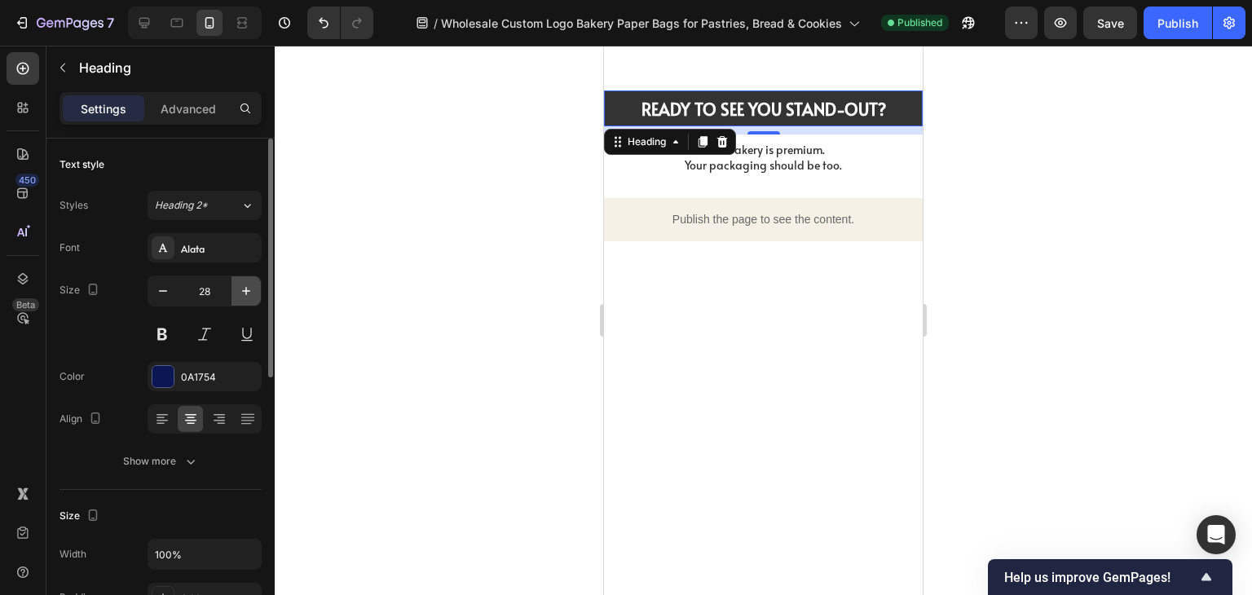
click at [235, 299] on button "button" at bounding box center [245, 290] width 29 height 29
type input "29"
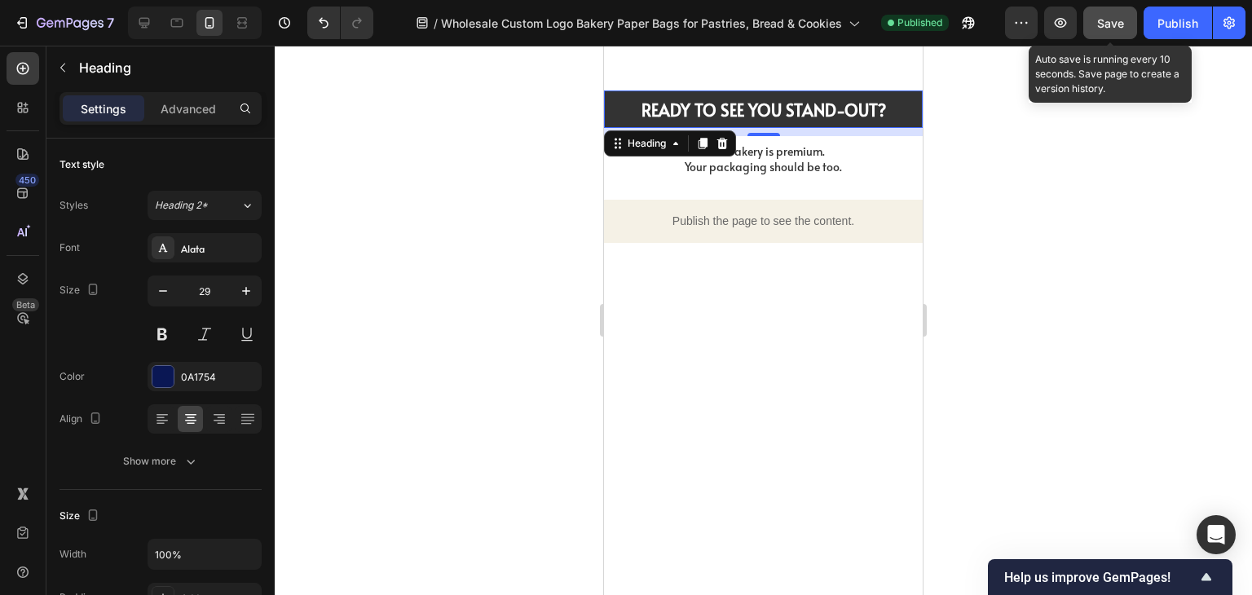
click at [1116, 33] on button "Save" at bounding box center [1110, 23] width 54 height 33
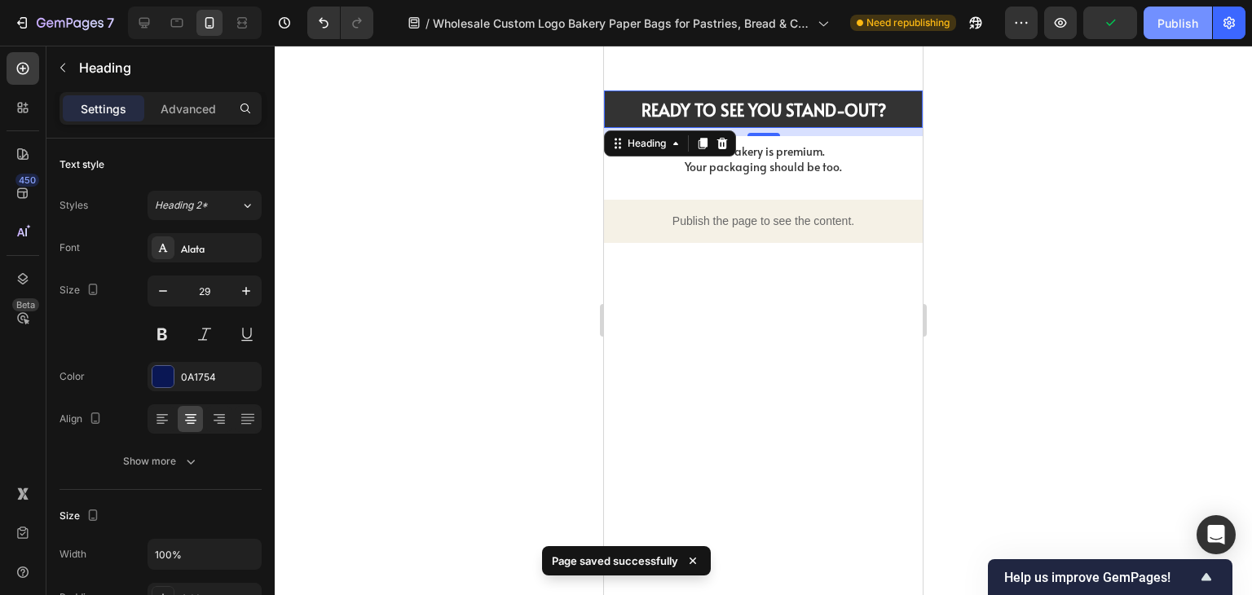
click at [1177, 30] on div "Publish" at bounding box center [1177, 23] width 41 height 17
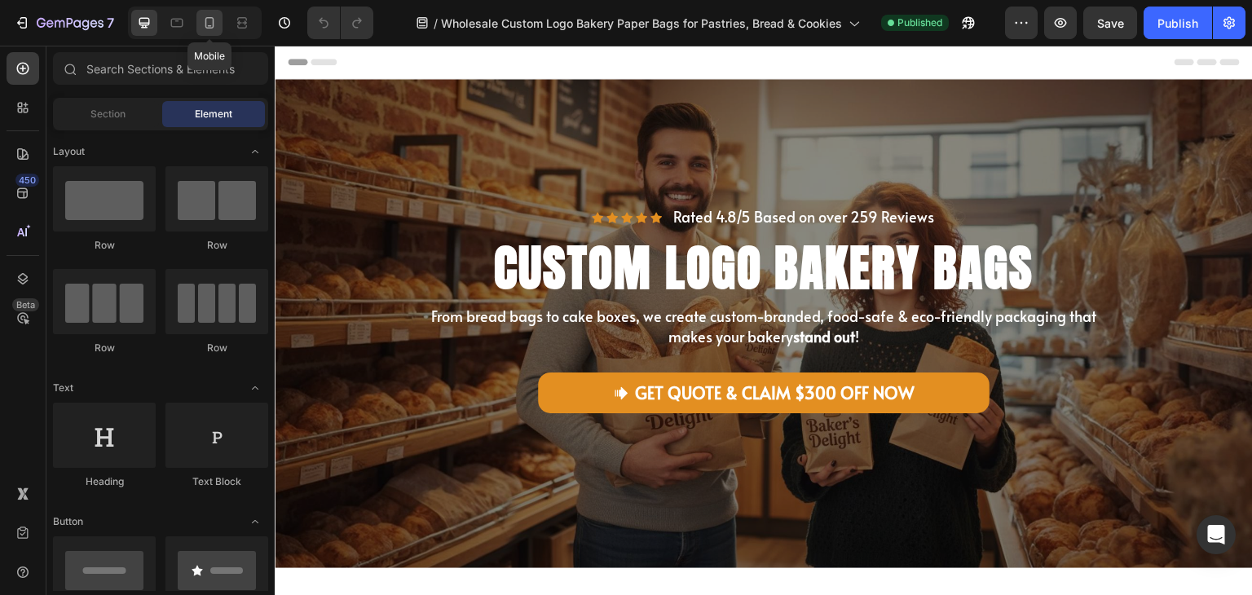
click at [201, 24] on icon at bounding box center [209, 23] width 16 height 16
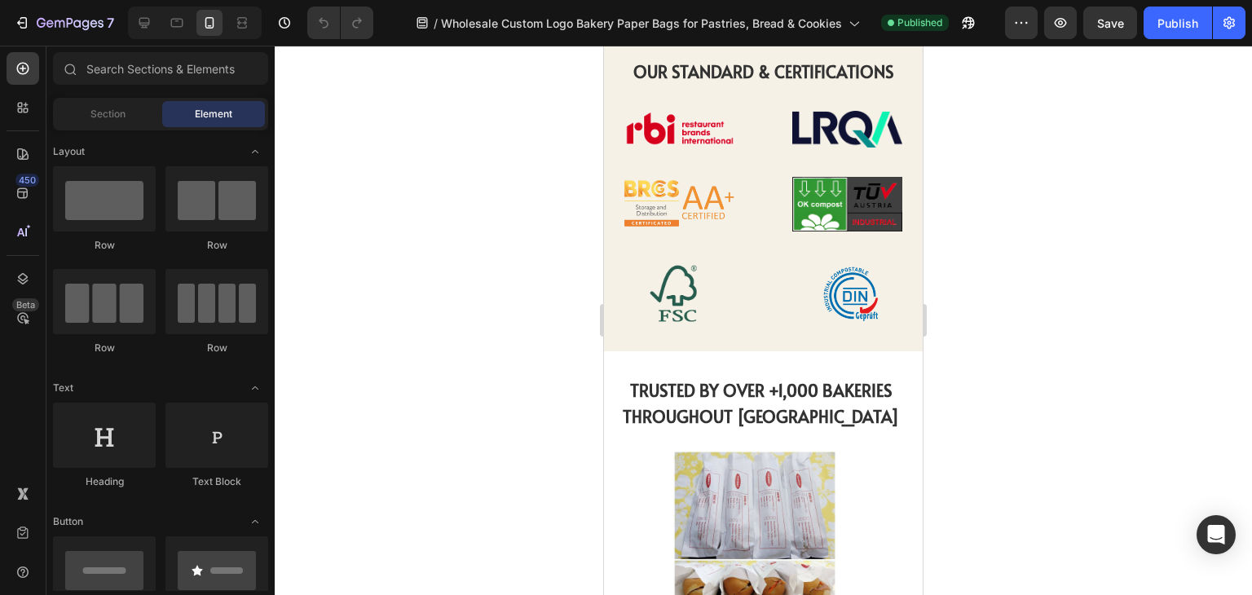
scroll to position [3122, 0]
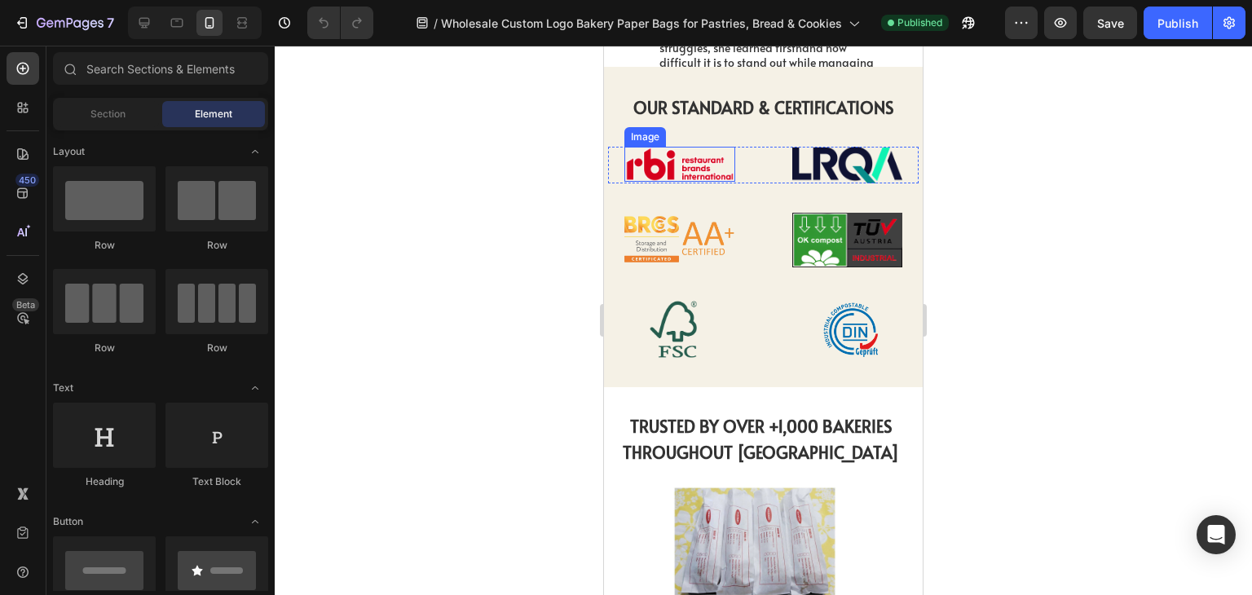
click at [696, 167] on img at bounding box center [679, 164] width 111 height 35
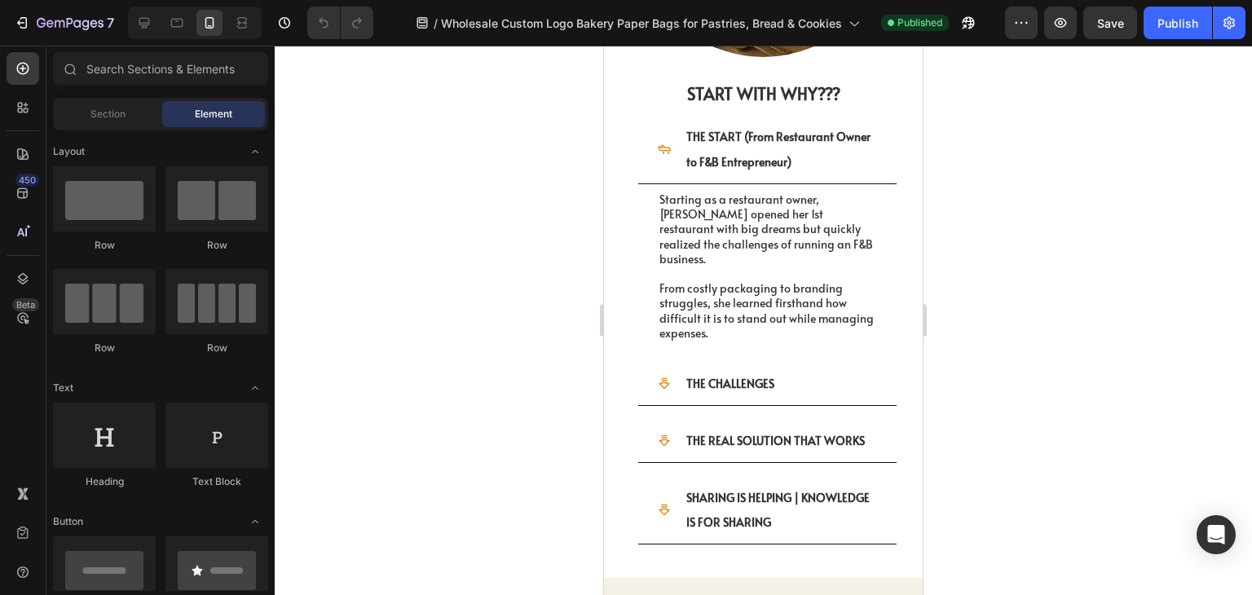
scroll to position [3593, 0]
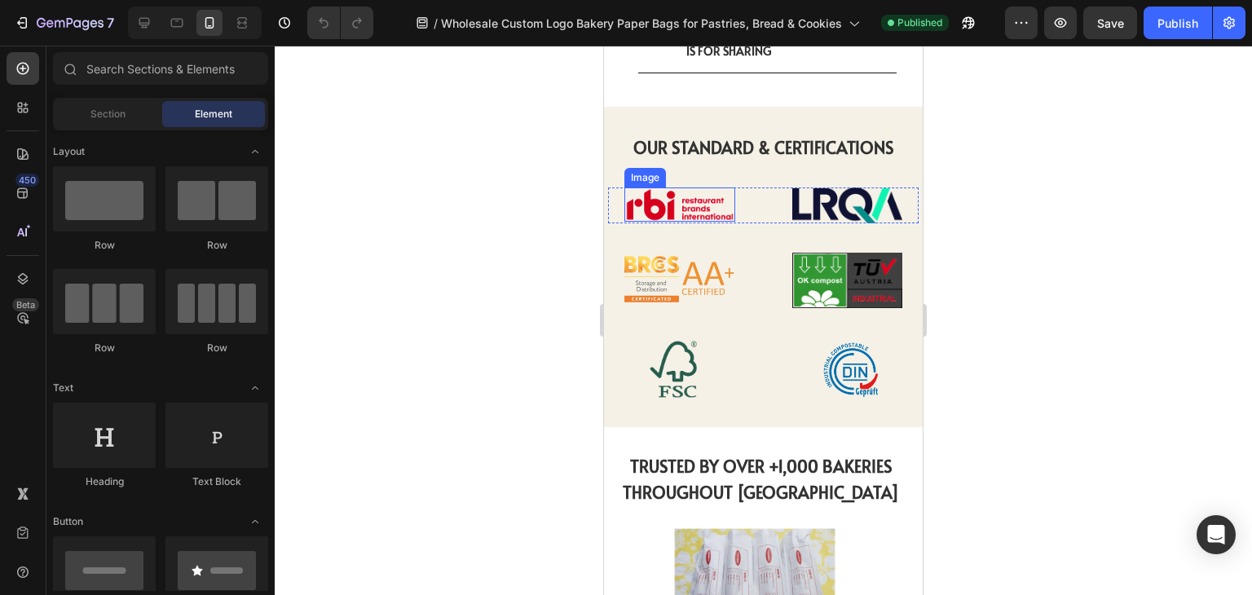
click at [694, 187] on img at bounding box center [679, 204] width 111 height 35
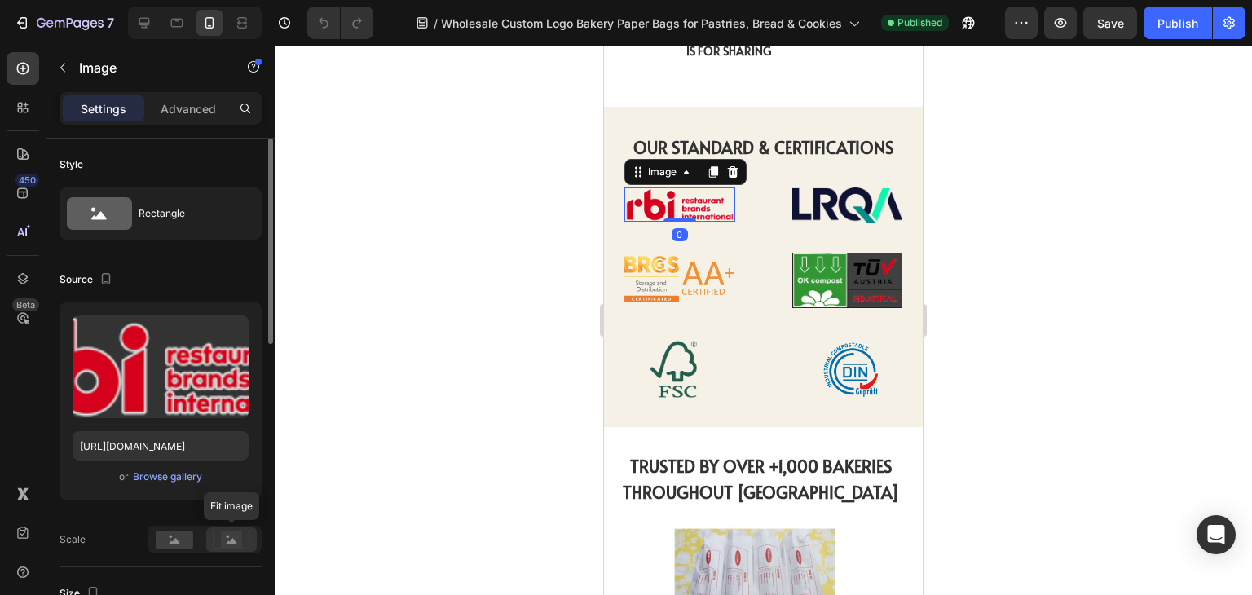
click at [230, 539] on rect at bounding box center [231, 539] width 21 height 16
click at [169, 539] on rect at bounding box center [174, 539] width 37 height 18
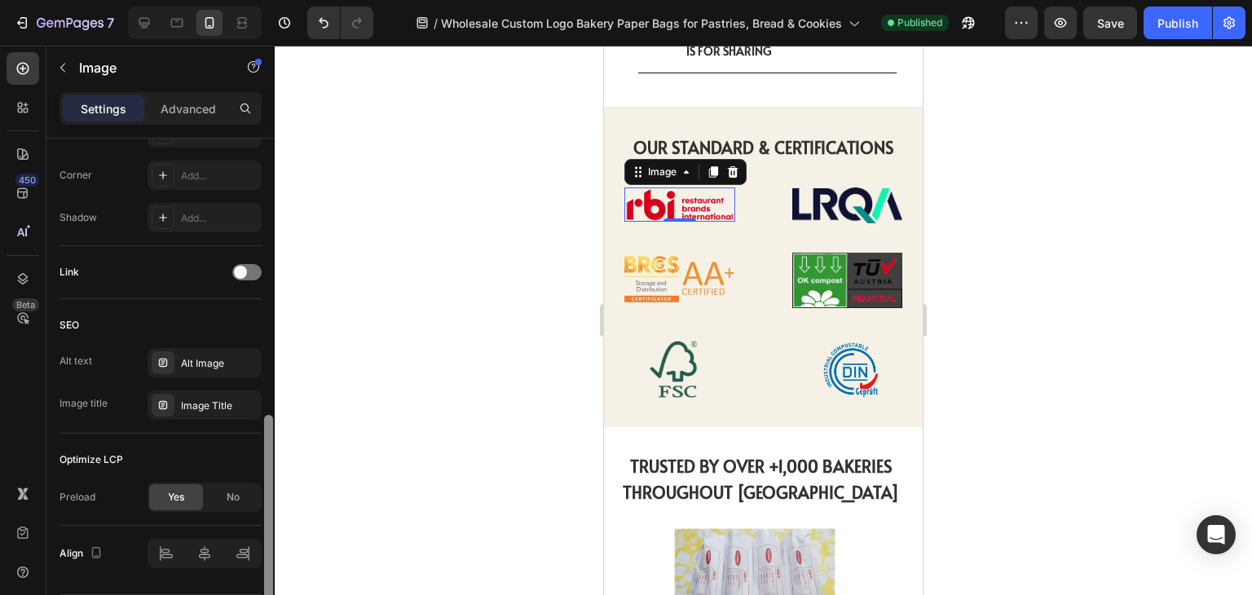
drag, startPoint x: 264, startPoint y: 320, endPoint x: 261, endPoint y: 599, distance: 278.7
click at [261, 71] on html "7 Version history / Wholesale Custom Logo Bakery Paper Bags for Pastries, Bread…" at bounding box center [626, 35] width 1252 height 71
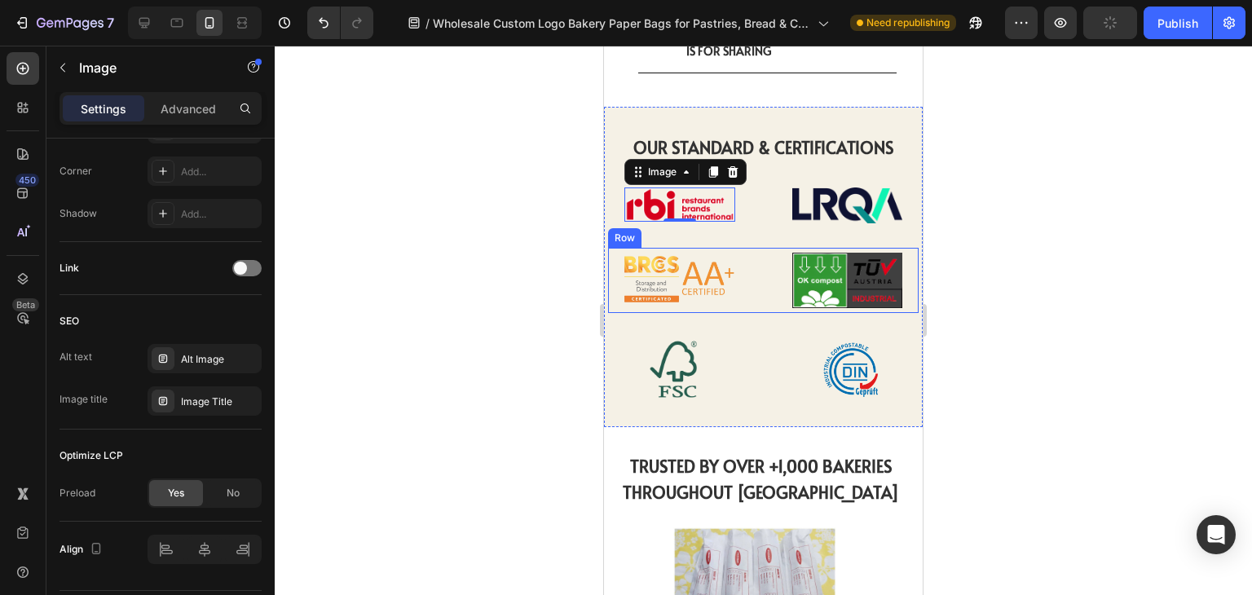
click at [1080, 235] on div at bounding box center [763, 320] width 977 height 549
